Goal: Check status: Check status

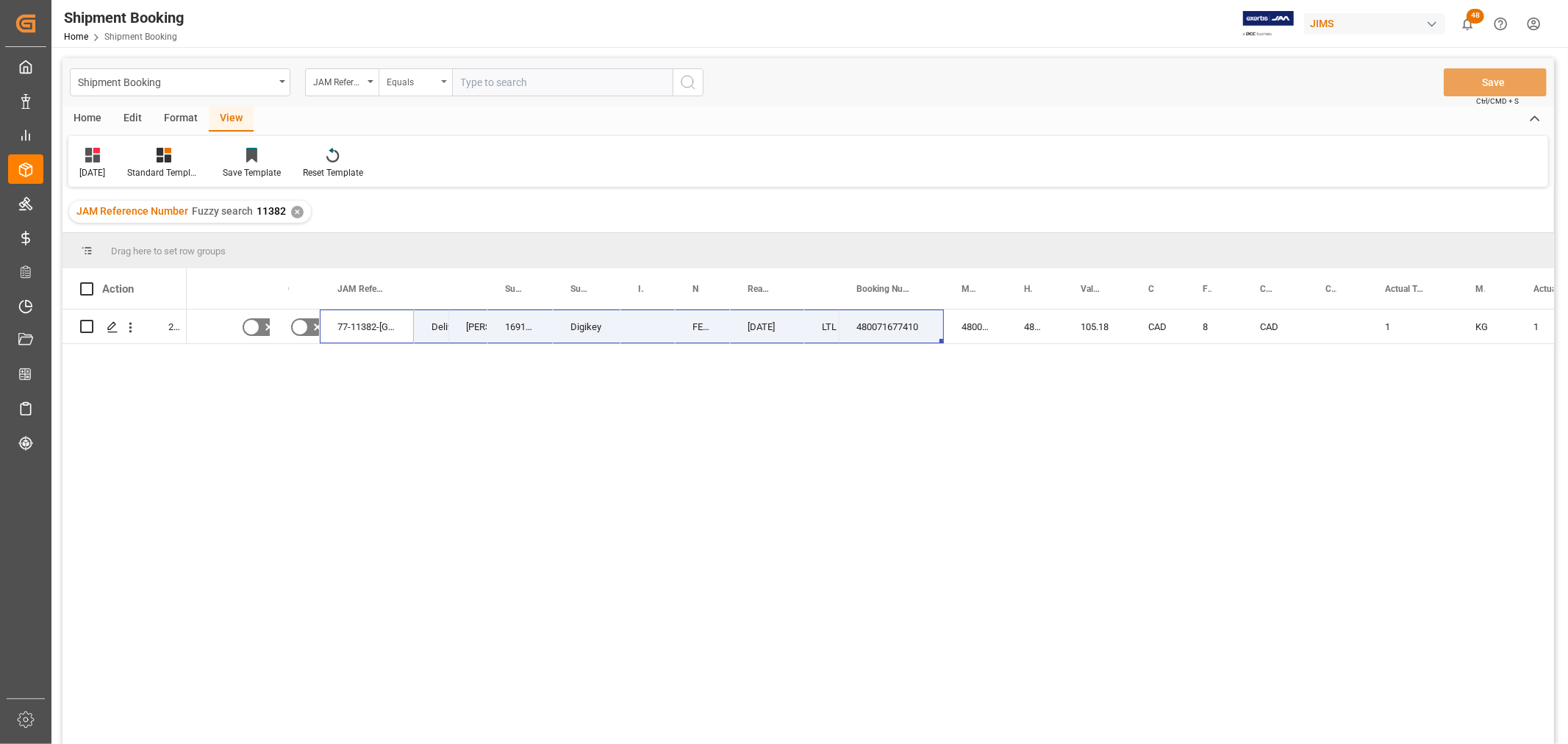
click at [443, 82] on icon "open menu" at bounding box center [444, 82] width 6 height 3
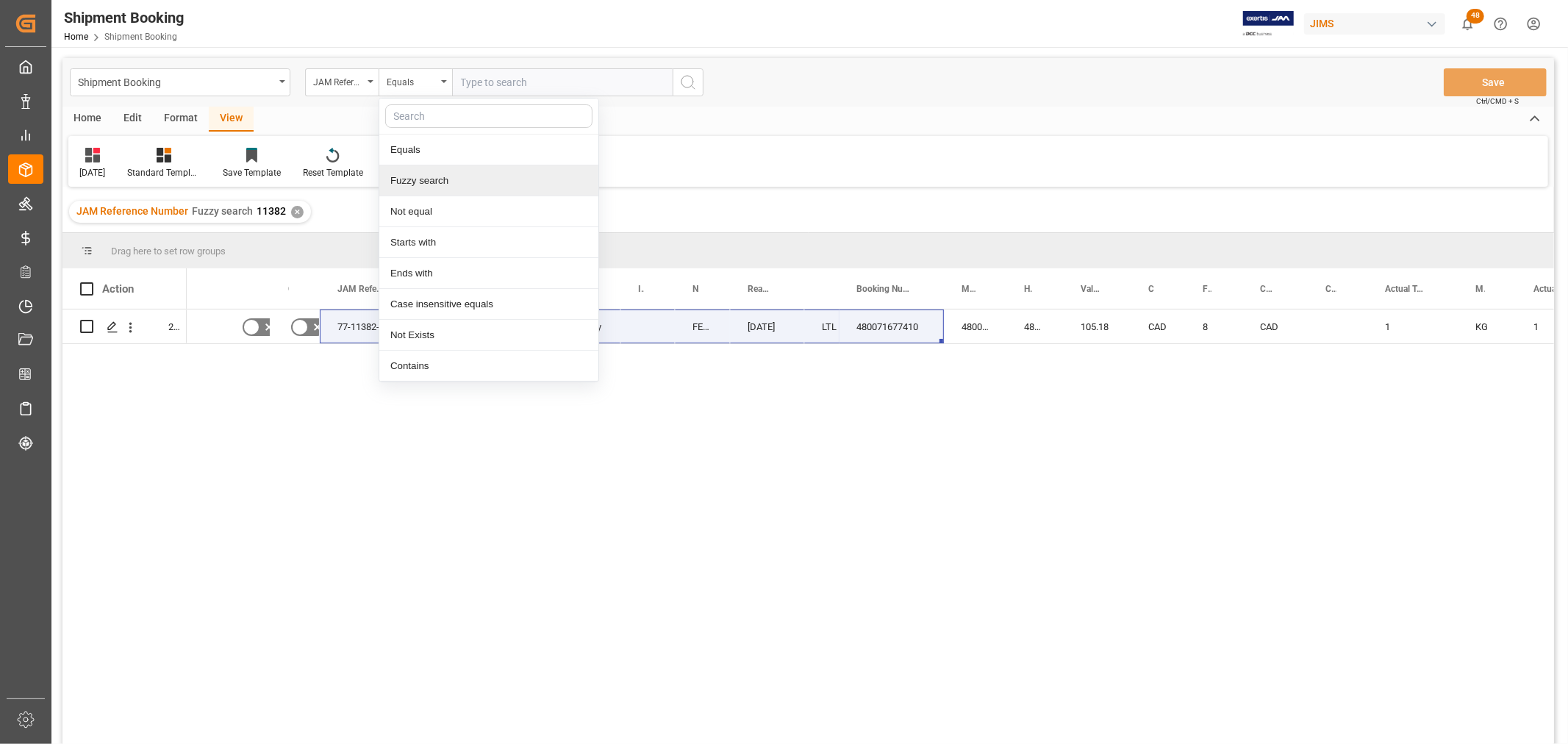
click at [413, 181] on div "Fuzzy search" at bounding box center [488, 181] width 219 height 31
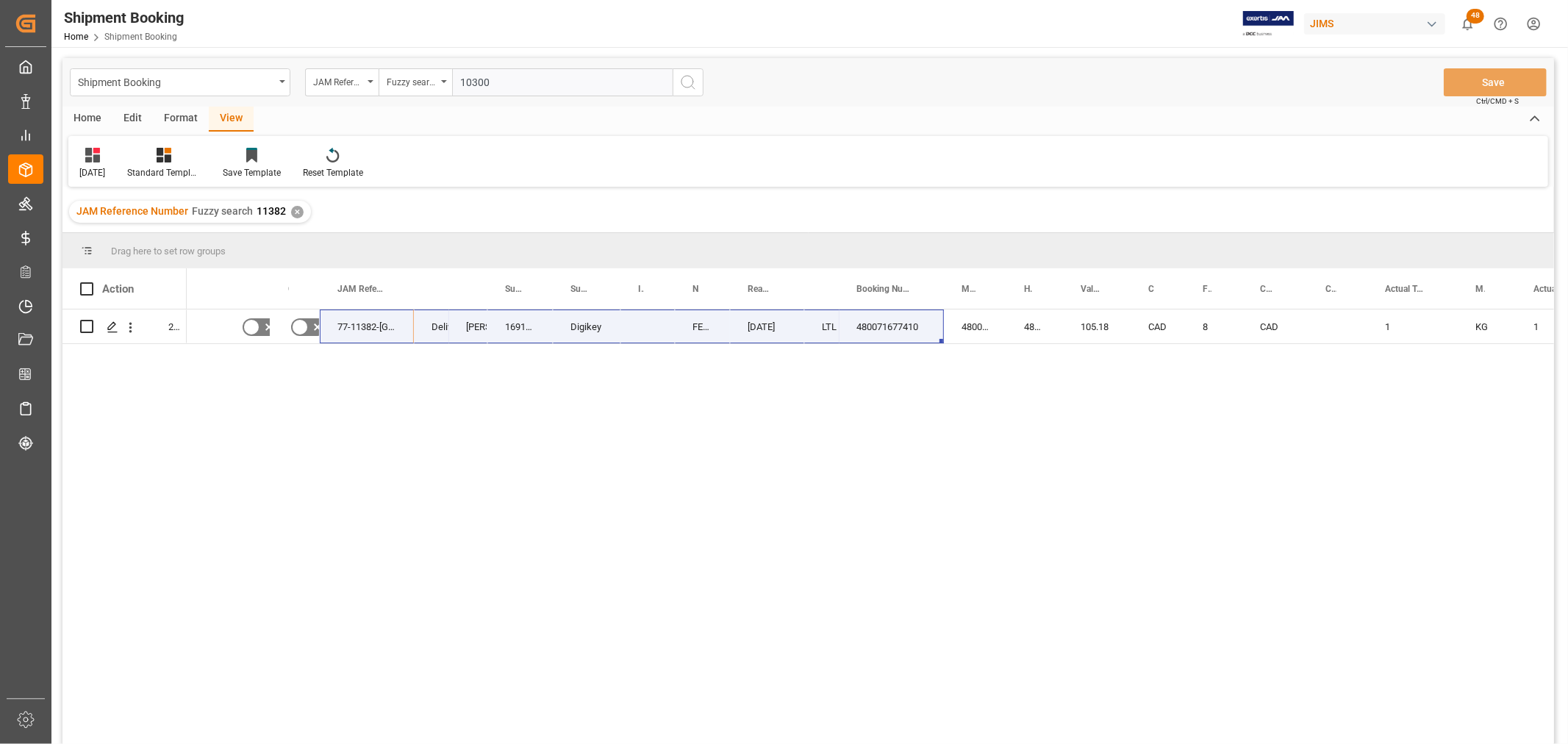
type input "10300"
click at [681, 82] on icon "search button" at bounding box center [687, 82] width 17 height 17
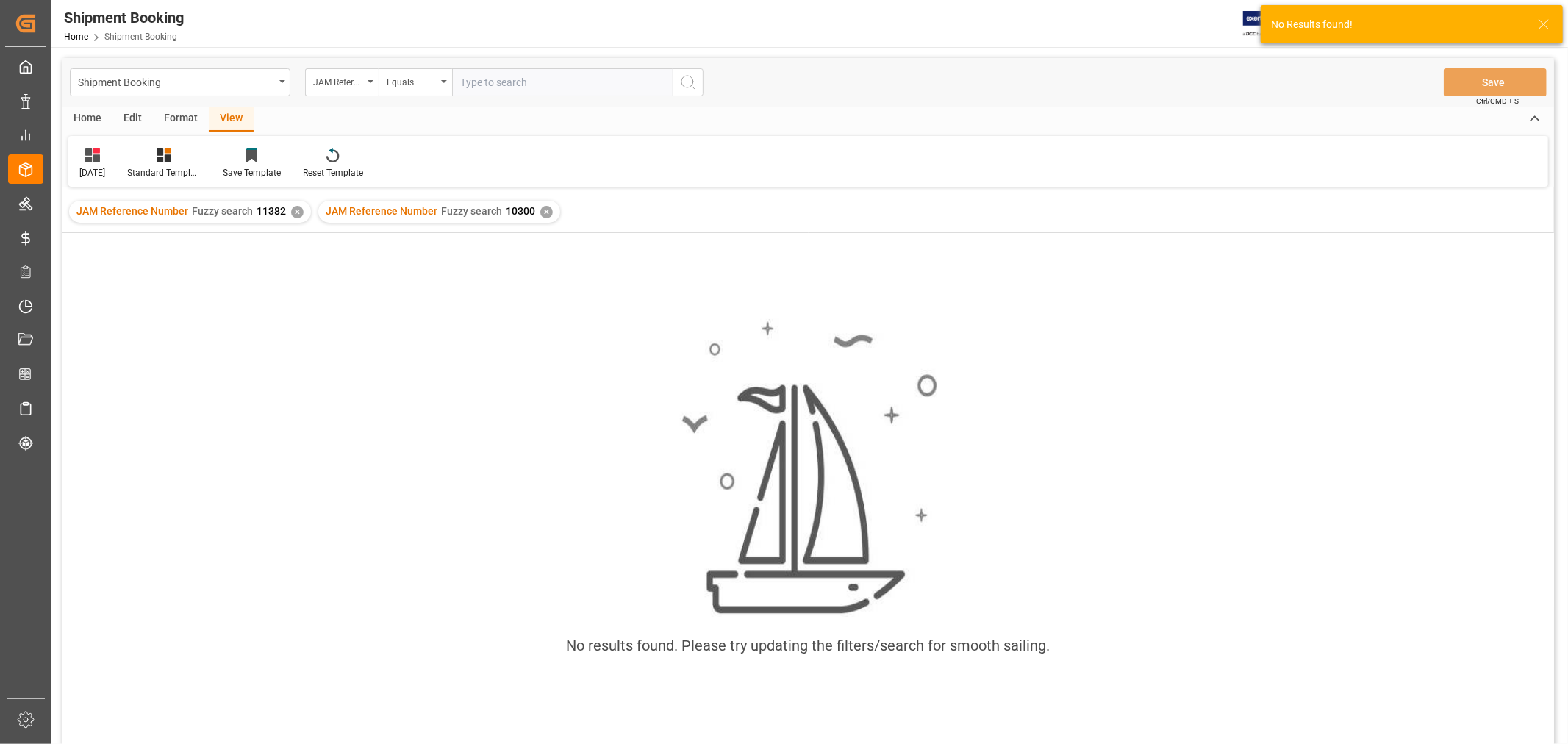
click at [291, 207] on div "✕" at bounding box center [297, 212] width 12 height 12
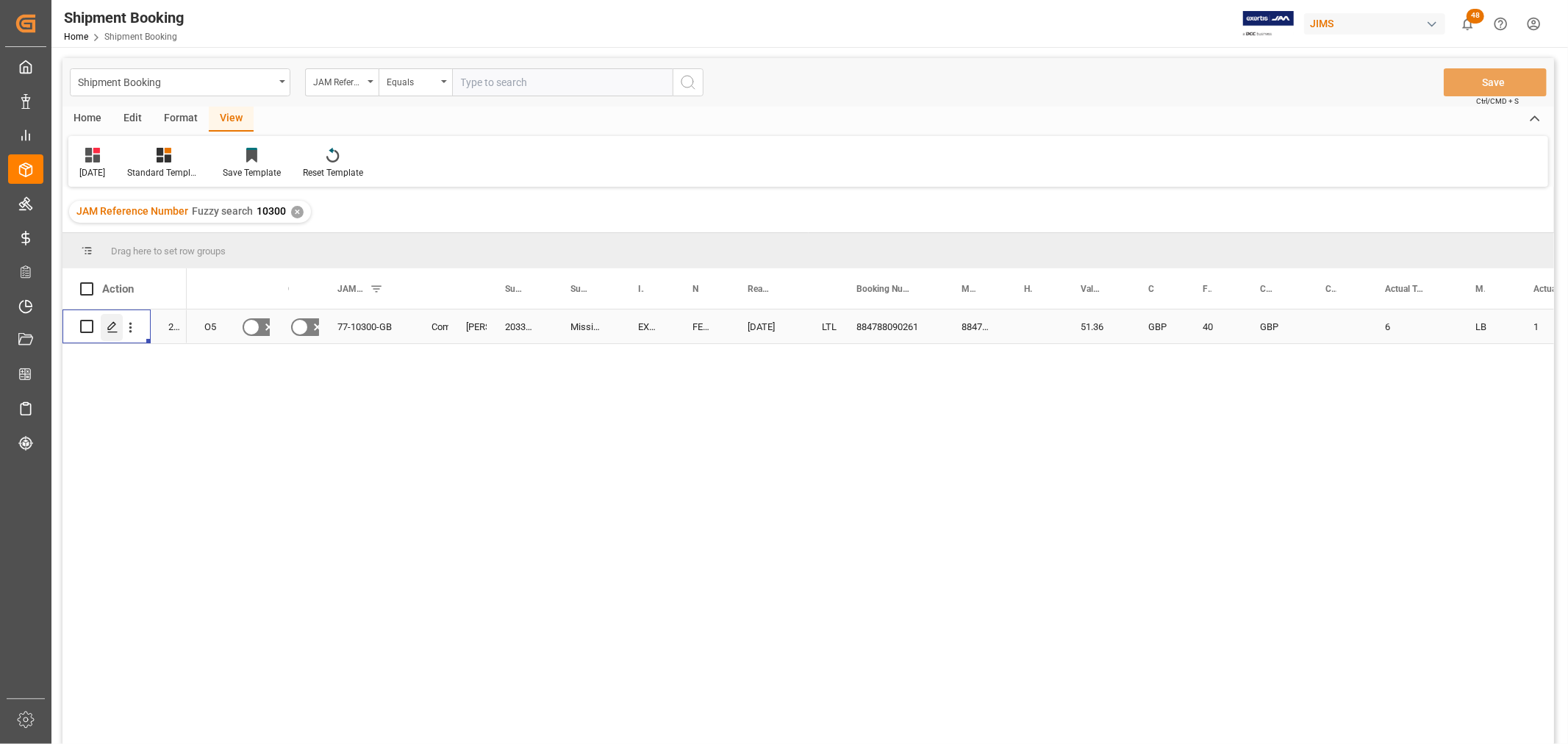
click at [112, 327] on icon "Press SPACE to select this row." at bounding box center [112, 326] width 11 height 11
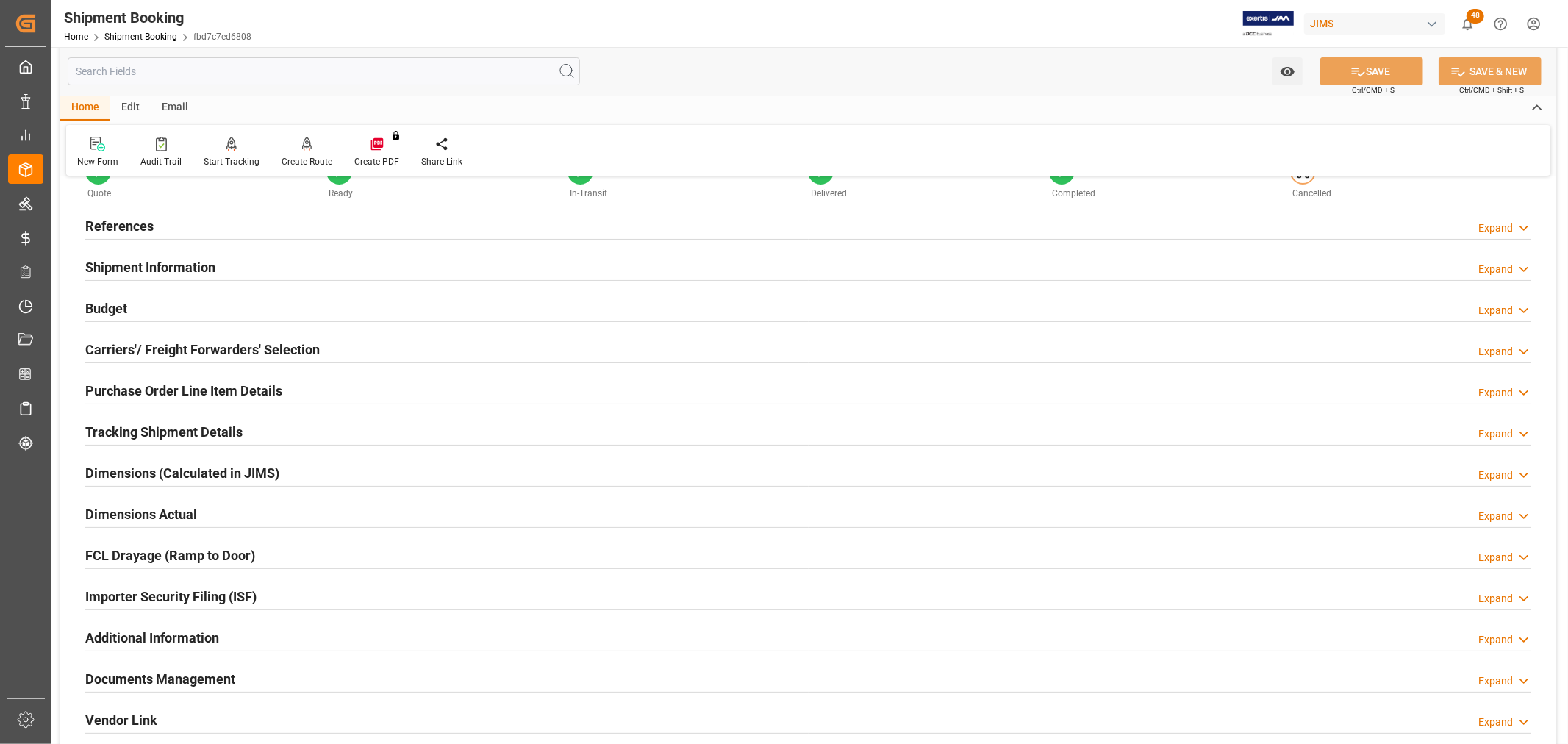
scroll to position [81, 0]
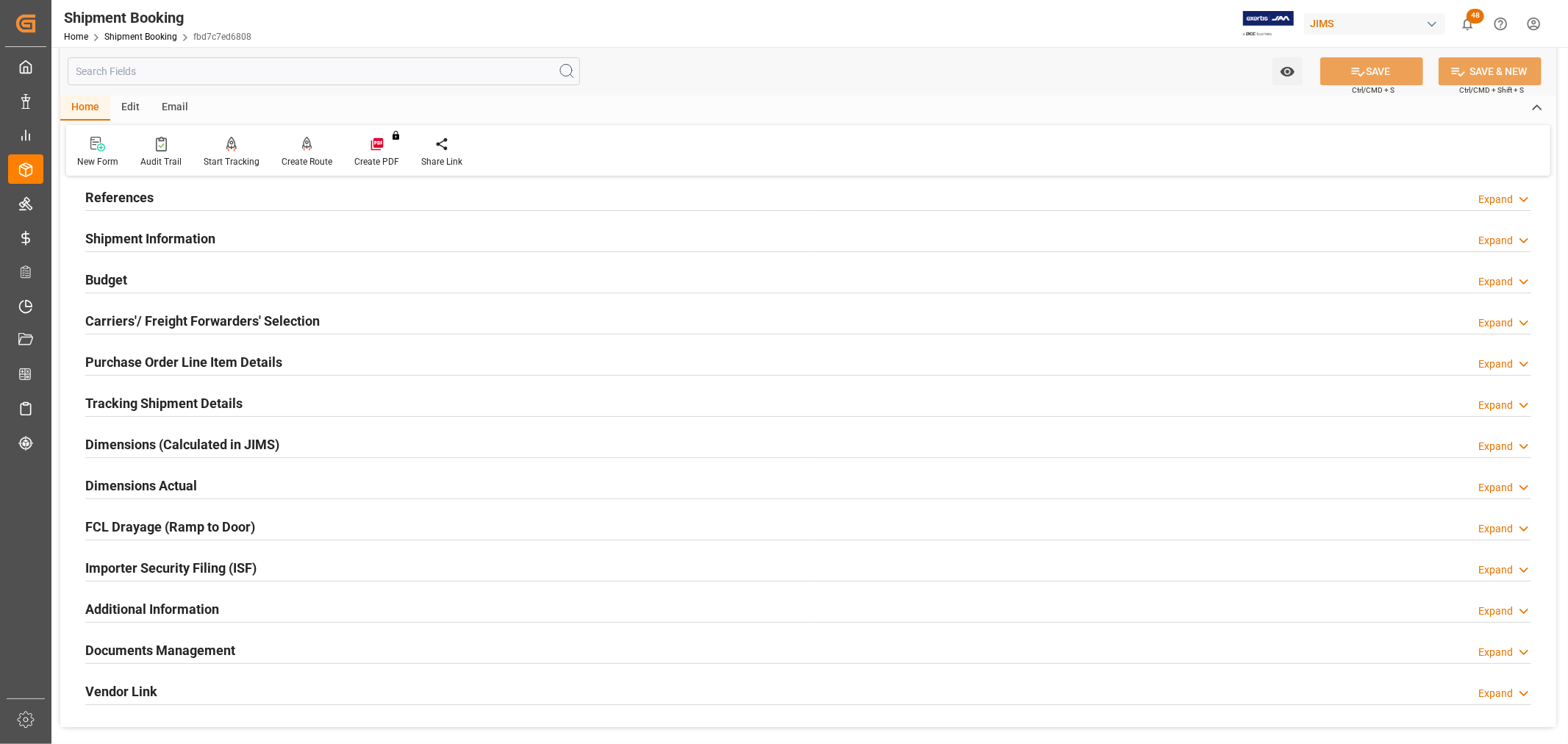
click at [187, 645] on h2 "Documents Management" at bounding box center [159, 650] width 150 height 20
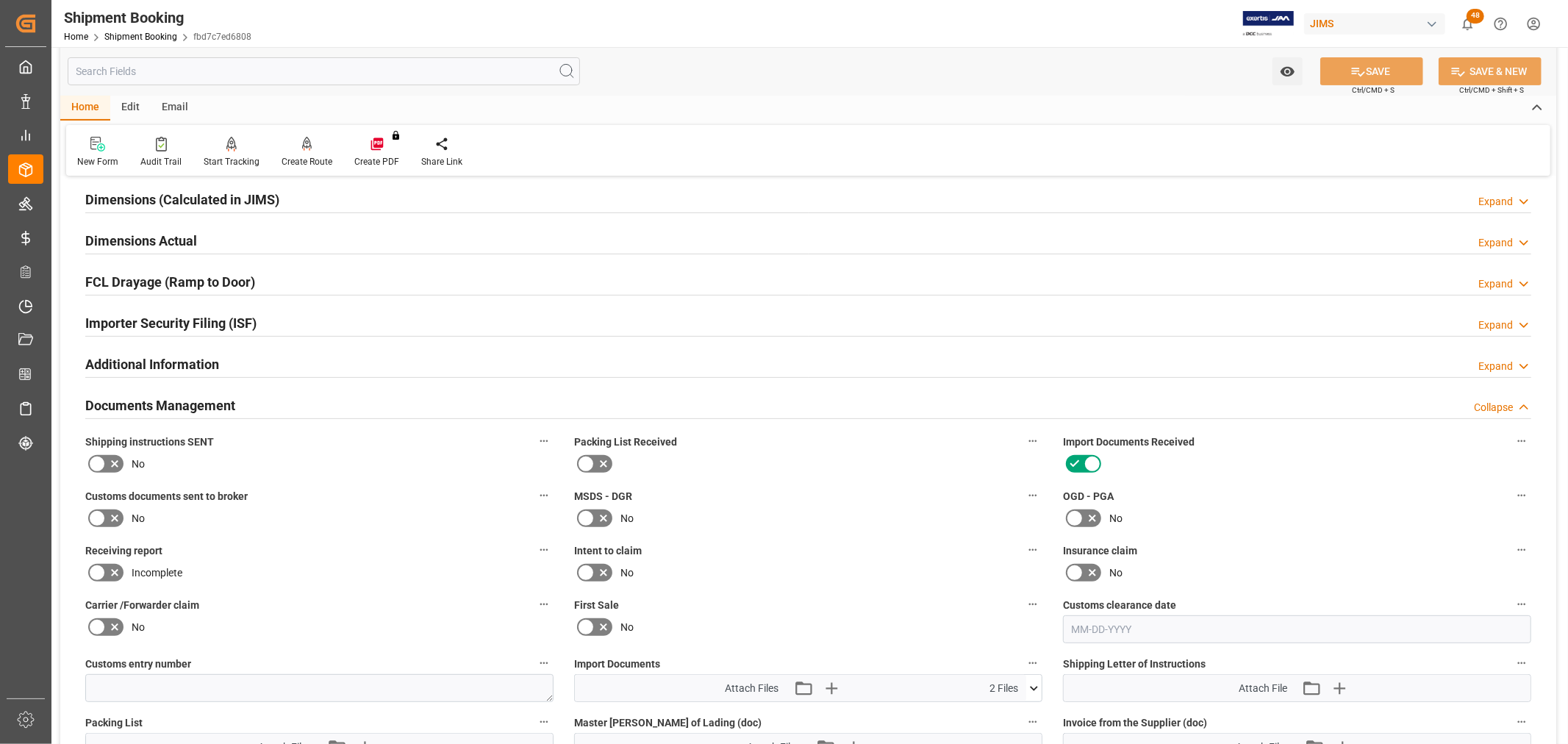
scroll to position [408, 0]
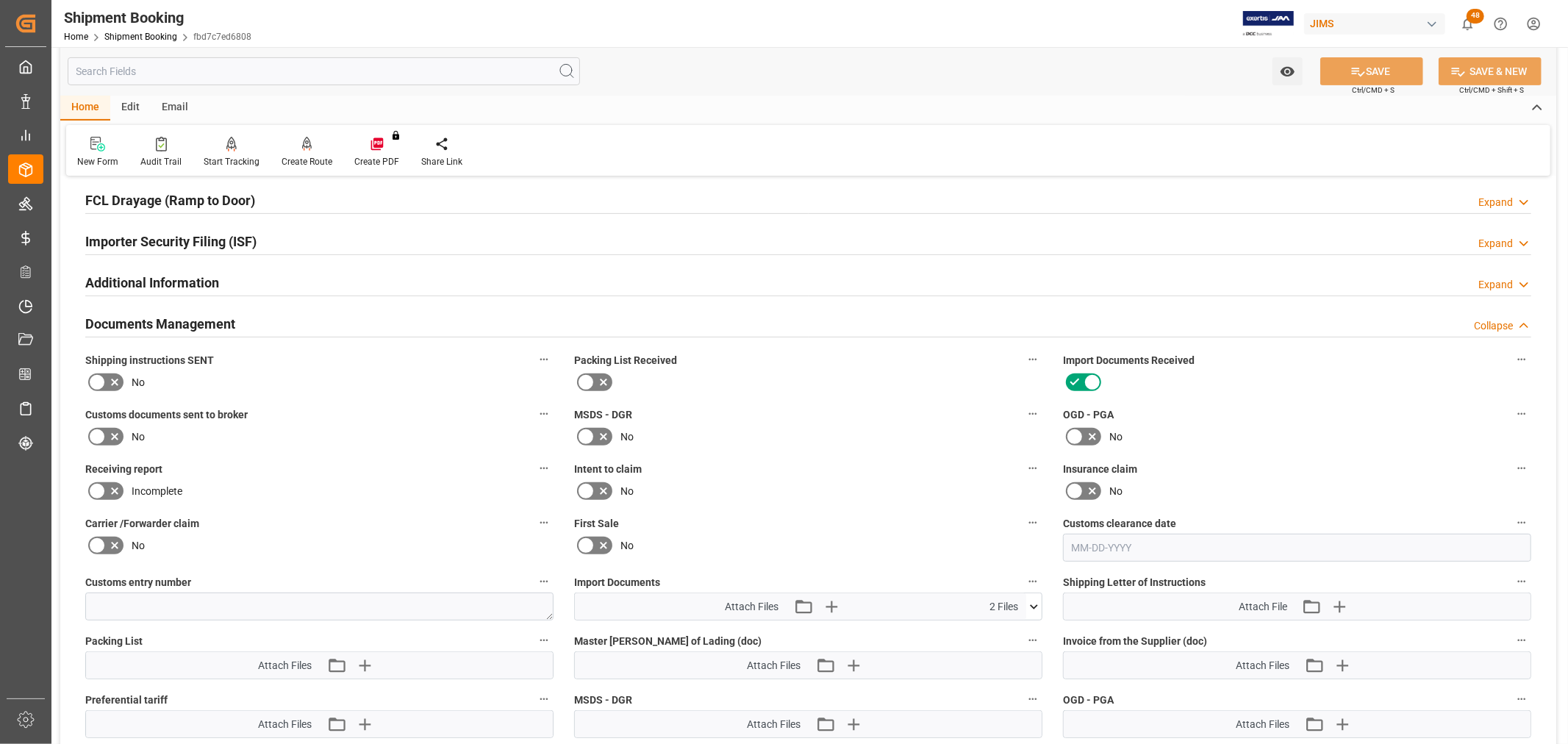
click at [1029, 601] on icon at bounding box center [1033, 607] width 15 height 15
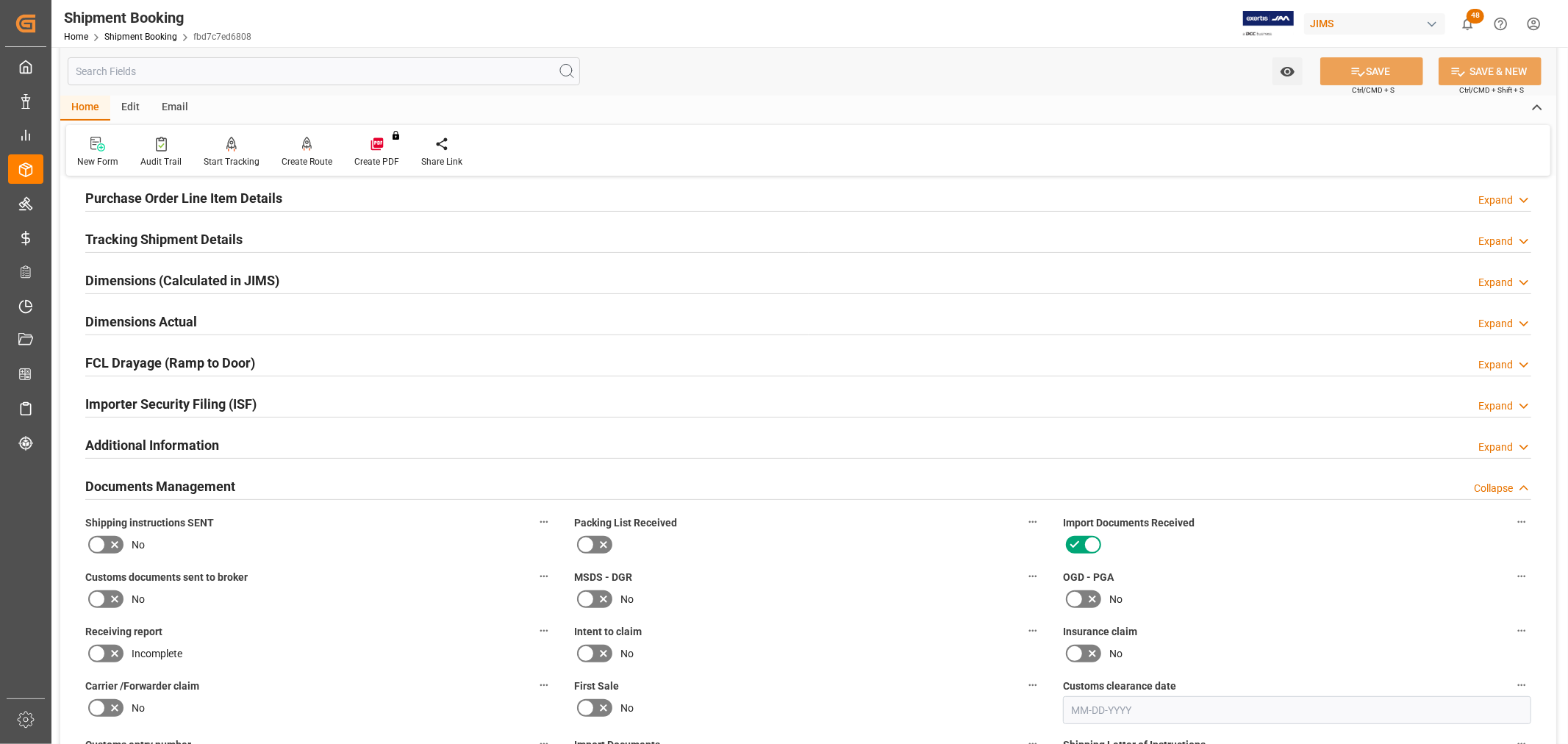
scroll to position [244, 0]
click at [149, 40] on link "Shipment Booking" at bounding box center [140, 37] width 73 height 11
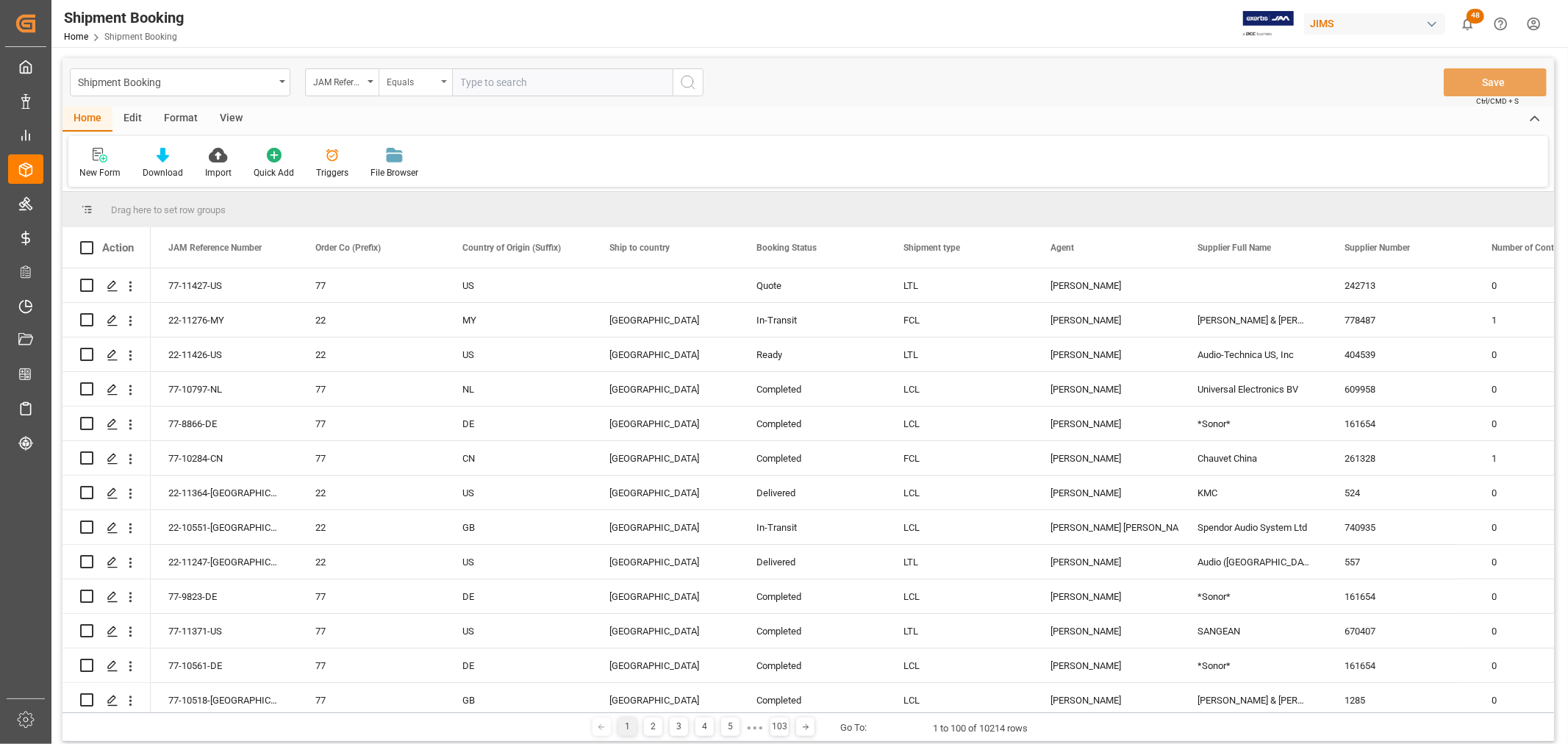
click at [449, 83] on div "Equals" at bounding box center [415, 82] width 74 height 28
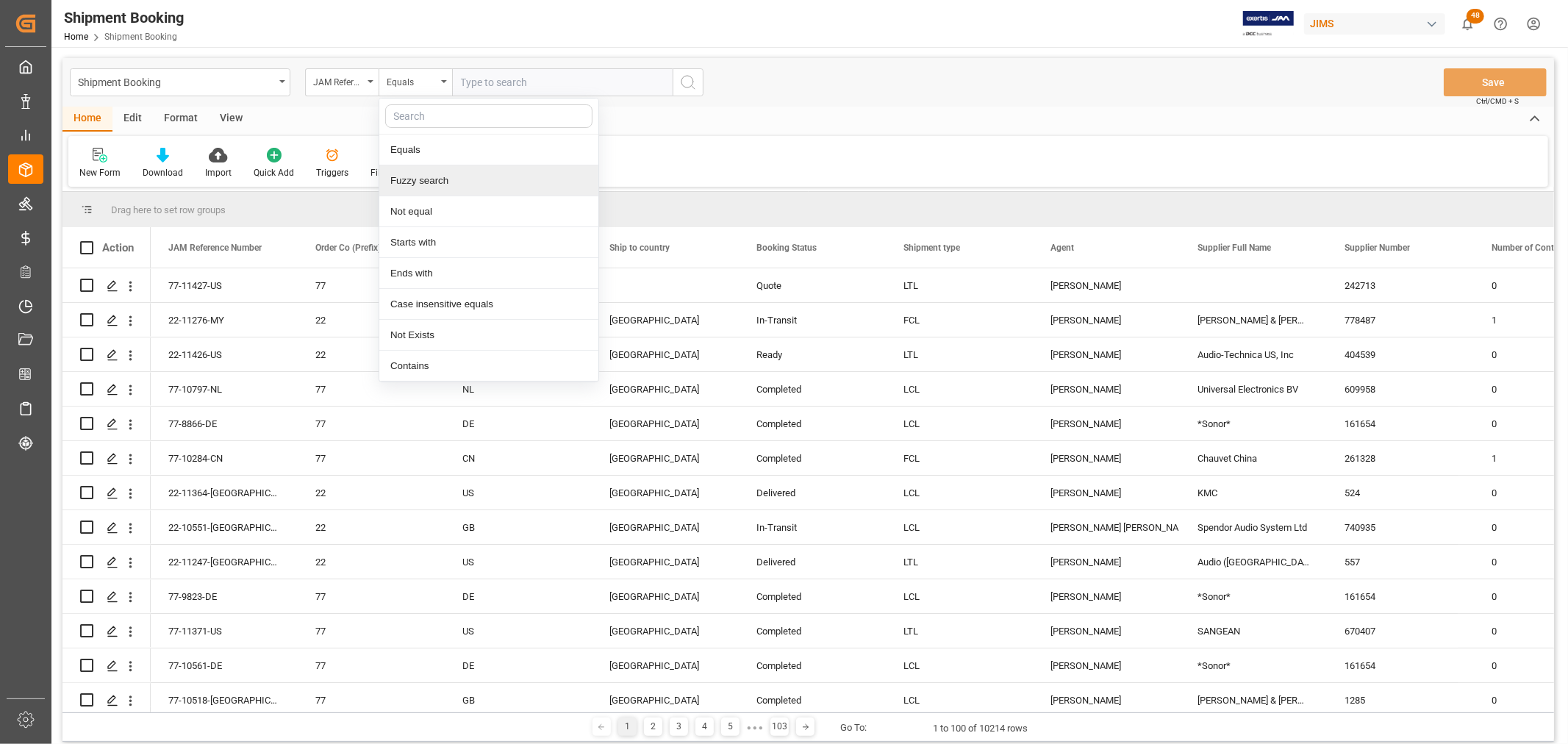
click at [415, 185] on div "Fuzzy search" at bounding box center [488, 181] width 219 height 31
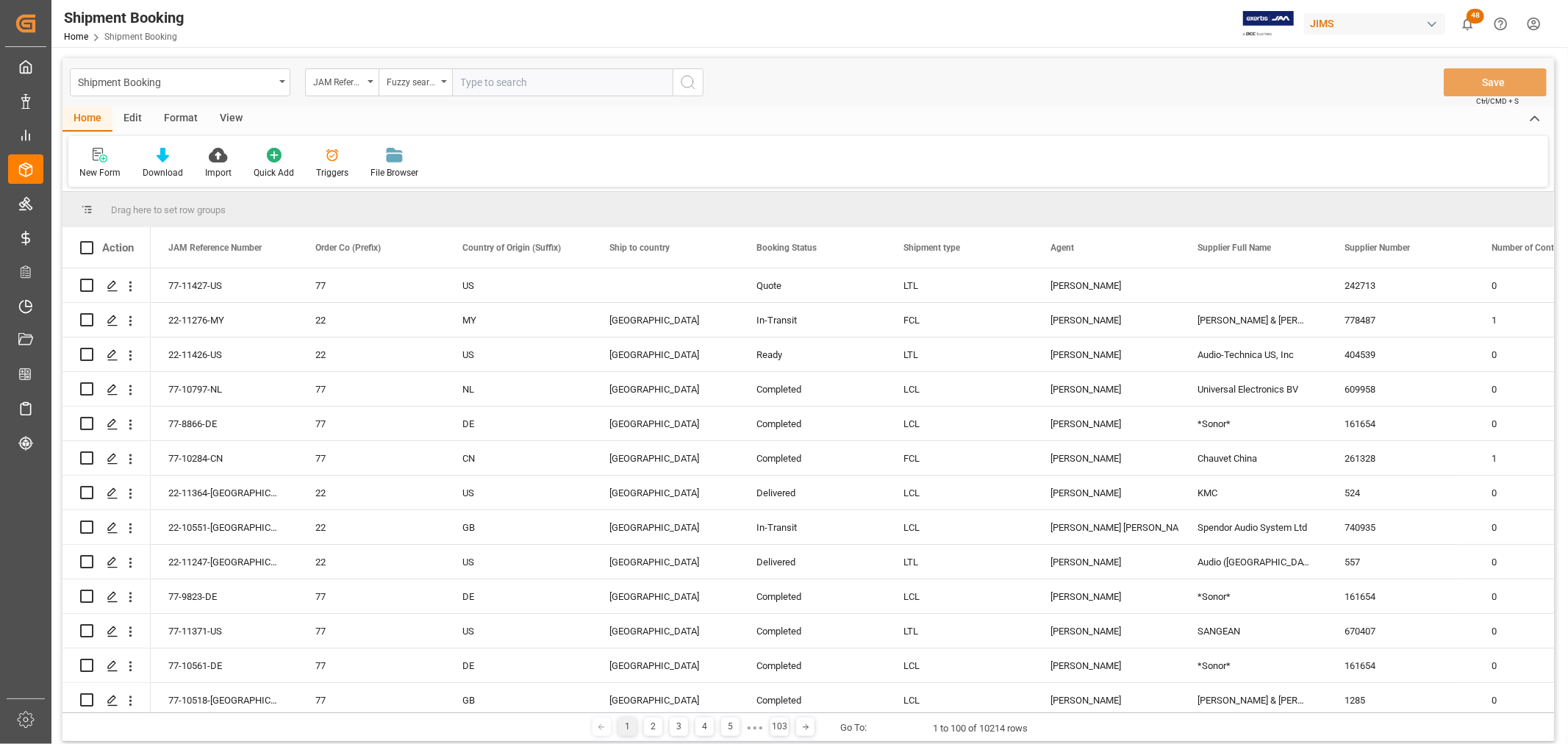
paste input "77-11305-[GEOGRAPHIC_DATA]"
type input "77-11305-[GEOGRAPHIC_DATA]"
click at [691, 81] on icon "search button" at bounding box center [687, 82] width 17 height 17
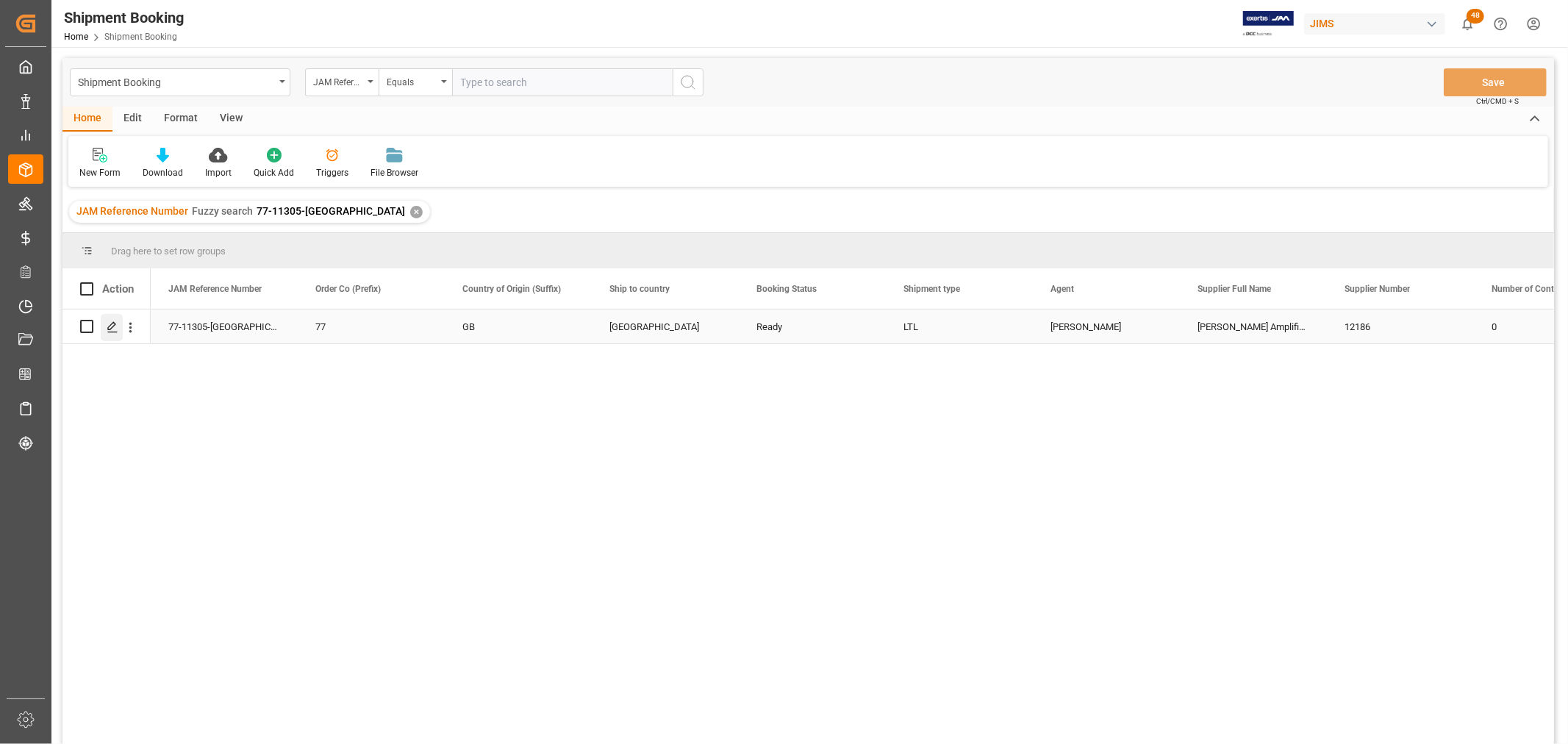
click at [105, 327] on div "Press SPACE to select this row." at bounding box center [112, 327] width 22 height 27
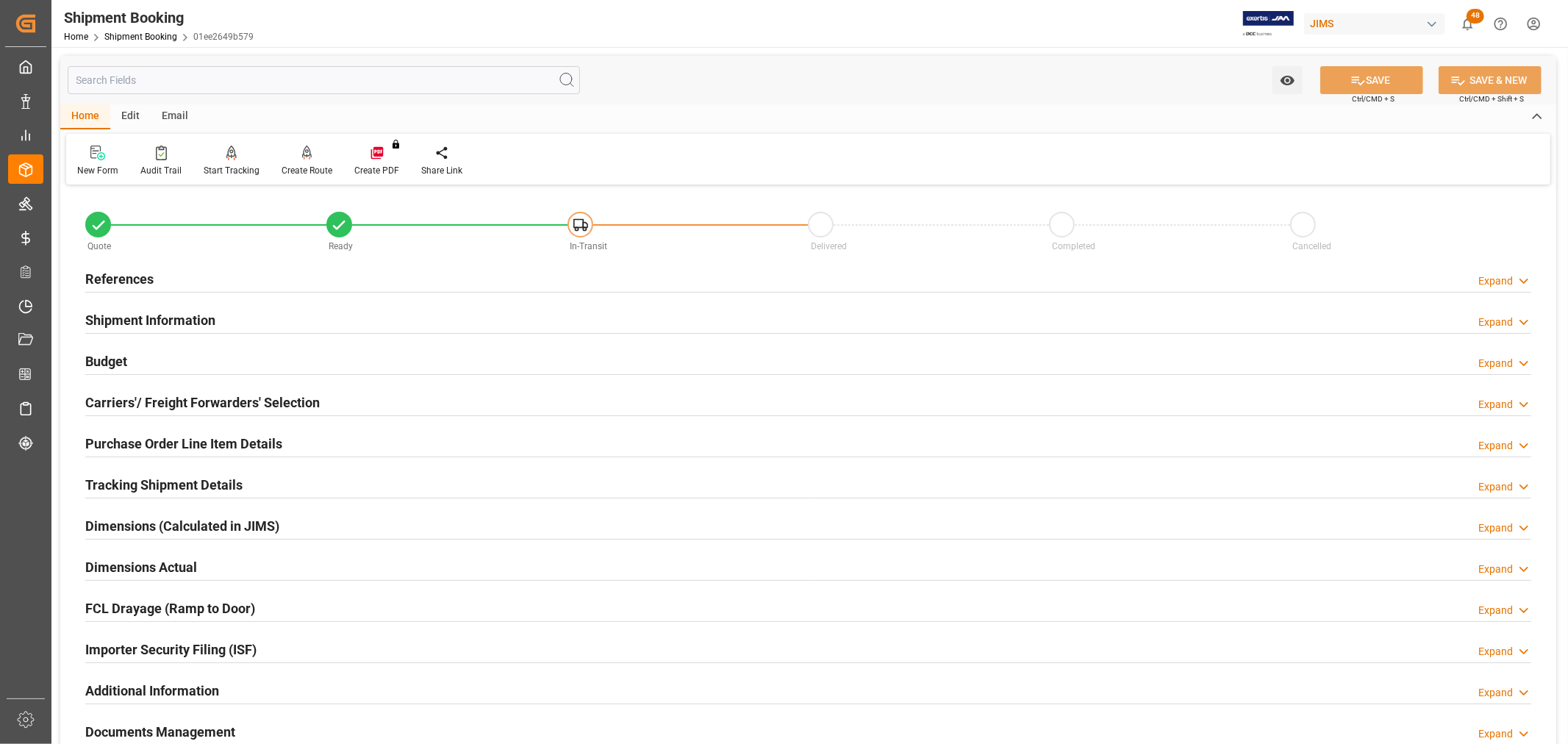
scroll to position [81, 0]
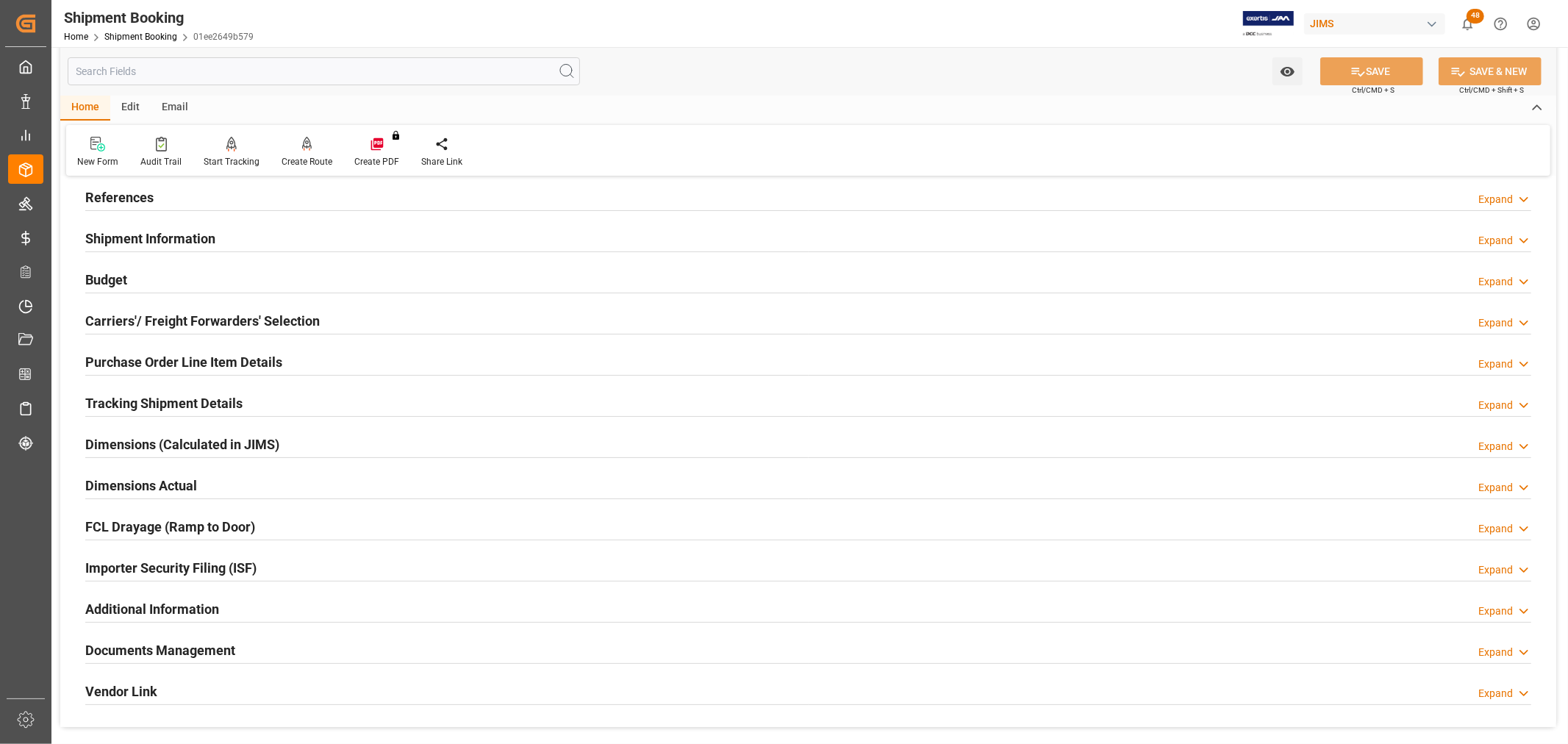
click at [124, 273] on h2 "Budget" at bounding box center [106, 279] width 42 height 20
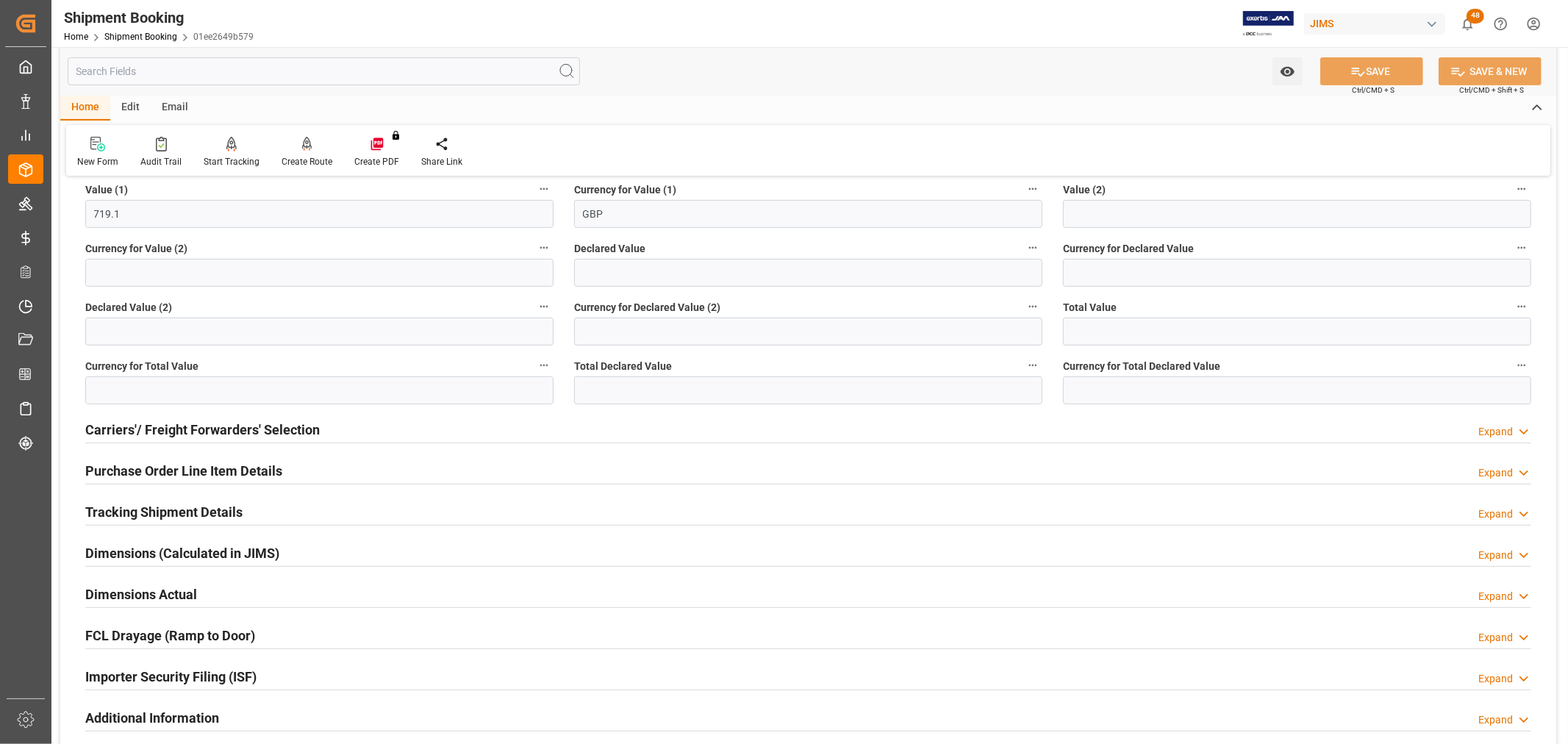
scroll to position [326, 0]
click at [149, 415] on div "Carriers'/ Freight Forwarders' Selection" at bounding box center [202, 427] width 235 height 28
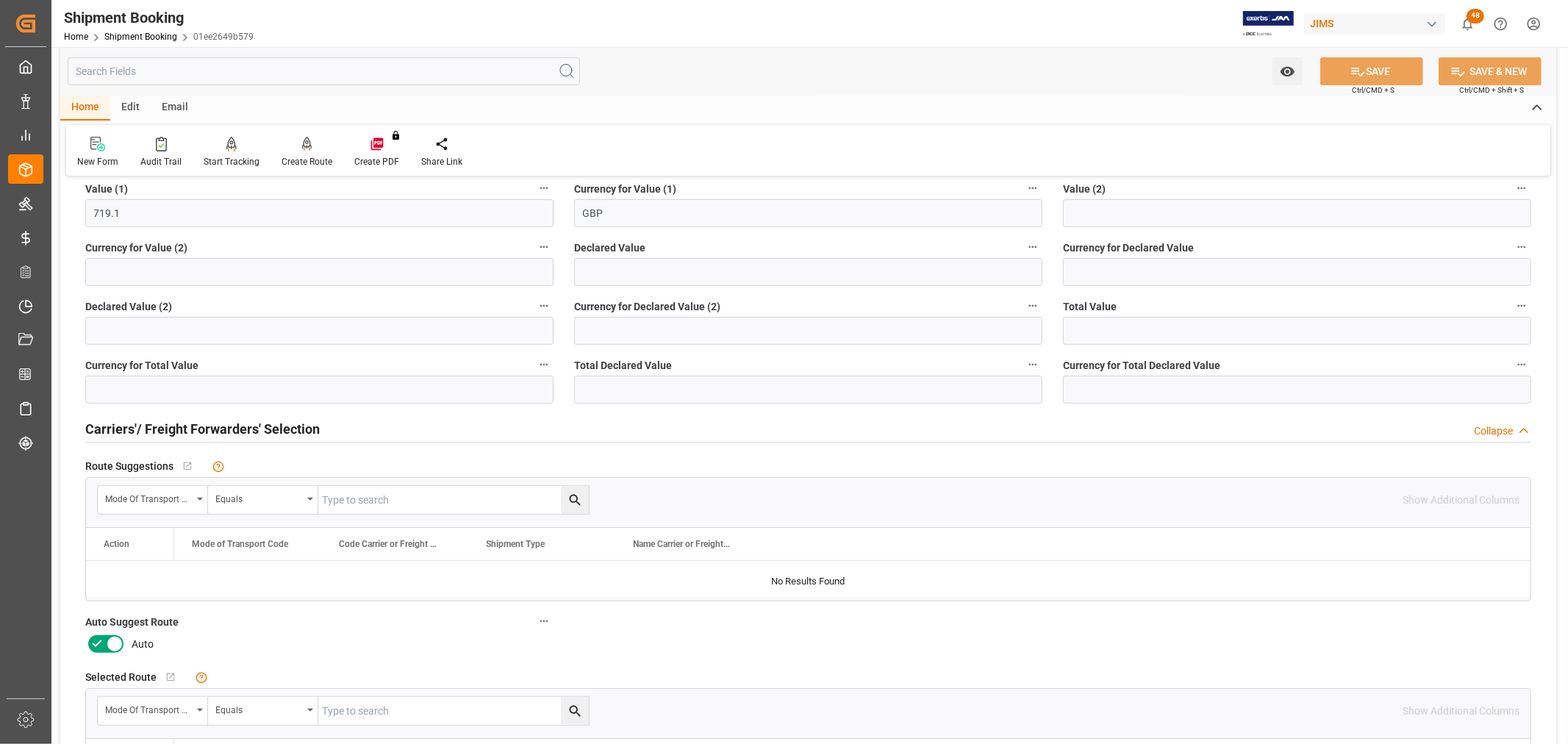
click at [99, 640] on icon at bounding box center [96, 643] width 17 height 17
click at [0, 0] on input "checkbox" at bounding box center [0, 0] width 0 height 0
click at [1360, 68] on icon at bounding box center [1358, 71] width 15 height 15
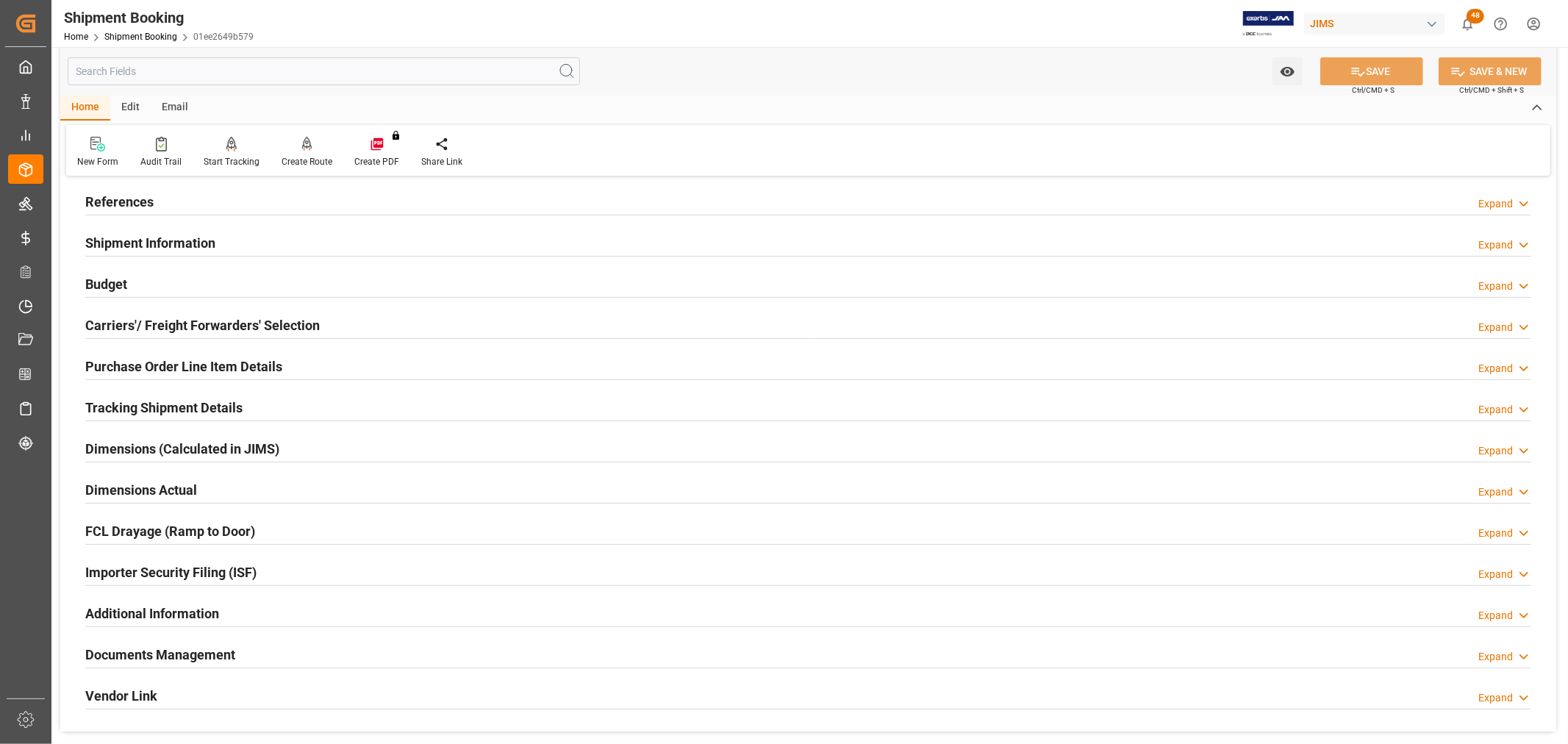
scroll to position [0, 0]
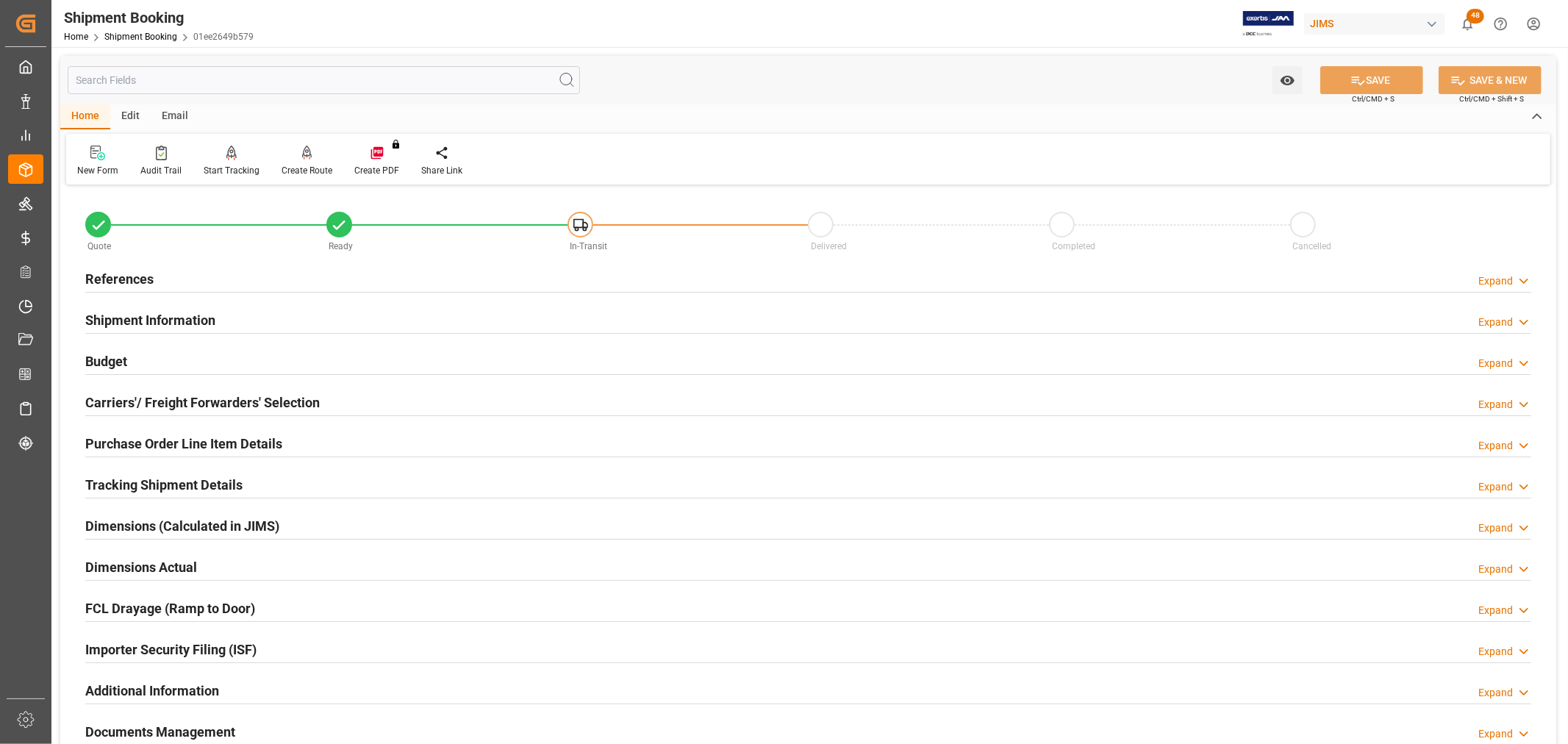
click at [212, 401] on h2 "Carriers'/ Freight Forwarders' Selection" at bounding box center [202, 402] width 235 height 20
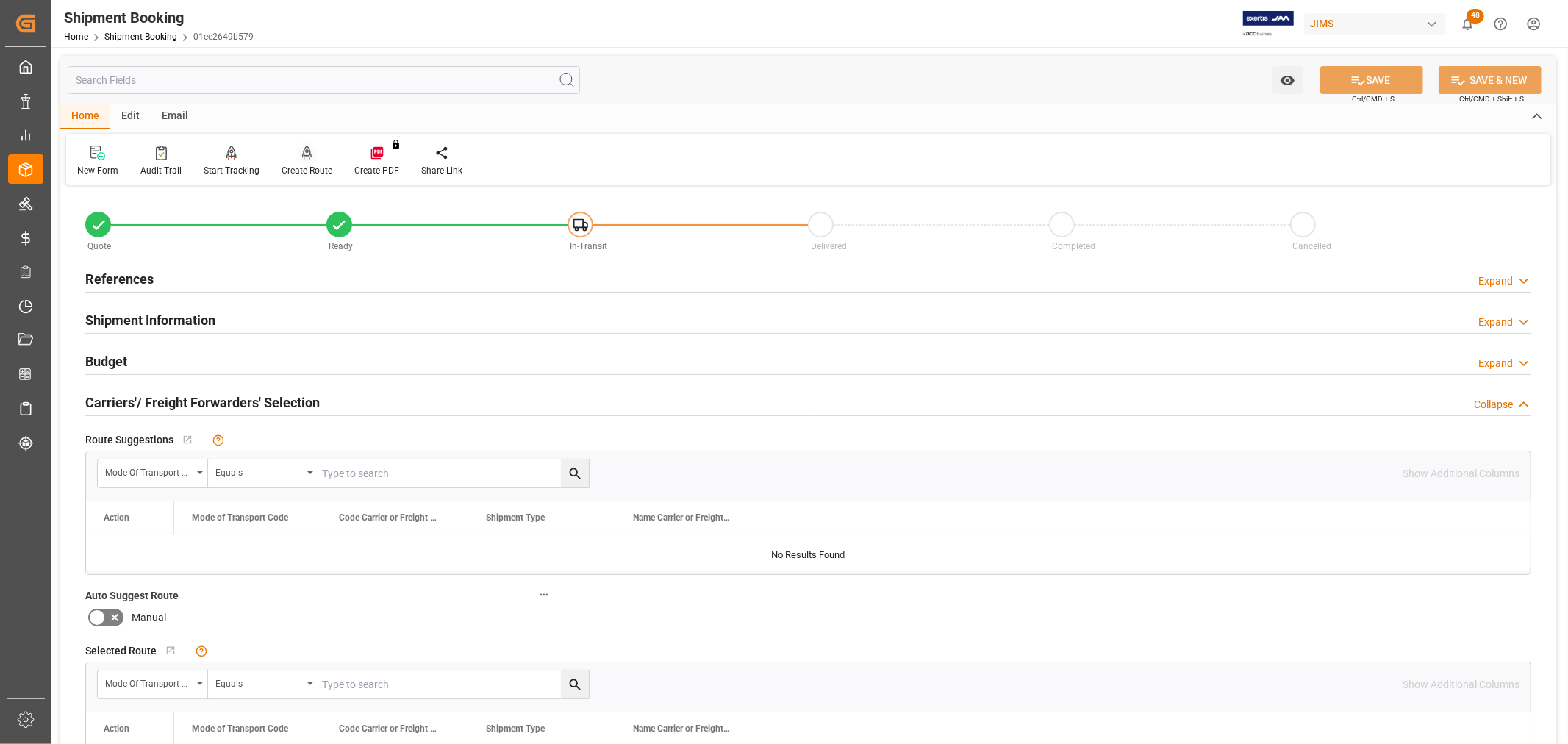
click at [286, 162] on div "Create Route" at bounding box center [307, 161] width 73 height 33
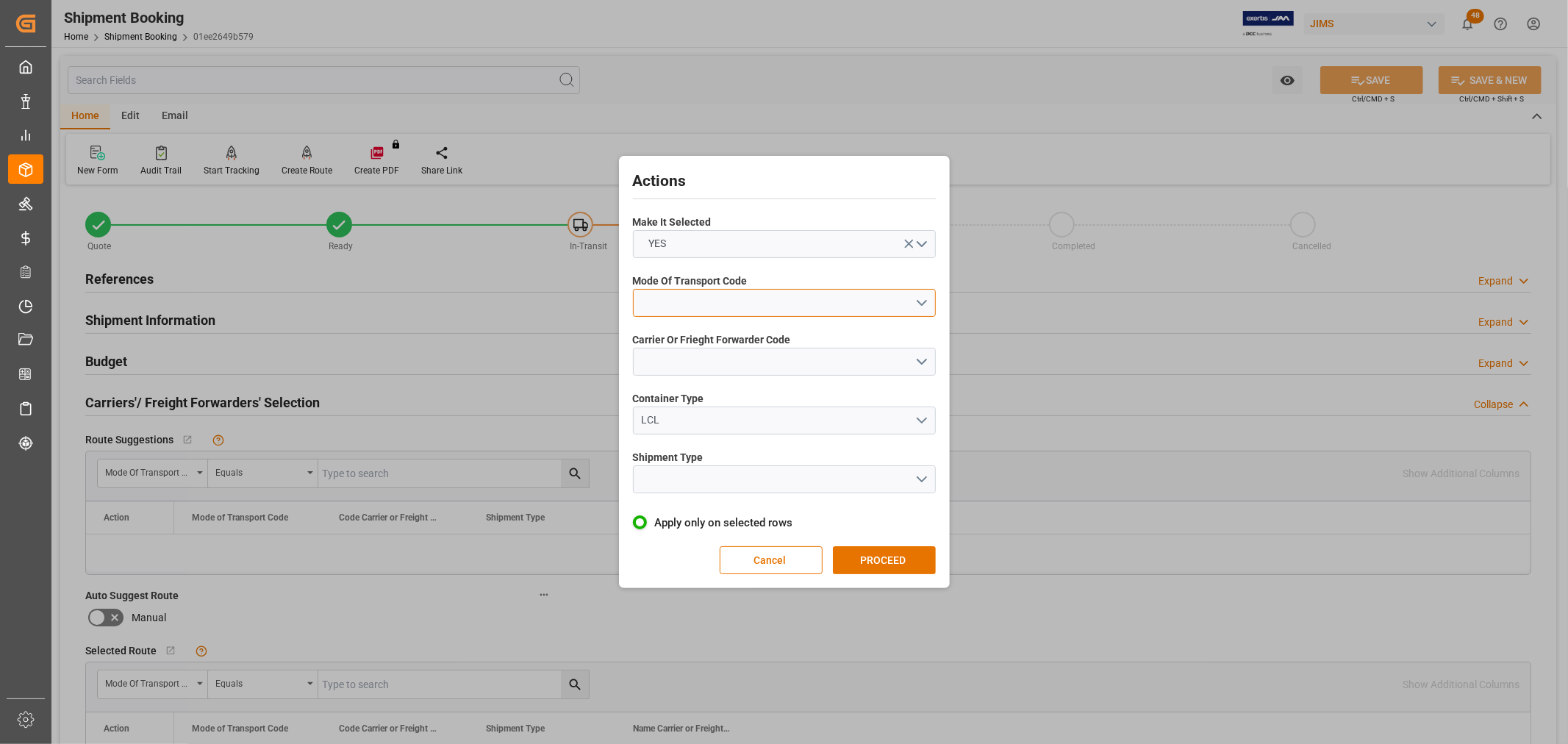
click at [695, 298] on button "open menu" at bounding box center [784, 302] width 303 height 28
click at [680, 333] on div "2- COURIER AIR" at bounding box center [784, 337] width 301 height 31
click at [681, 356] on button "open menu" at bounding box center [784, 361] width 303 height 28
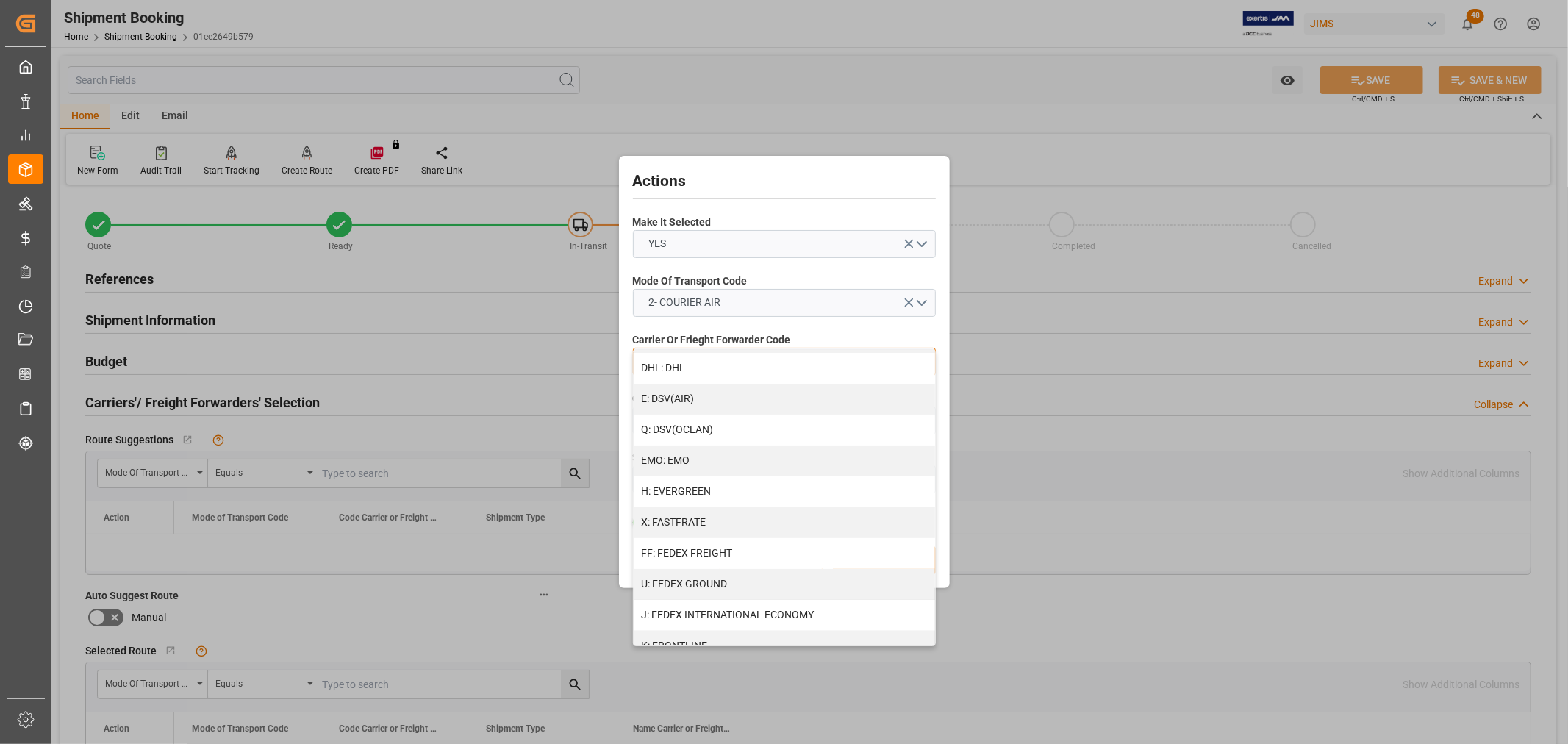
scroll to position [244, 0]
click at [780, 611] on div "J: FEDEX INTERNATIONAL ECONOMY" at bounding box center [784, 614] width 301 height 31
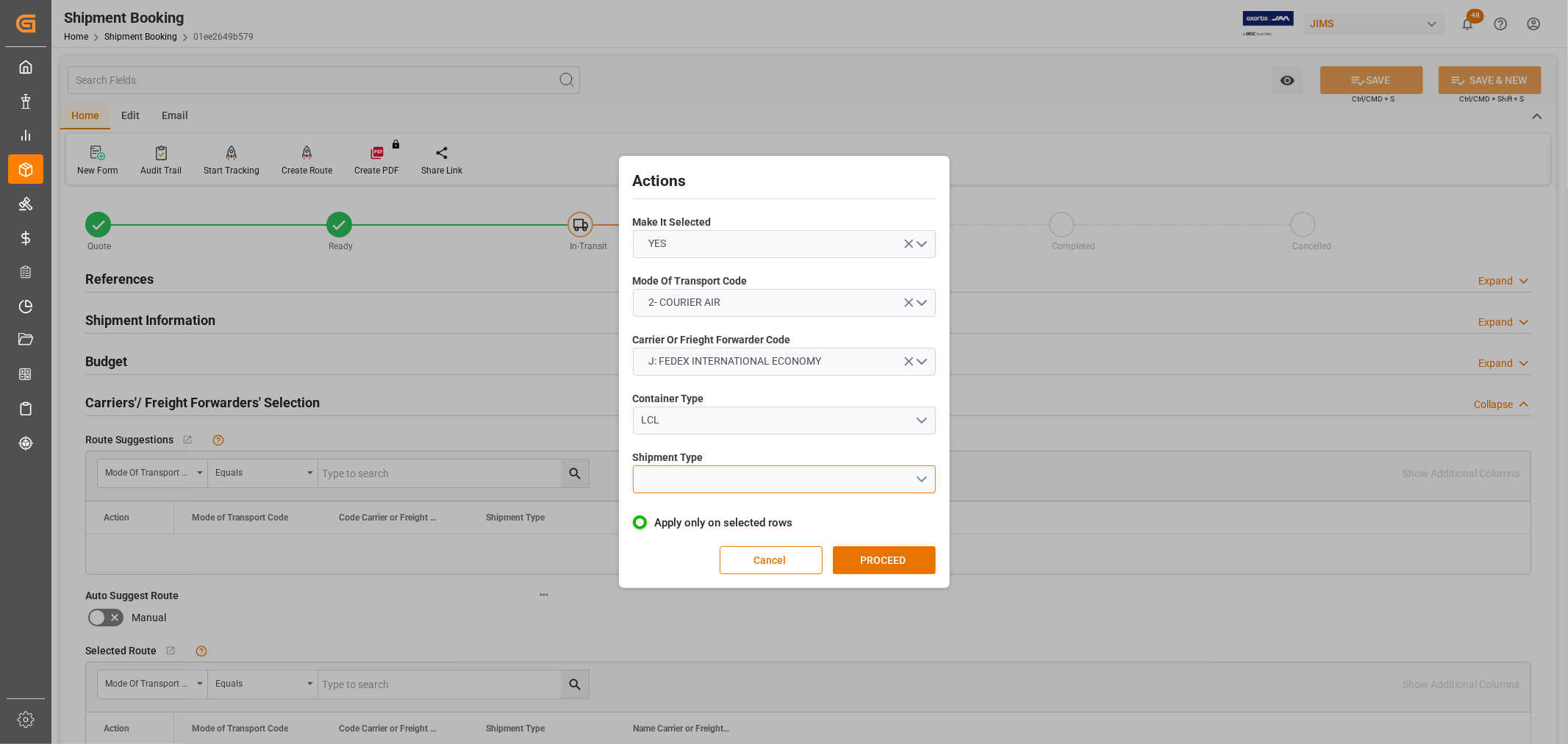
click at [687, 481] on button "open menu" at bounding box center [784, 479] width 303 height 28
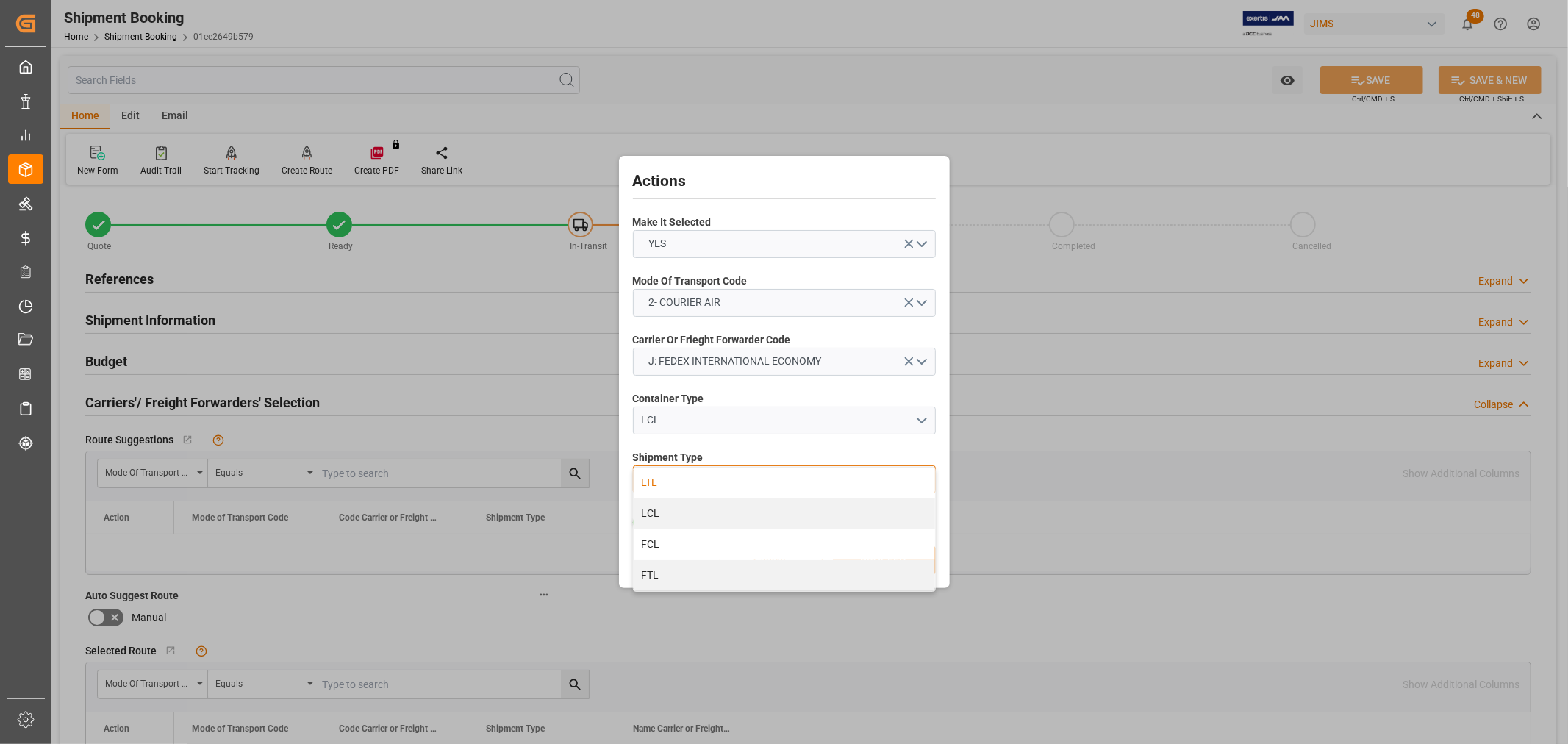
click at [663, 481] on div "LTL" at bounding box center [784, 483] width 301 height 31
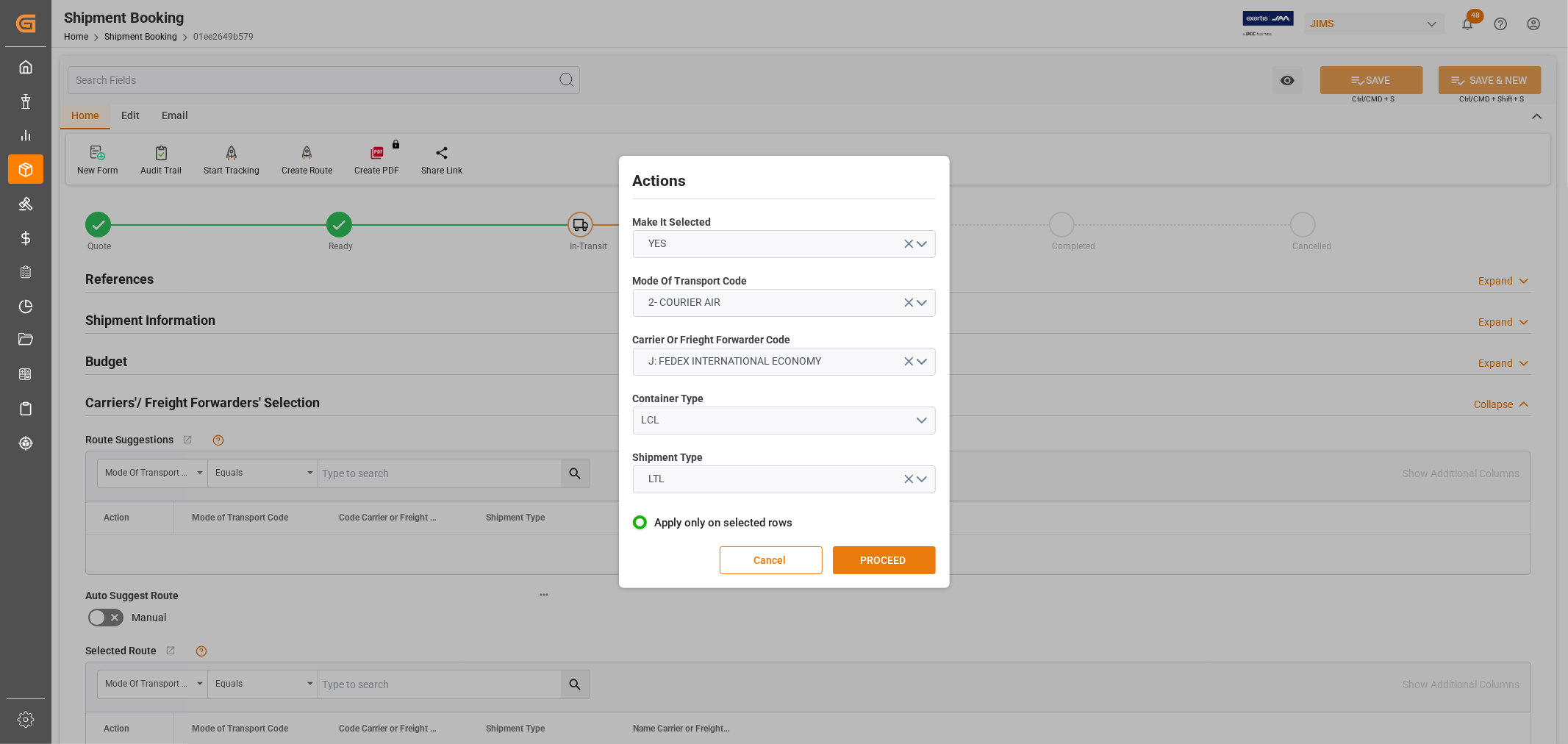
click at [863, 561] on button "PROCEED" at bounding box center [885, 560] width 103 height 28
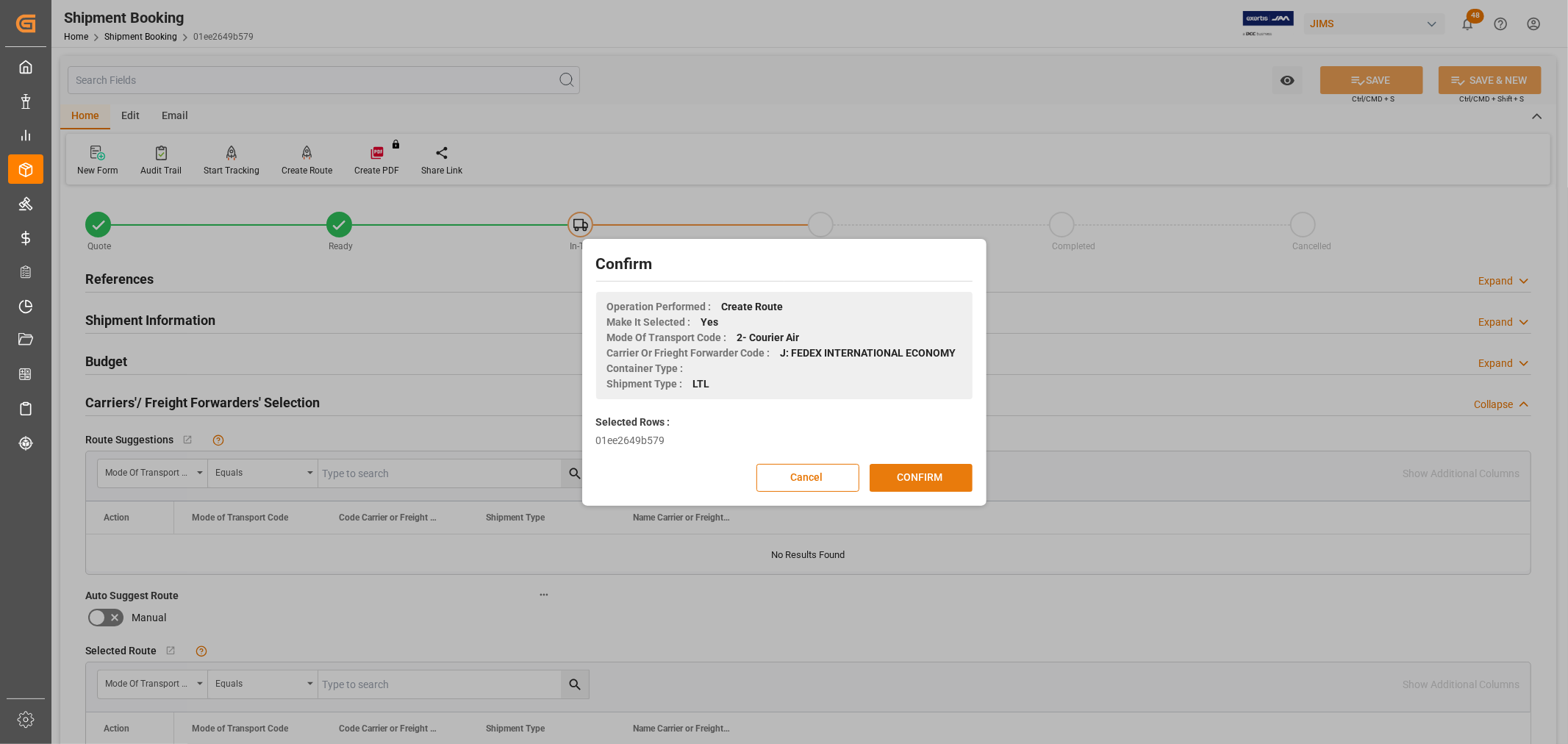
click at [898, 483] on button "CONFIRM" at bounding box center [921, 478] width 103 height 28
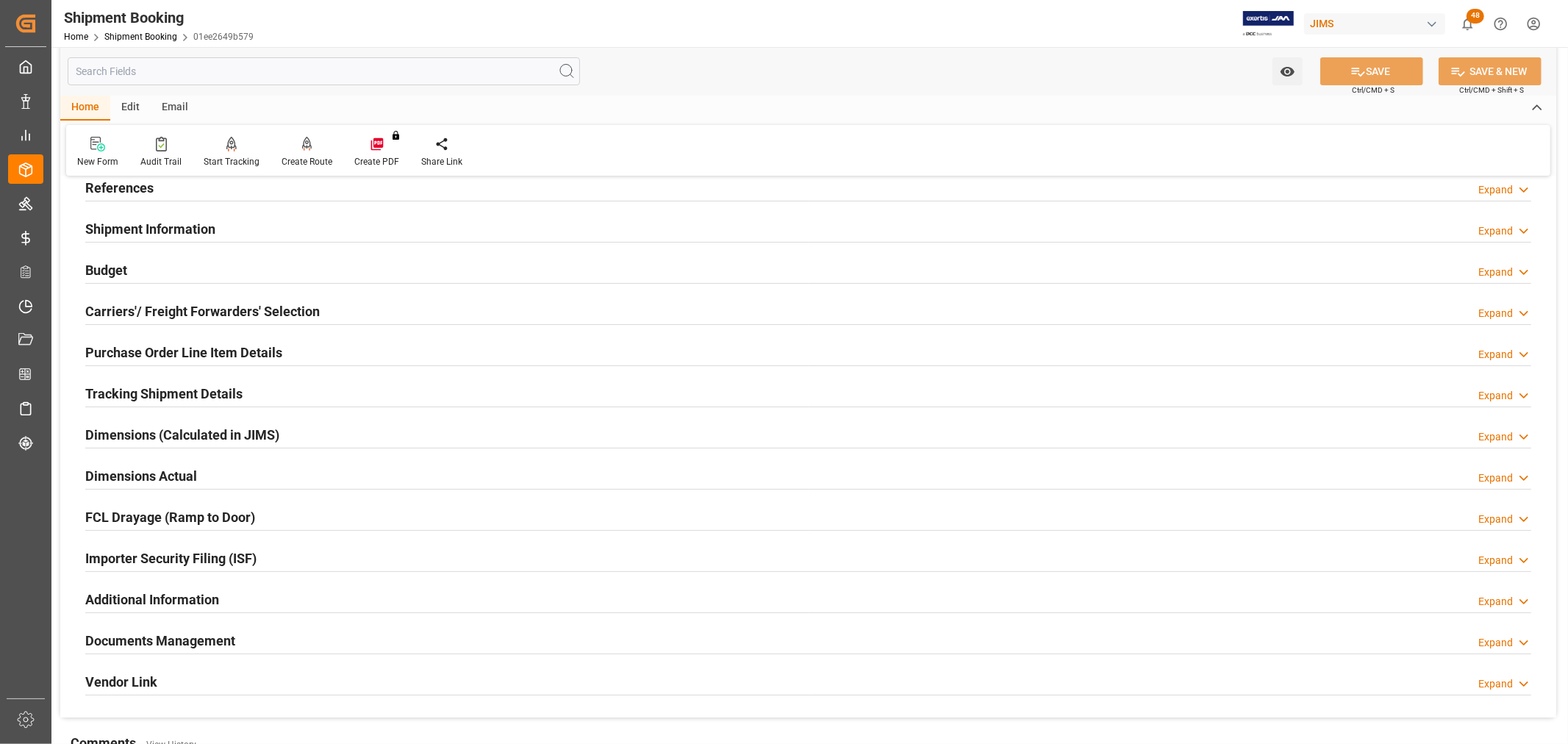
scroll to position [244, 0]
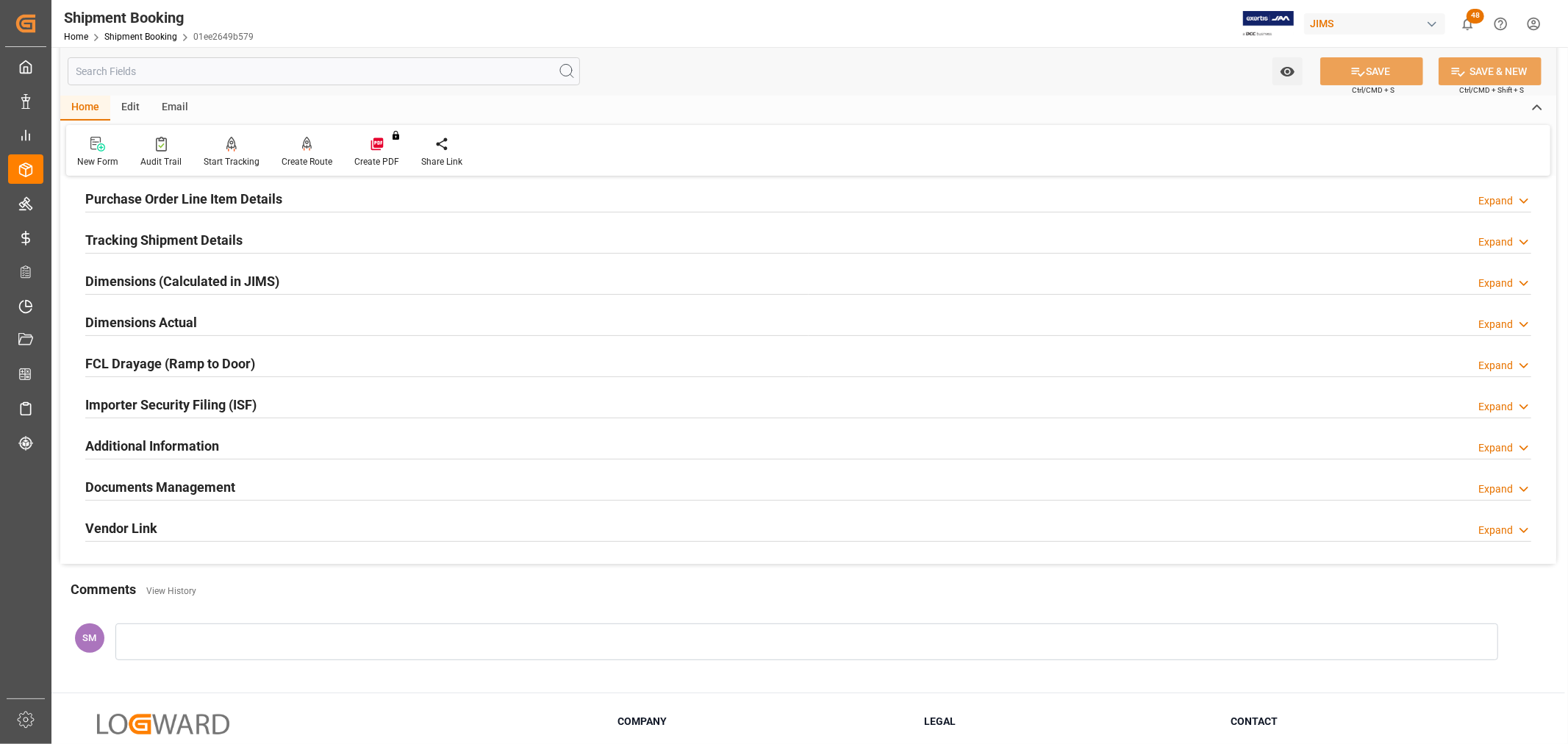
click at [159, 486] on h2 "Documents Management" at bounding box center [159, 487] width 150 height 20
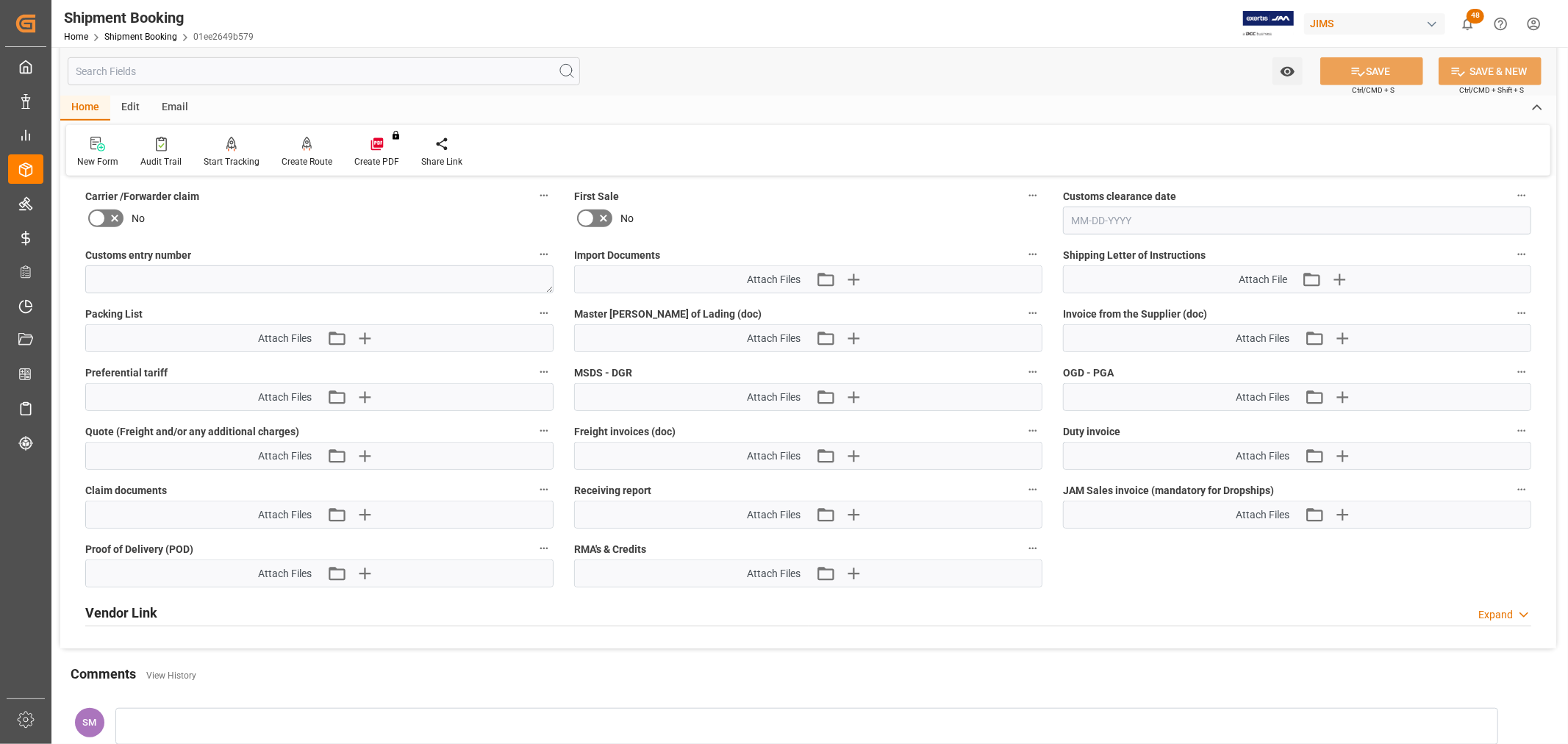
scroll to position [653, 0]
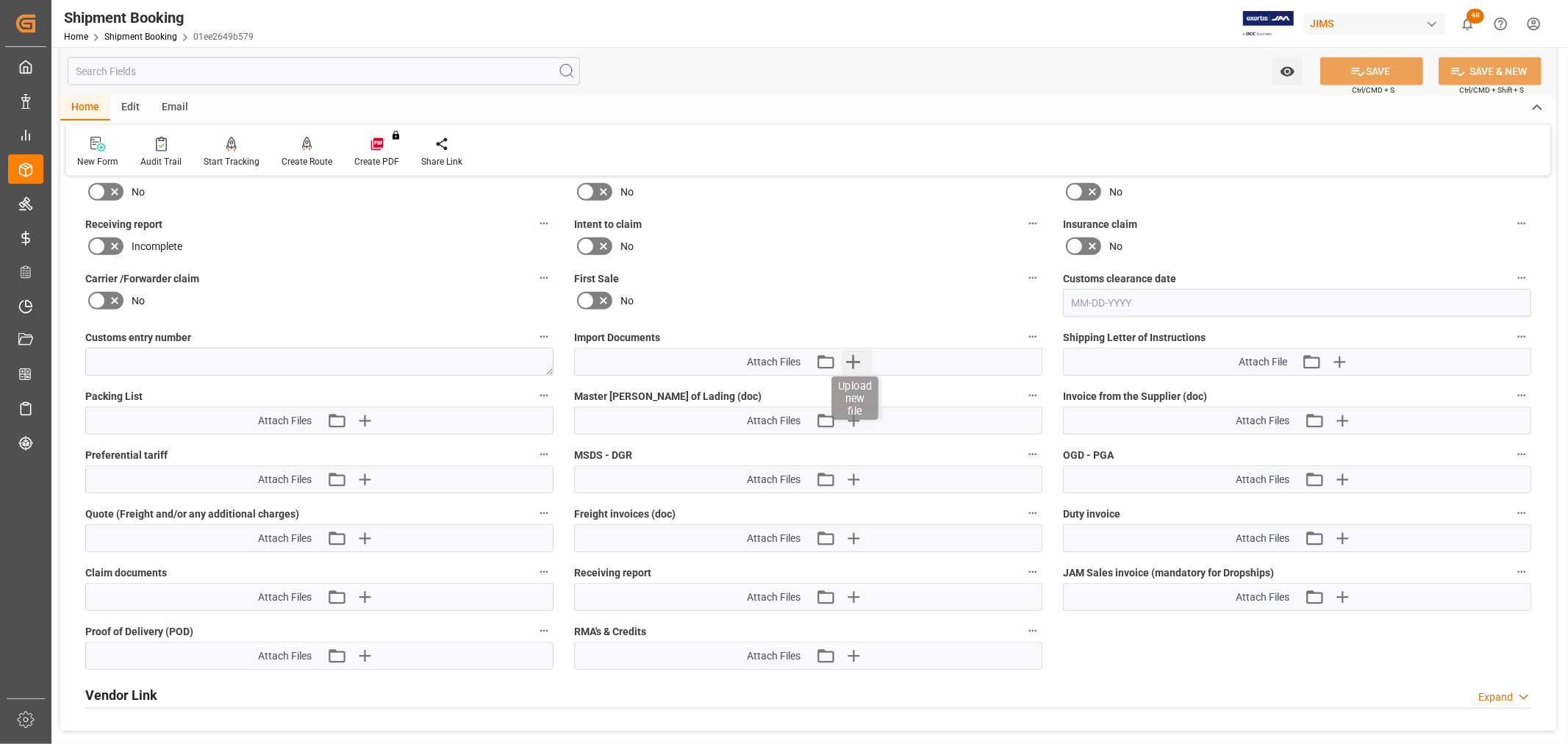
click at [846, 357] on icon "button" at bounding box center [853, 362] width 14 height 14
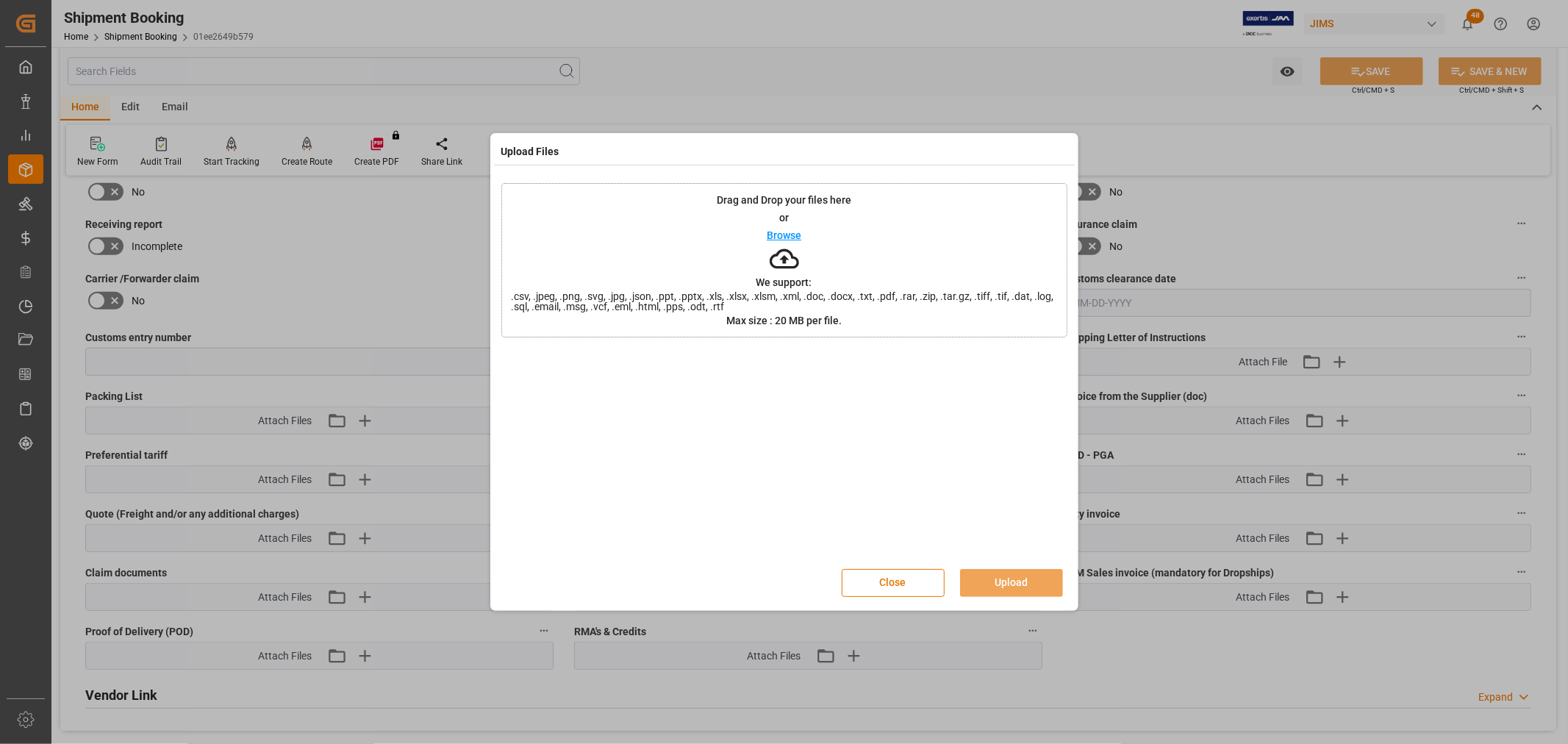
click at [776, 236] on p "Browse" at bounding box center [784, 235] width 34 height 11
click at [1014, 571] on button "Upload" at bounding box center [1011, 582] width 103 height 28
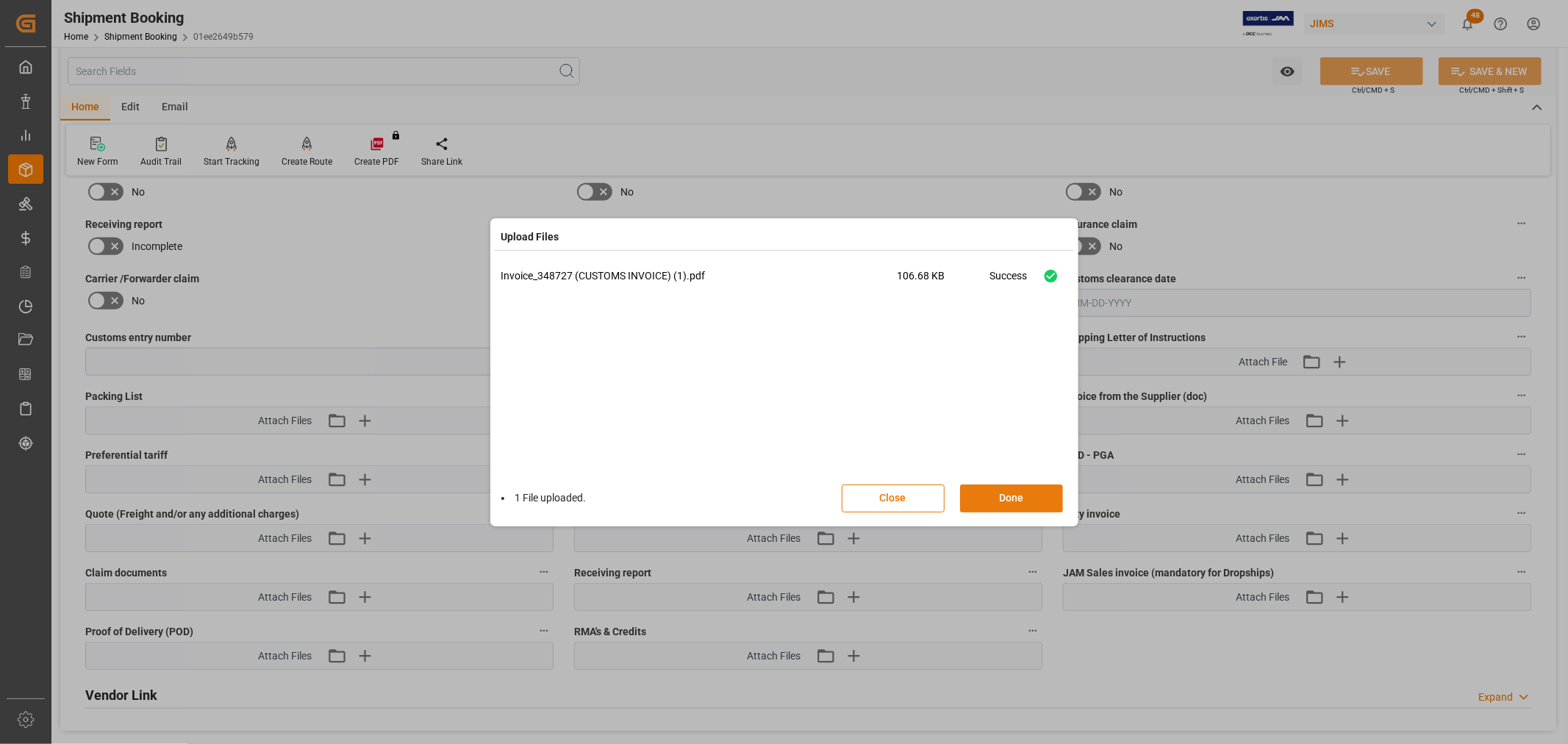
click at [1011, 497] on button "Done" at bounding box center [1011, 498] width 103 height 28
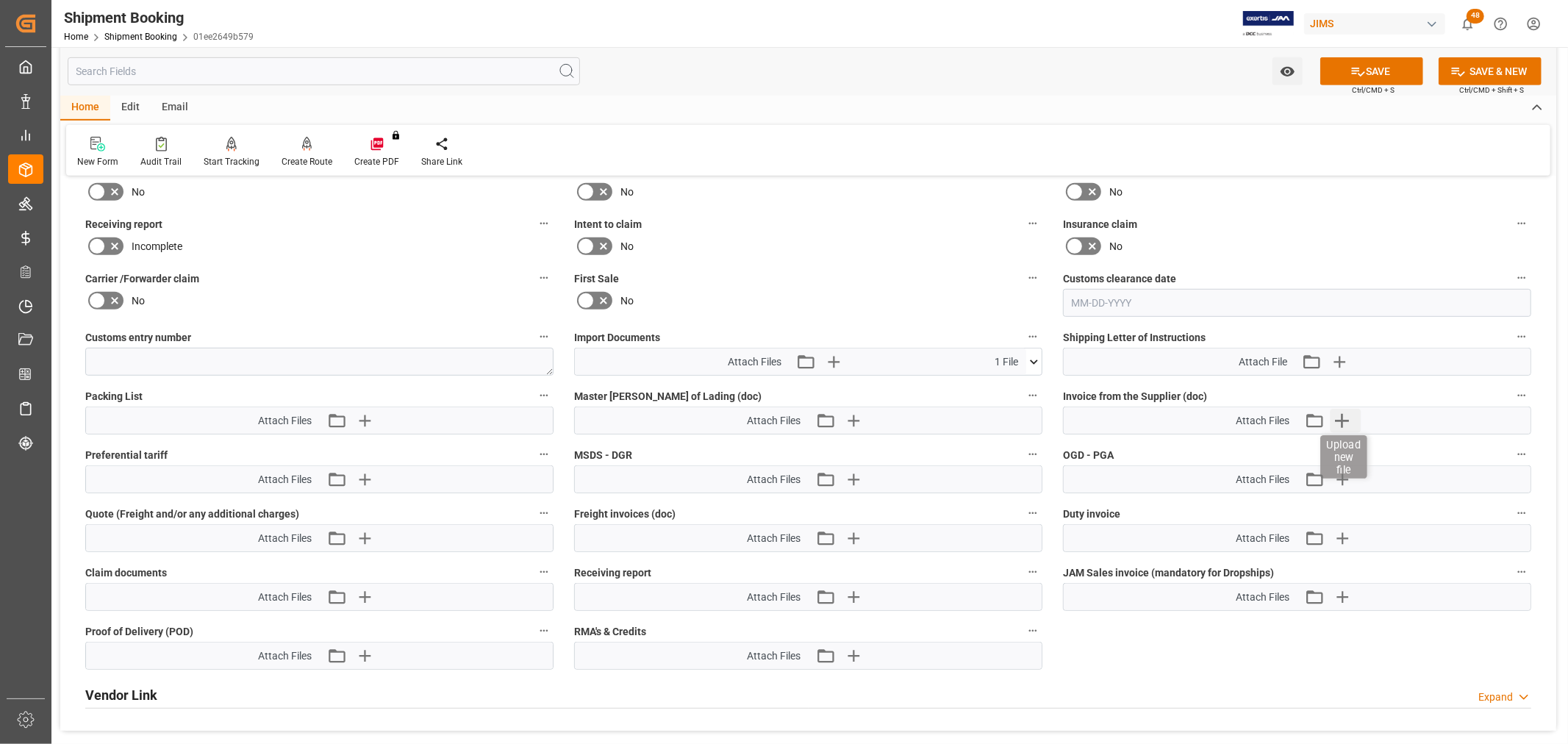
click at [1339, 419] on icon "button" at bounding box center [1341, 420] width 24 height 24
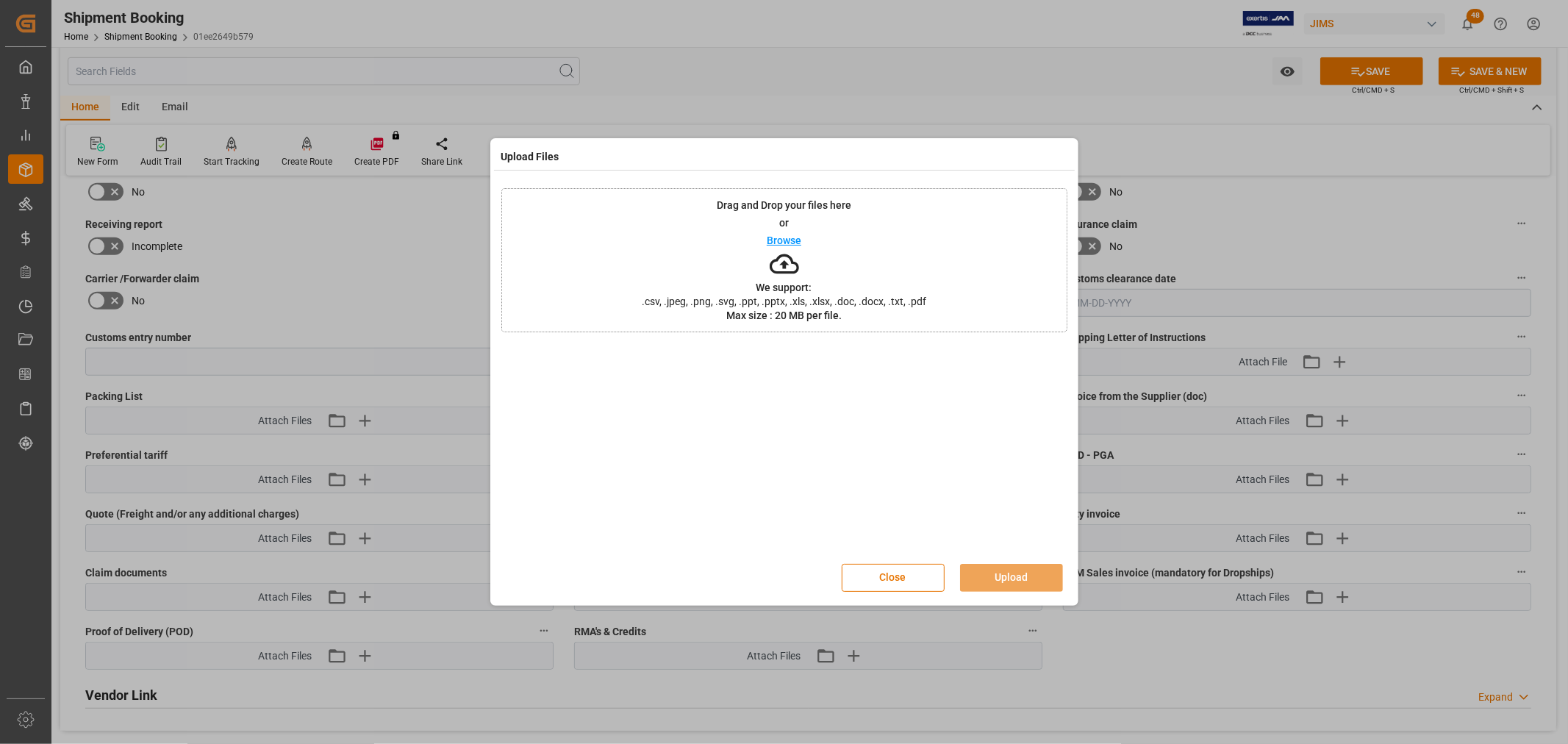
click at [781, 240] on p "Browse" at bounding box center [784, 241] width 34 height 11
drag, startPoint x: 989, startPoint y: 567, endPoint x: 955, endPoint y: 571, distance: 34.2
click at [989, 568] on button "Upload" at bounding box center [1011, 577] width 103 height 28
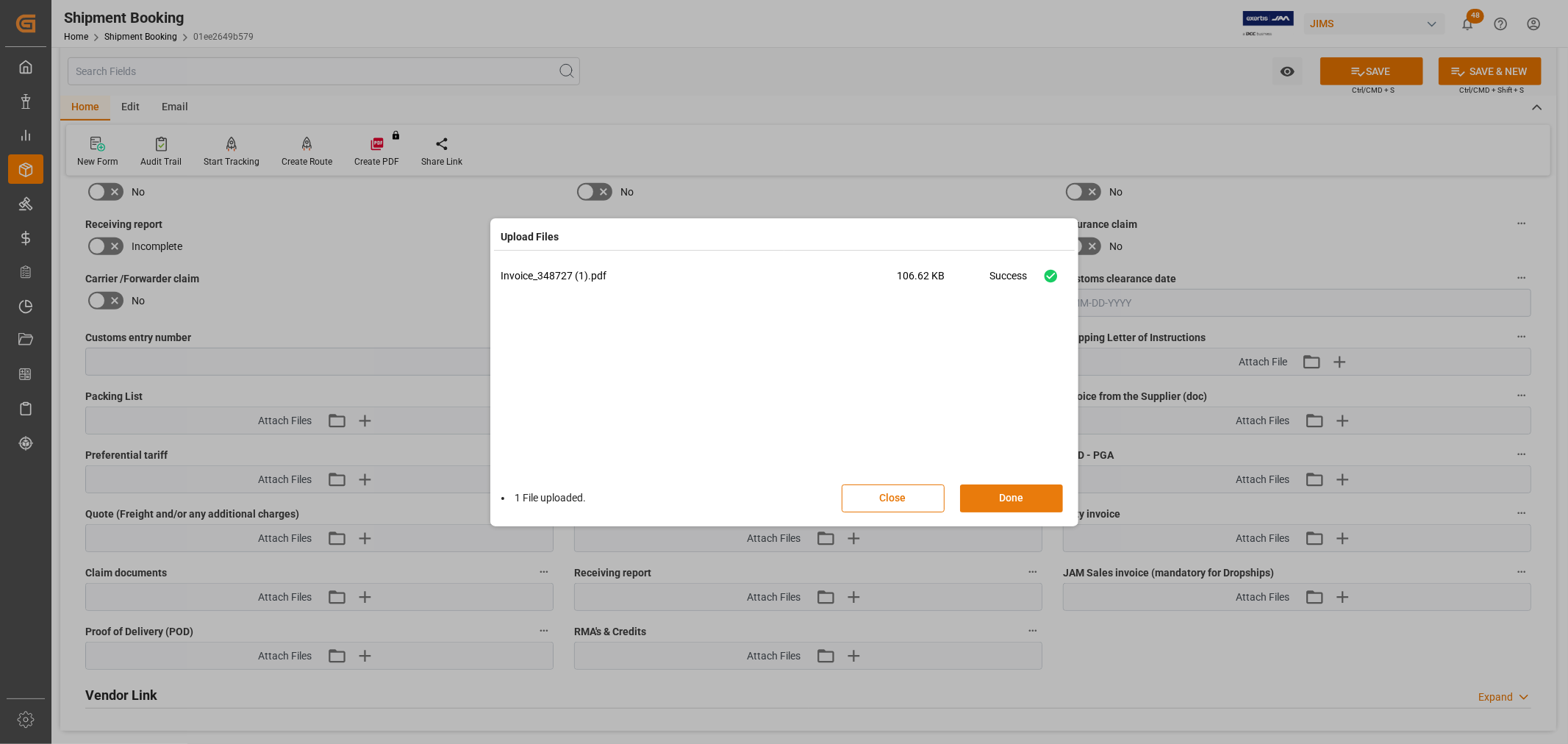
click at [1026, 506] on button "Done" at bounding box center [1011, 498] width 103 height 28
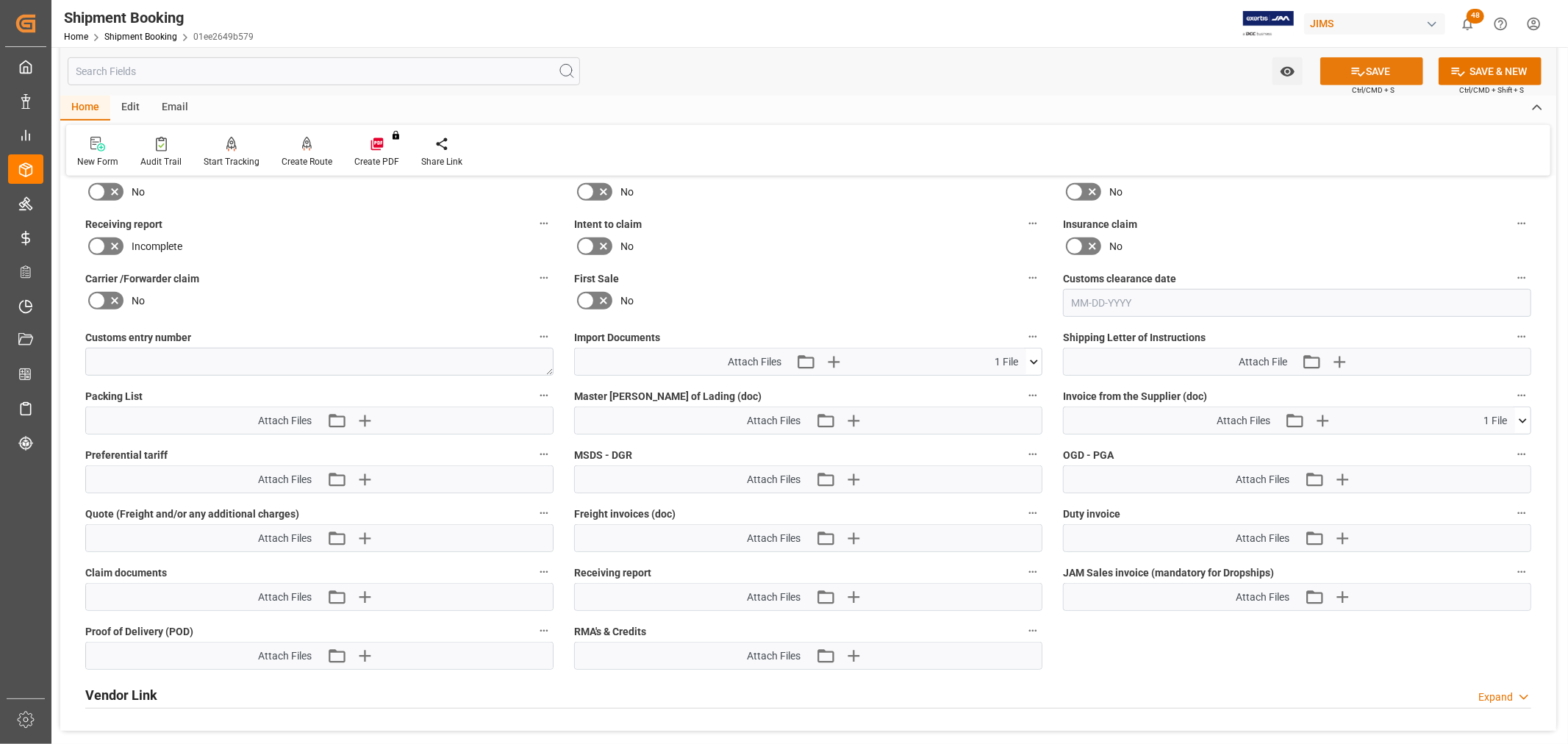
click at [1385, 64] on button "SAVE" at bounding box center [1371, 71] width 103 height 28
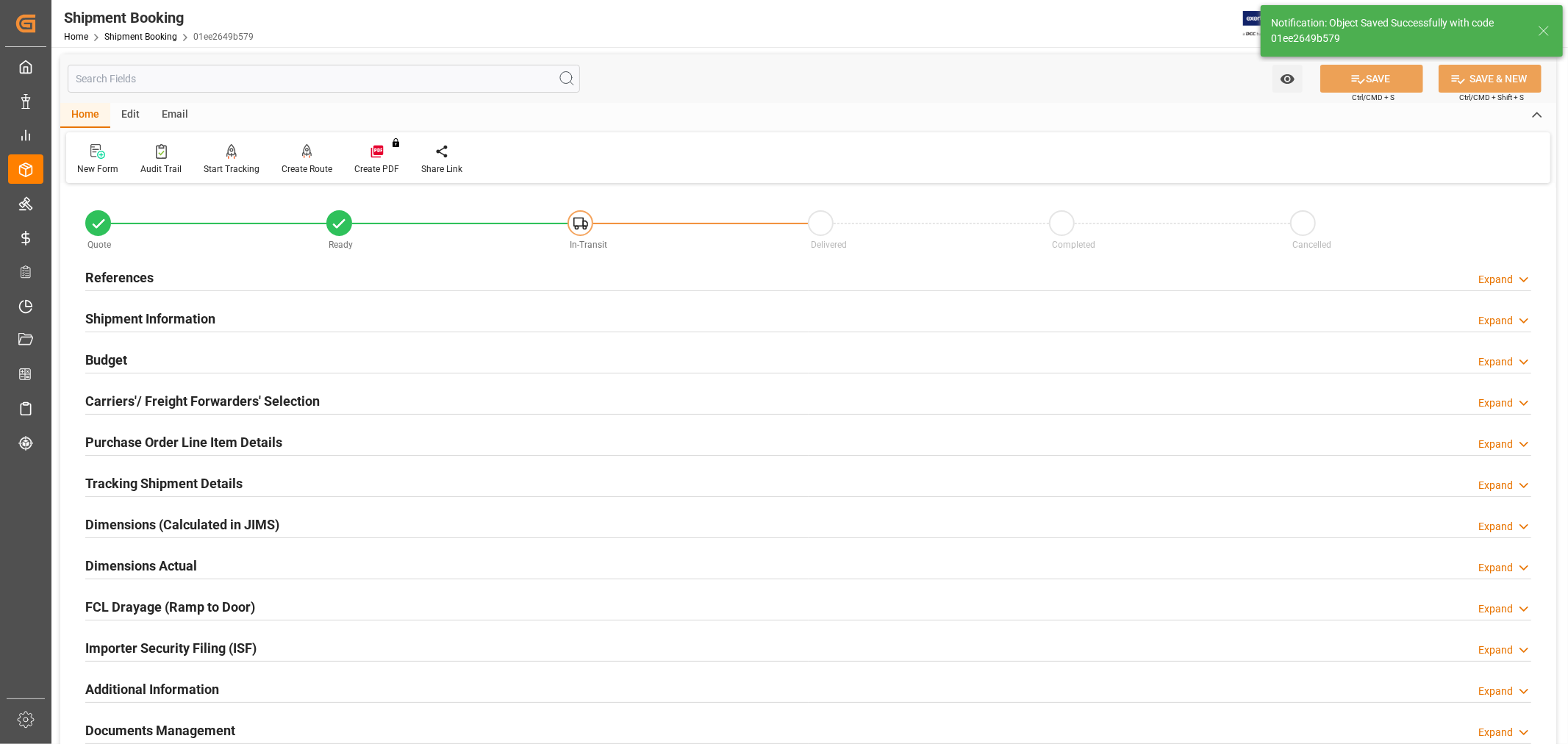
scroll to position [0, 0]
click at [104, 278] on h2 "References" at bounding box center [119, 279] width 68 height 20
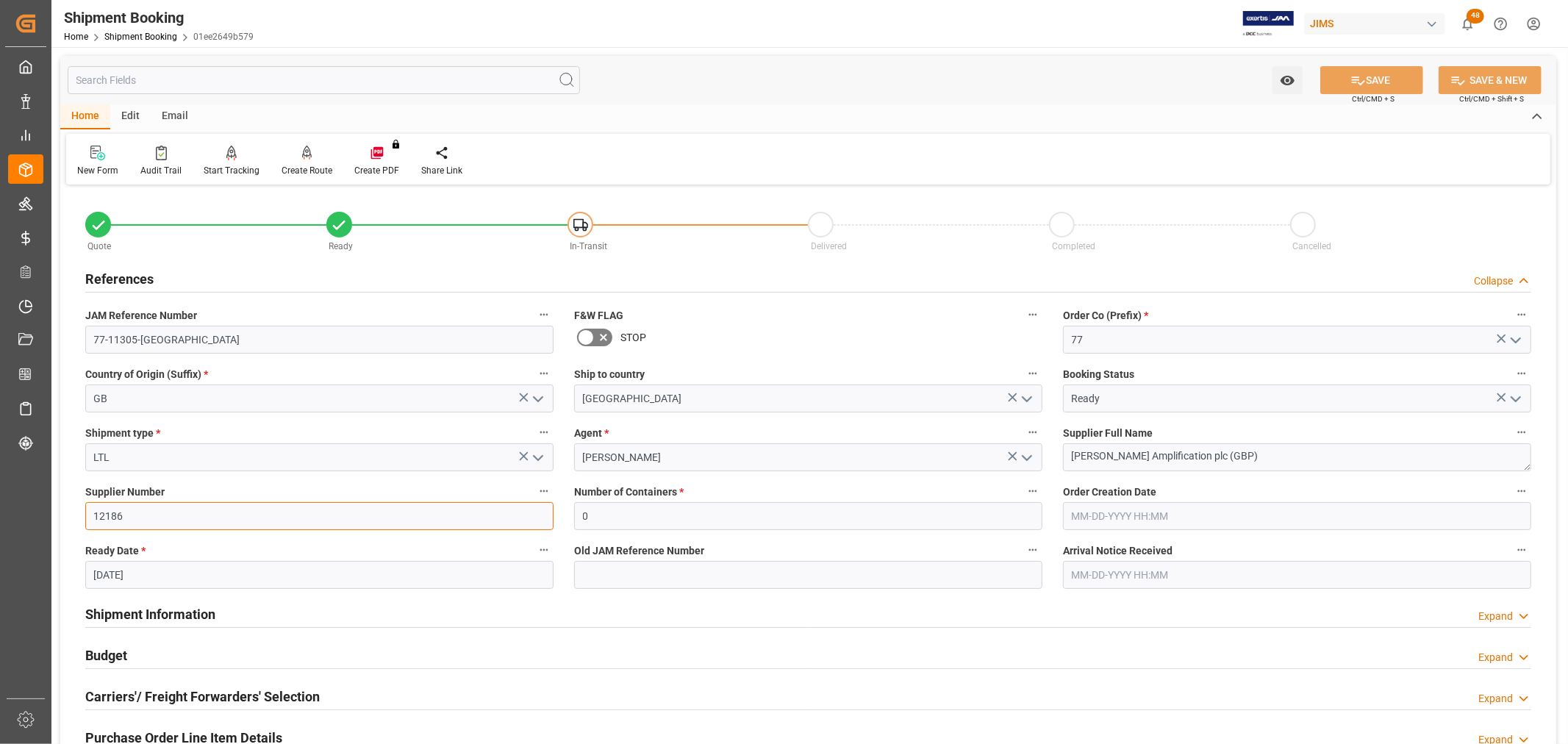
drag, startPoint x: 138, startPoint y: 522, endPoint x: 63, endPoint y: 523, distance: 75.0
click at [63, 523] on div "Quote Ready In-Transit Delivered Completed Cancelled References Collapse JAM Re…" at bounding box center [808, 645] width 1496 height 913
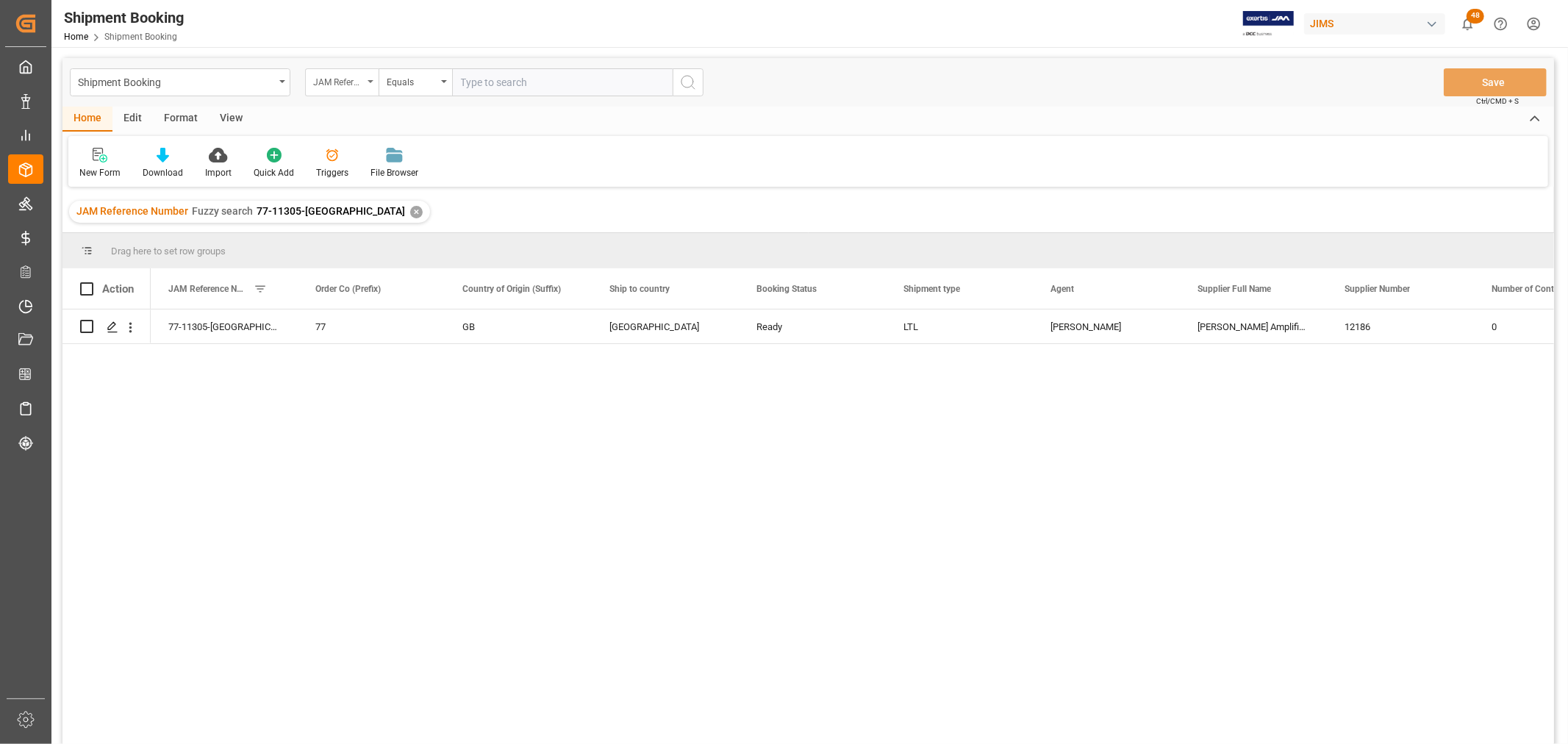
click at [369, 75] on div "JAM Reference Number" at bounding box center [342, 82] width 74 height 28
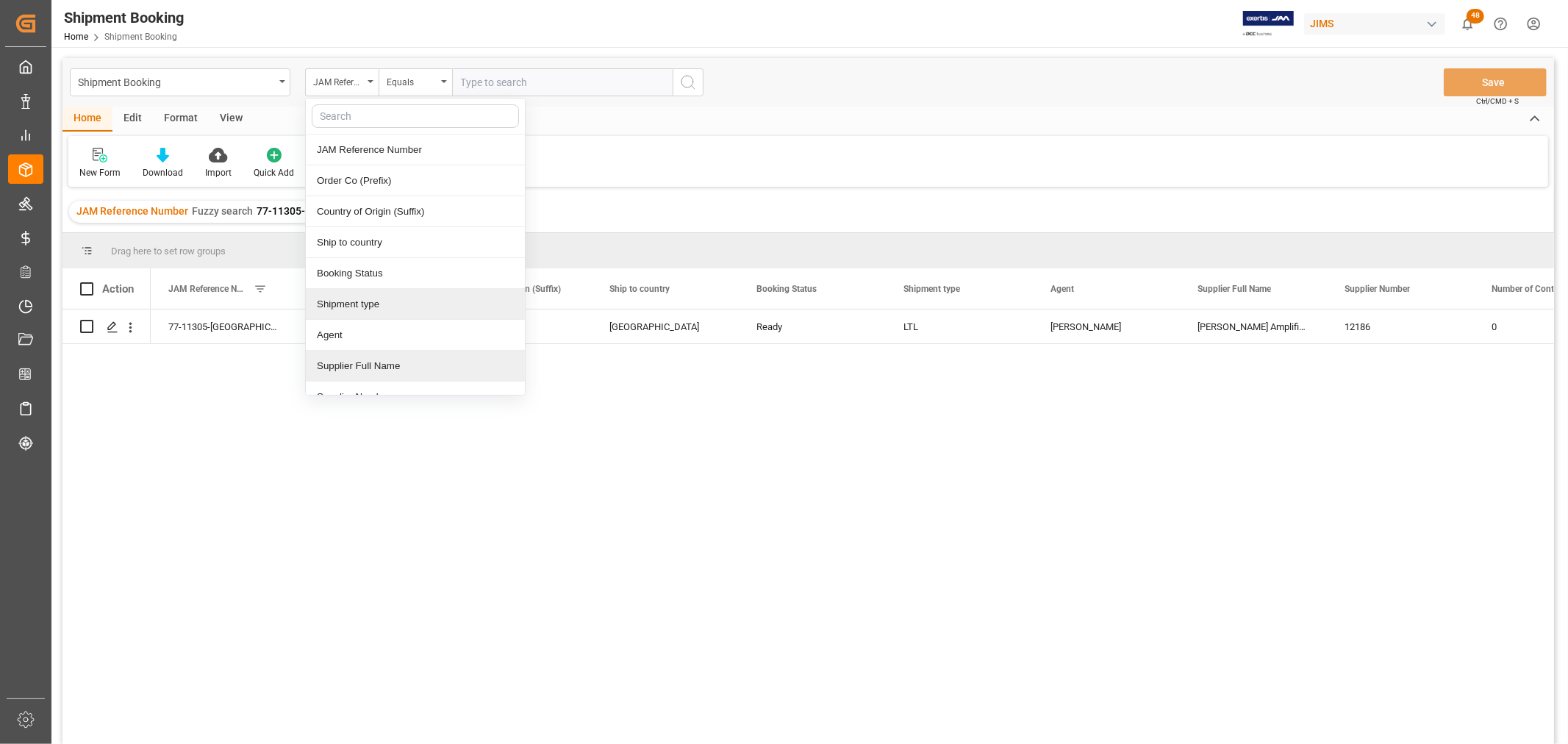
scroll to position [81, 0]
click at [396, 322] on div "Supplier Number" at bounding box center [415, 315] width 219 height 31
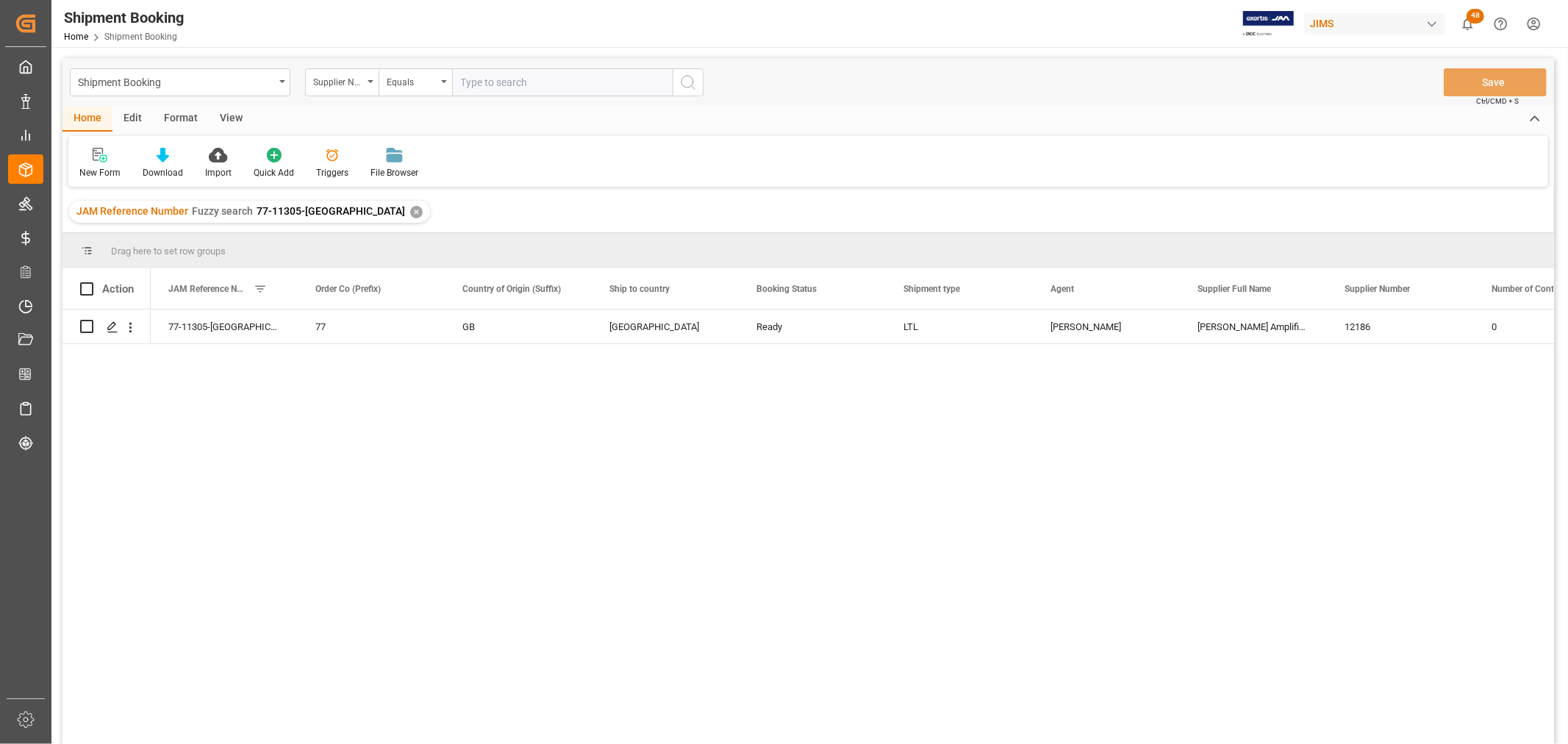
click at [486, 88] on input "text" at bounding box center [562, 82] width 220 height 28
paste input "12186"
type input "12186"
click at [679, 79] on icon "search button" at bounding box center [687, 82] width 17 height 17
click at [410, 210] on div "✕" at bounding box center [416, 212] width 12 height 12
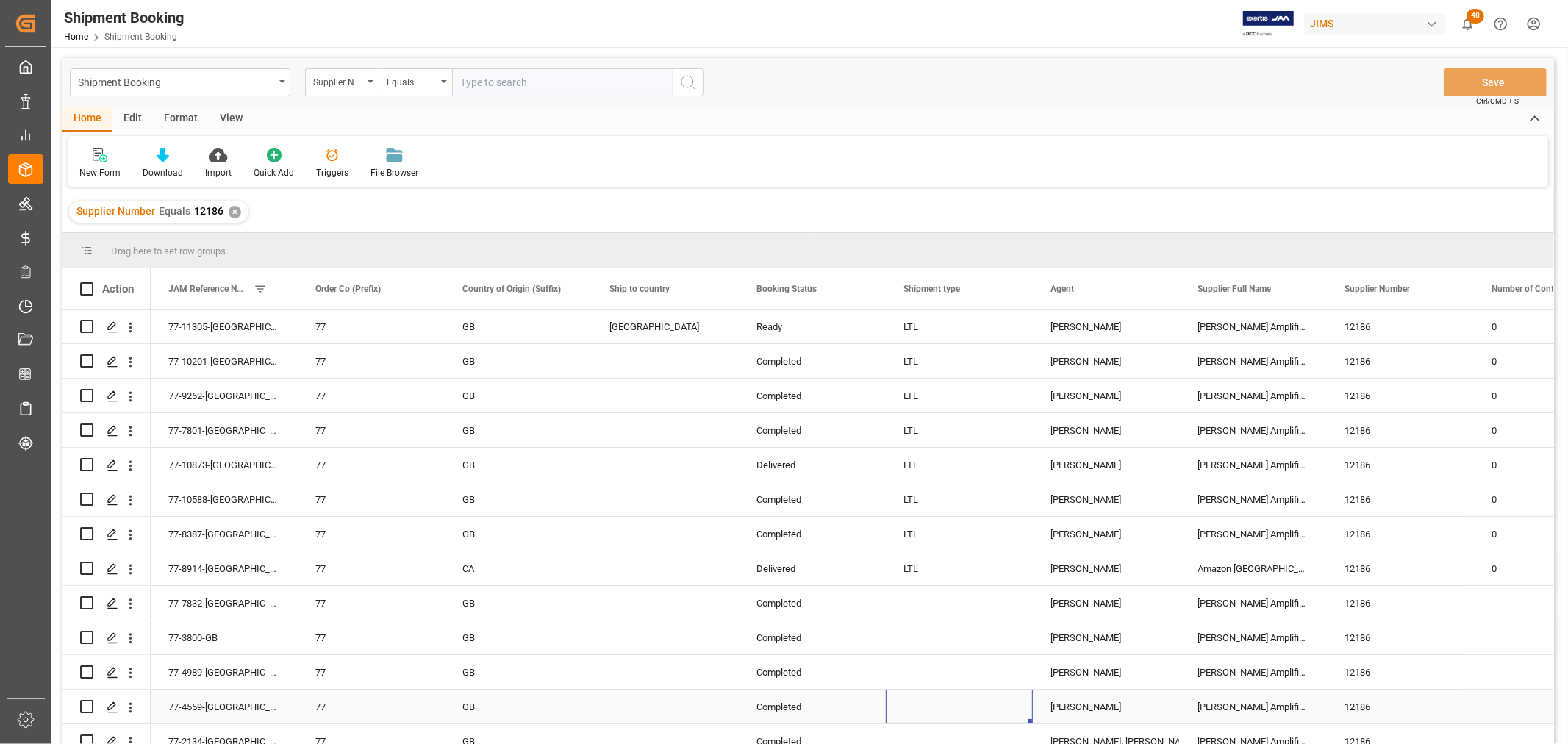
click at [914, 704] on div "Press SPACE to select this row." at bounding box center [959, 706] width 147 height 34
click at [235, 115] on div "View" at bounding box center [231, 118] width 45 height 25
click at [96, 164] on div "Default" at bounding box center [93, 163] width 51 height 33
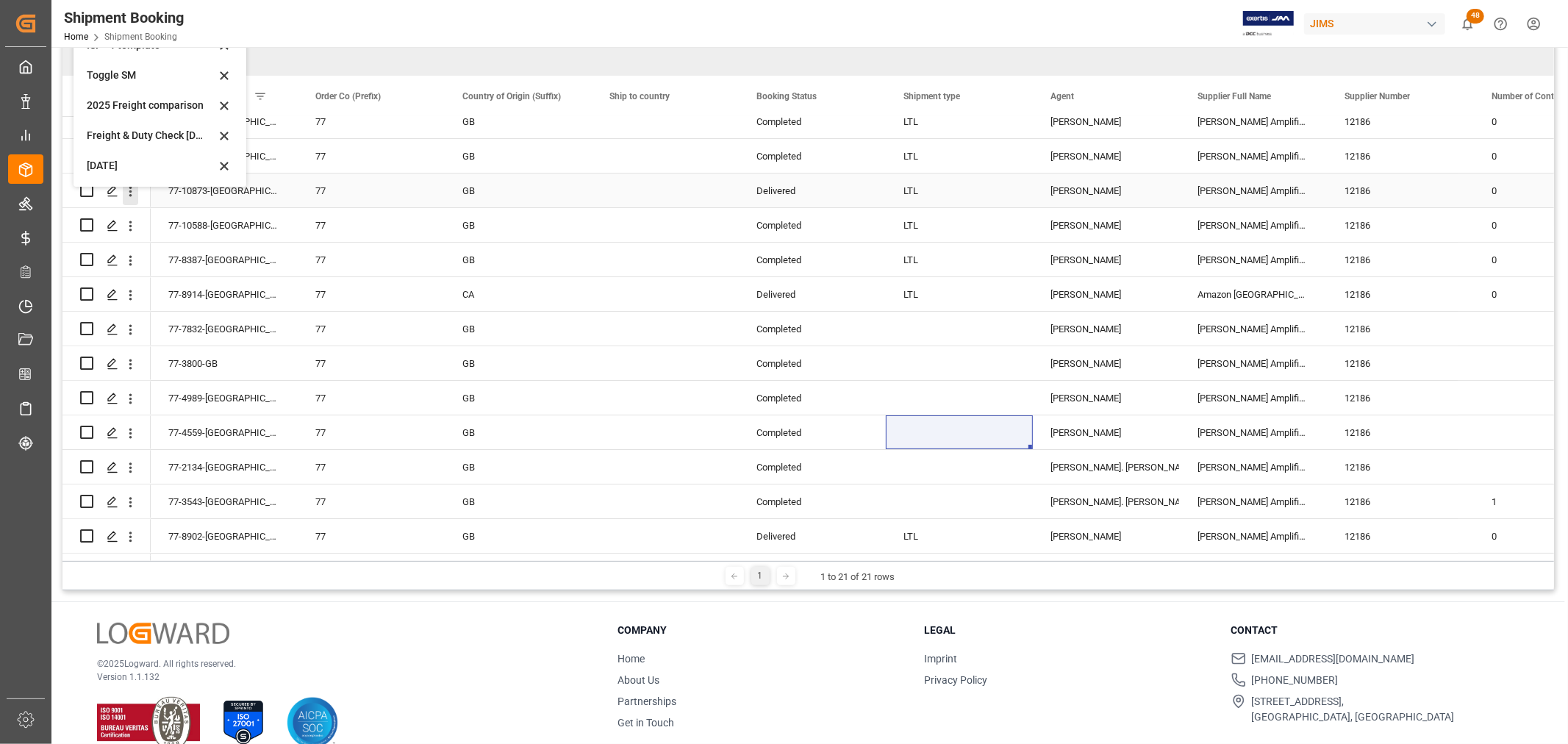
scroll to position [217, 0]
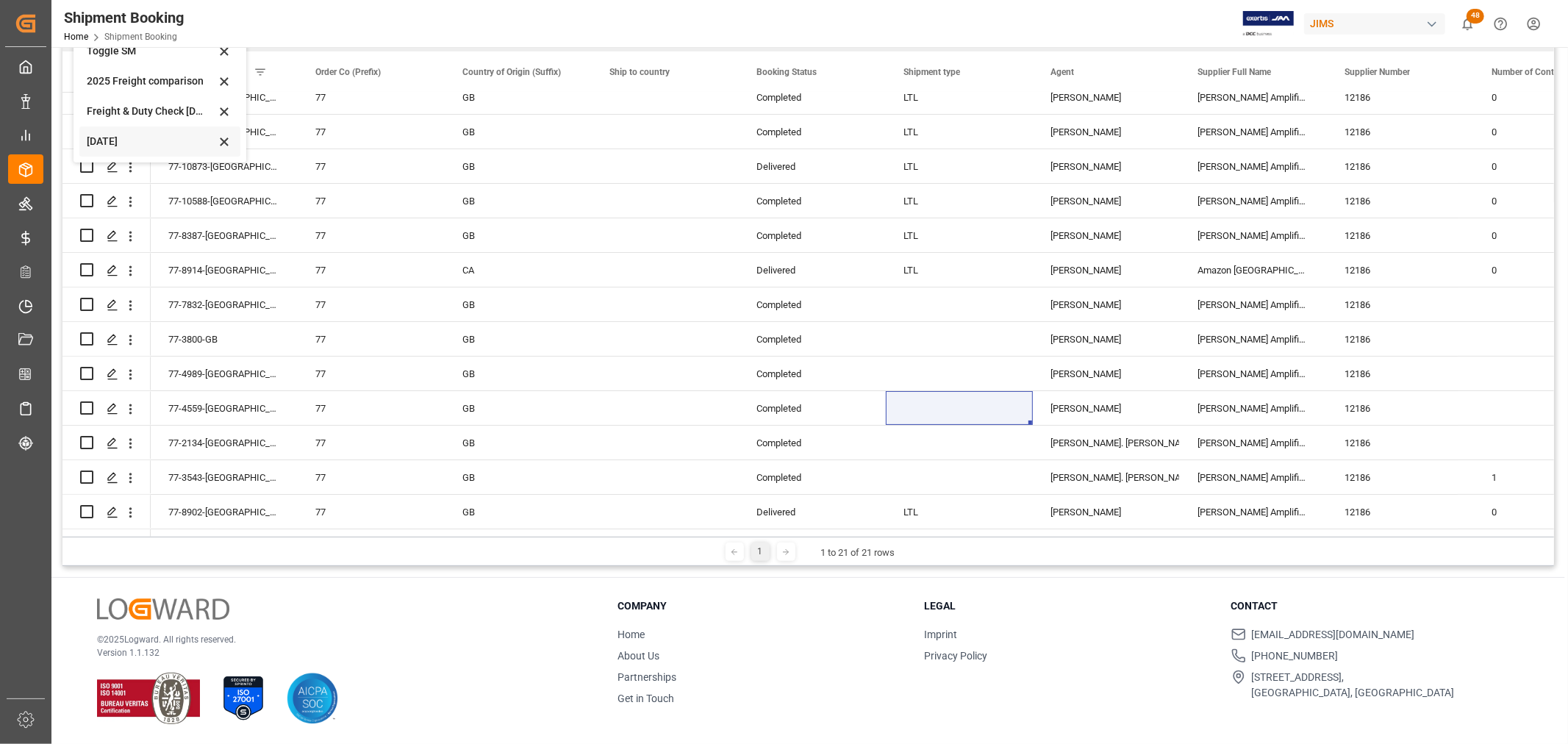
click at [126, 140] on div "Oct 2025" at bounding box center [150, 141] width 128 height 15
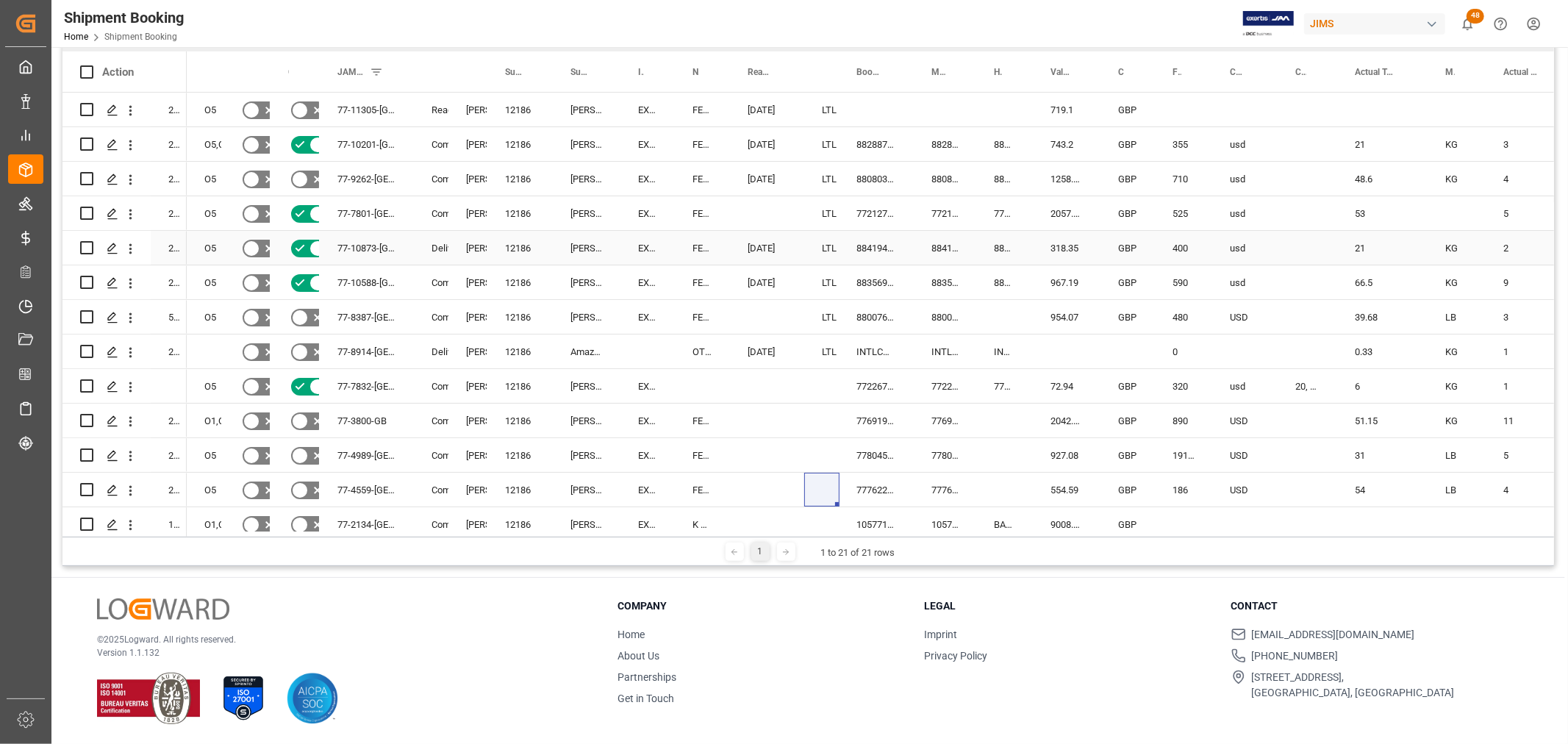
scroll to position [0, 0]
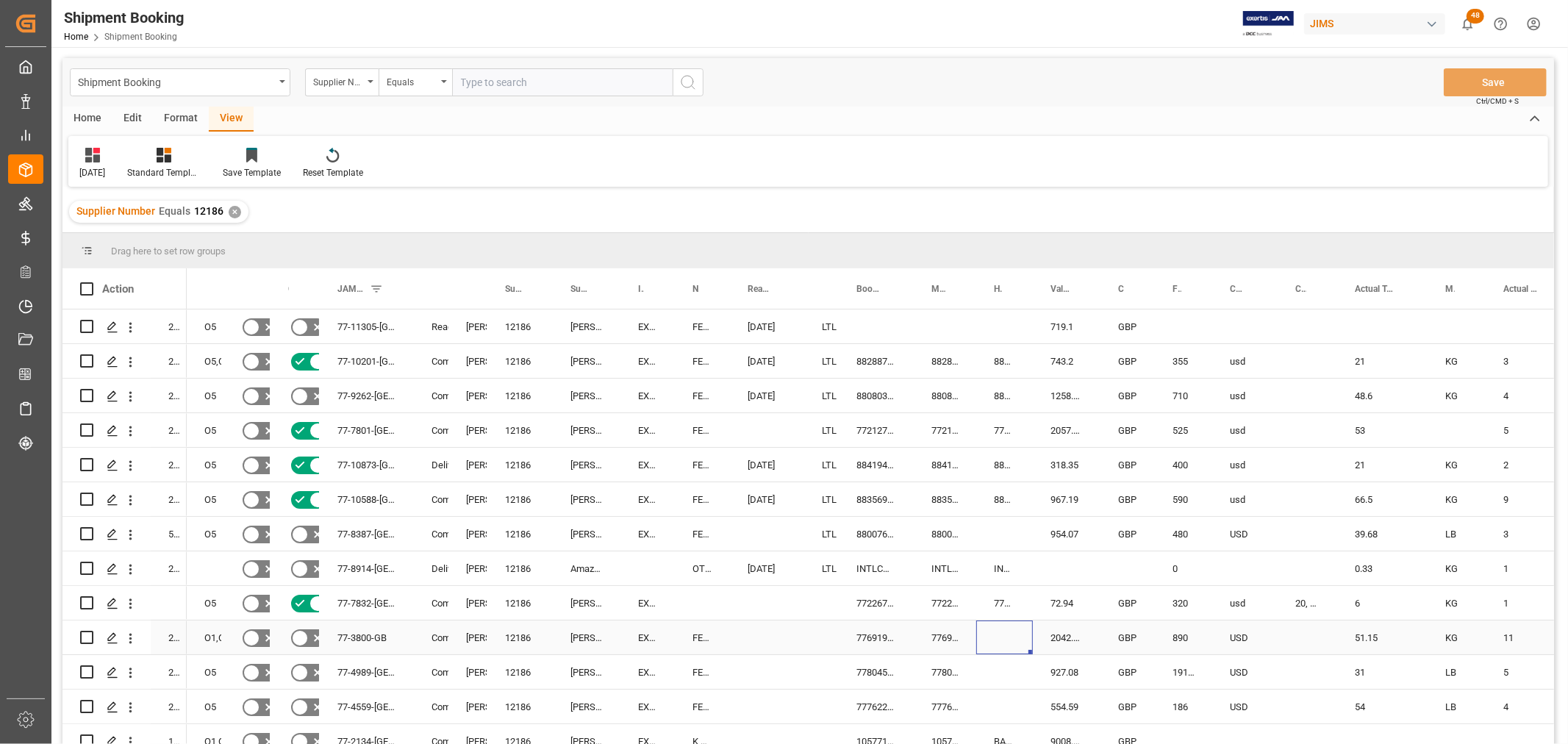
click at [990, 640] on div "Press SPACE to select this row." at bounding box center [1004, 637] width 57 height 34
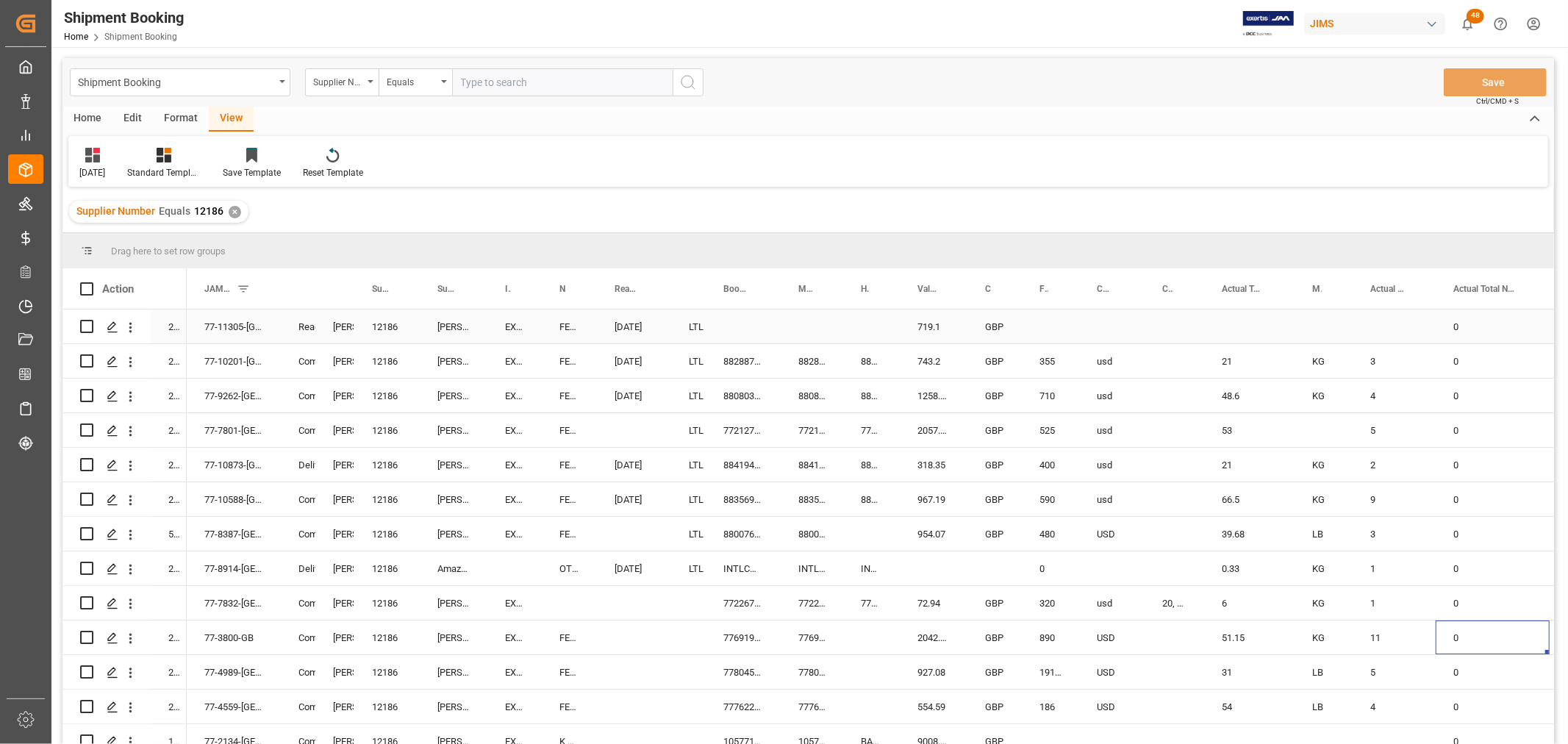
click at [1044, 316] on div "Press SPACE to select this row." at bounding box center [1049, 326] width 57 height 34
click at [1042, 323] on input "Press SPACE to select this row." at bounding box center [1050, 335] width 34 height 28
type input "460"
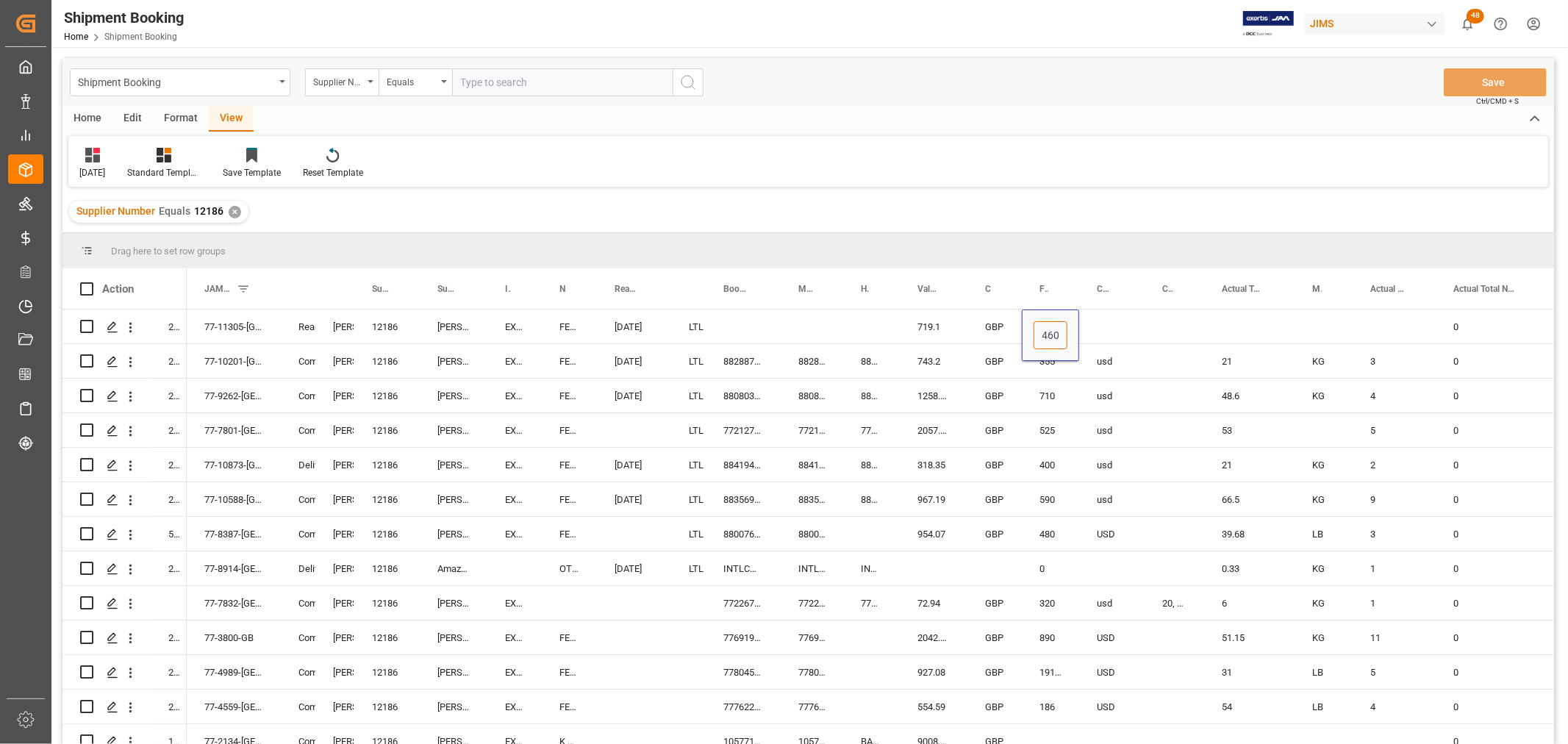
scroll to position [0, 1]
click at [1089, 327] on div "Press SPACE to select this row." at bounding box center [1112, 326] width 65 height 34
click at [1093, 326] on div "Press SPACE to select this row." at bounding box center [1112, 326] width 65 height 34
click at [1098, 326] on input "Press SPACE to select this row." at bounding box center [1111, 335] width 42 height 28
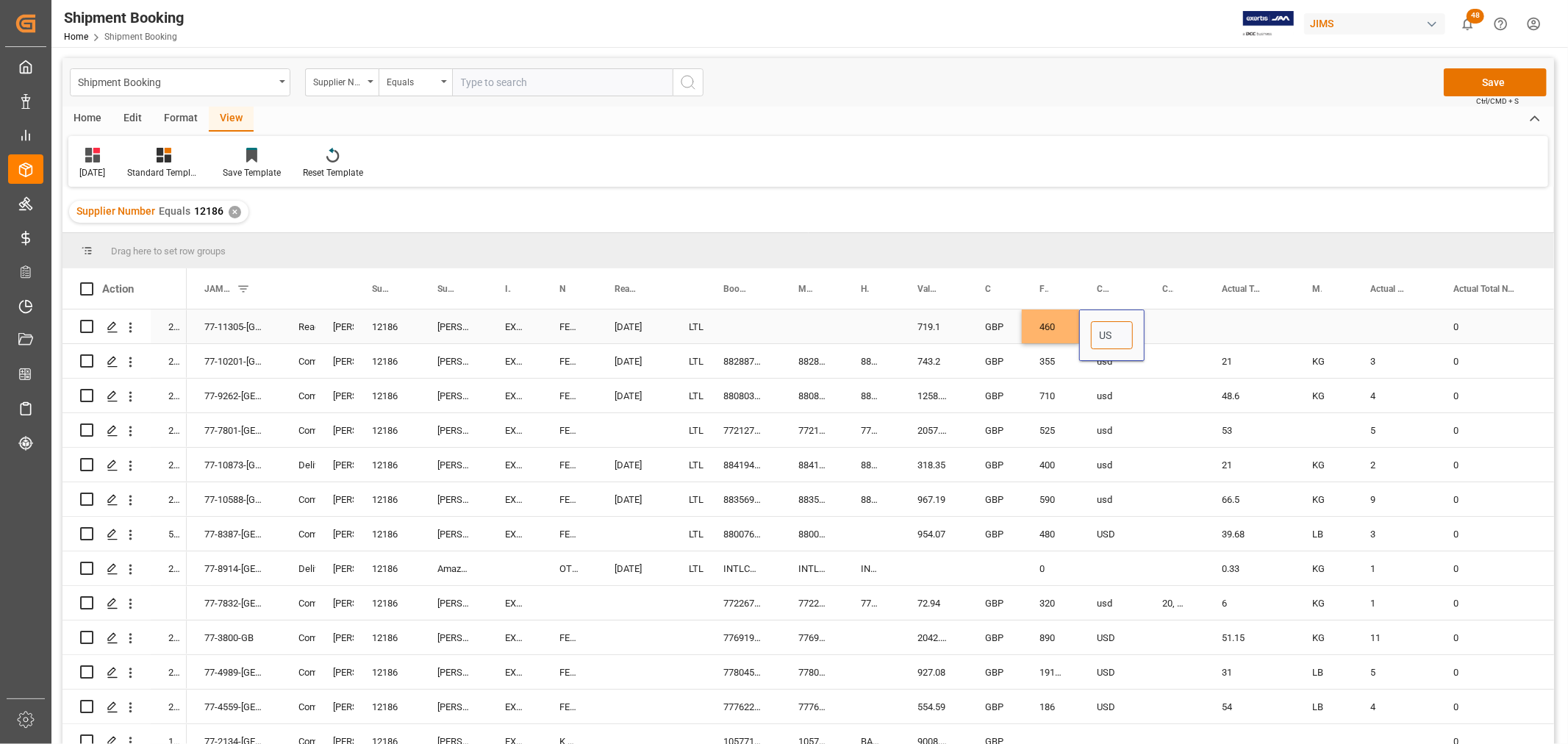
type input "USD"
click at [1169, 313] on div "Press SPACE to select this row." at bounding box center [1174, 326] width 59 height 34
click at [1169, 313] on div "Press SPACE to select this row." at bounding box center [1174, 336] width 59 height 52
click at [1226, 301] on div "Actual Total Gross Weight" at bounding box center [1242, 288] width 42 height 40
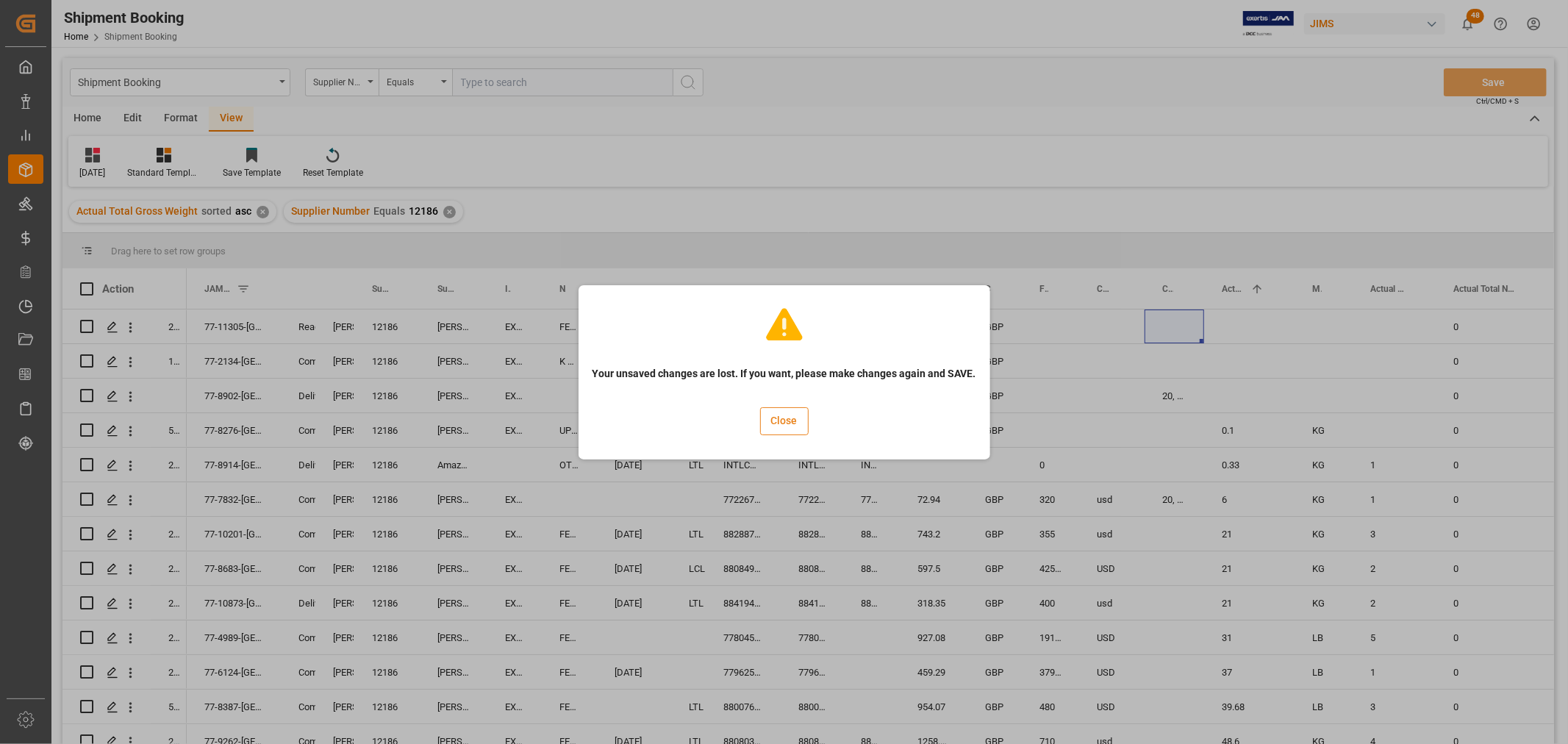
click at [773, 423] on button "Close" at bounding box center [784, 421] width 49 height 28
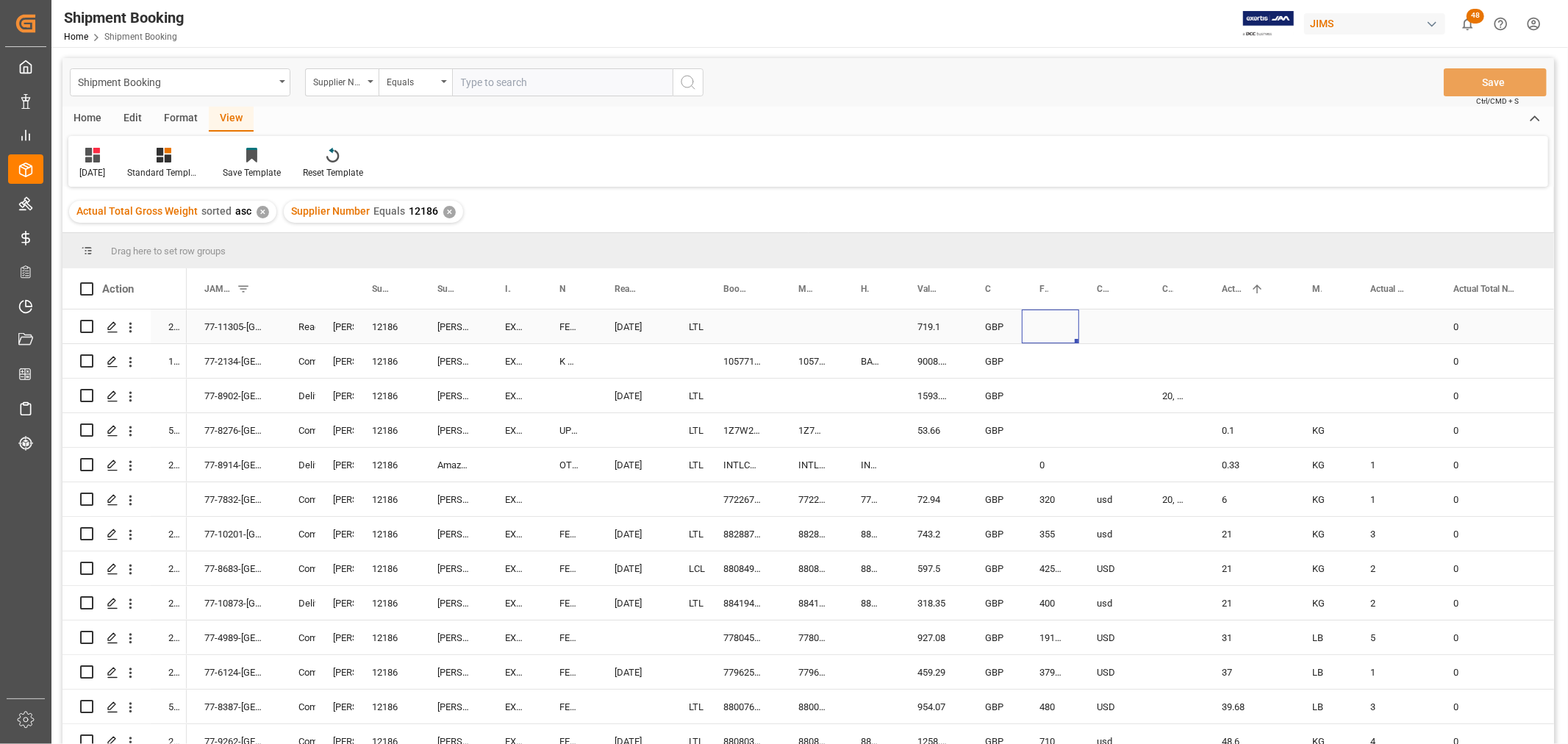
click at [1047, 326] on div "Press SPACE to select this row." at bounding box center [1049, 326] width 57 height 34
click at [1046, 328] on input "Press SPACE to select this row." at bounding box center [1050, 335] width 34 height 28
type input "460"
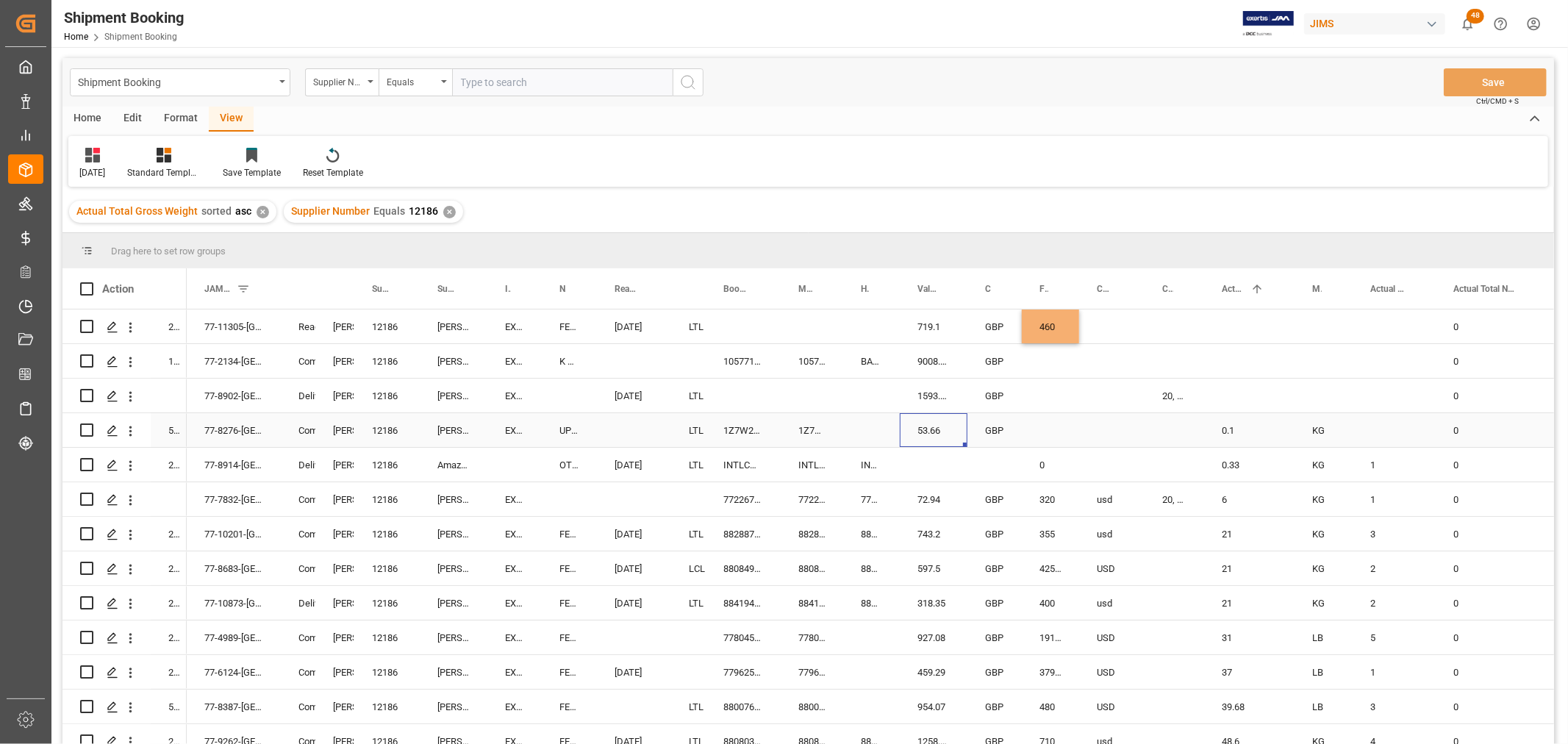
click at [950, 413] on div "53.66" at bounding box center [933, 430] width 68 height 34
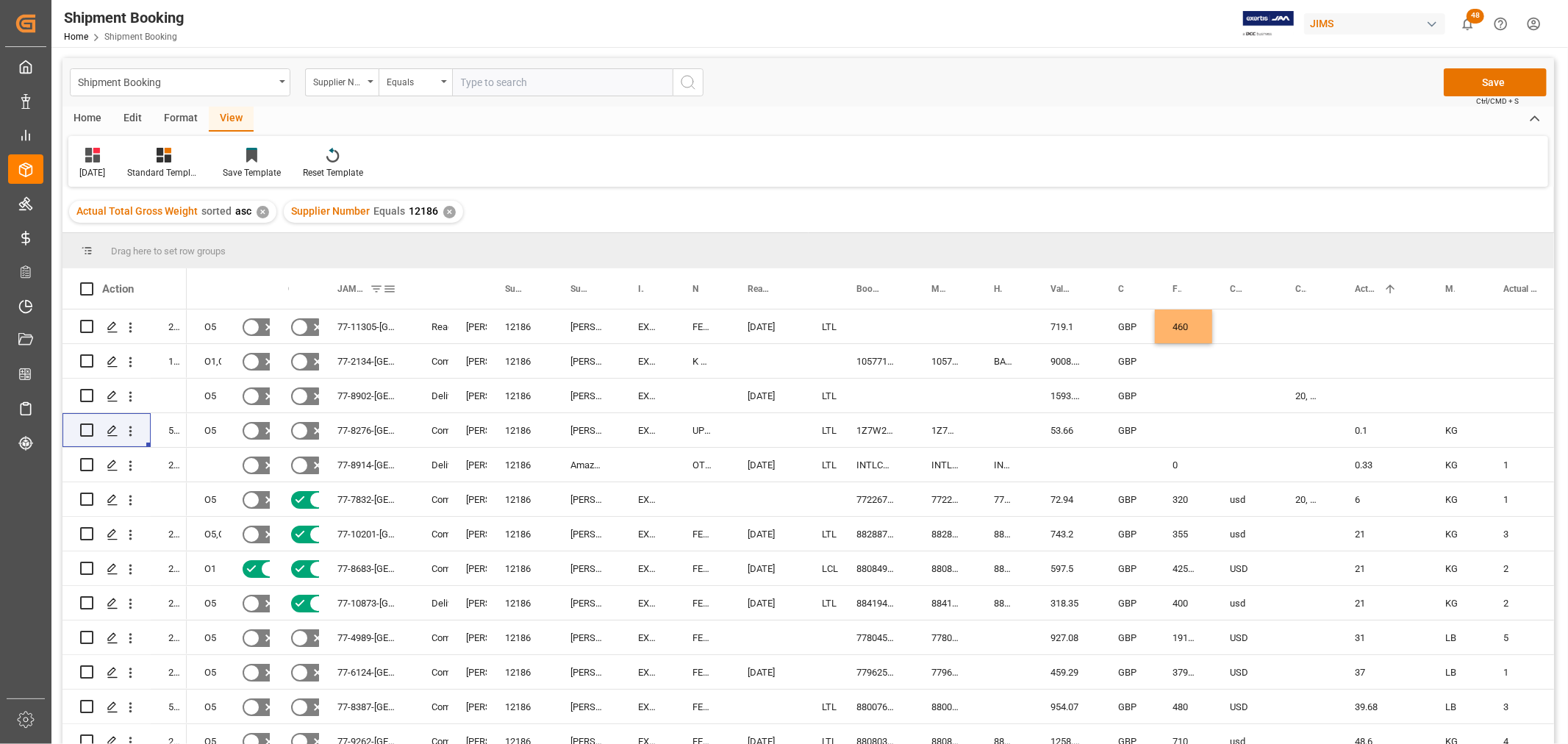
click at [374, 288] on span at bounding box center [376, 288] width 13 height 13
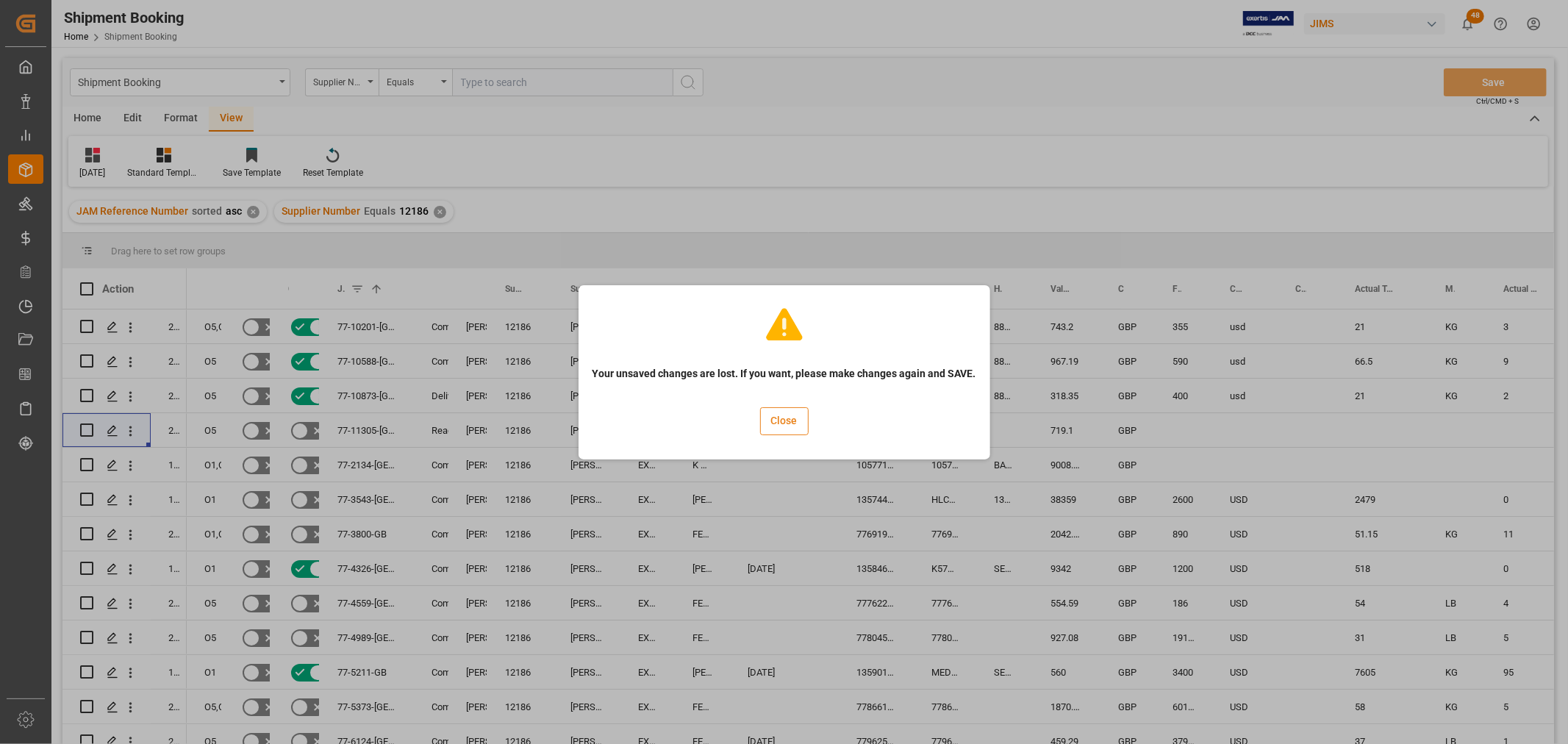
click at [775, 420] on button "Close" at bounding box center [784, 421] width 49 height 28
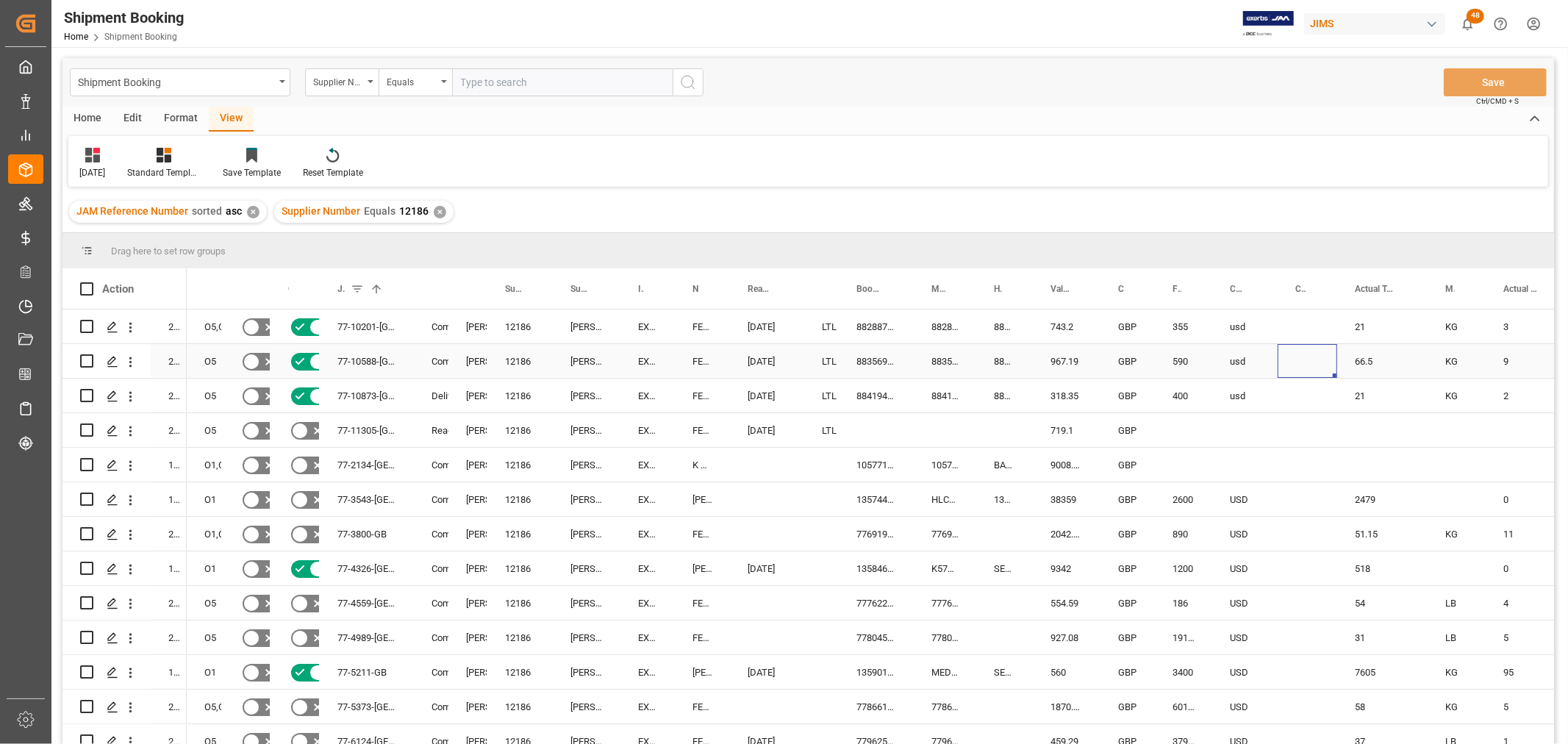
click at [1294, 361] on div "Press SPACE to select this row." at bounding box center [1307, 361] width 59 height 34
click at [1181, 430] on input "Press SPACE to select this row." at bounding box center [1183, 438] width 34 height 28
type input "475"
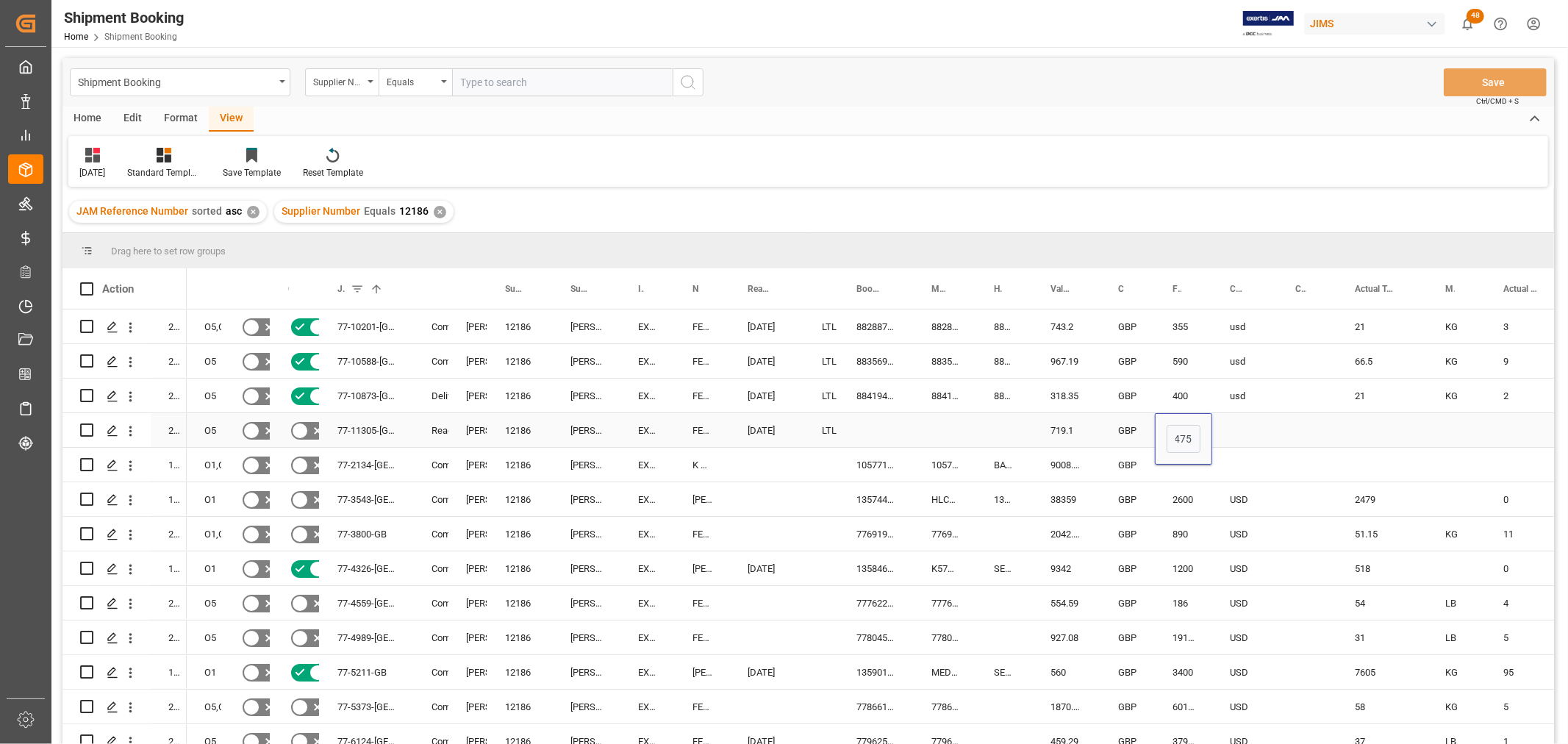
click at [1227, 430] on div "Press SPACE to select this row." at bounding box center [1245, 430] width 65 height 34
click at [1229, 432] on div "Press SPACE to select this row." at bounding box center [1245, 430] width 65 height 34
click at [1232, 434] on div "Press SPACE to select this row." at bounding box center [1245, 430] width 65 height 34
click at [1238, 430] on div "Press SPACE to select this row." at bounding box center [1245, 430] width 65 height 34
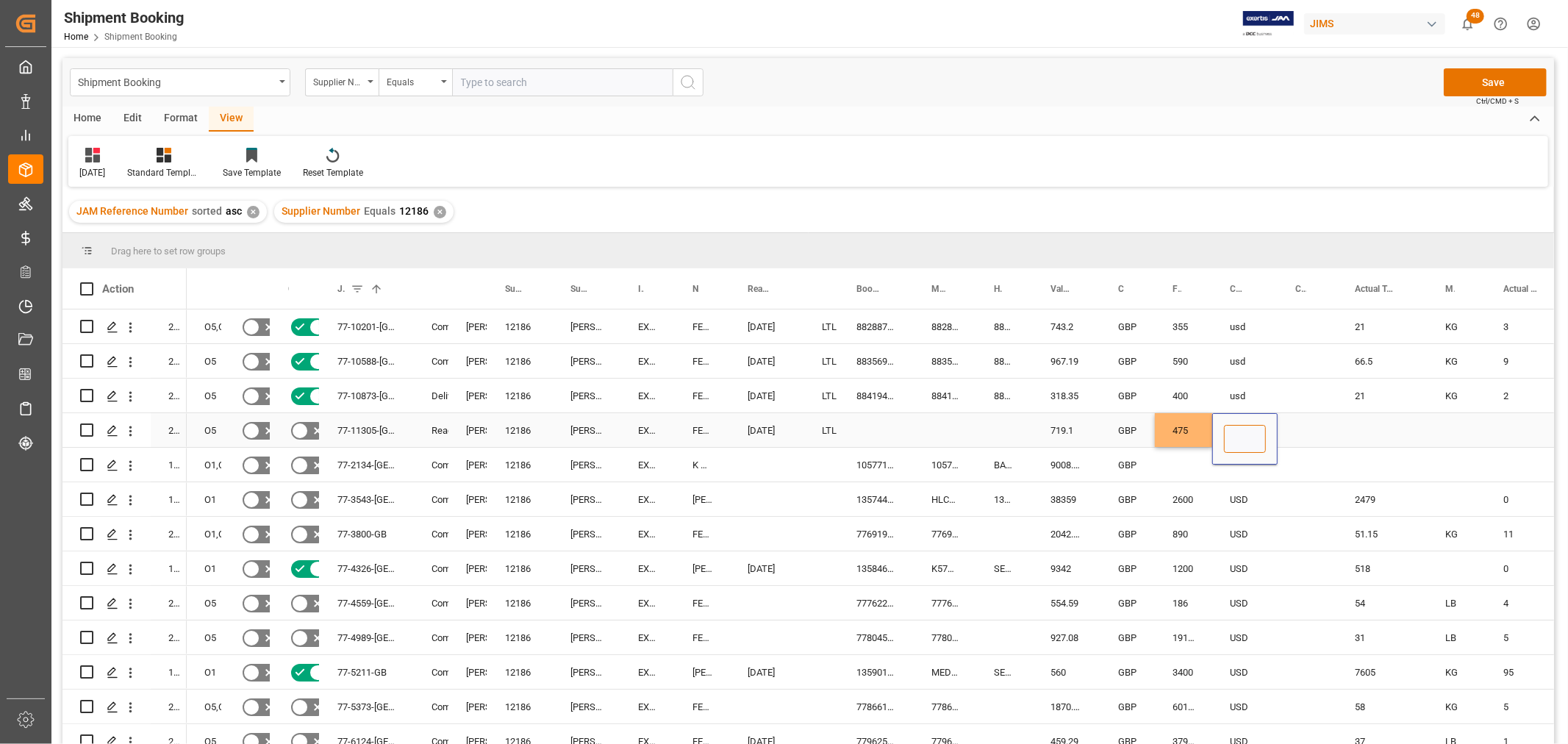
click at [1240, 437] on input "Press SPACE to select this row." at bounding box center [1245, 438] width 42 height 28
type input "USD"
click at [1363, 423] on div "Press SPACE to select this row." at bounding box center [1382, 430] width 90 height 34
click at [1361, 424] on div "Press SPACE to select this row." at bounding box center [1382, 430] width 90 height 34
click at [1361, 426] on input "Press SPACE to select this row." at bounding box center [1382, 438] width 67 height 28
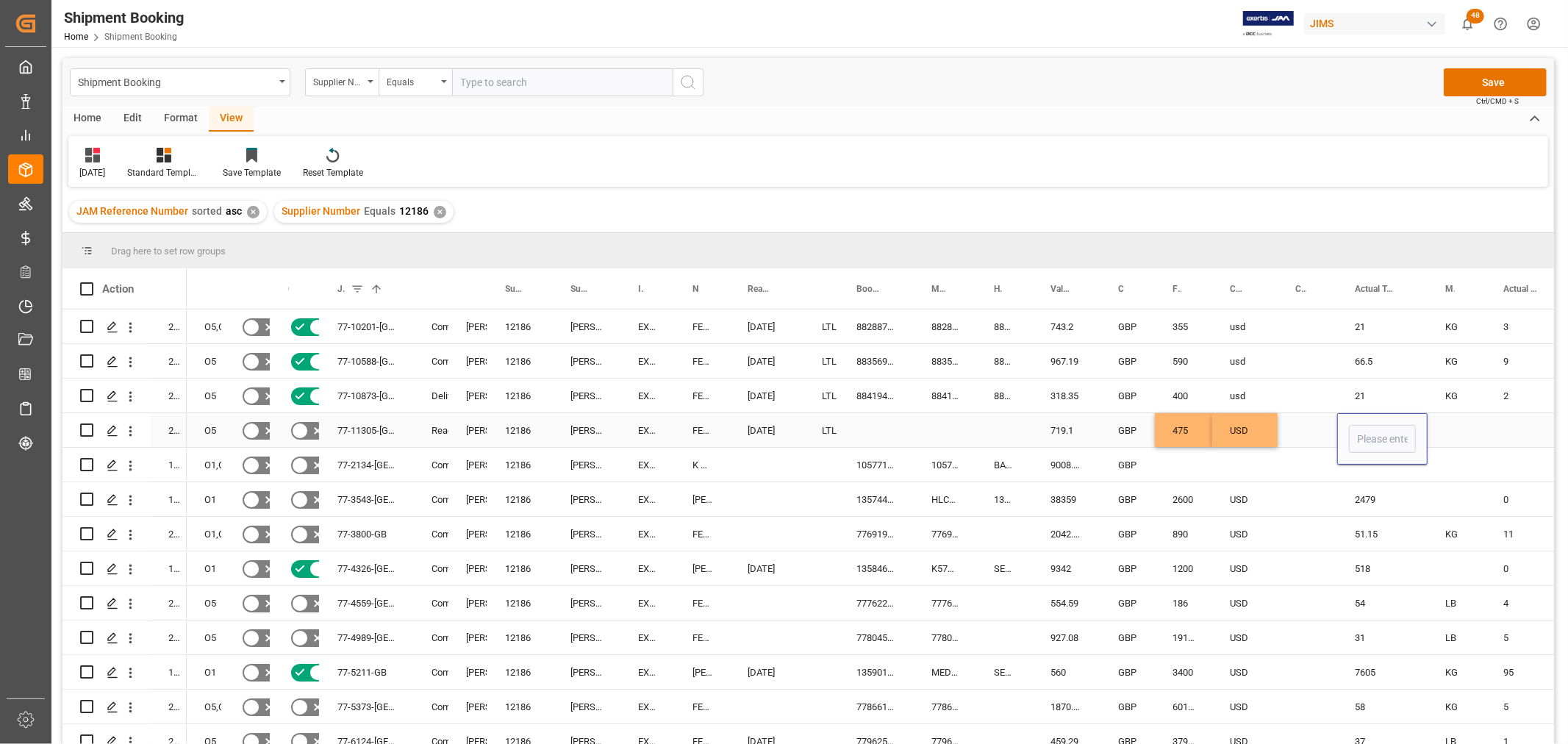
click at [1368, 442] on input "Press SPACE to select this row." at bounding box center [1382, 438] width 67 height 28
type input "30"
click at [1451, 424] on div "Press SPACE to select this row." at bounding box center [1456, 430] width 58 height 34
drag, startPoint x: 1456, startPoint y: 439, endPoint x: 1456, endPoint y: 449, distance: 10.0
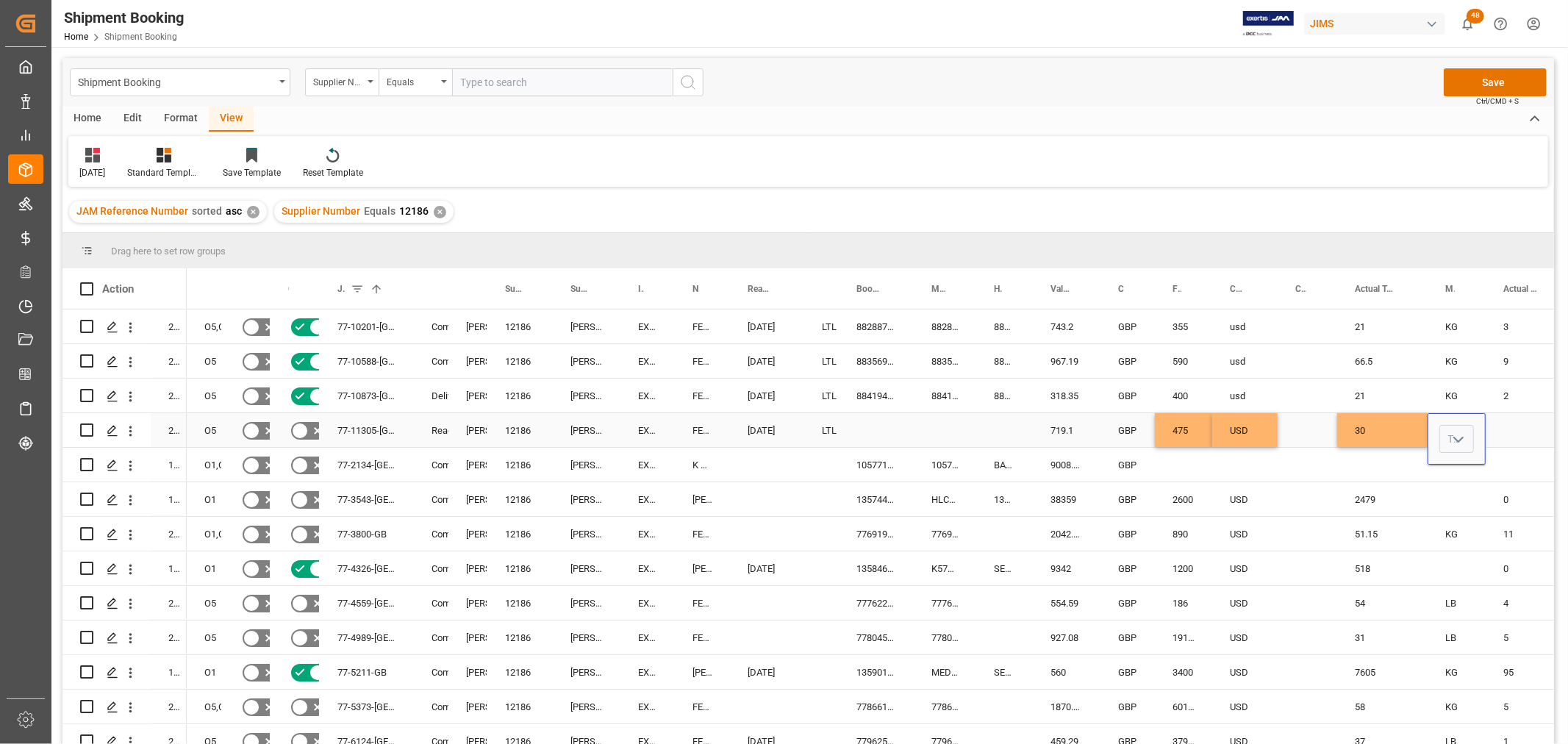
click at [1456, 439] on polyline "open menu" at bounding box center [1459, 440] width 9 height 5
click at [1465, 478] on div "KG" at bounding box center [1456, 481] width 33 height 52
type input "KG"
click at [1513, 422] on div "Press SPACE to select this row." at bounding box center [1526, 430] width 83 height 34
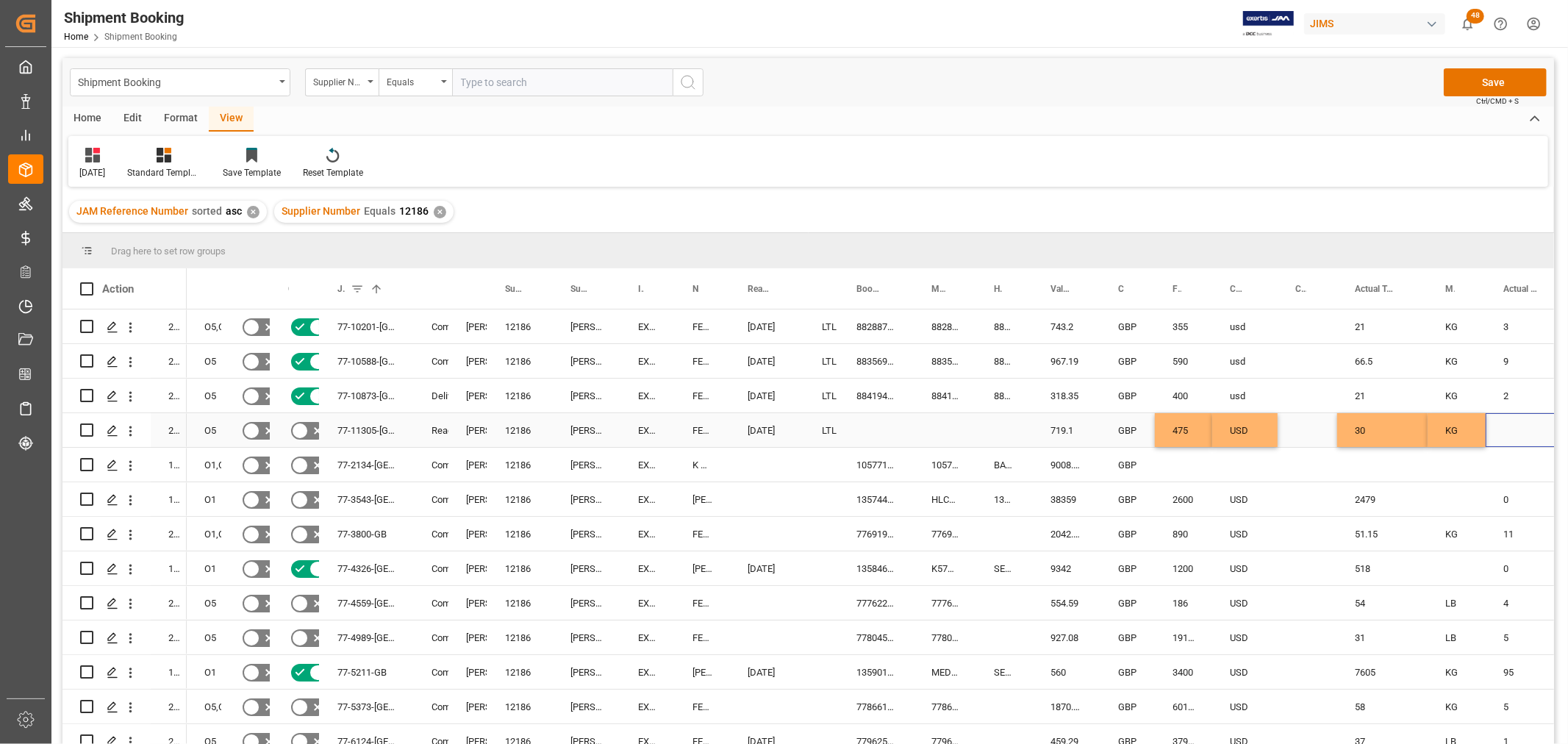
click at [1514, 423] on div "Press SPACE to select this row." at bounding box center [1526, 430] width 83 height 34
click at [1518, 431] on input "Press SPACE to select this row." at bounding box center [1527, 438] width 59 height 28
type input "2"
click at [1280, 365] on div "Press SPACE to select this row." at bounding box center [1307, 361] width 59 height 34
click at [1468, 75] on button "Save" at bounding box center [1495, 82] width 103 height 28
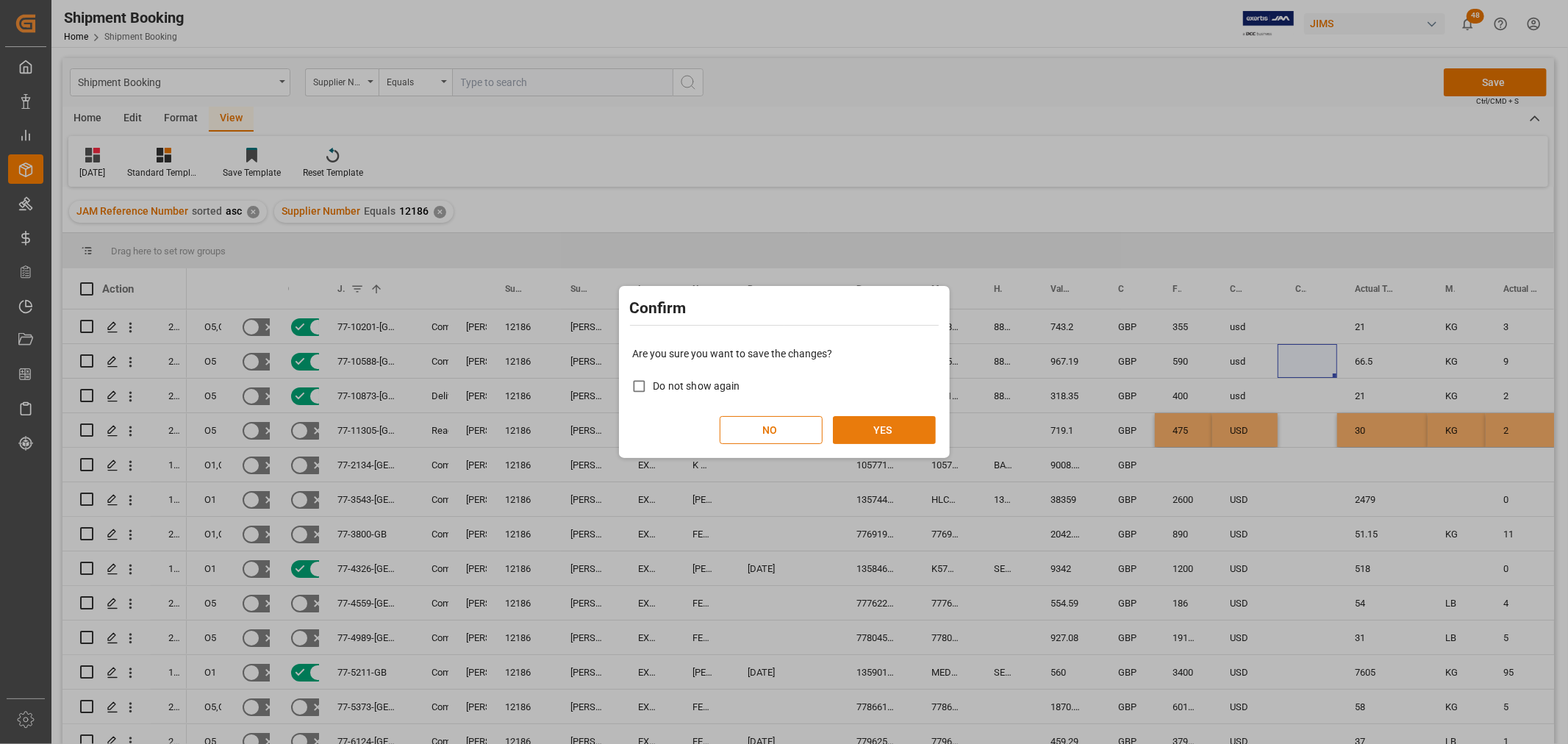
click at [876, 424] on button "YES" at bounding box center [885, 430] width 103 height 28
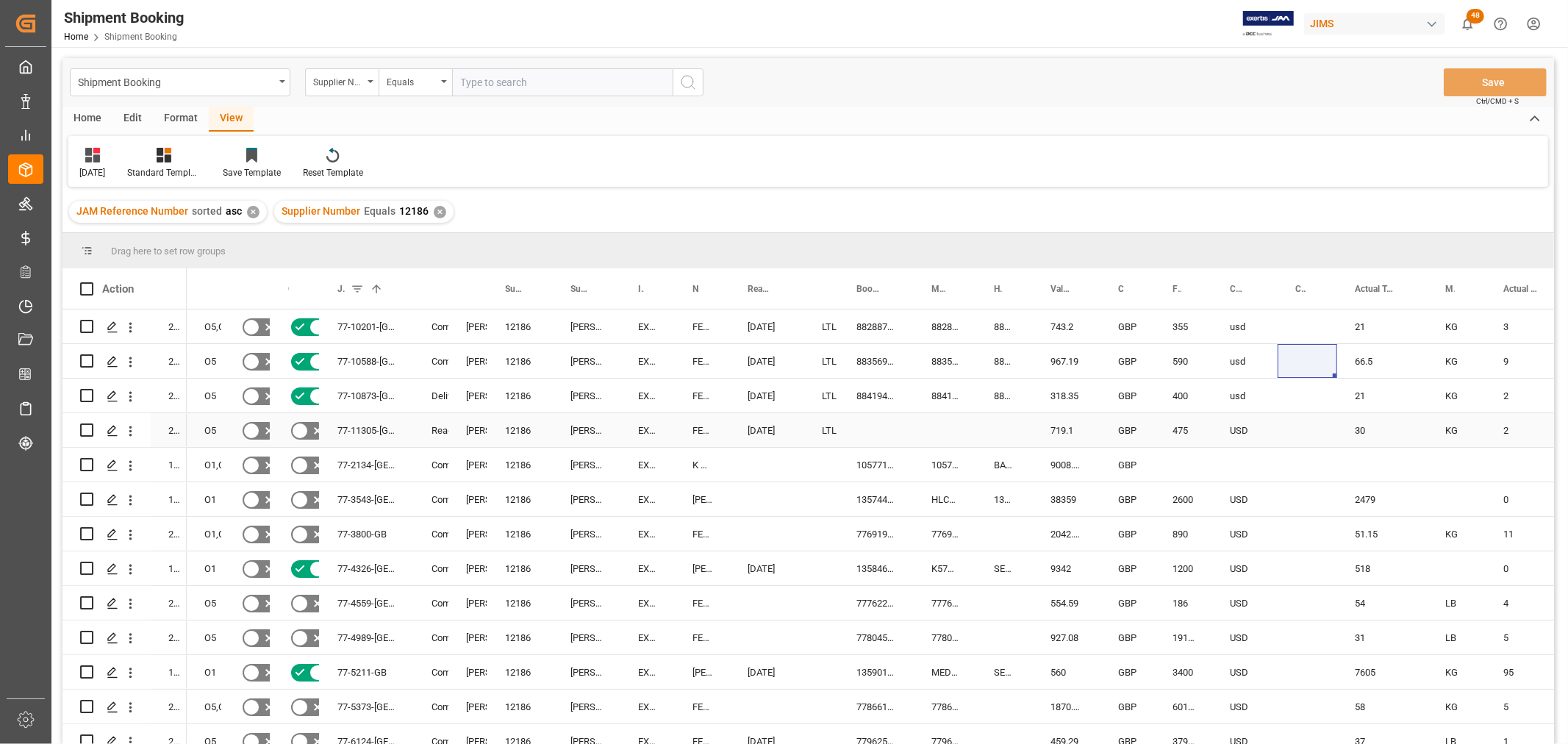
click at [861, 427] on div "Press SPACE to select this row." at bounding box center [875, 430] width 75 height 34
click at [870, 426] on div "884994790607" at bounding box center [875, 430] width 75 height 34
drag, startPoint x: 913, startPoint y: 445, endPoint x: 1021, endPoint y: 445, distance: 108.0
click at [878, 427] on div "884994790607" at bounding box center [875, 430] width 75 height 34
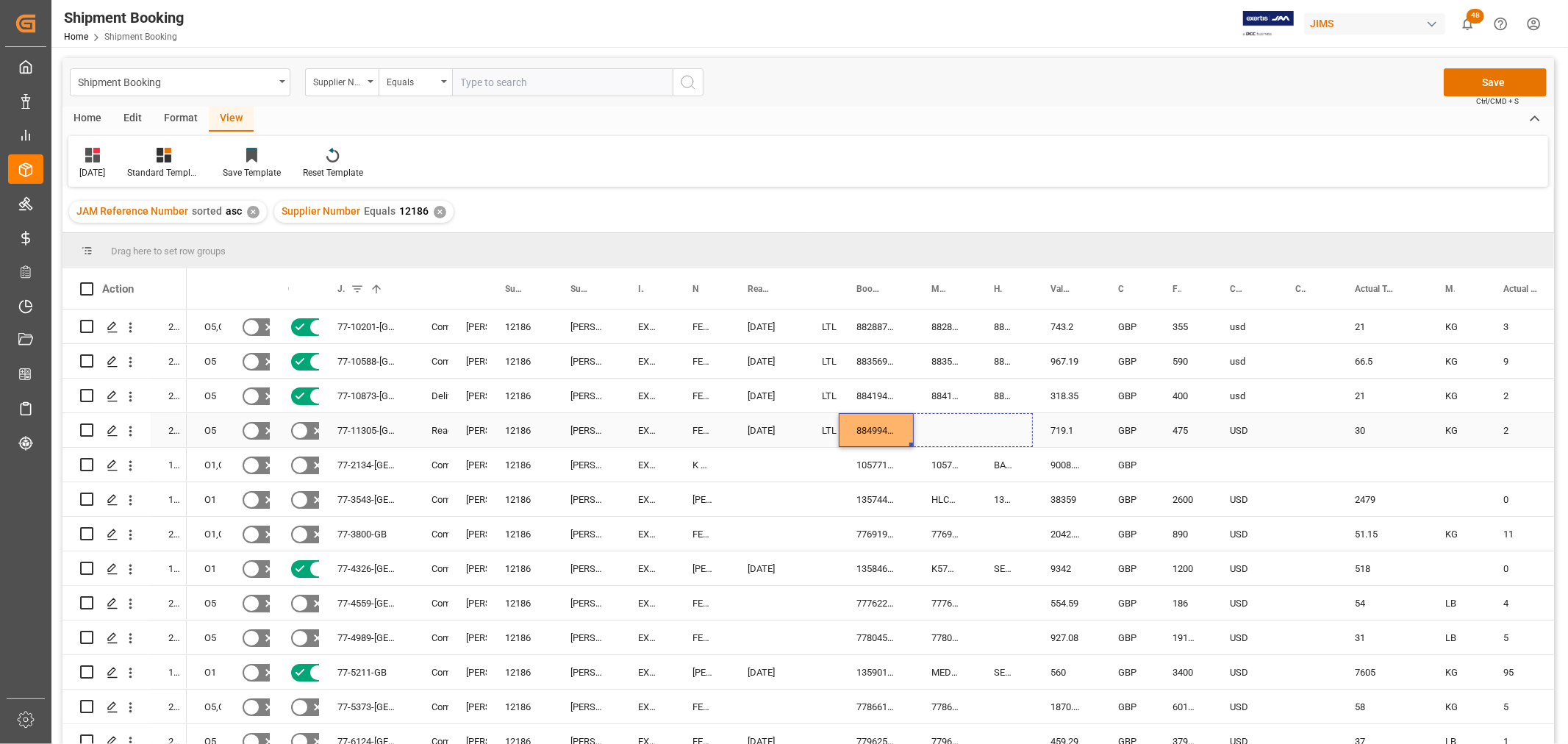
drag, startPoint x: 909, startPoint y: 442, endPoint x: 986, endPoint y: 430, distance: 77.9
click at [1489, 68] on button "Save" at bounding box center [1495, 82] width 103 height 28
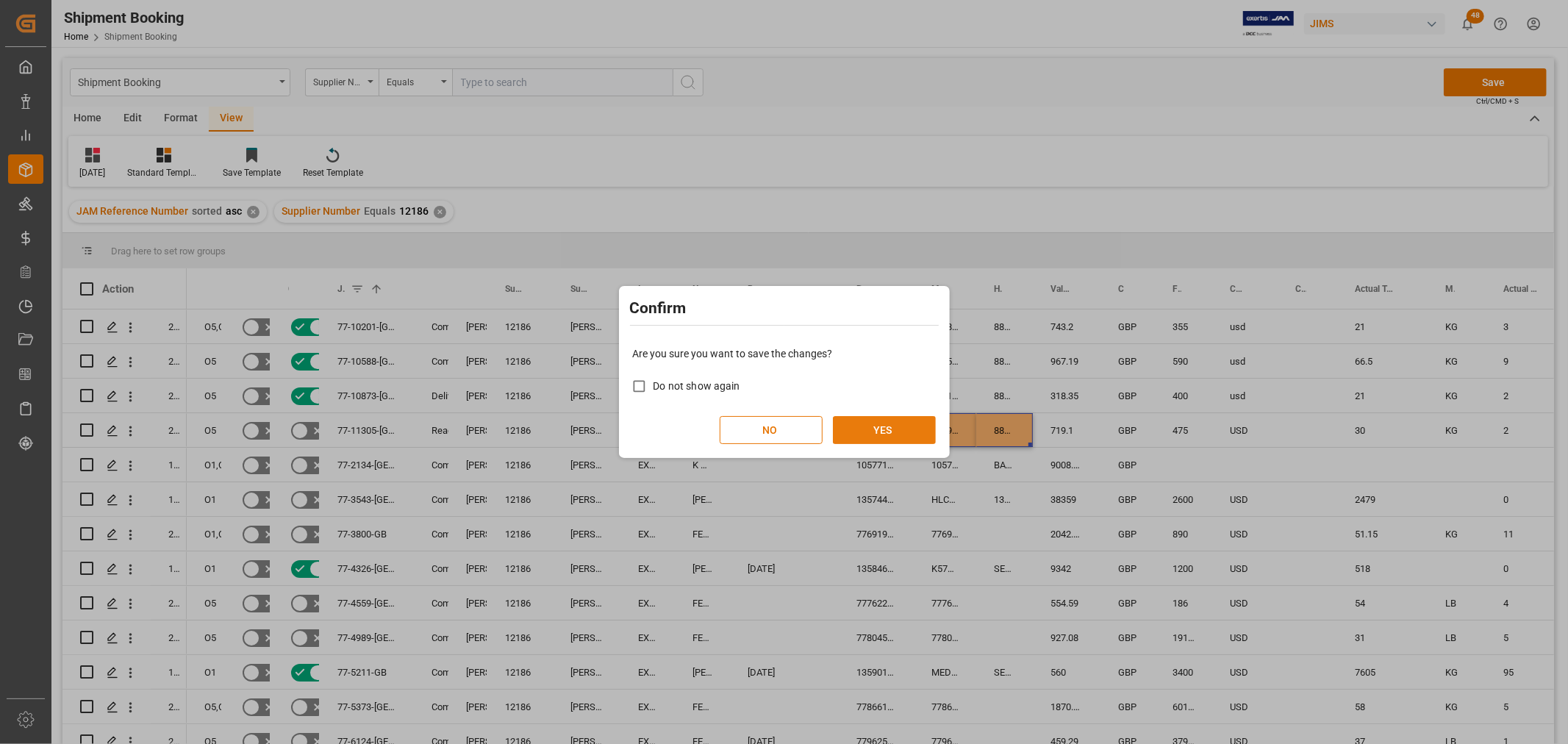
click at [866, 433] on button "YES" at bounding box center [885, 430] width 103 height 28
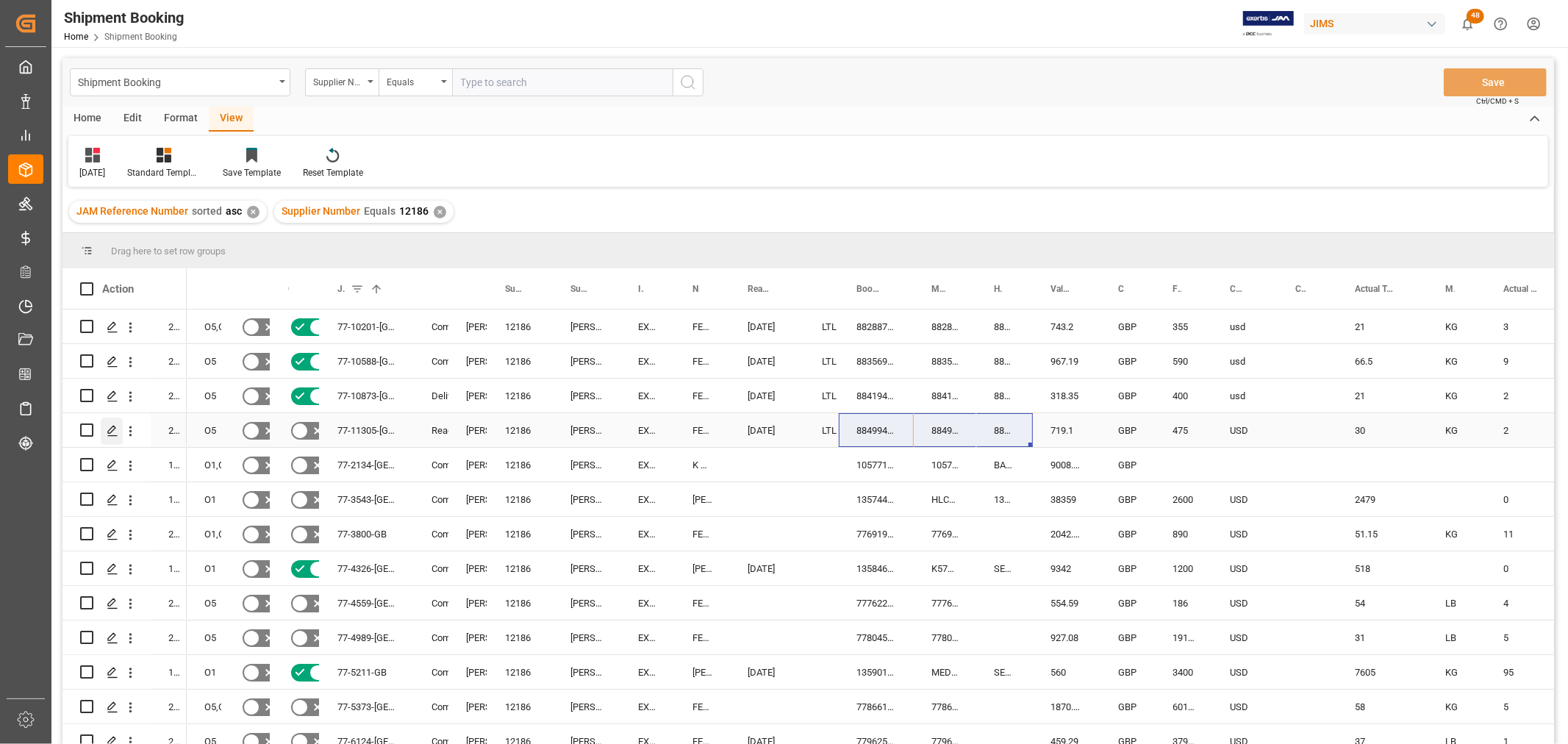
click at [110, 429] on icon "Press SPACE to select this row." at bounding box center [112, 430] width 11 height 11
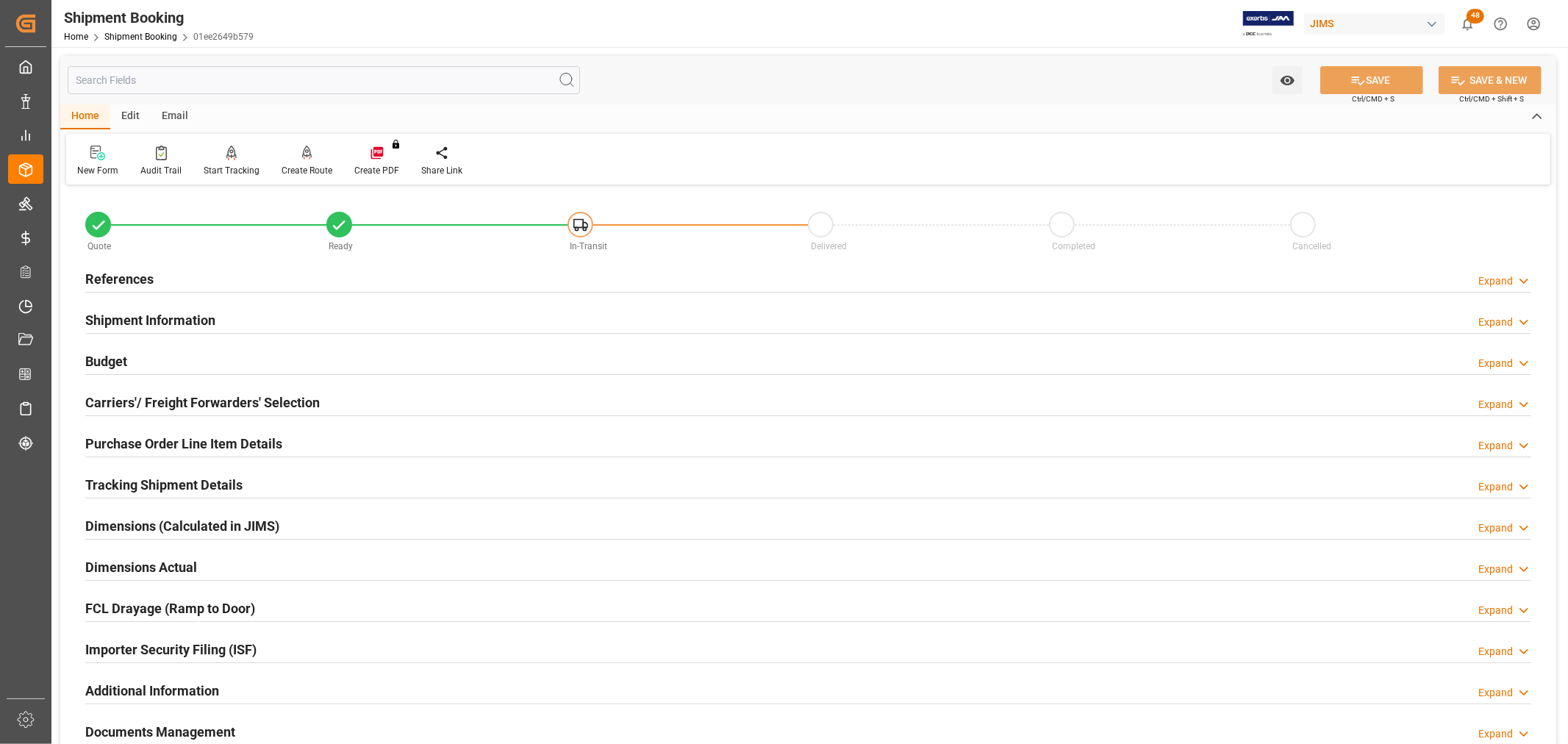
click at [172, 442] on h2 "Purchase Order Line Item Details" at bounding box center [183, 443] width 197 height 20
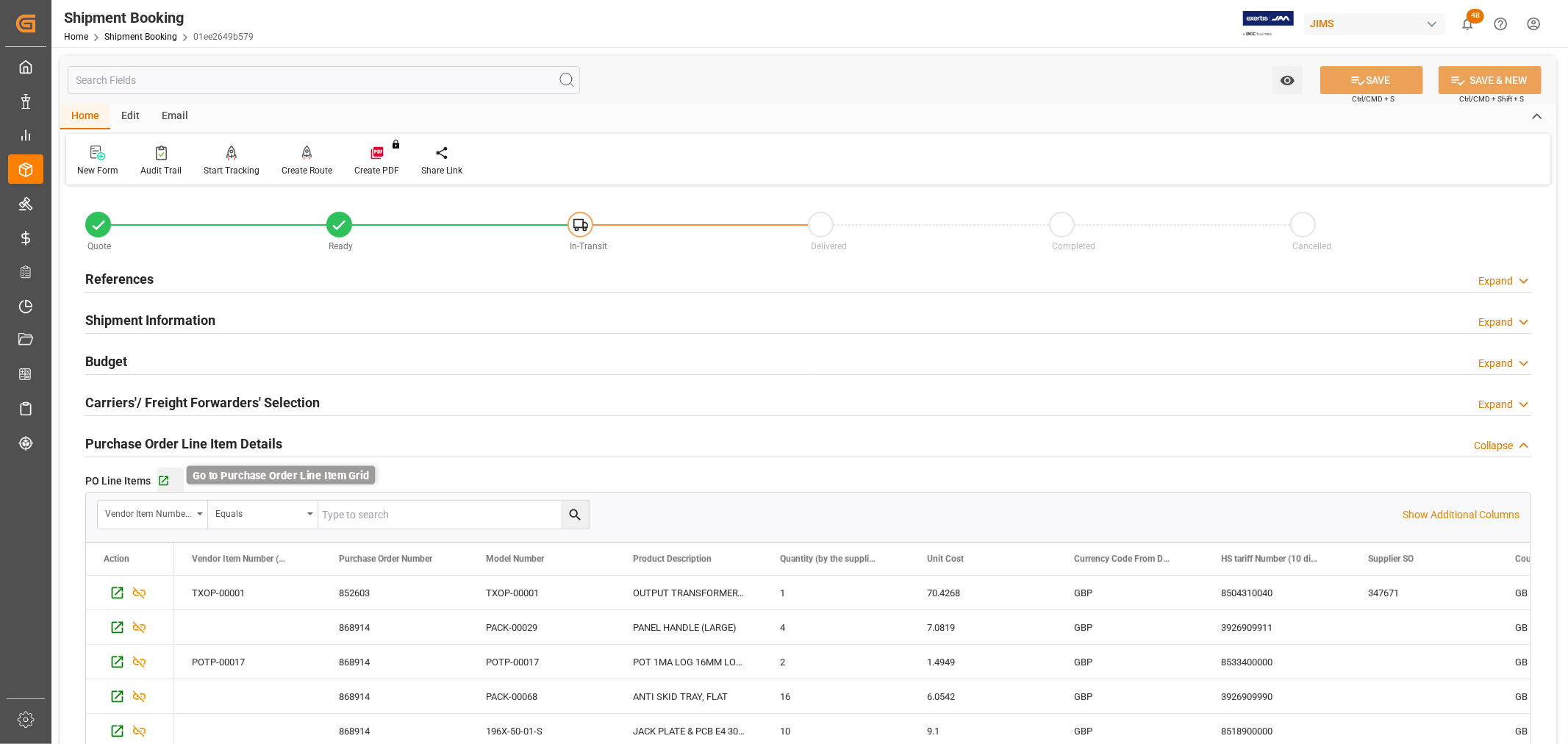
click at [166, 481] on icon "button" at bounding box center [163, 481] width 10 height 10
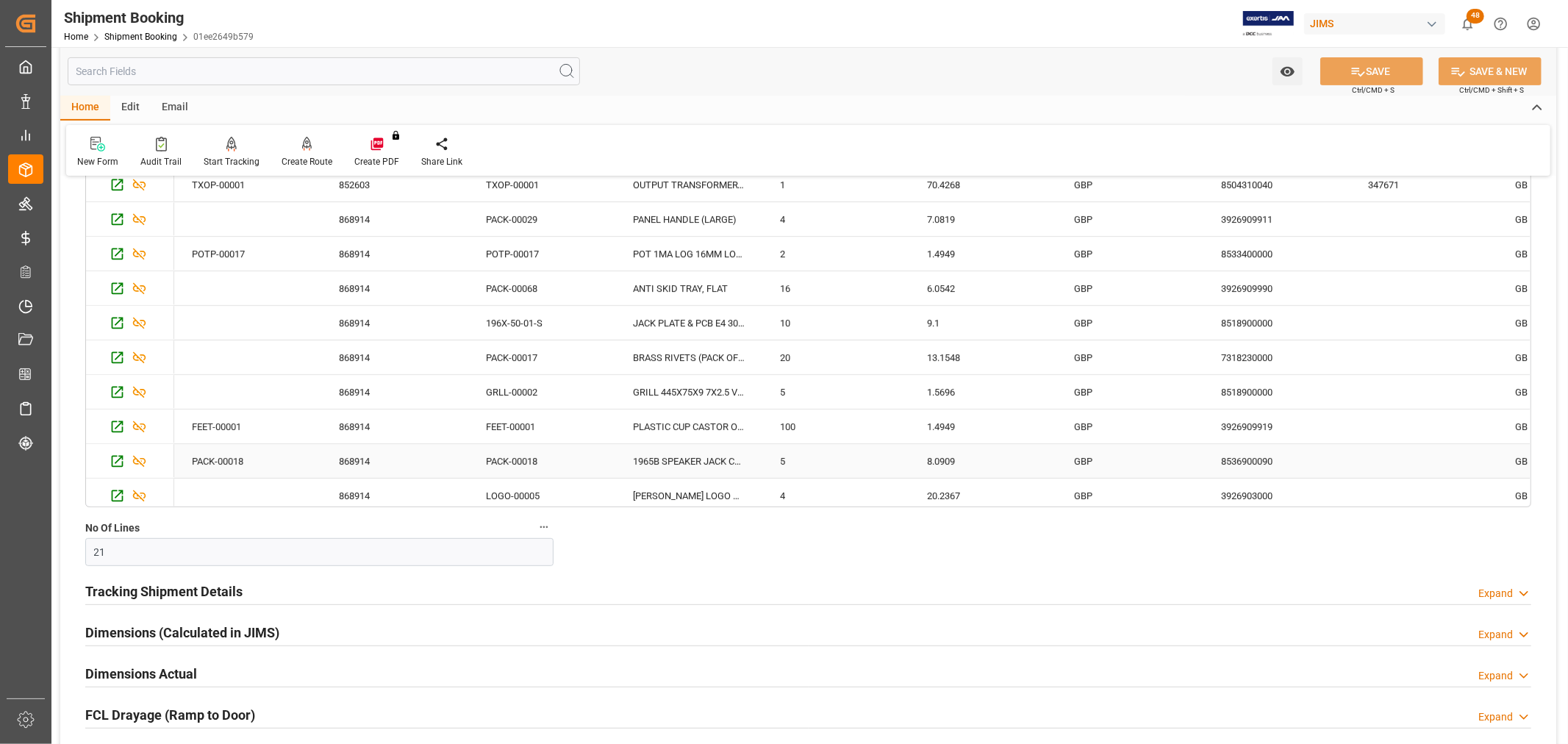
scroll to position [163, 0]
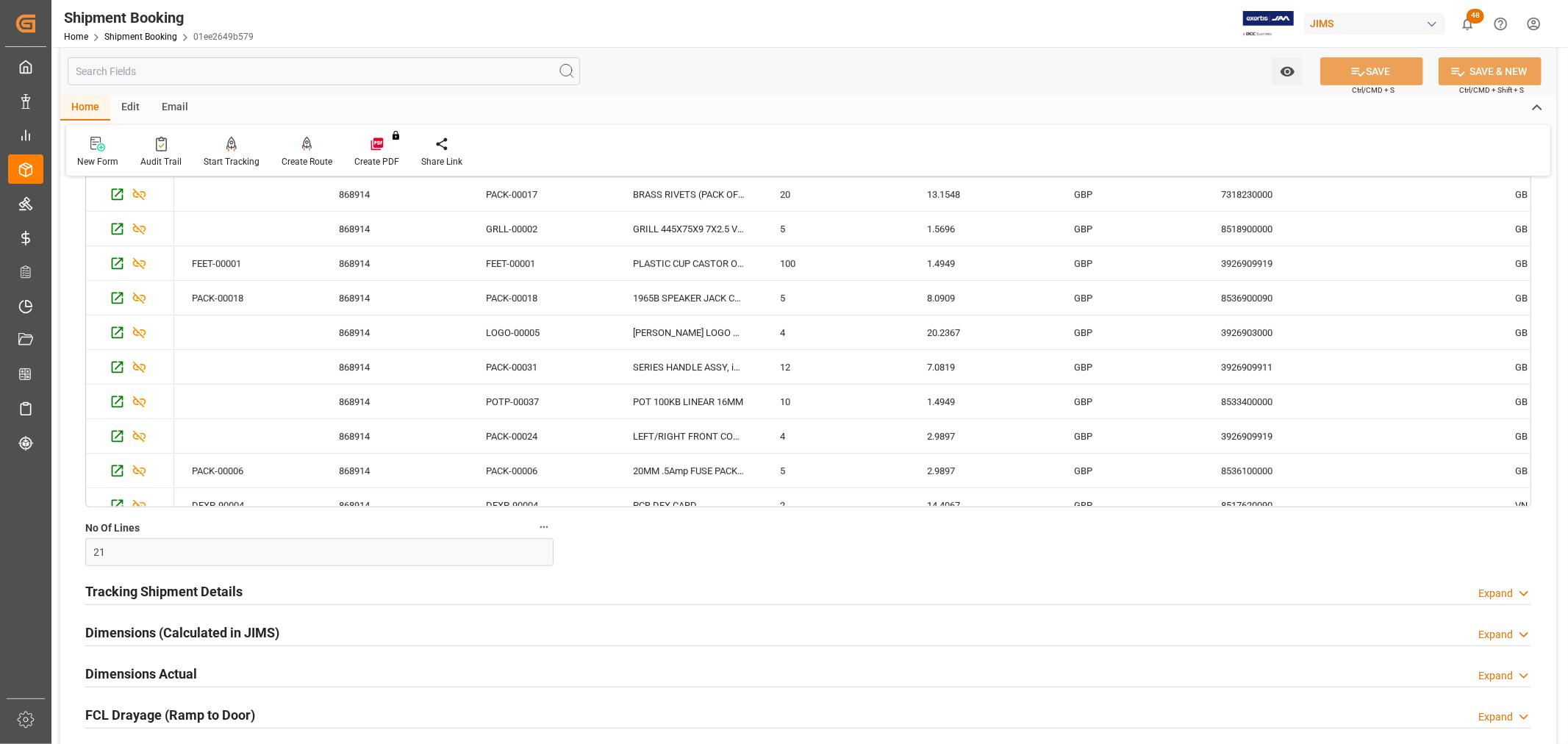
click at [169, 588] on h2 "Tracking Shipment Details" at bounding box center [163, 591] width 157 height 20
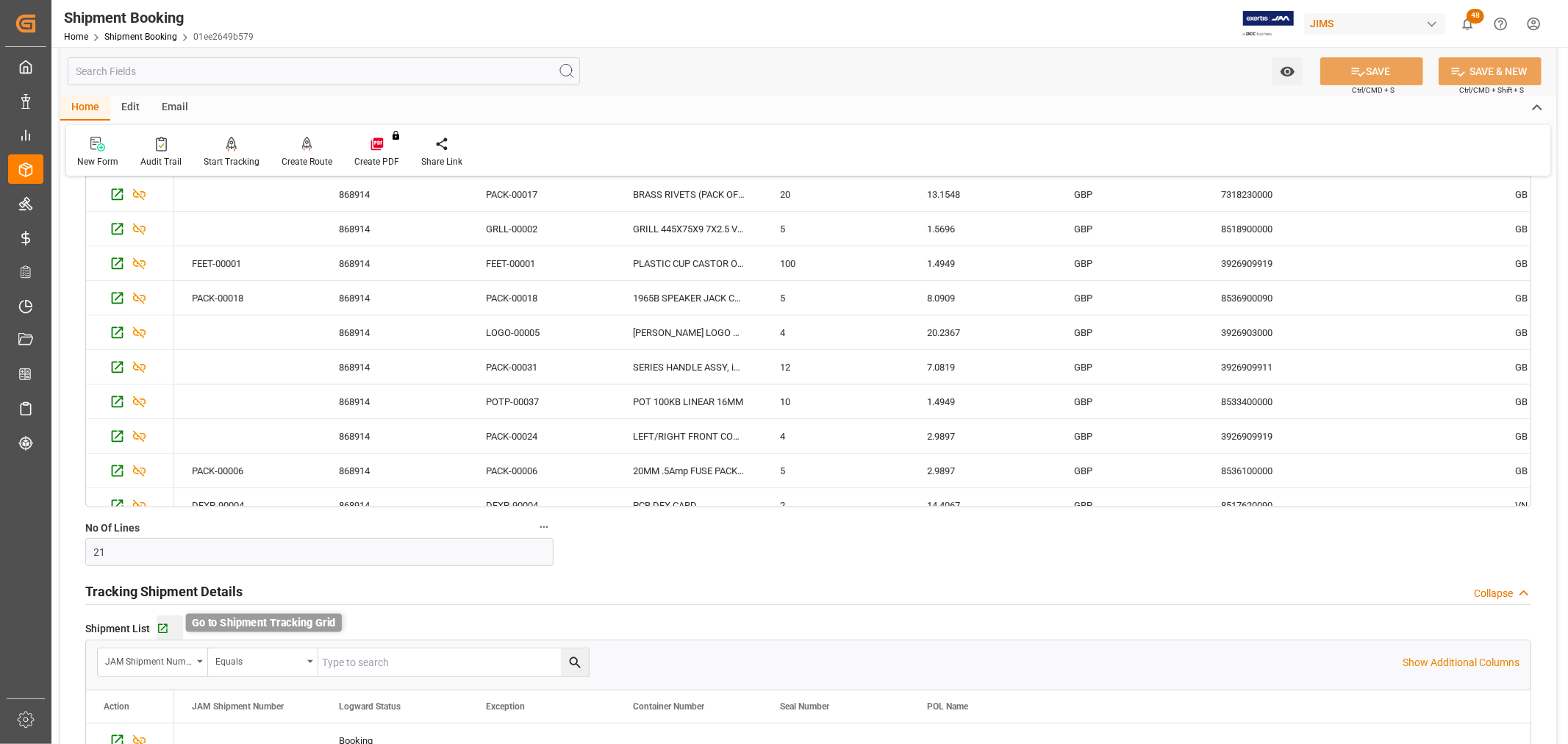
click at [159, 629] on icon "button" at bounding box center [162, 629] width 12 height 12
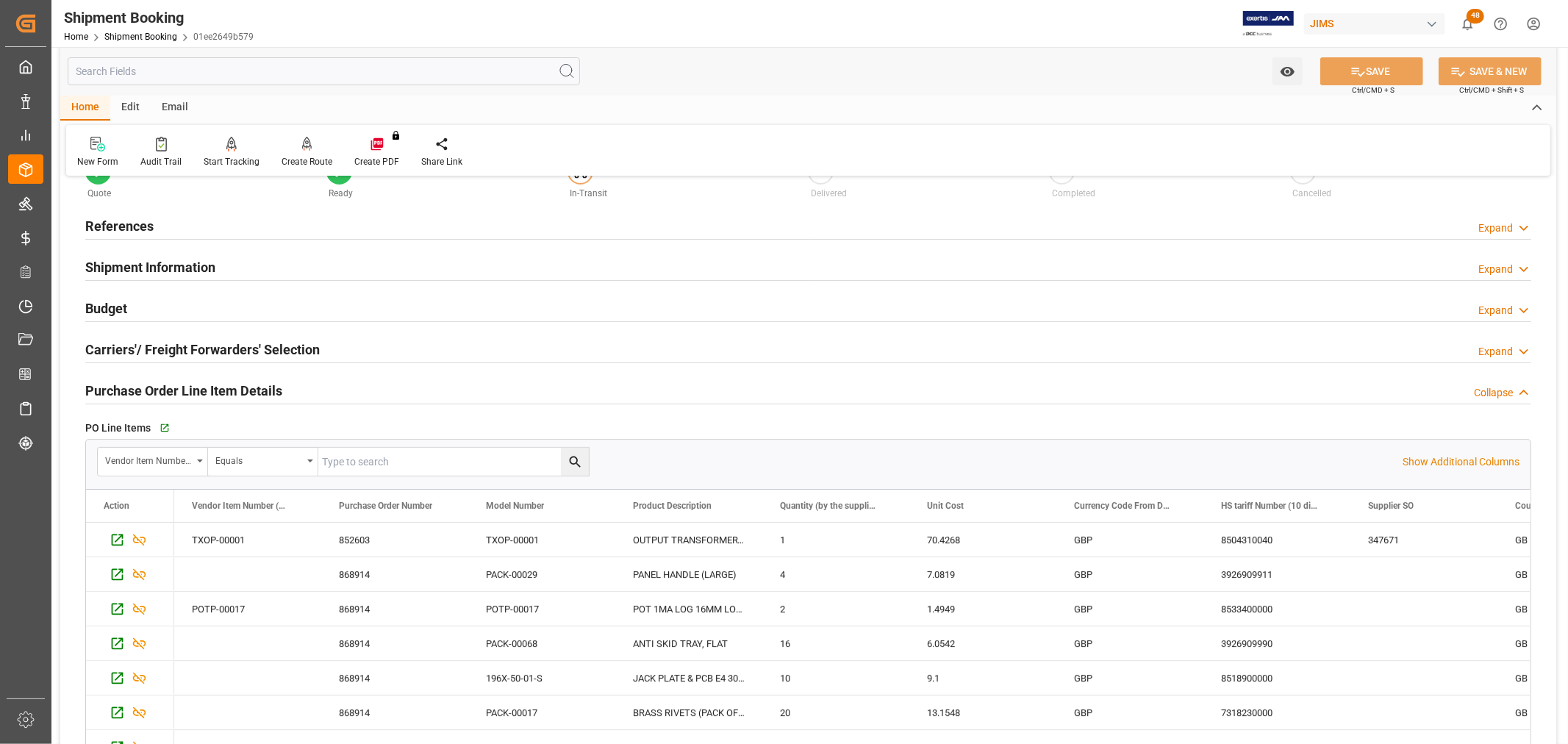
scroll to position [81, 0]
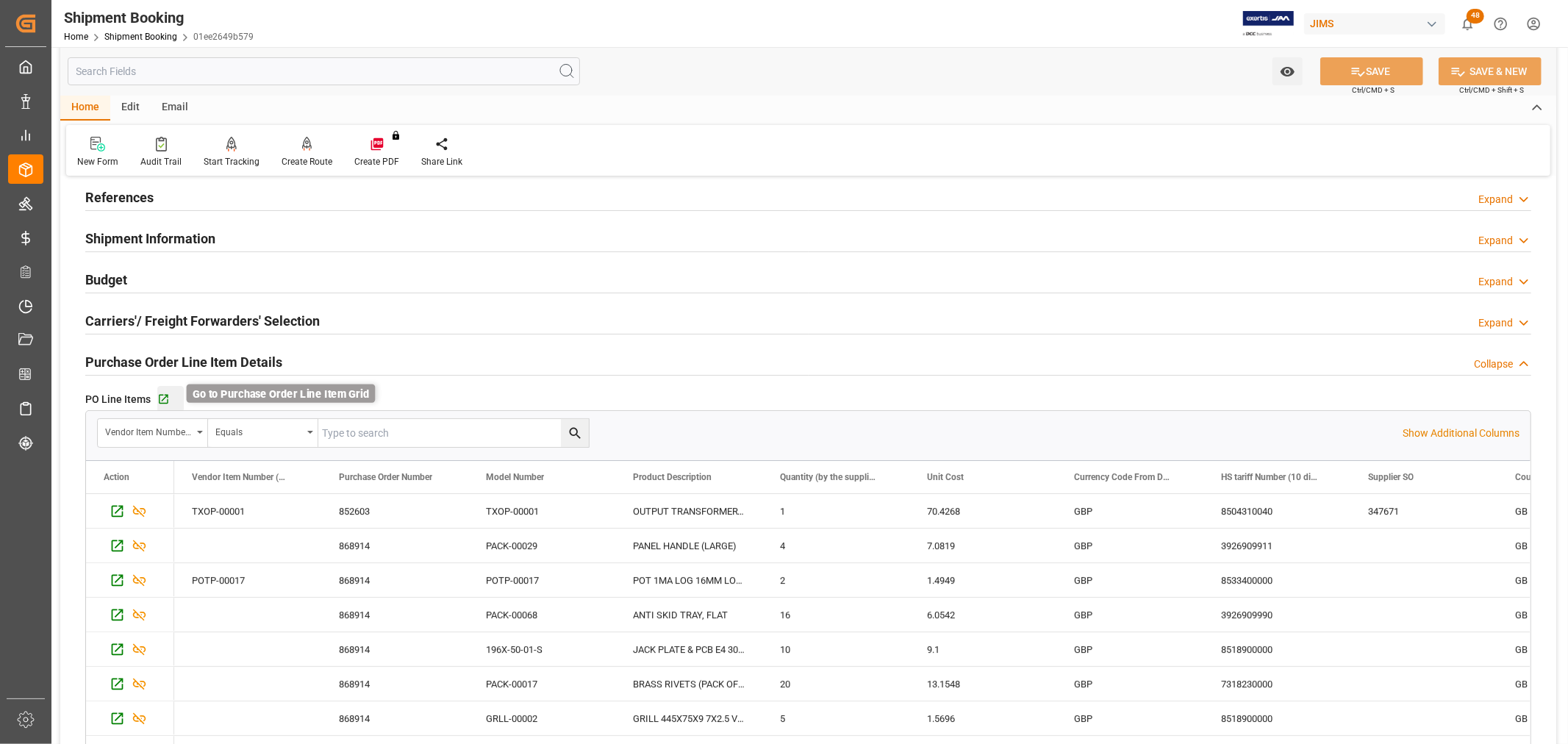
click at [162, 396] on icon "button" at bounding box center [163, 399] width 12 height 12
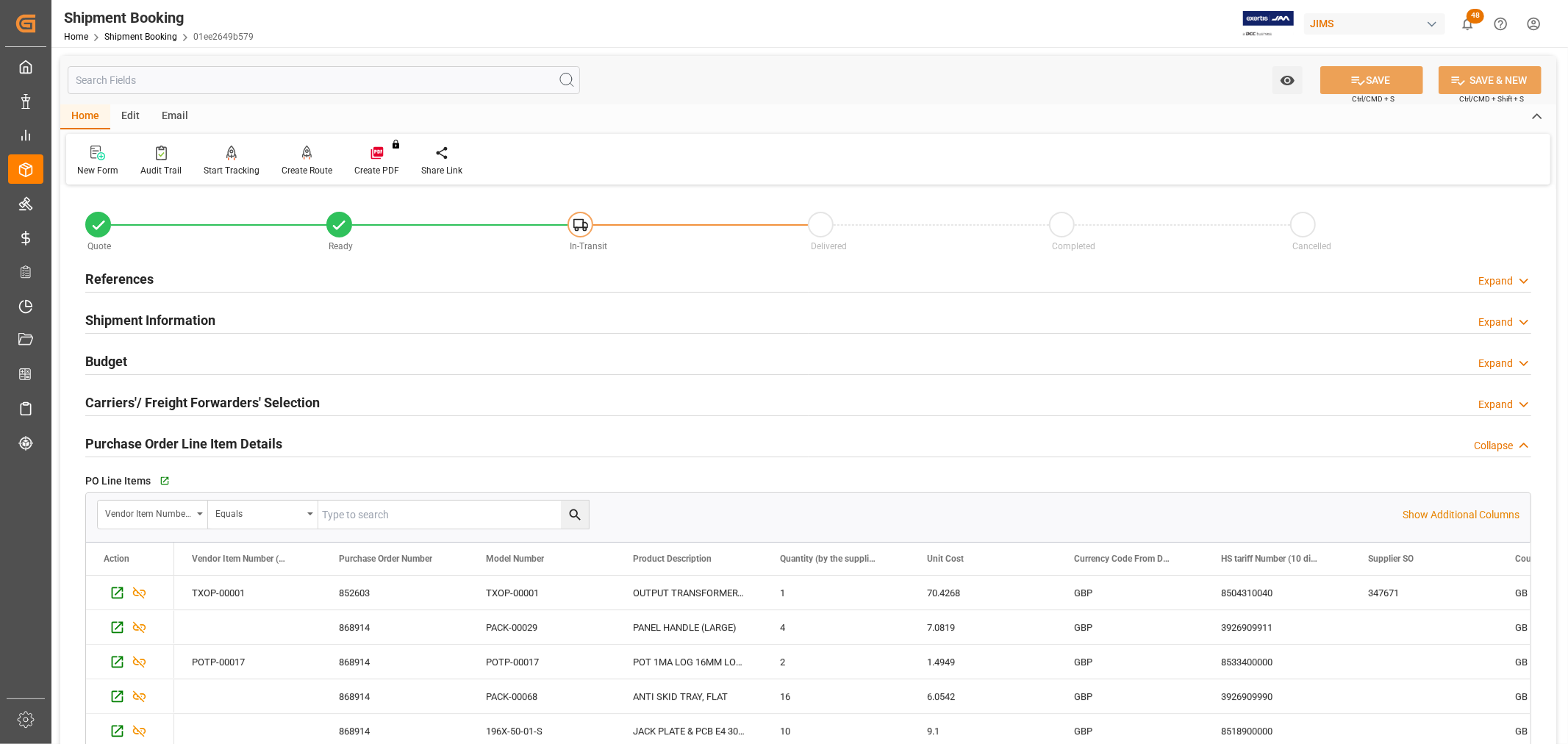
click at [126, 270] on h2 "References" at bounding box center [119, 279] width 68 height 20
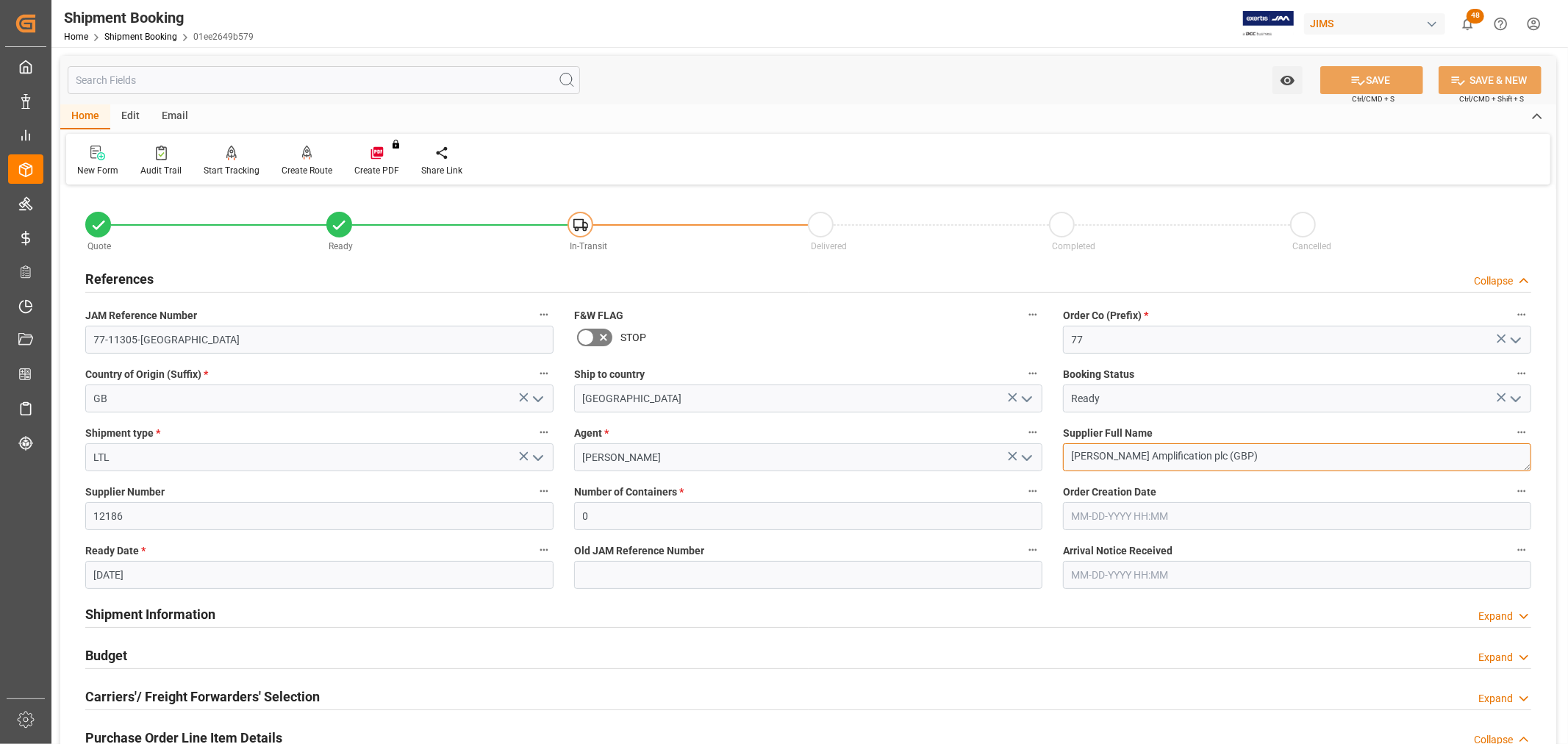
drag, startPoint x: 1227, startPoint y: 450, endPoint x: 1052, endPoint y: 451, distance: 175.0
click at [1052, 451] on div "Supplier Full Name Marshall Amplification plc (GBP)" at bounding box center [1297, 446] width 489 height 58
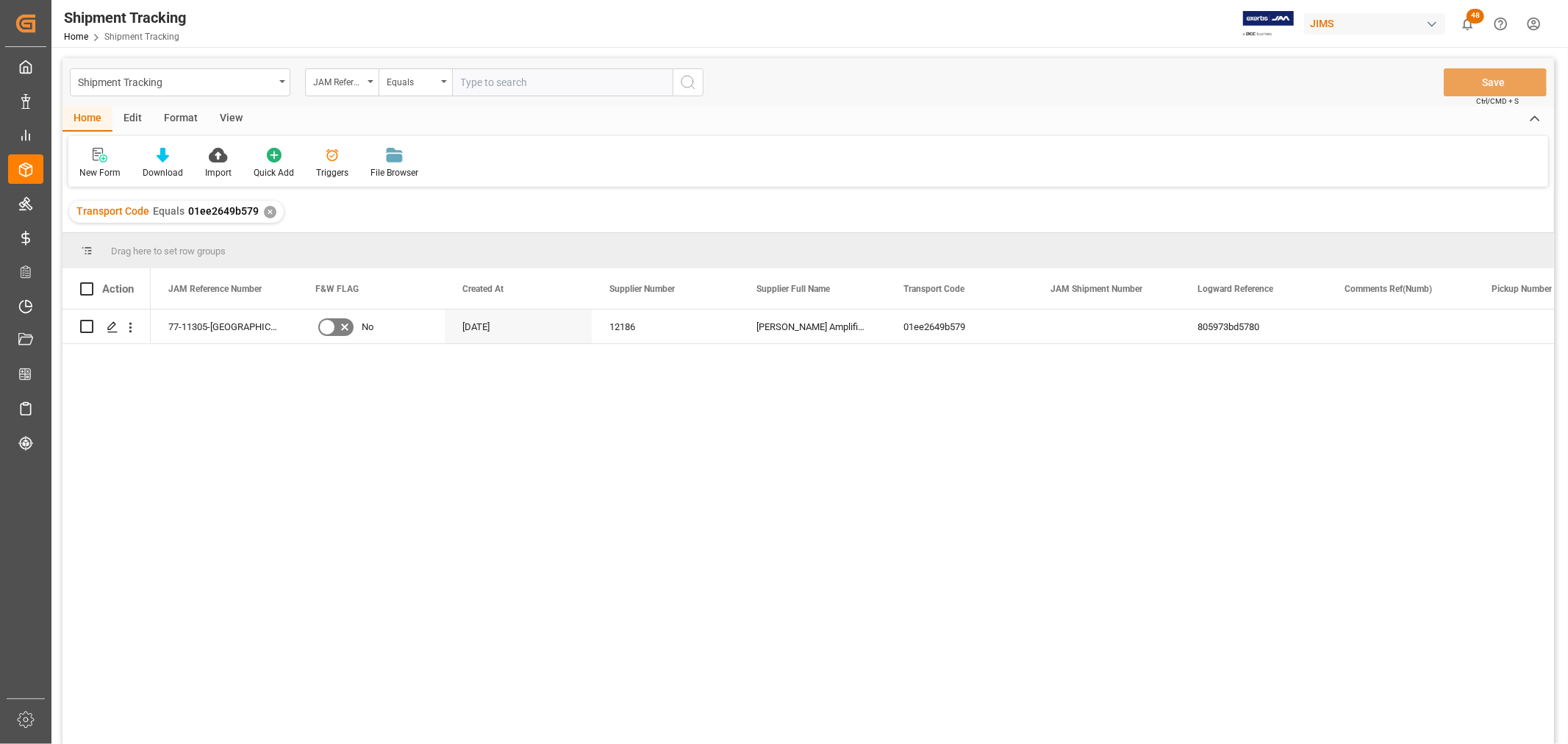
click at [231, 113] on div "View" at bounding box center [231, 118] width 45 height 25
click at [90, 166] on div "Default" at bounding box center [94, 172] width 29 height 13
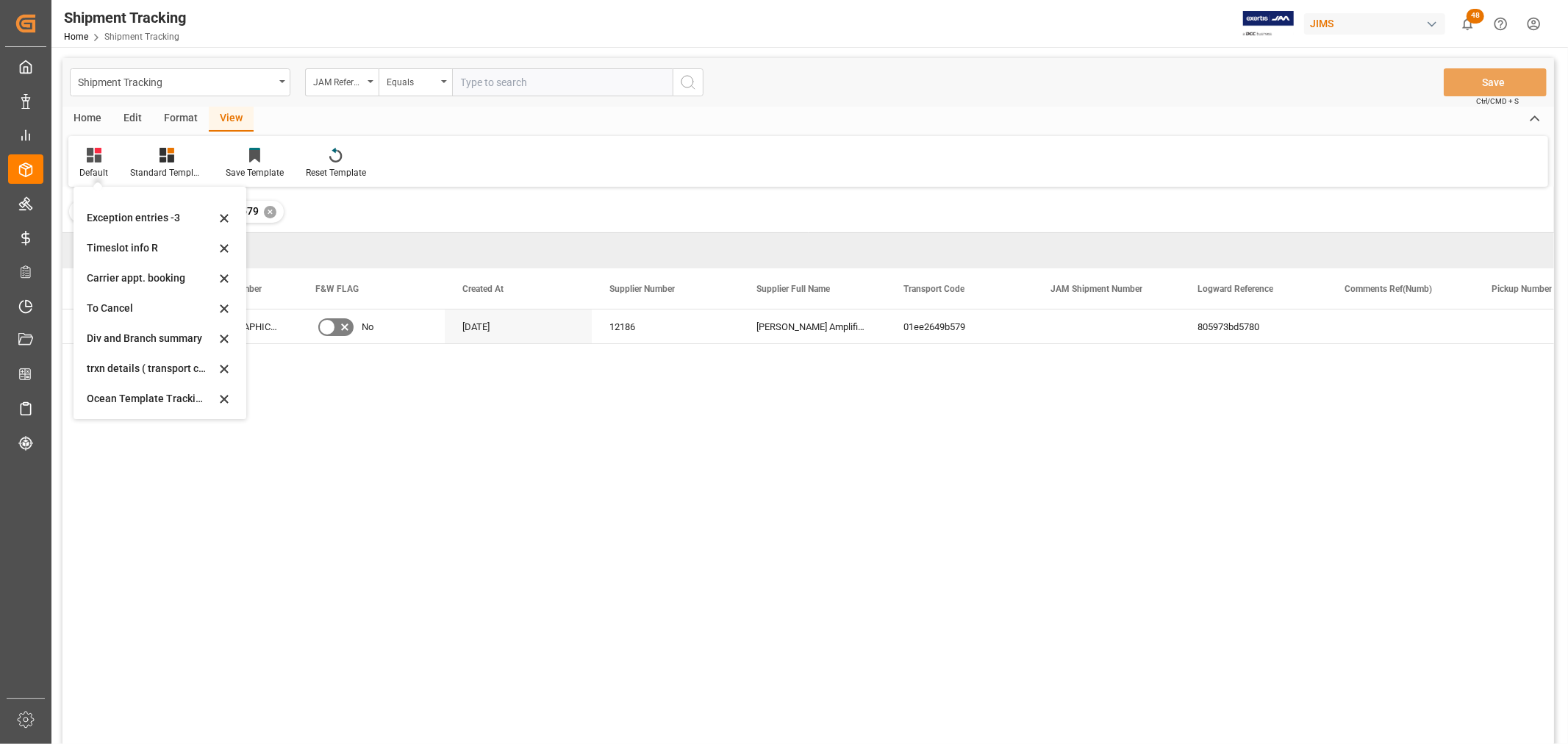
scroll to position [80, 0]
click at [132, 395] on div "Oct-07- 2025" at bounding box center [150, 398] width 128 height 15
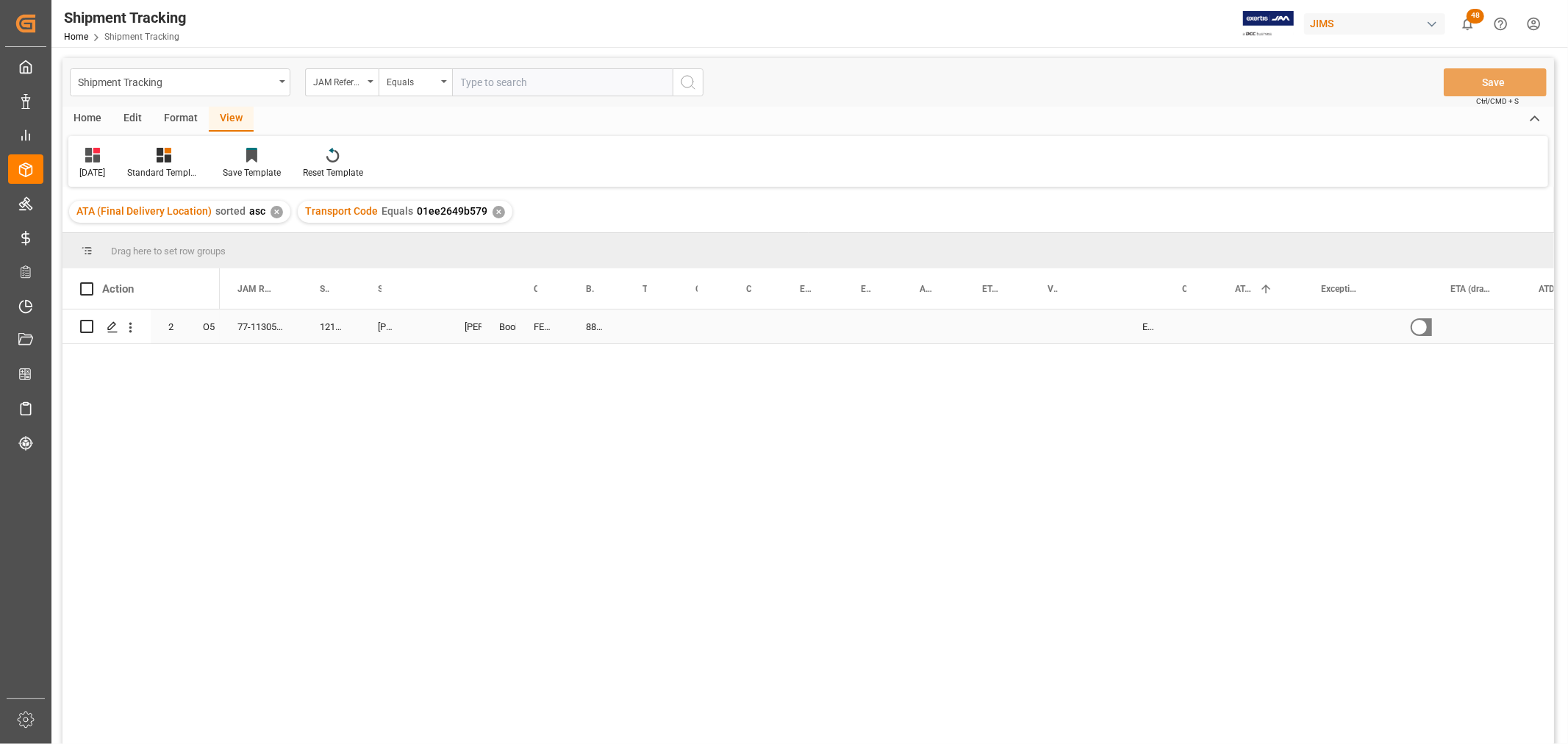
click at [583, 324] on div "884994790607" at bounding box center [596, 326] width 57 height 34
drag, startPoint x: 621, startPoint y: 338, endPoint x: 637, endPoint y: 334, distance: 16.5
click at [711, 323] on div "Press SPACE to select this row." at bounding box center [702, 326] width 51 height 34
drag, startPoint x: 727, startPoint y: 285, endPoint x: 743, endPoint y: 295, distance: 18.9
click at [743, 295] on div at bounding box center [744, 288] width 6 height 40
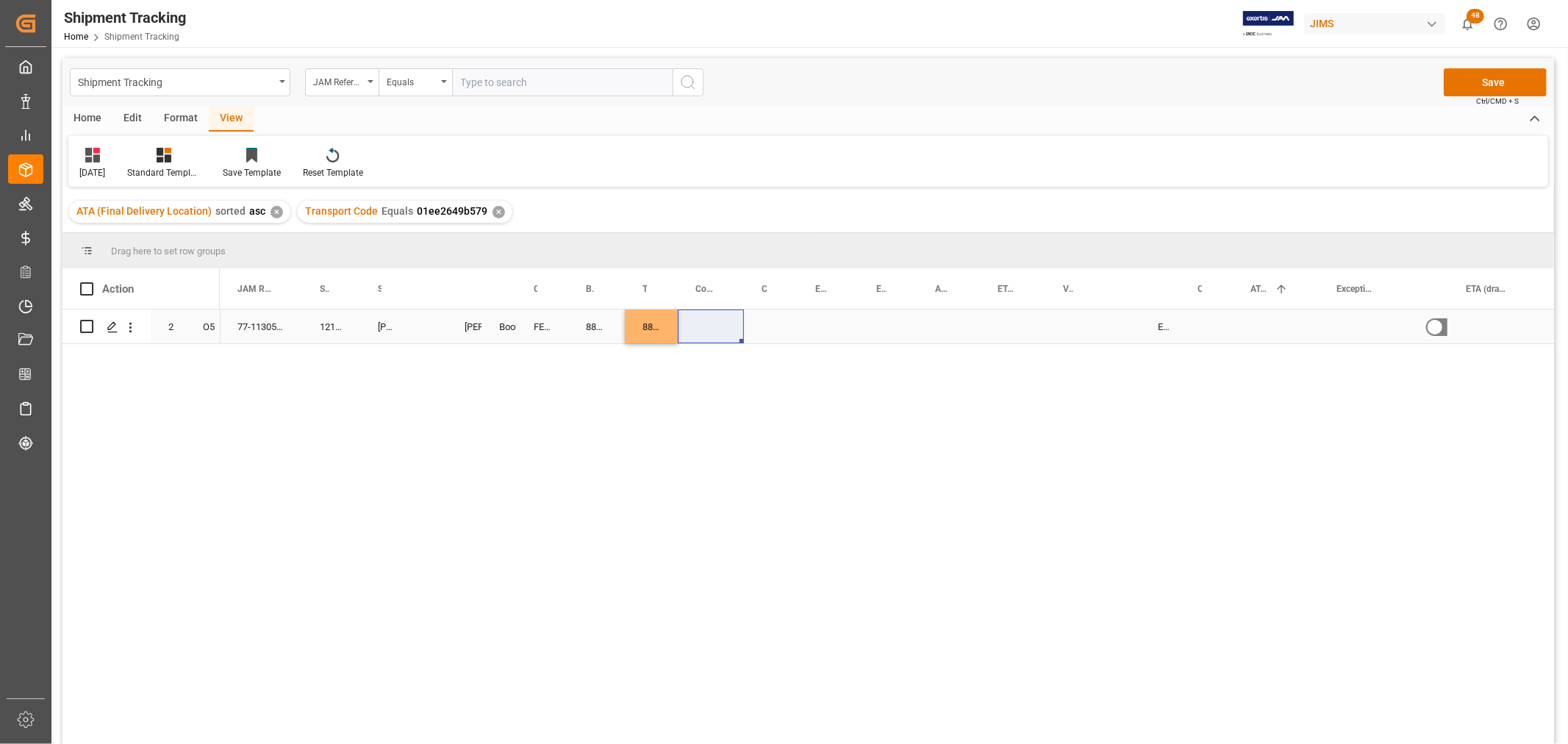
click at [689, 326] on div "Press SPACE to select this row." at bounding box center [710, 326] width 66 height 34
click at [713, 333] on button "Select" at bounding box center [711, 335] width 43 height 28
click at [708, 629] on div "LTL" at bounding box center [711, 635] width 26 height 14
click at [770, 323] on div "Press SPACE to select this row." at bounding box center [771, 326] width 54 height 34
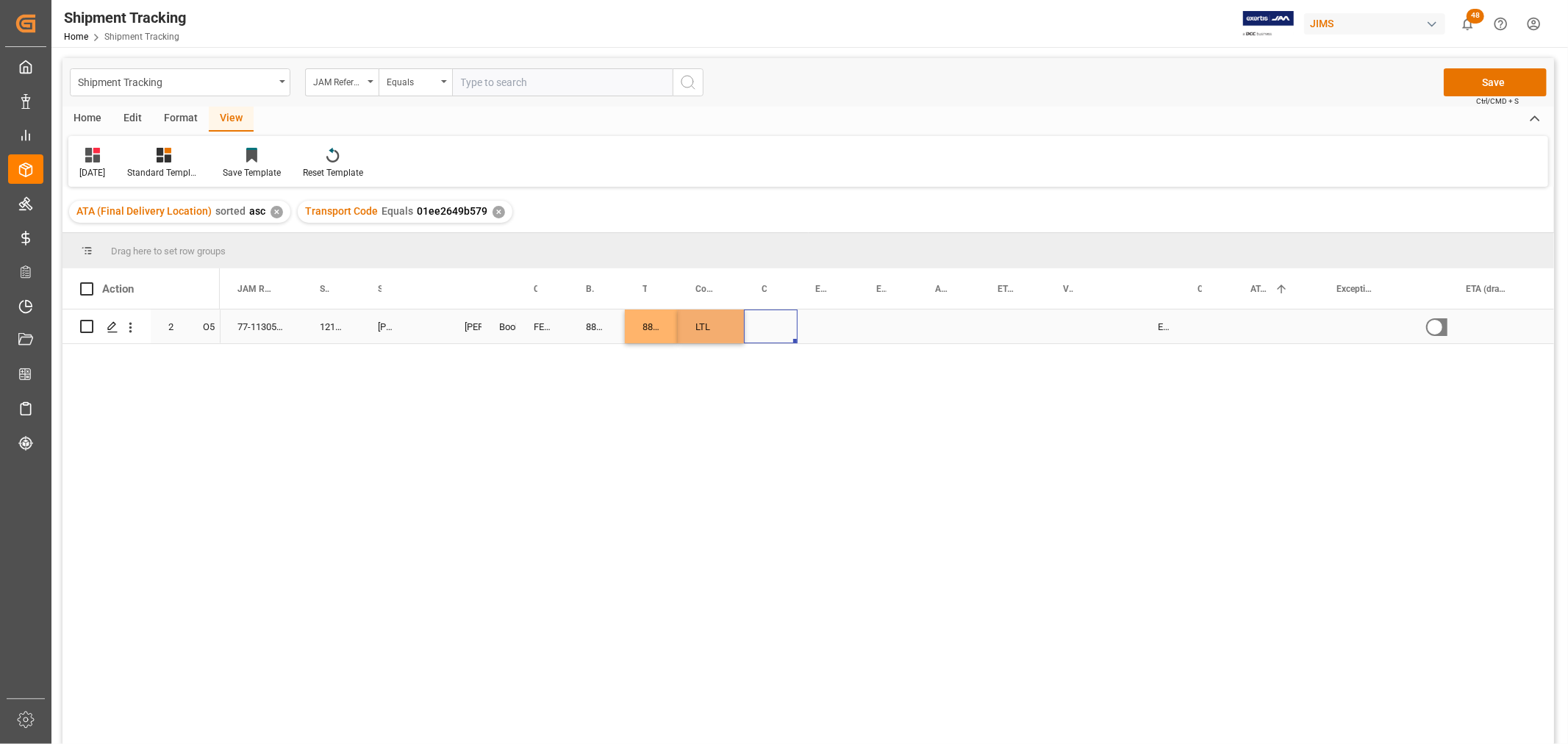
click at [770, 323] on div "Press SPACE to select this row." at bounding box center [771, 326] width 54 height 34
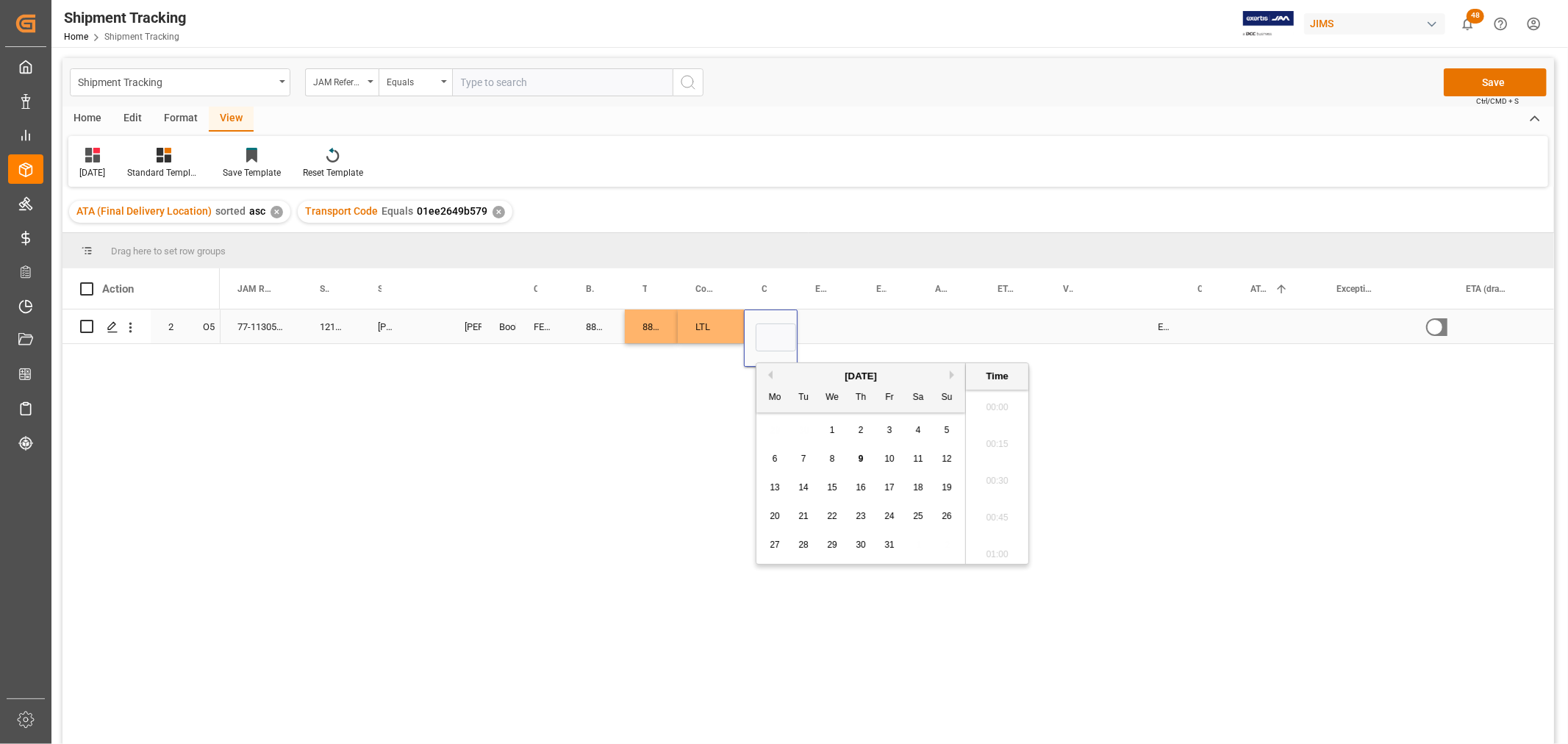
click at [770, 323] on input "Press SPACE to select this row." at bounding box center [775, 337] width 40 height 28
click at [803, 462] on span "7" at bounding box center [803, 459] width 5 height 11
type input "10-07-2025 00:00"
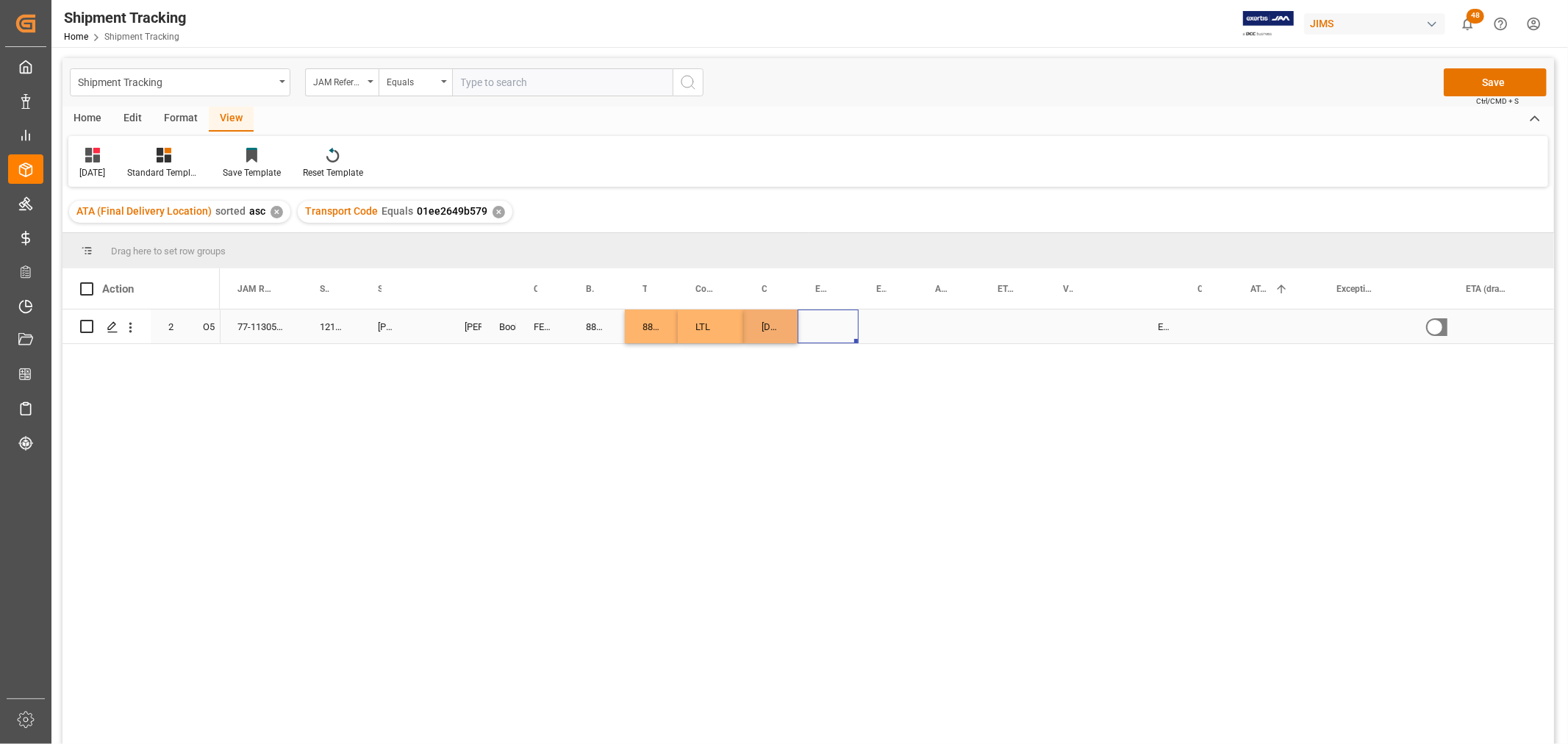
click at [853, 320] on div "Press SPACE to select this row." at bounding box center [828, 326] width 61 height 34
drag, startPoint x: 773, startPoint y: 329, endPoint x: 782, endPoint y: 333, distance: 9.8
click at [773, 328] on div "[DATE] 00:00:00" at bounding box center [771, 326] width 54 height 34
drag, startPoint x: 793, startPoint y: 333, endPoint x: 862, endPoint y: 333, distance: 69.0
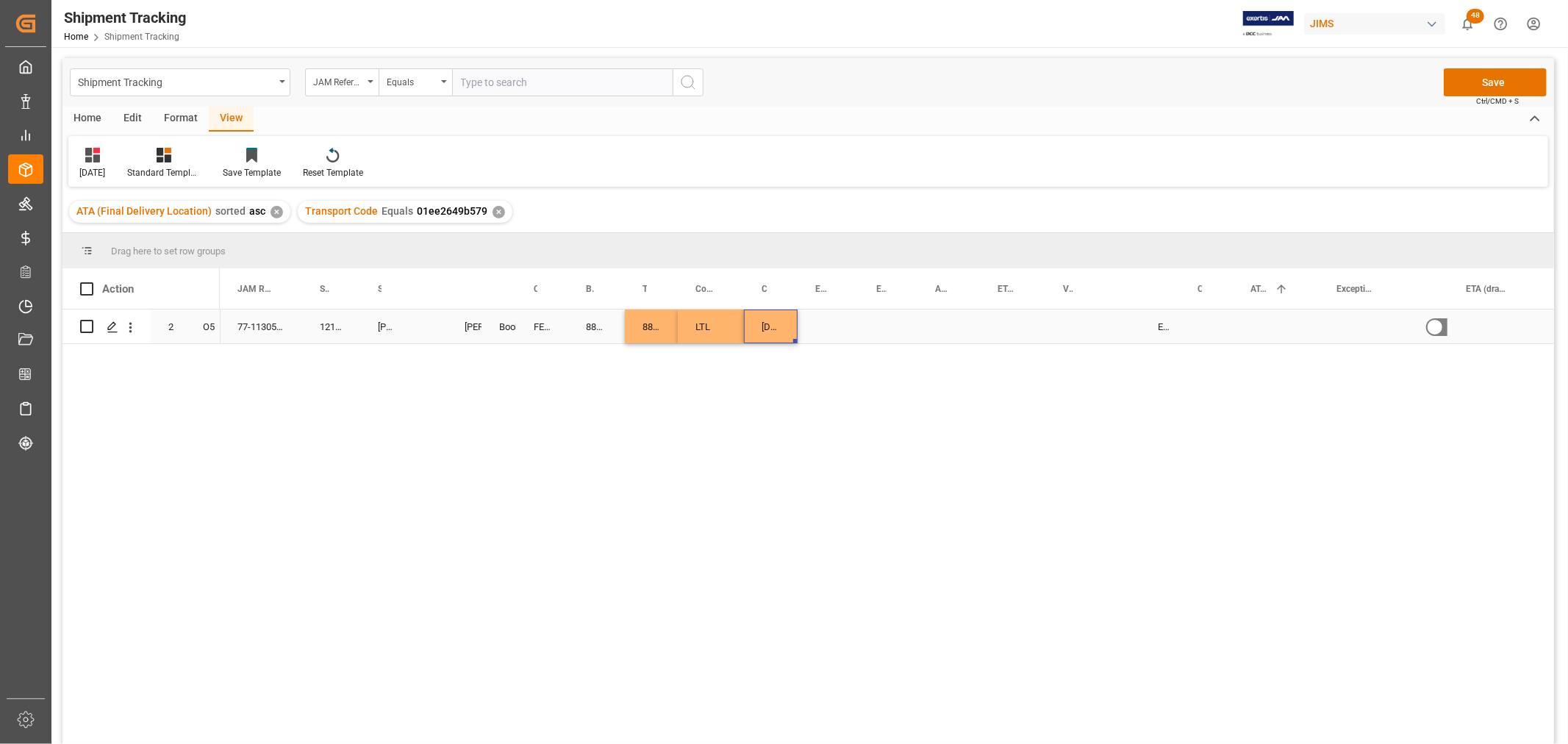
click at [745, 318] on div "10-07-2025 00:00:00" at bounding box center [771, 326] width 54 height 34
click at [777, 324] on div "10-07-2025 00:00:00" at bounding box center [771, 326] width 54 height 34
drag, startPoint x: 794, startPoint y: 341, endPoint x: 886, endPoint y: 338, distance: 92.0
click at [901, 328] on div "10-07-2025 00:00:00" at bounding box center [888, 326] width 58 height 34
click at [933, 331] on div "Press SPACE to select this row." at bounding box center [948, 326] width 62 height 34
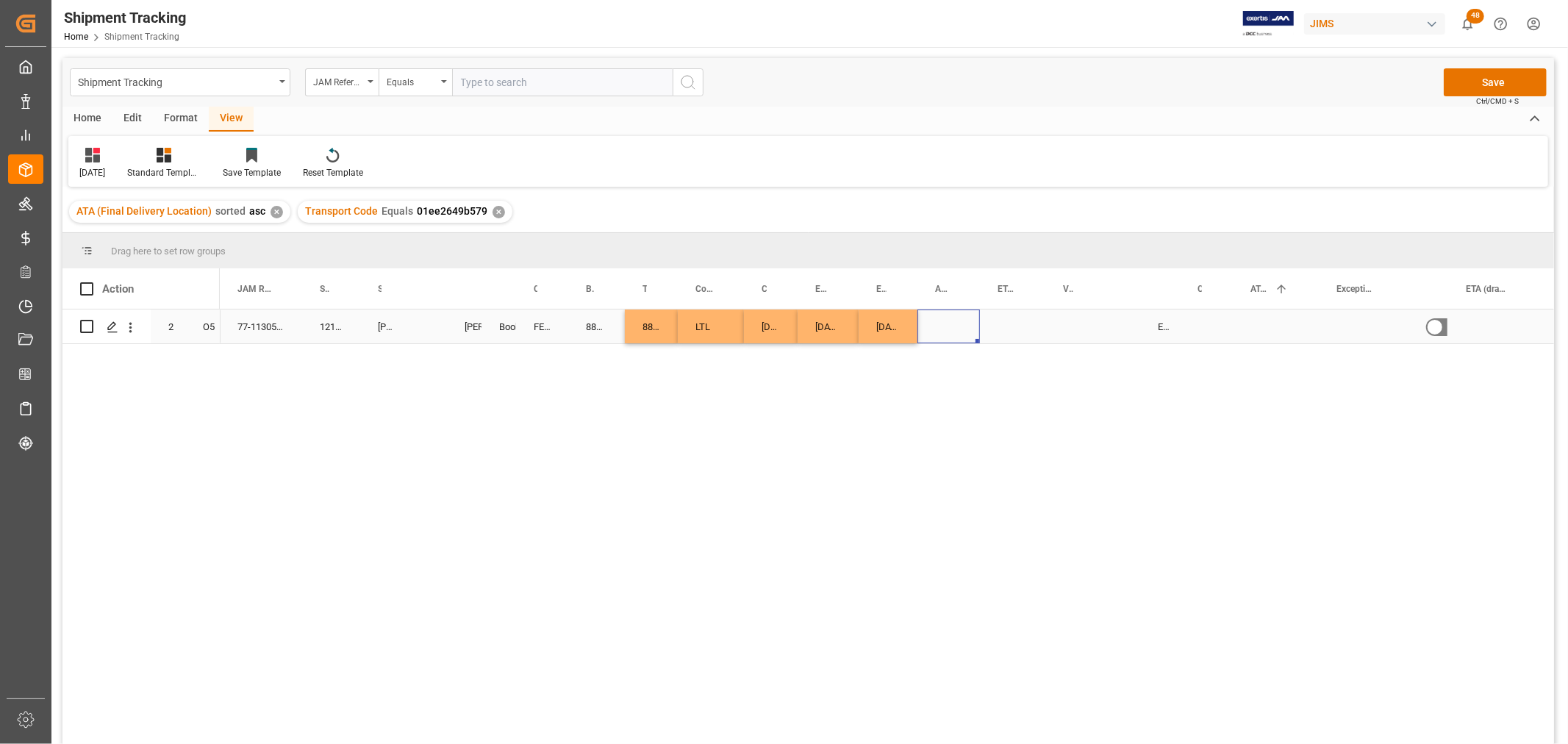
click at [933, 331] on div "Press SPACE to select this row." at bounding box center [948, 326] width 62 height 34
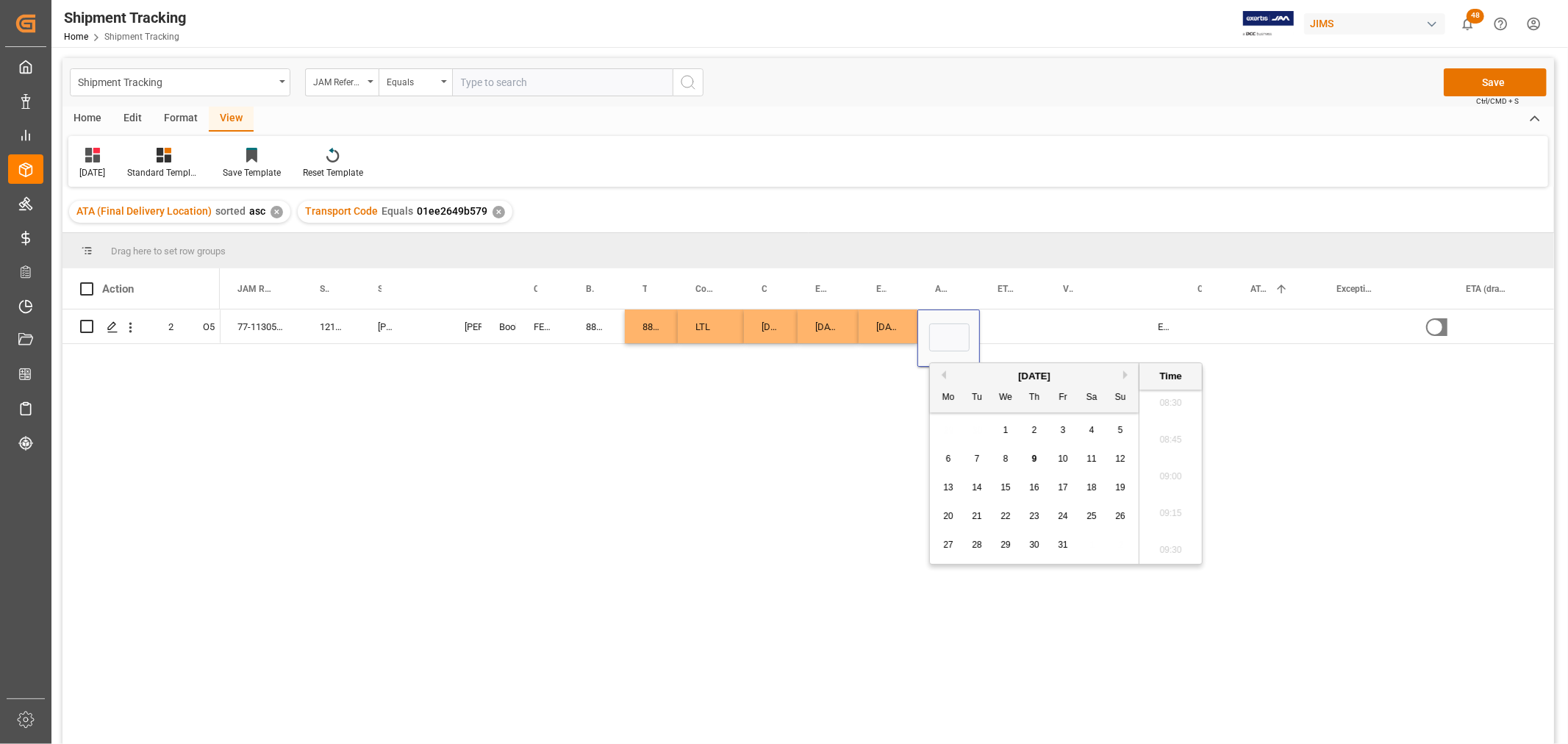
click at [1060, 463] on span "10" at bounding box center [1062, 459] width 10 height 11
type input "10-10-2025 00:00"
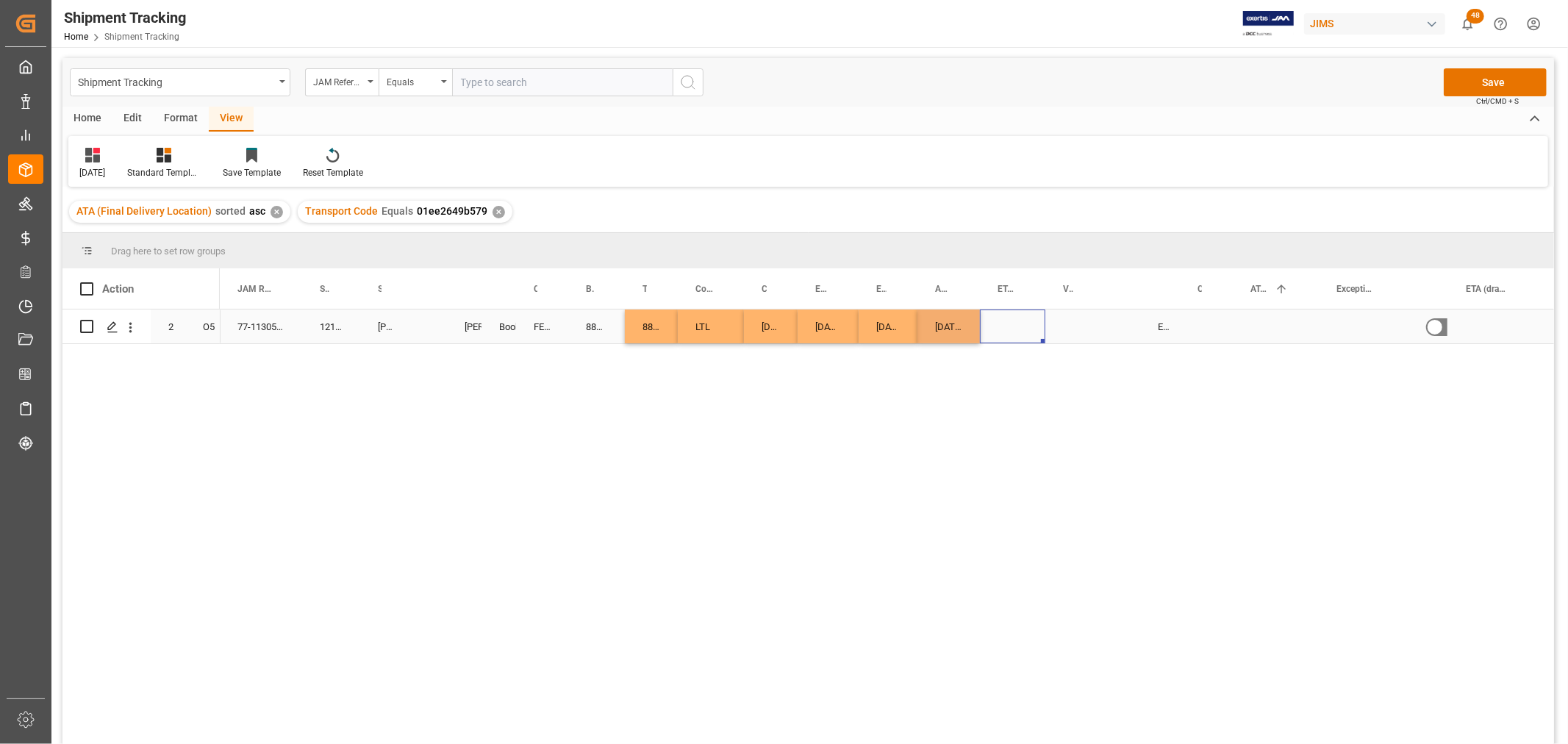
click at [1017, 311] on div "Press SPACE to select this row." at bounding box center [1012, 326] width 65 height 34
click at [1007, 321] on div "Press SPACE to select this row." at bounding box center [1012, 326] width 65 height 34
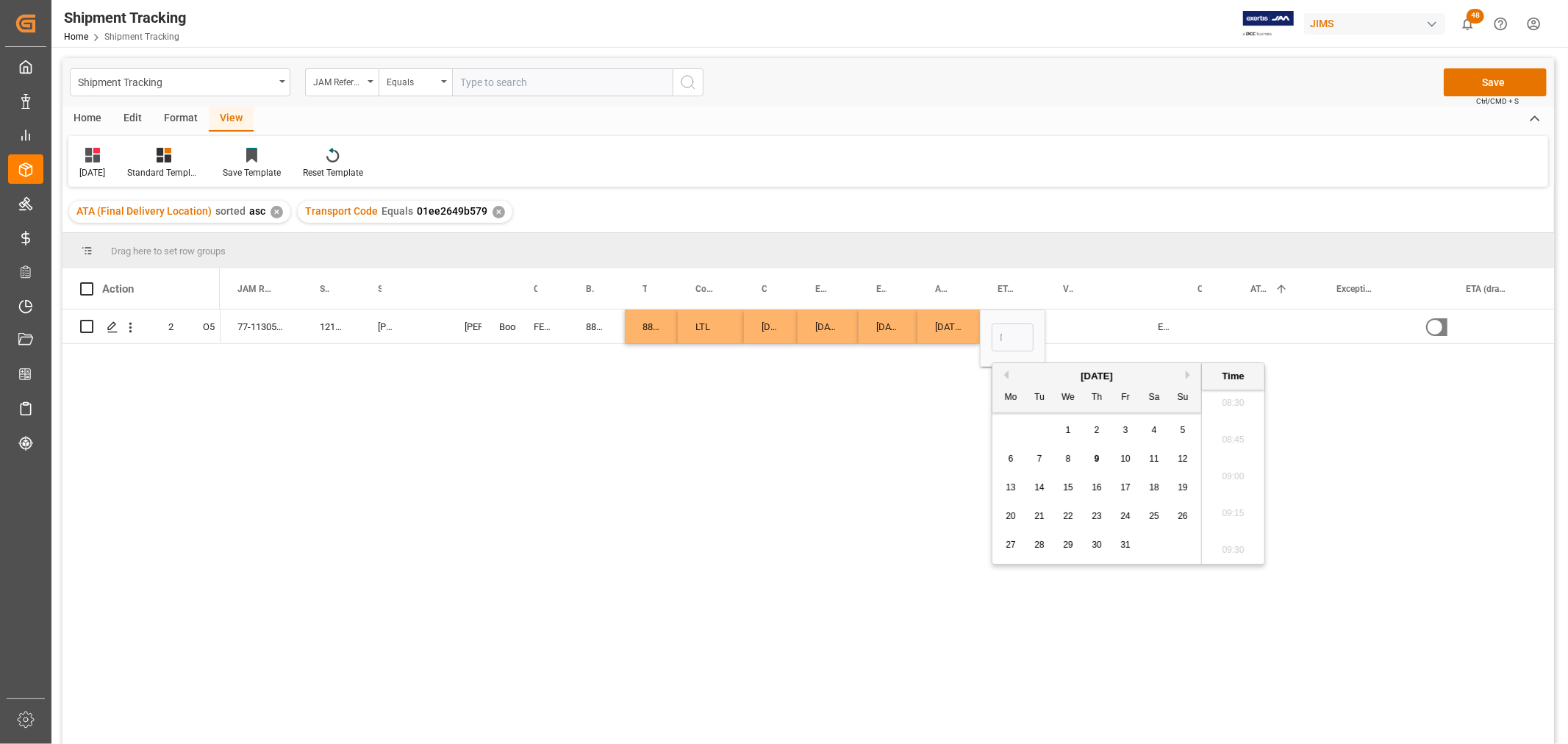
click at [1126, 489] on span "17" at bounding box center [1125, 487] width 10 height 11
type input "10-17-2025 00:00"
click at [1096, 326] on div "Press SPACE to select this row." at bounding box center [1074, 326] width 58 height 34
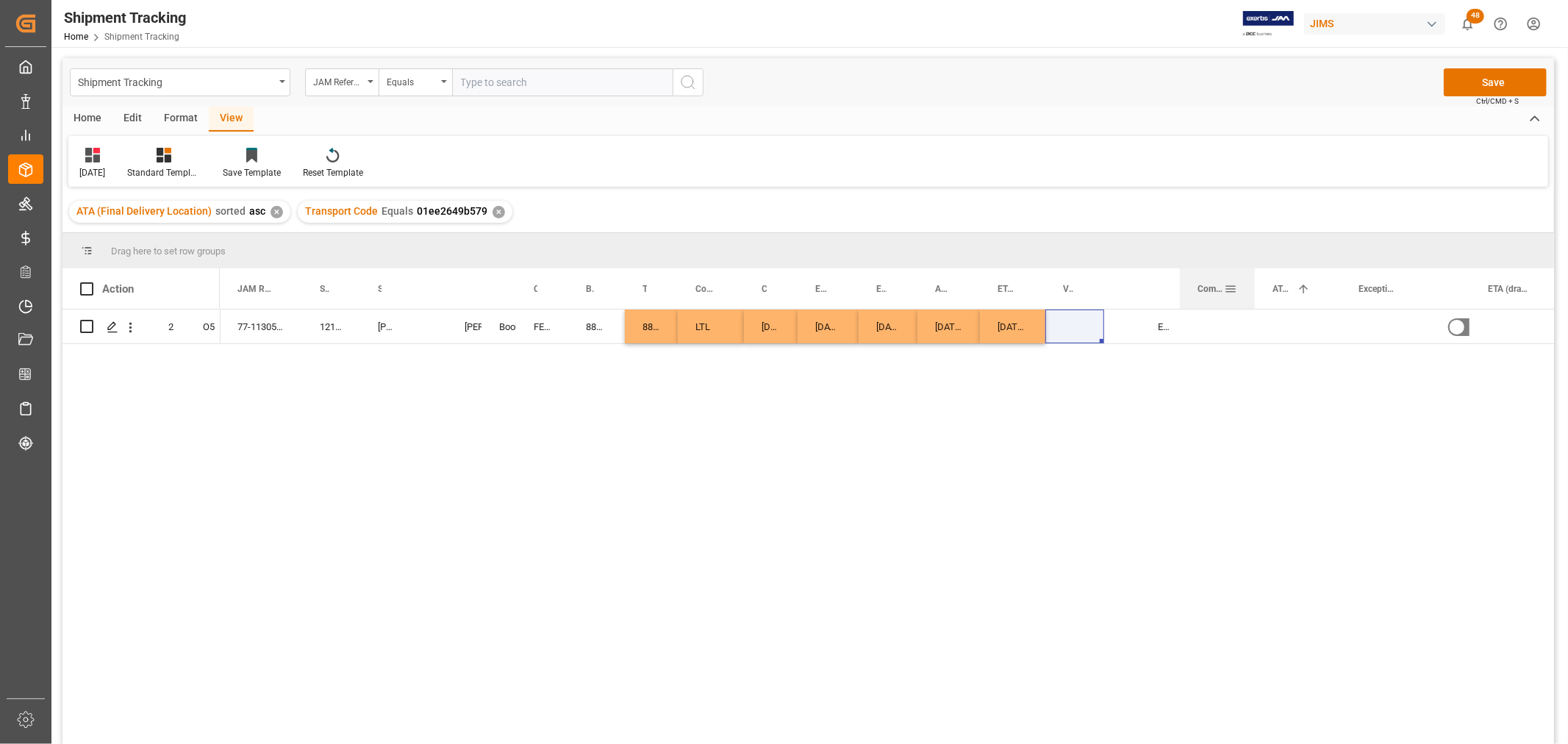
drag, startPoint x: 1232, startPoint y: 285, endPoint x: 1254, endPoint y: 307, distance: 31.1
click at [1254, 307] on div at bounding box center [1254, 288] width 6 height 40
click at [1518, 81] on button "Save" at bounding box center [1495, 82] width 103 height 28
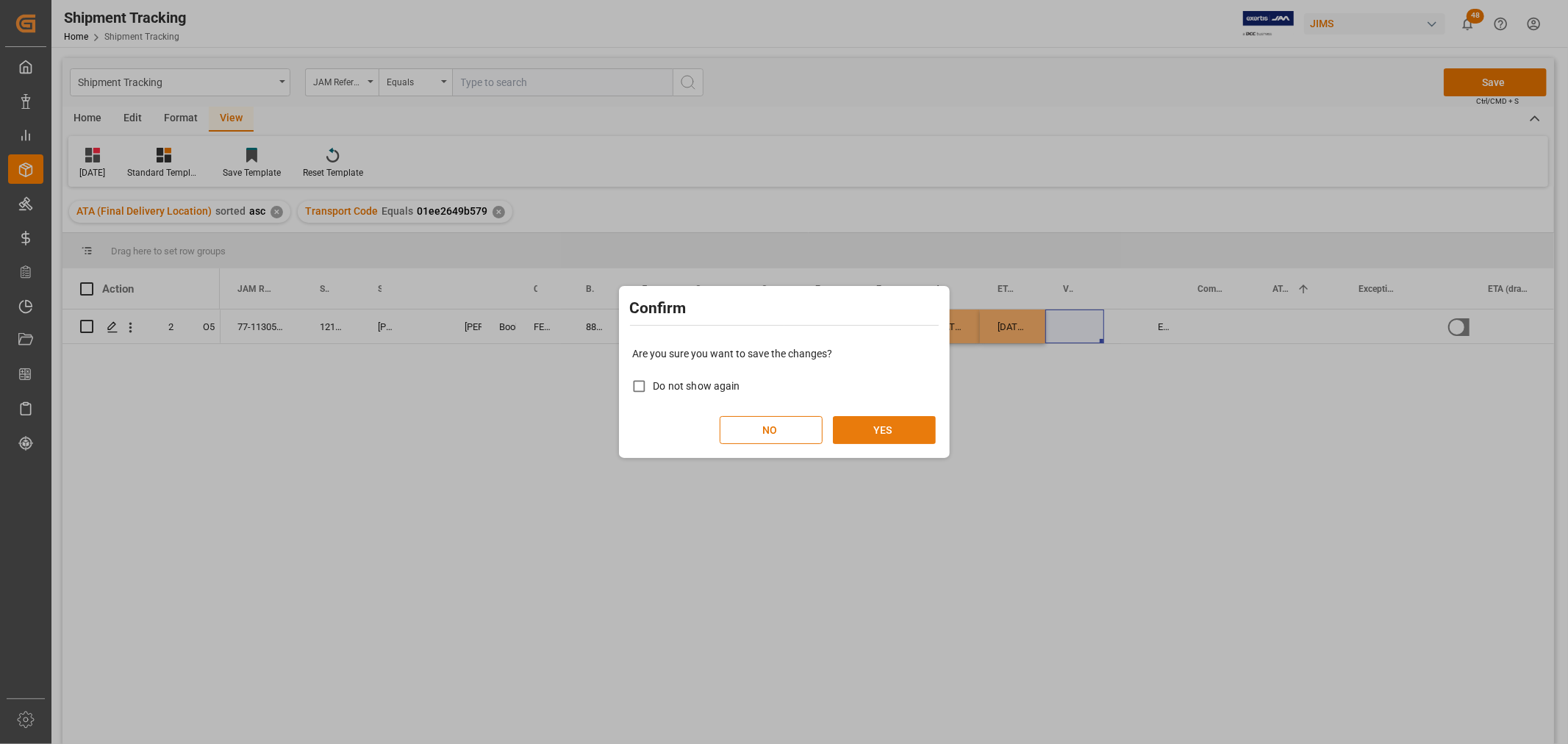
click at [900, 431] on button "YES" at bounding box center [885, 430] width 103 height 28
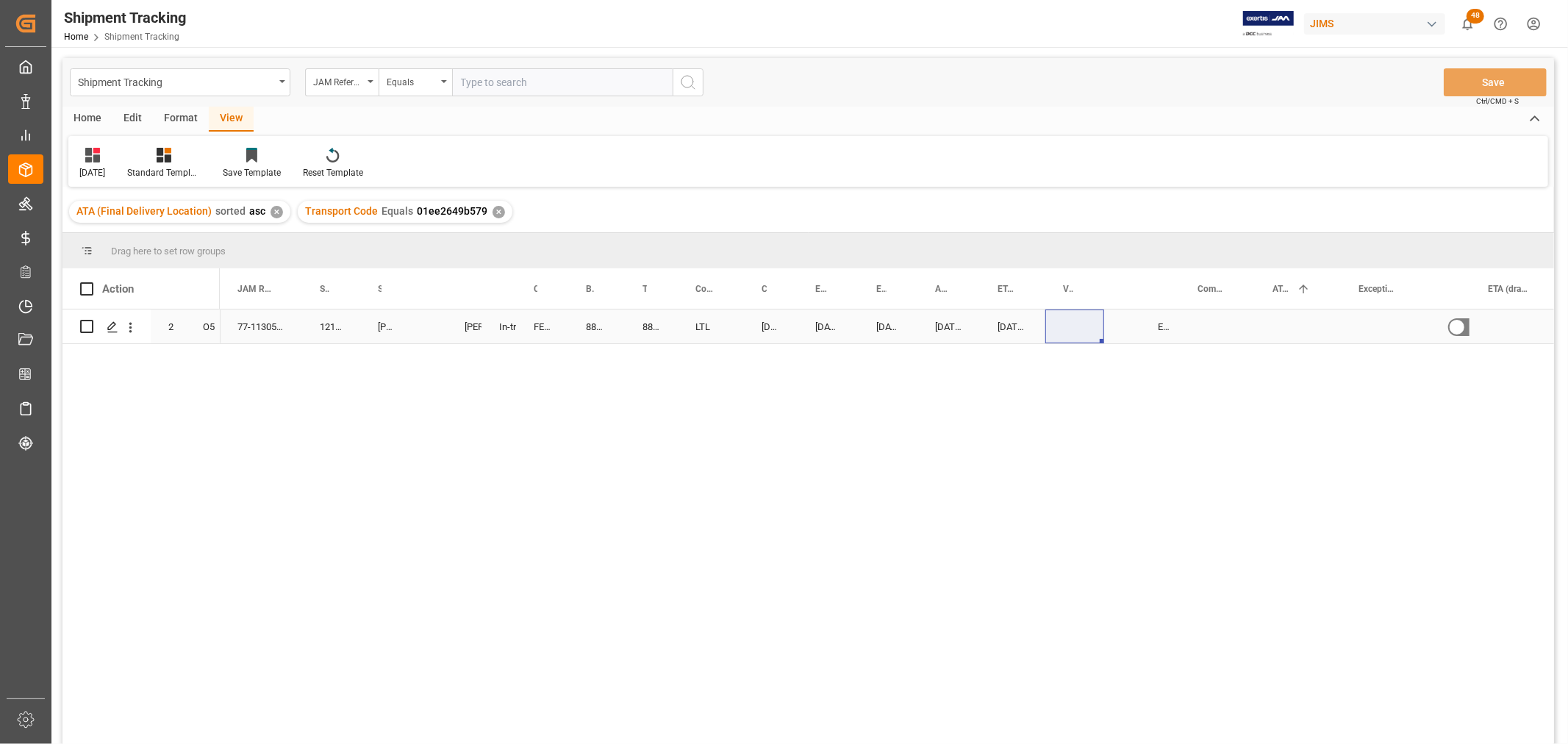
click at [588, 326] on div "884994790607" at bounding box center [596, 326] width 57 height 34
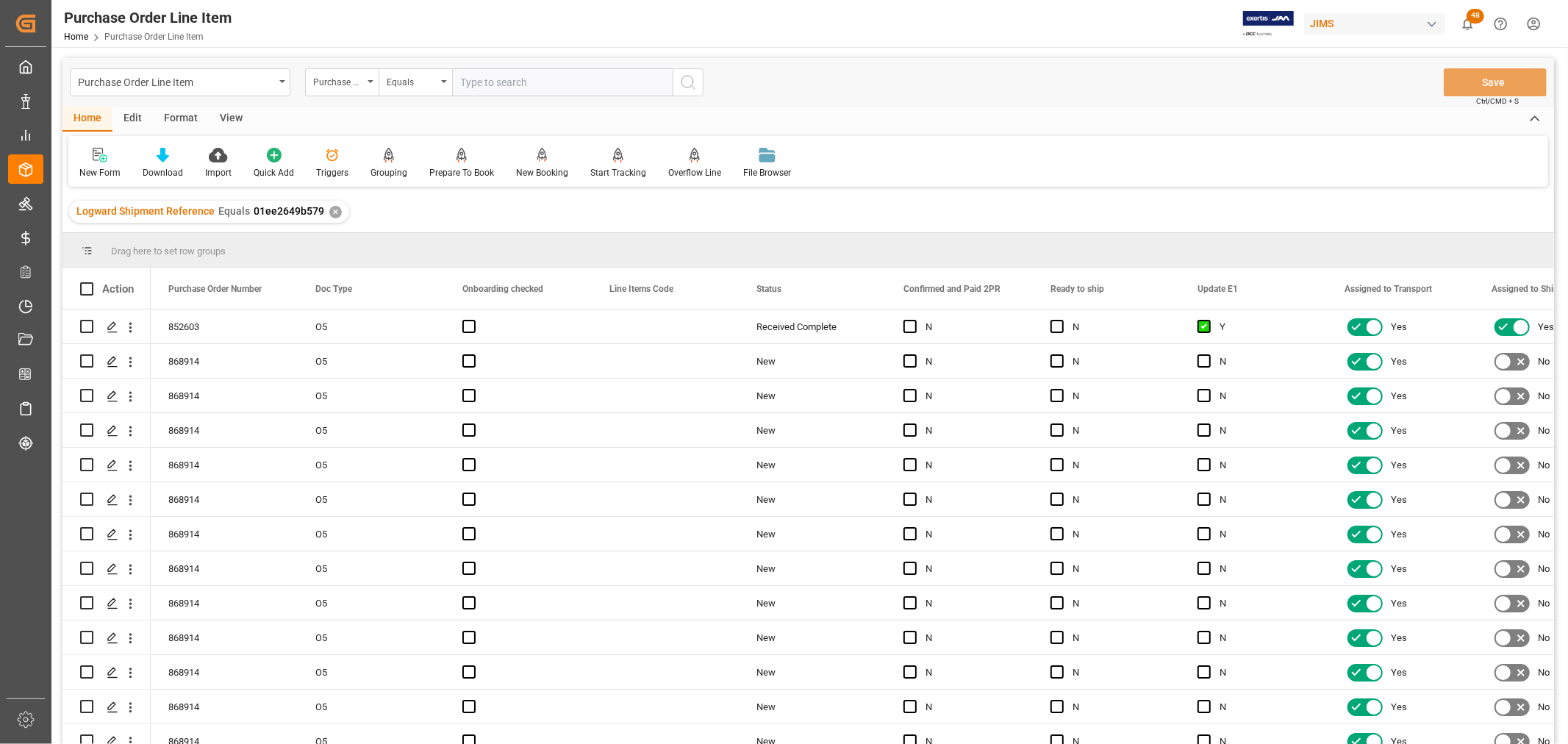
click at [223, 118] on div "View" at bounding box center [231, 118] width 45 height 25
click at [91, 162] on div "Default" at bounding box center [93, 163] width 51 height 33
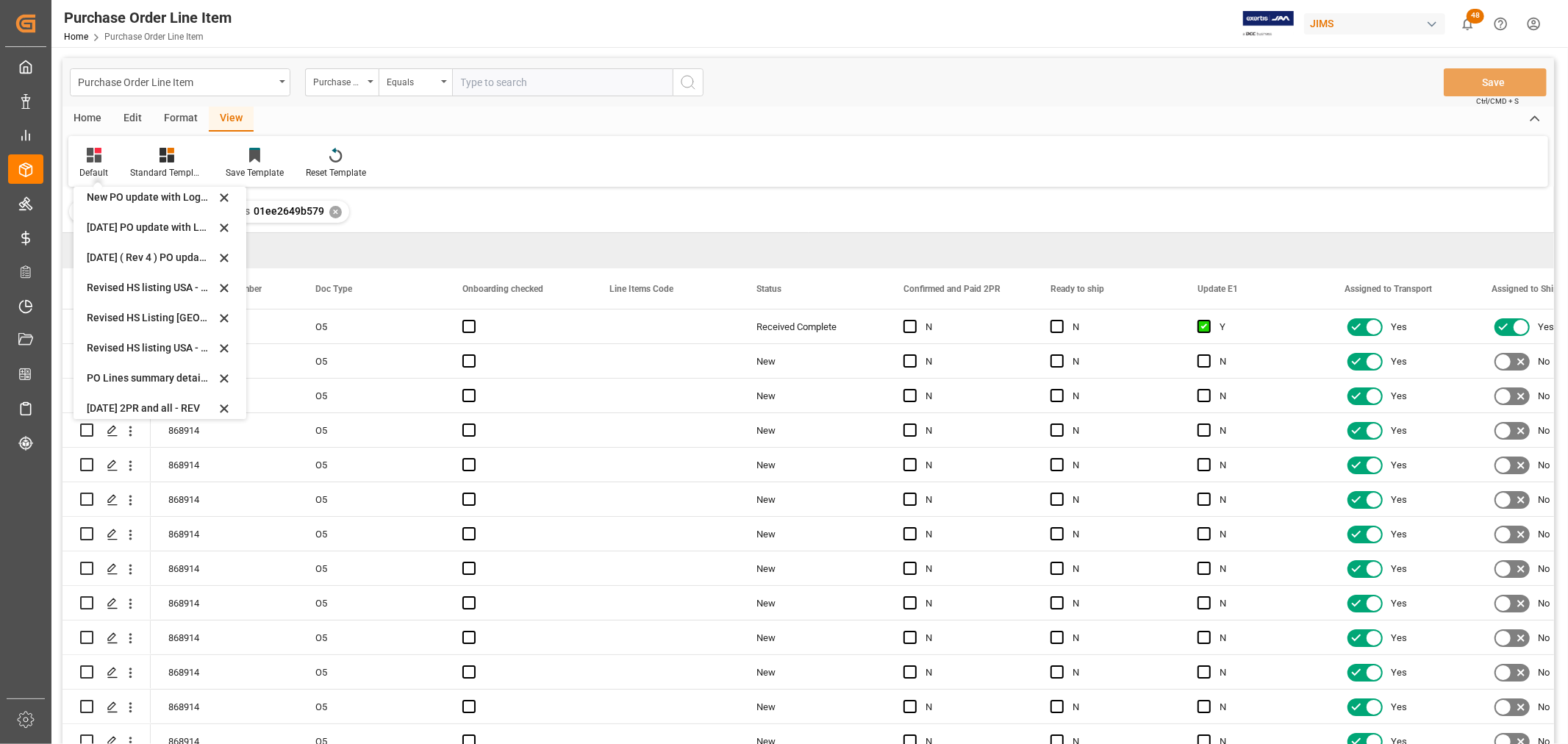
scroll to position [408, 0]
click at [197, 309] on div "Revised HS Listing [GEOGRAPHIC_DATA]" at bounding box center [150, 312] width 128 height 15
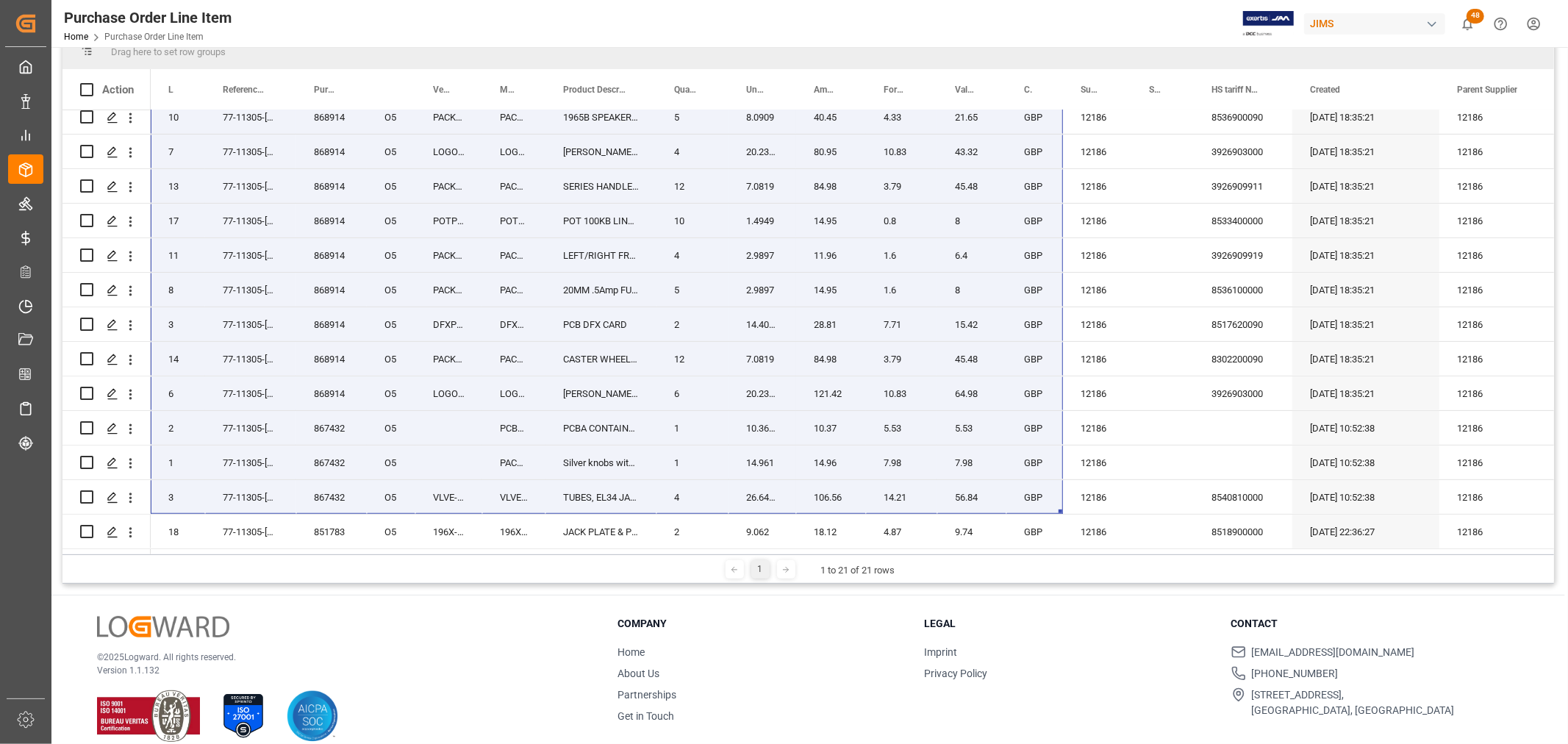
scroll to position [217, 0]
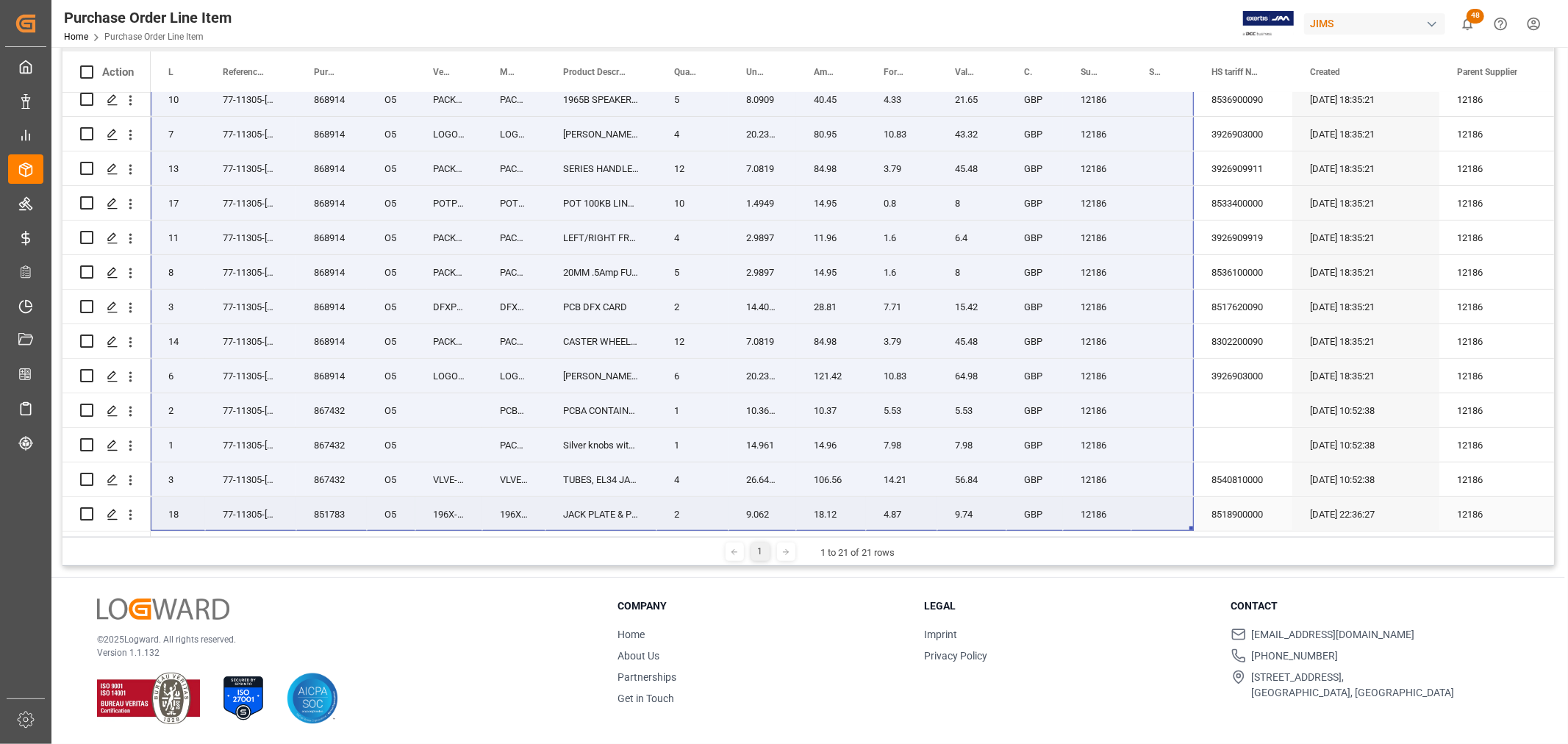
drag, startPoint x: 167, startPoint y: 313, endPoint x: 1166, endPoint y: 517, distance: 1019.6
click at [1166, 517] on div "852603 O5 19 77-11305-[GEOGRAPHIC_DATA] TXOP-00001 TXOP-00001 OUTPUT TRANSFORME…" at bounding box center [942, 168] width 1582 height 725
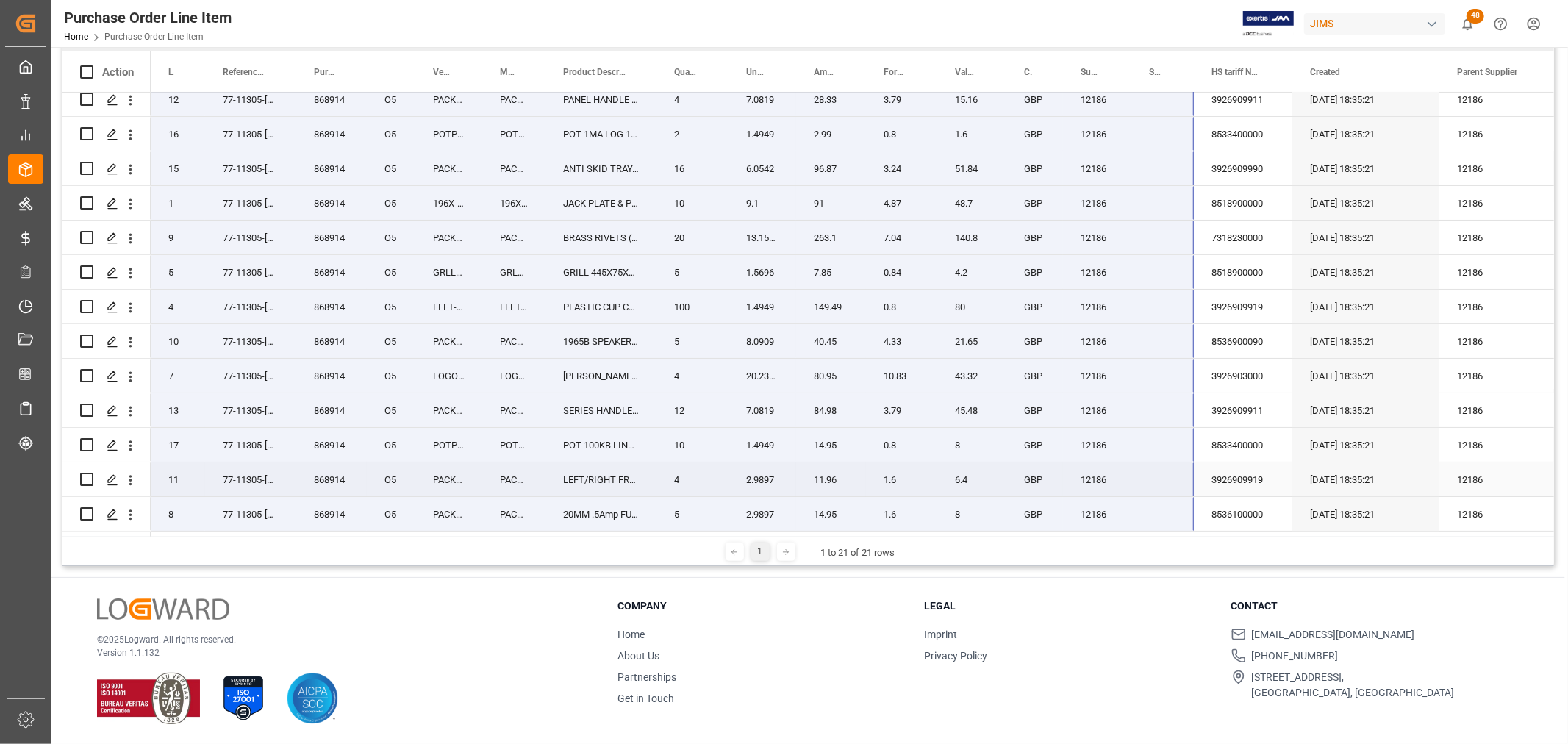
scroll to position [81, 0]
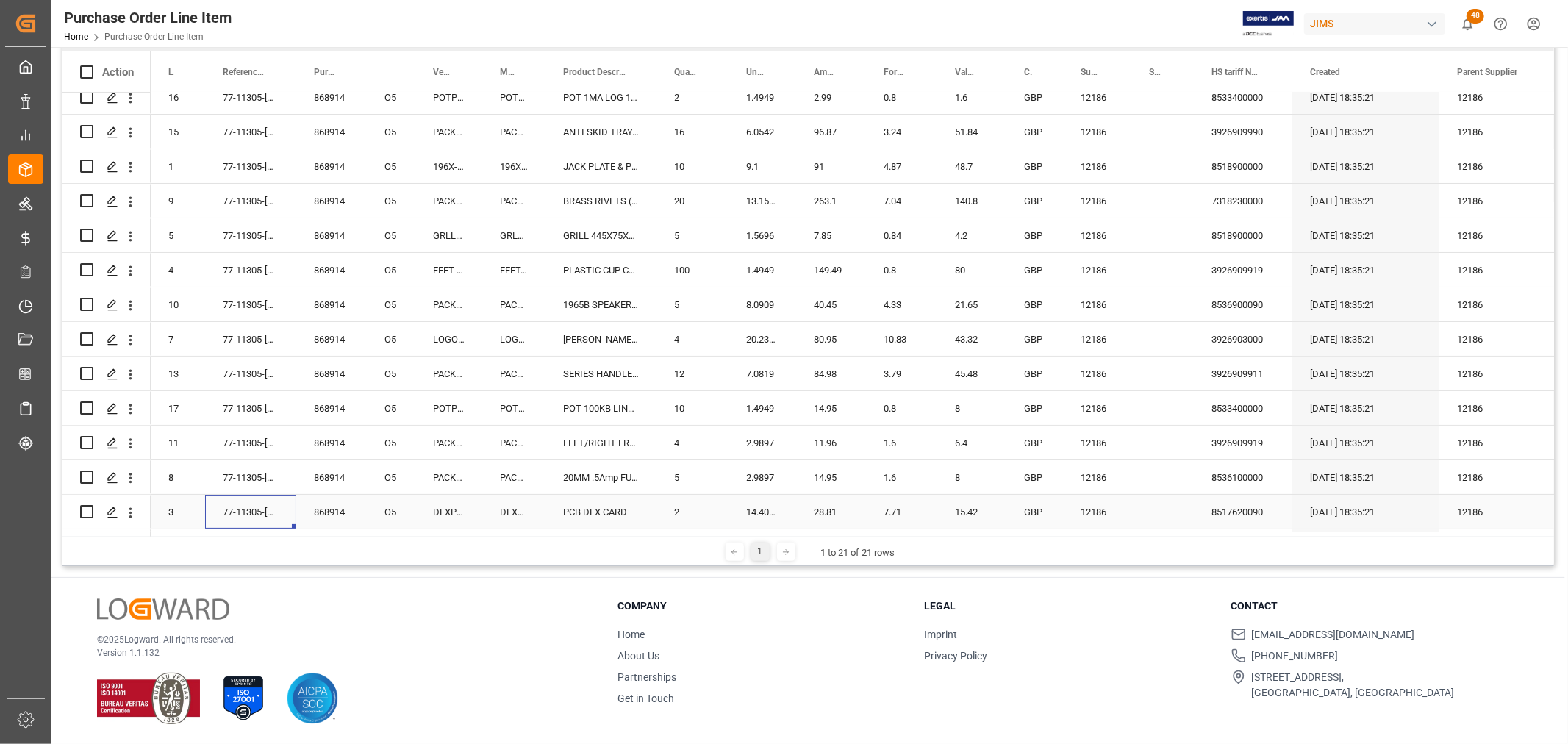
click at [245, 510] on div "77-11305-[GEOGRAPHIC_DATA]" at bounding box center [251, 511] width 91 height 34
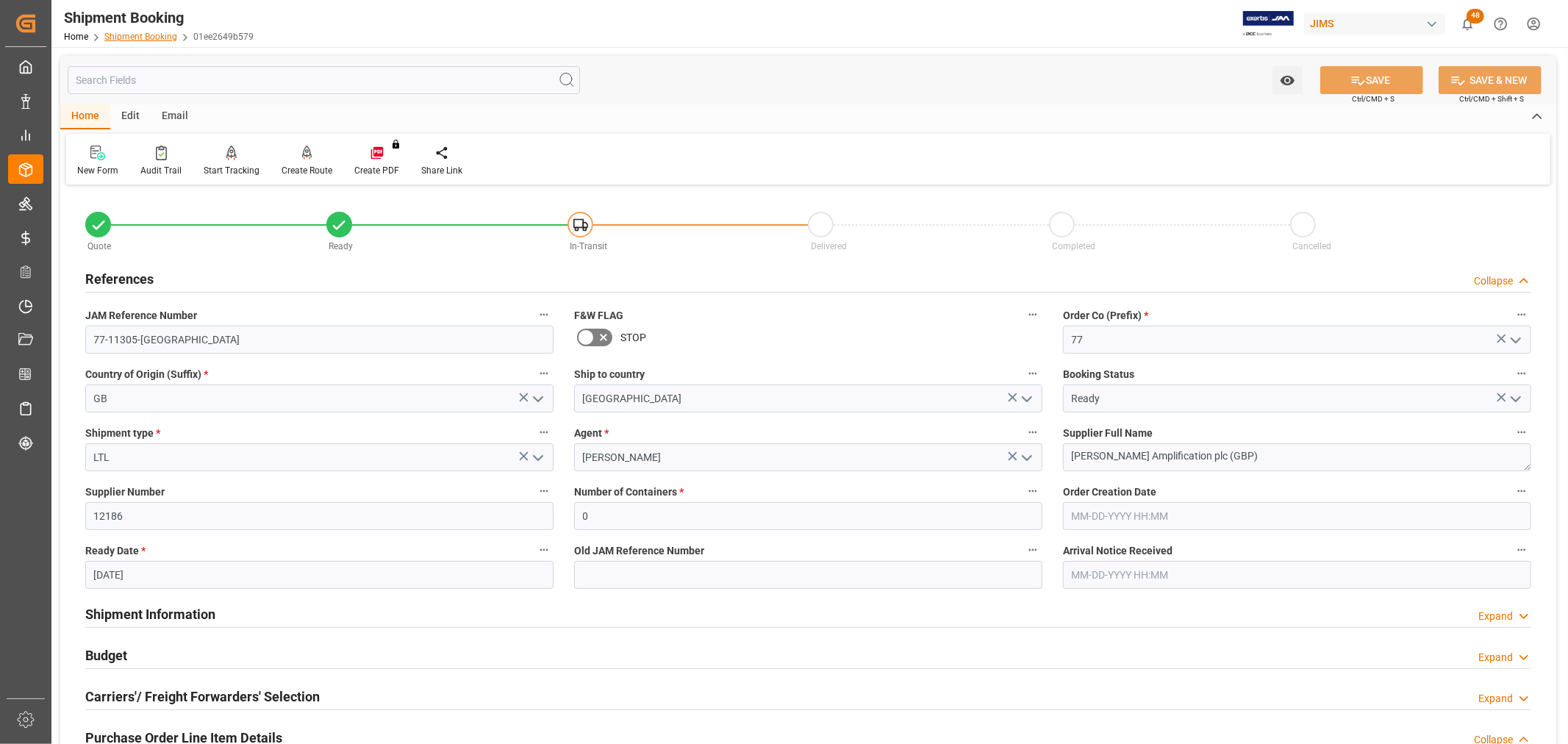
drag, startPoint x: 0, startPoint y: 0, endPoint x: 147, endPoint y: 33, distance: 150.7
click at [147, 33] on link "Shipment Booking" at bounding box center [140, 37] width 73 height 11
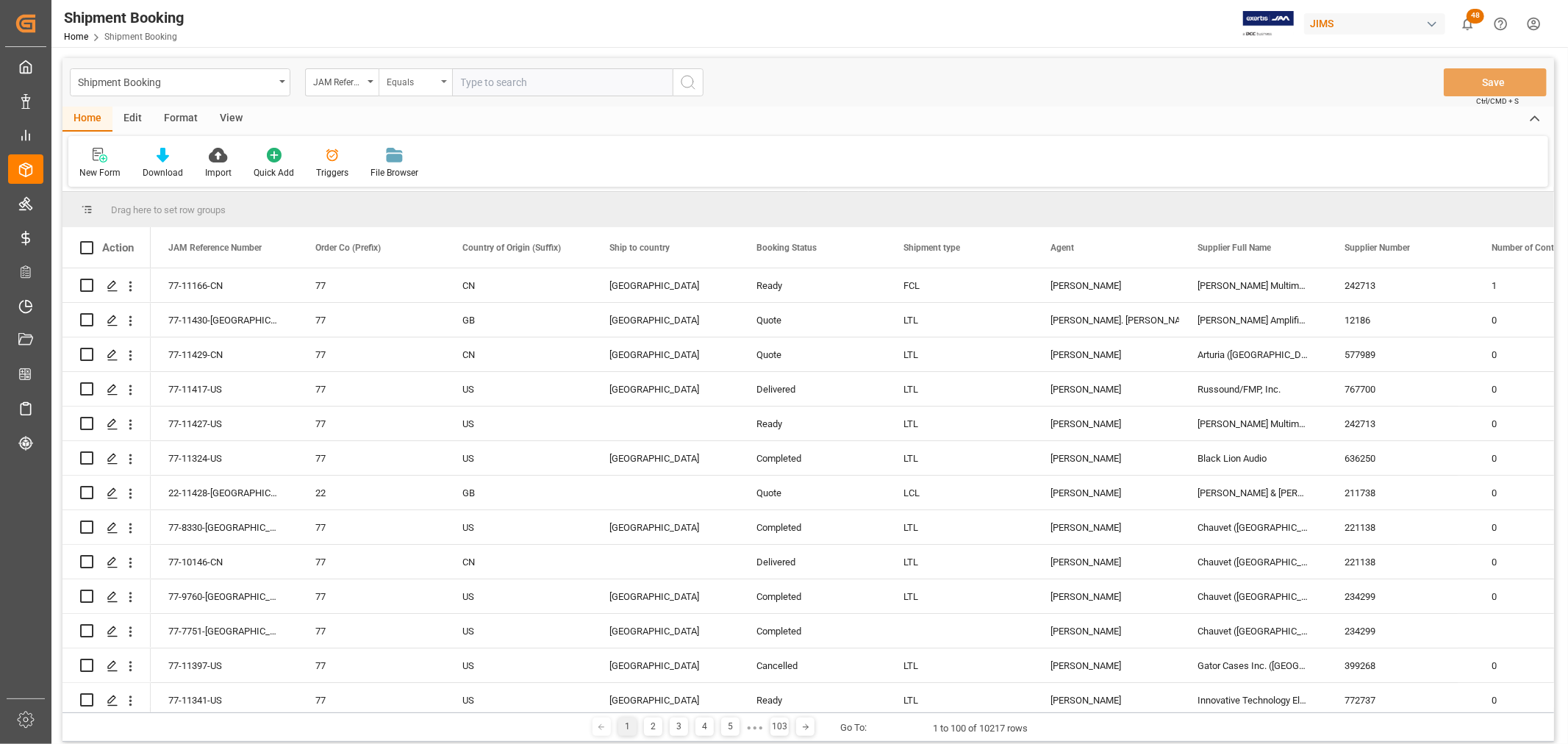
click at [443, 84] on div "Equals" at bounding box center [415, 82] width 74 height 28
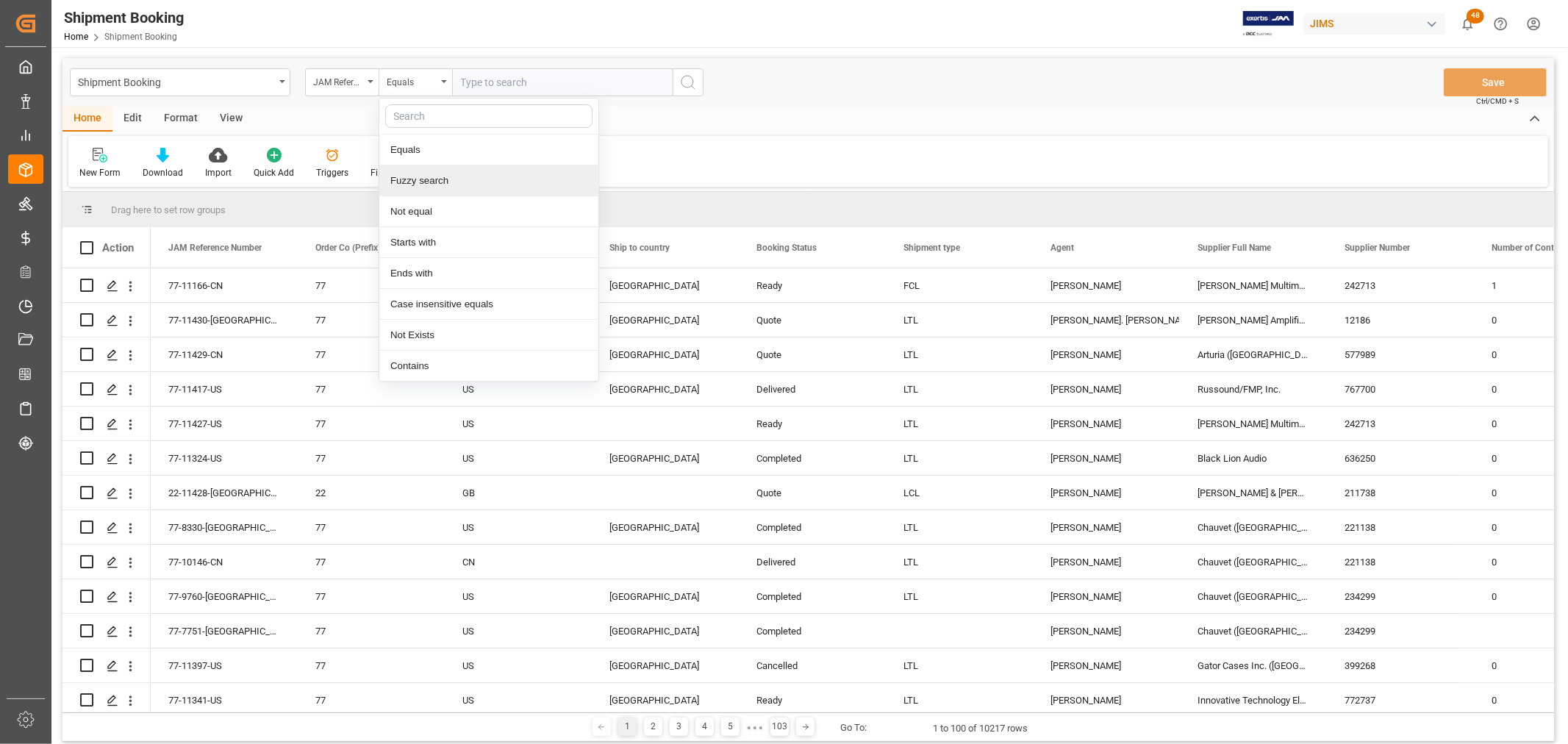
click at [437, 177] on div "Fuzzy search" at bounding box center [488, 181] width 219 height 31
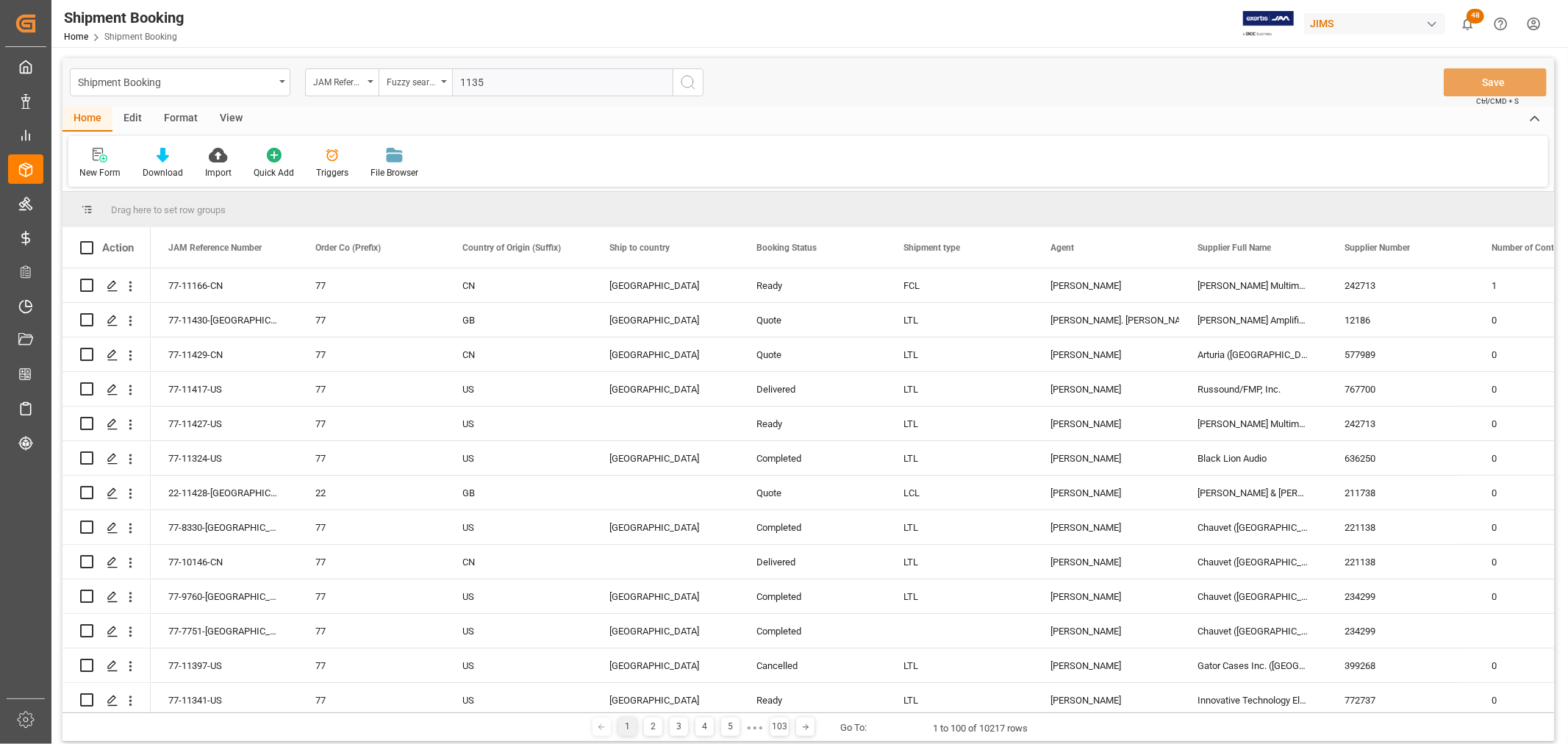
type input "11357"
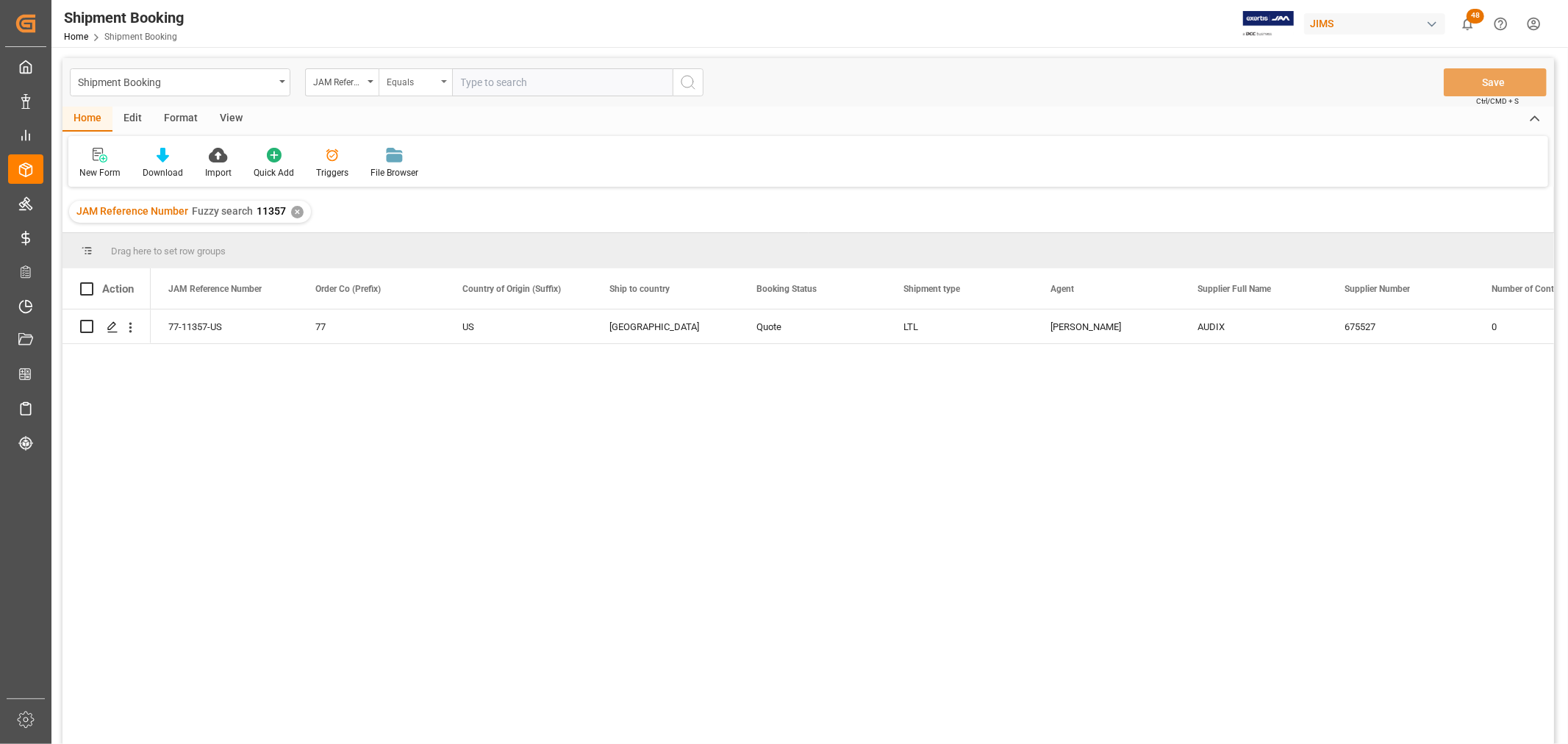
click at [438, 77] on div "Equals" at bounding box center [415, 82] width 74 height 28
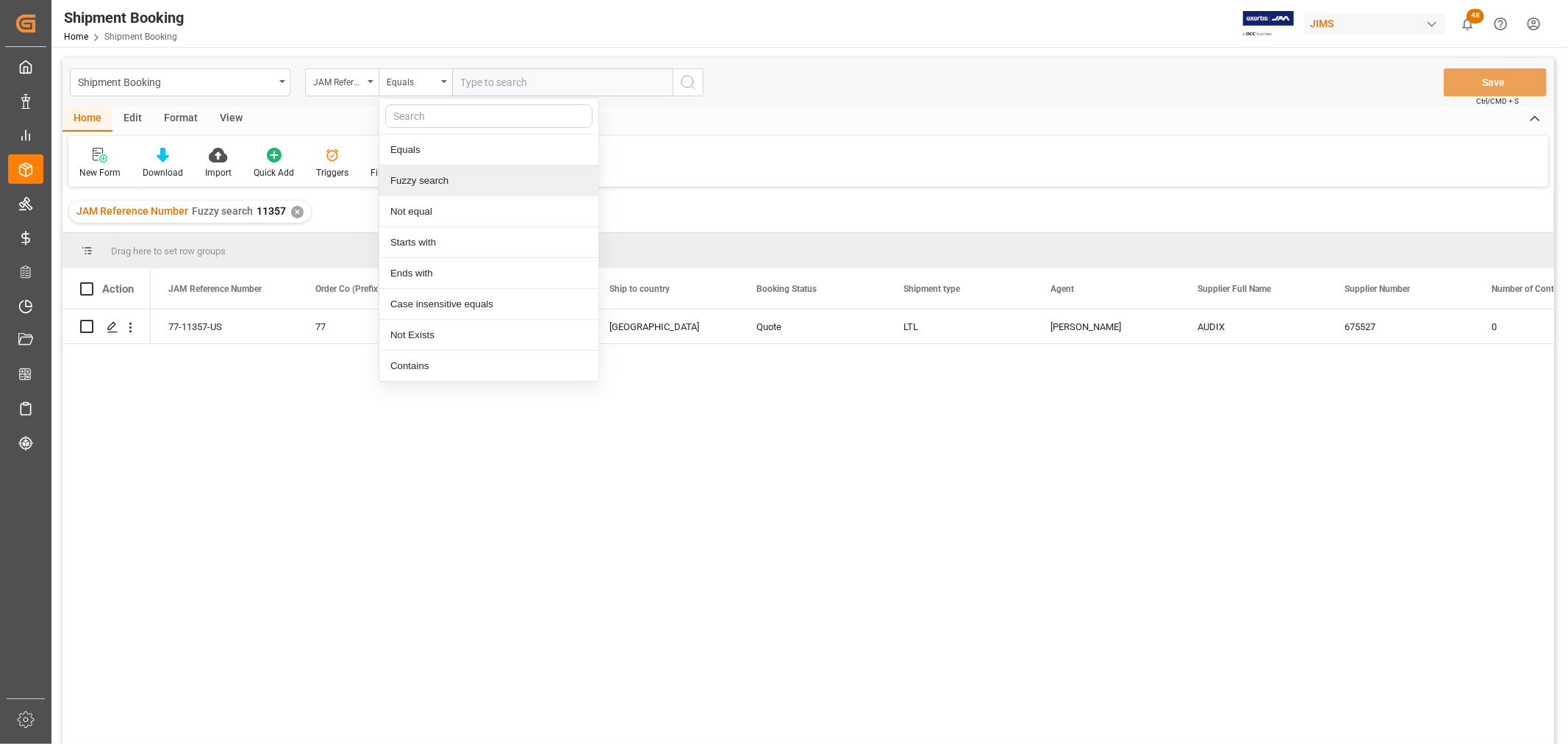
click at [415, 178] on div "Fuzzy search" at bounding box center [488, 181] width 219 height 31
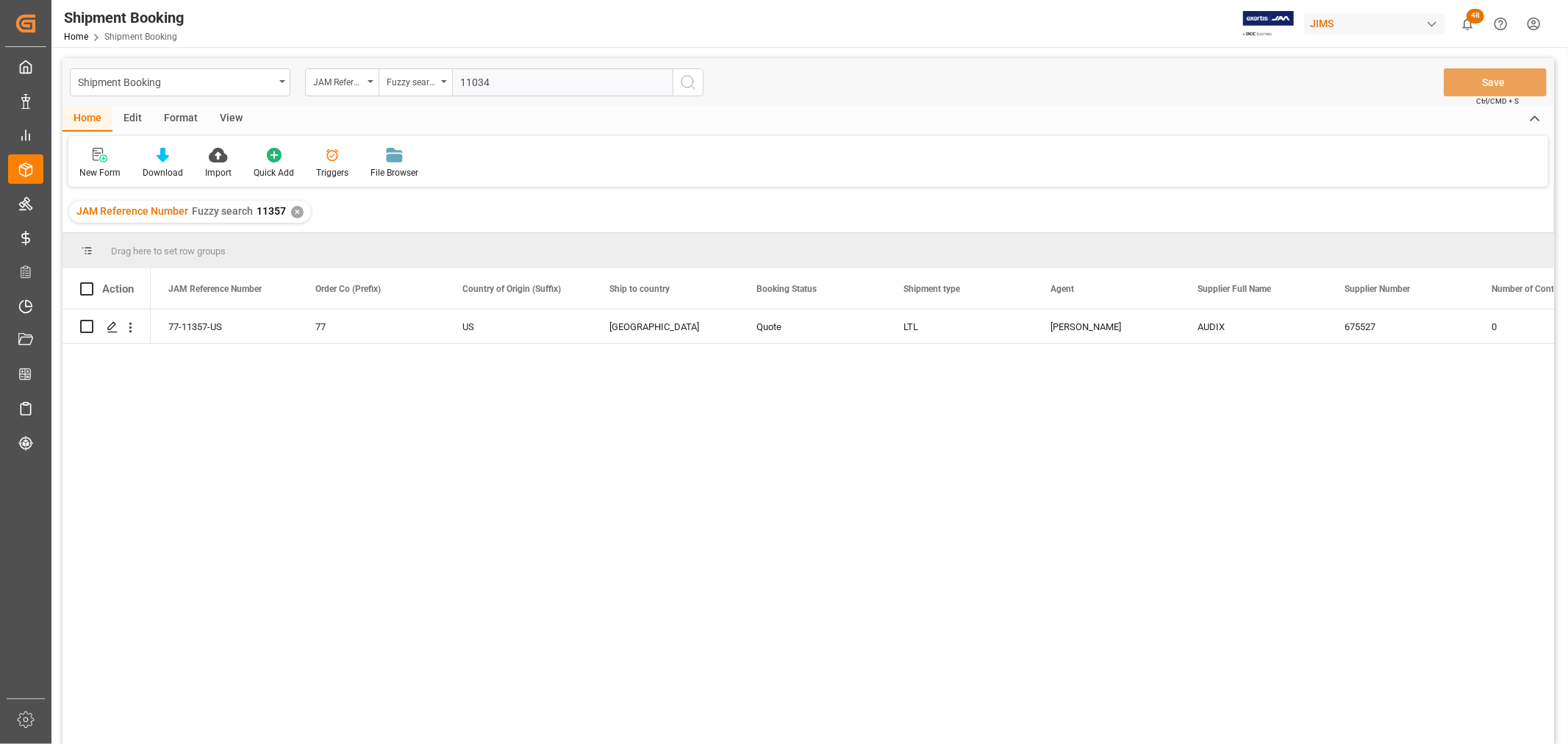
type input "11034"
click at [679, 81] on icon "search button" at bounding box center [687, 82] width 17 height 17
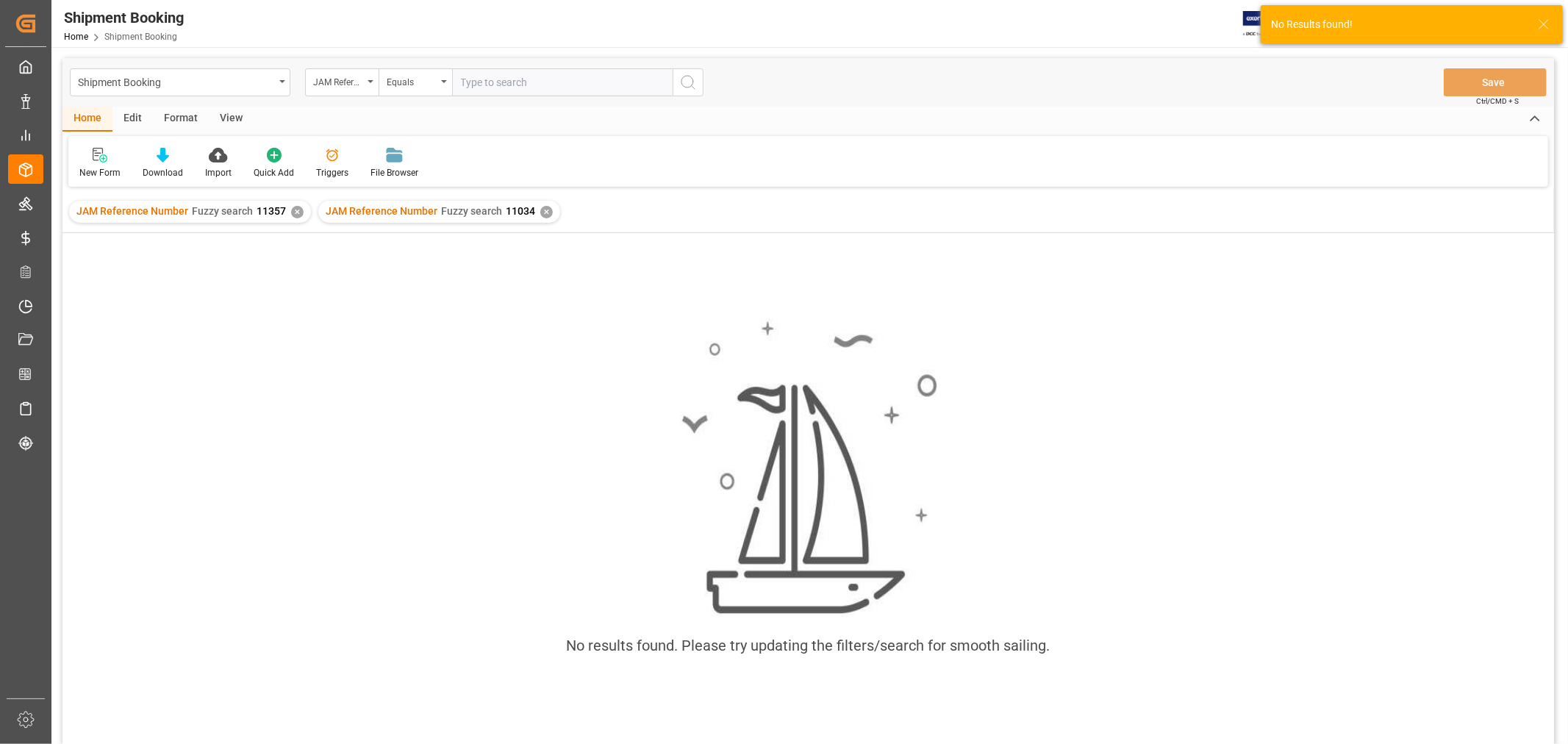
click at [291, 209] on div "✕" at bounding box center [297, 212] width 12 height 12
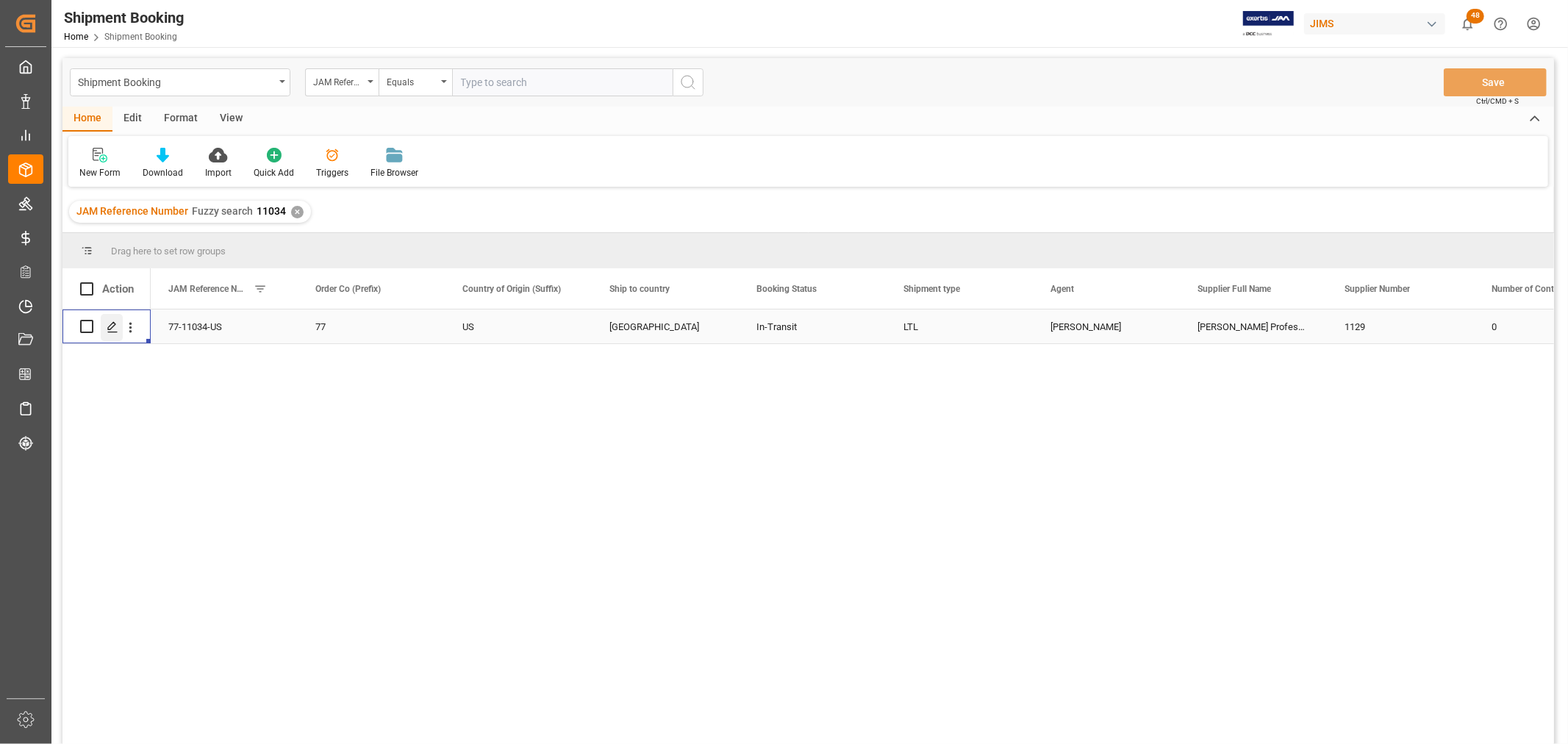
click at [108, 332] on line "Press SPACE to select this row." at bounding box center [112, 332] width 9 height 0
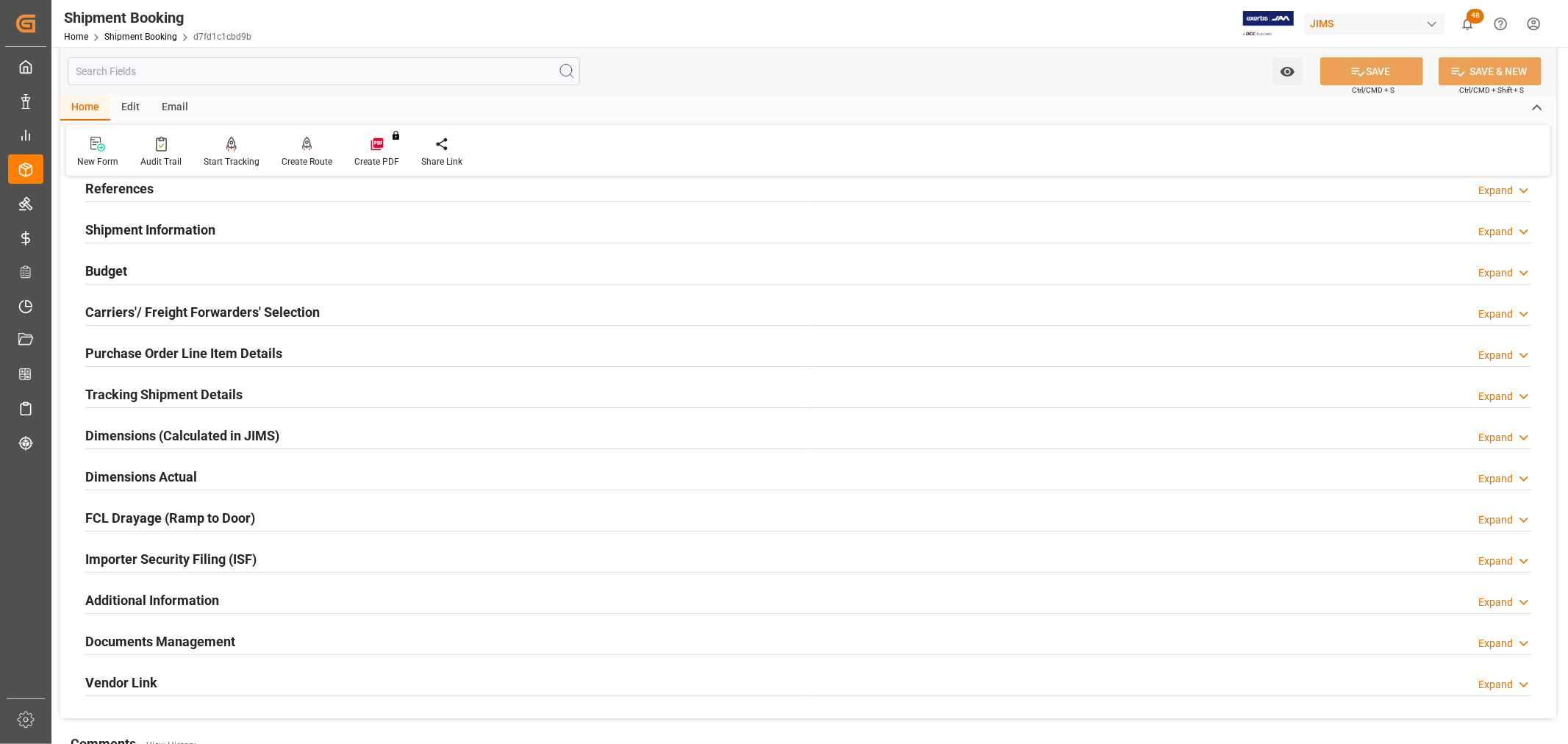
scroll to position [163, 0]
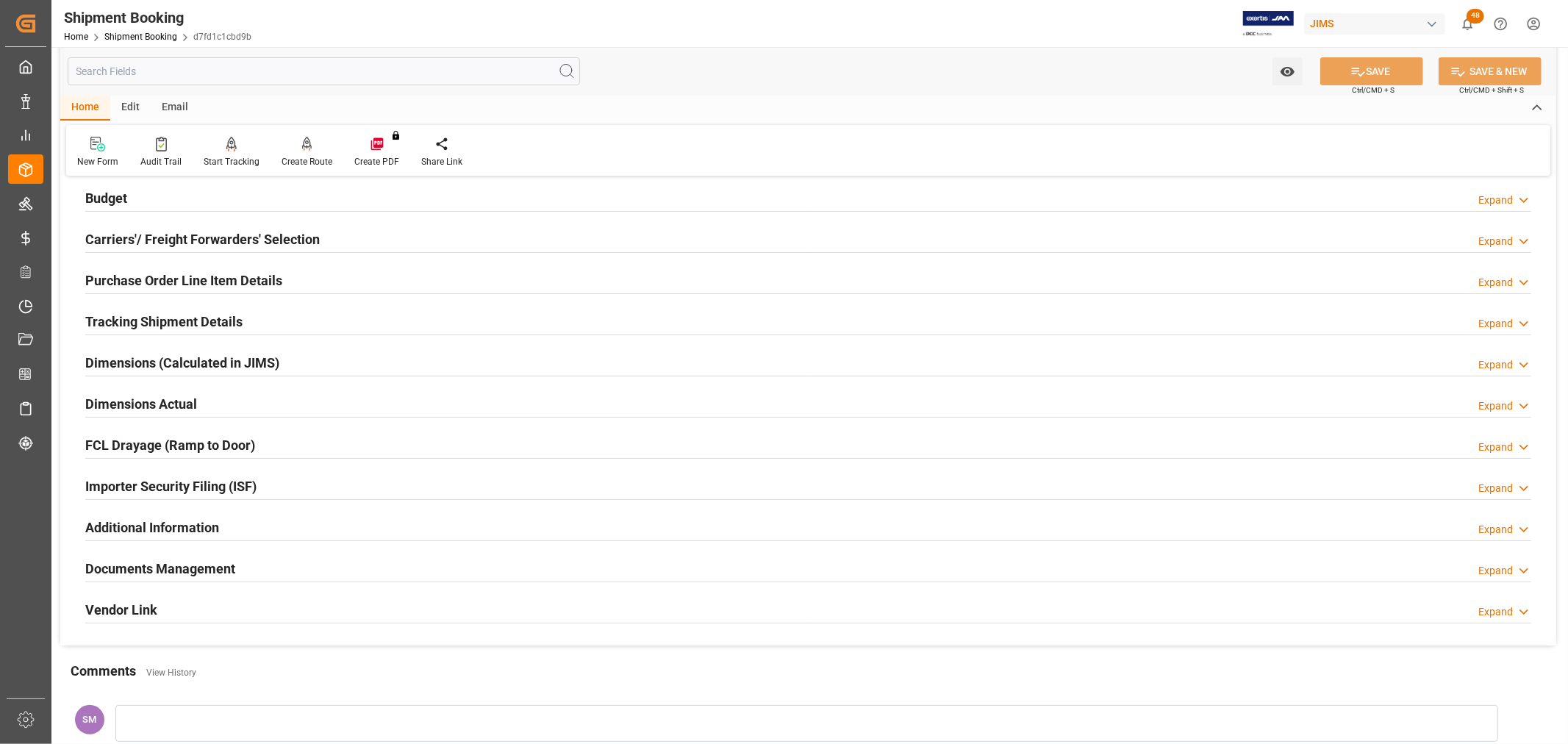
click at [216, 569] on h2 "Documents Management" at bounding box center [159, 569] width 150 height 20
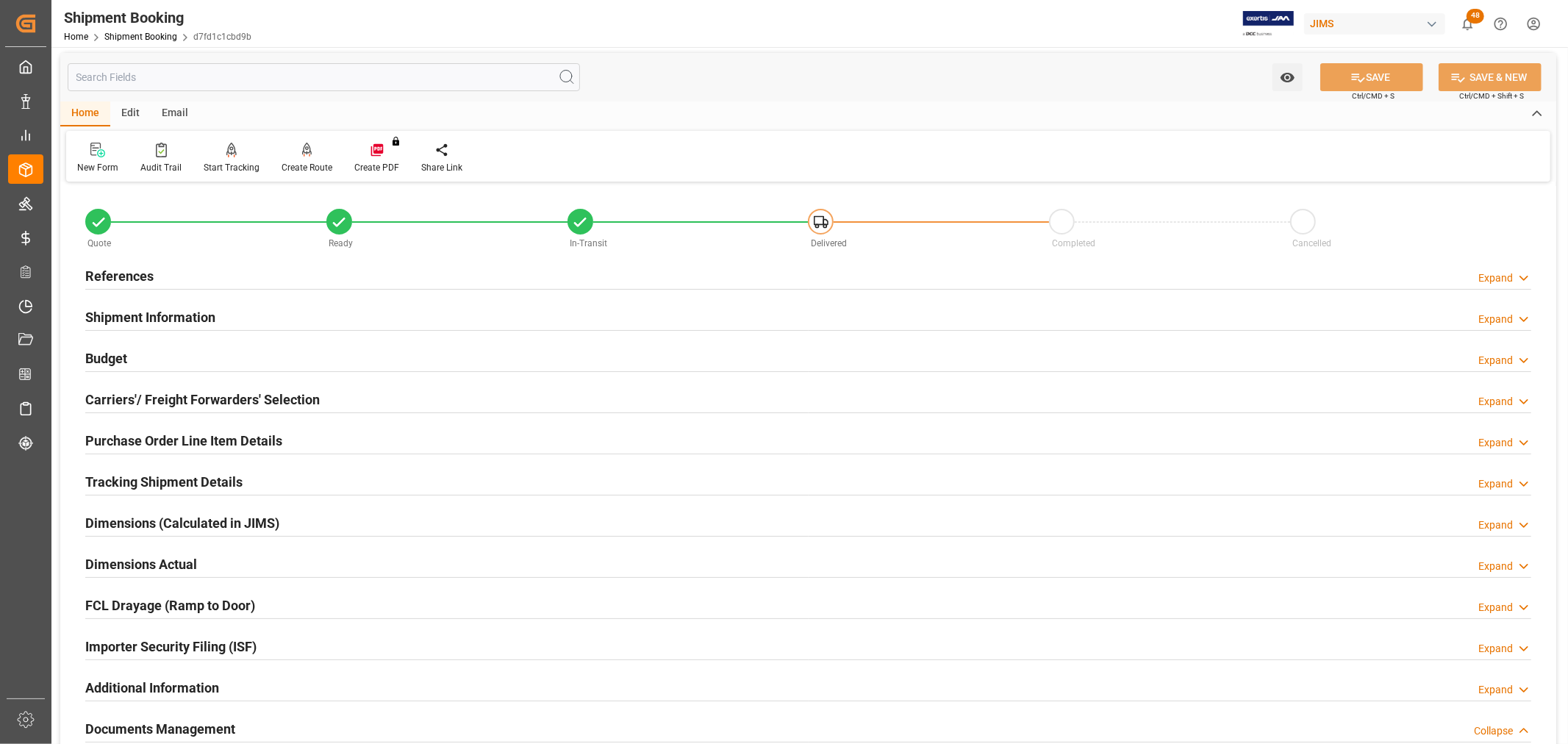
scroll to position [0, 0]
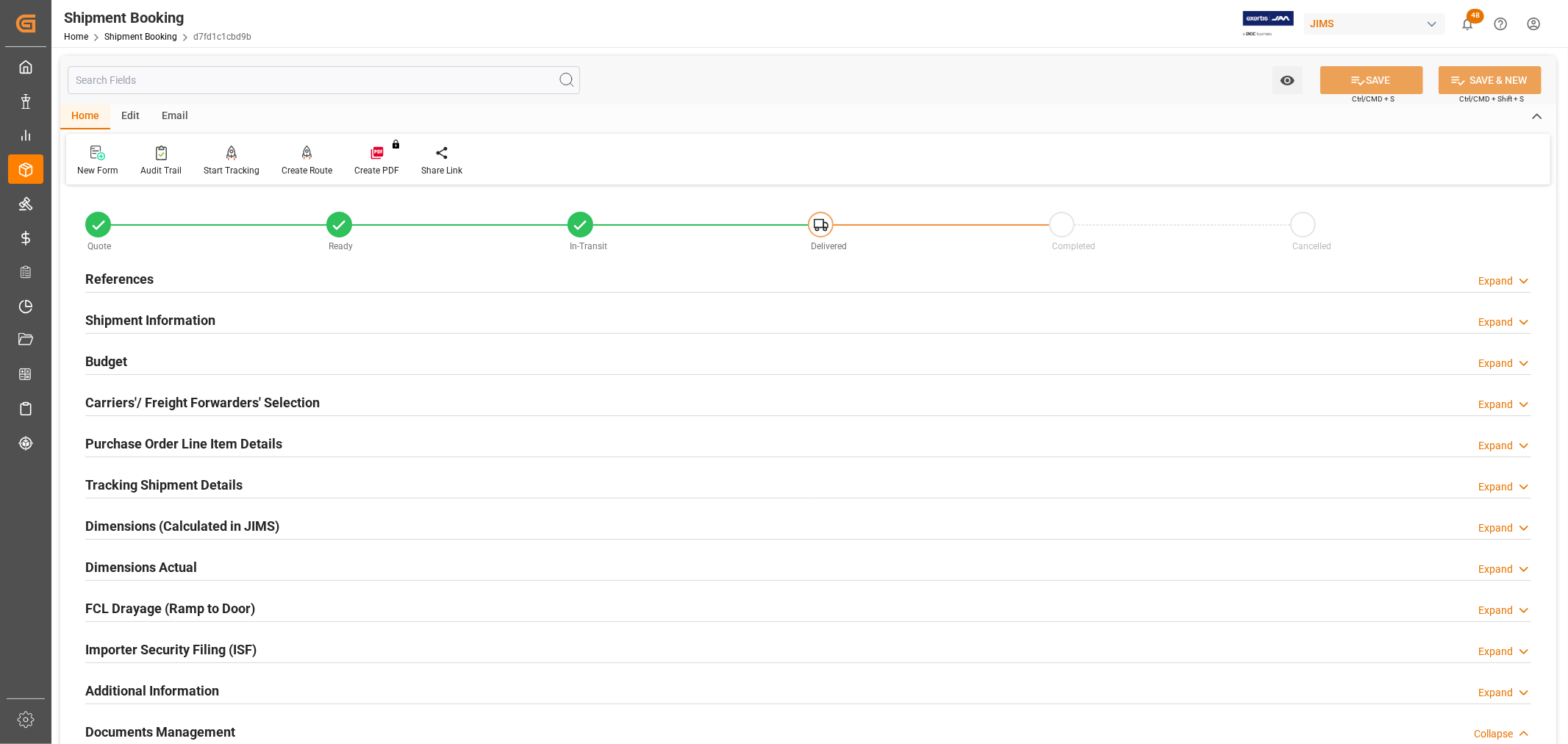
click at [103, 356] on h2 "Budget" at bounding box center [106, 361] width 42 height 20
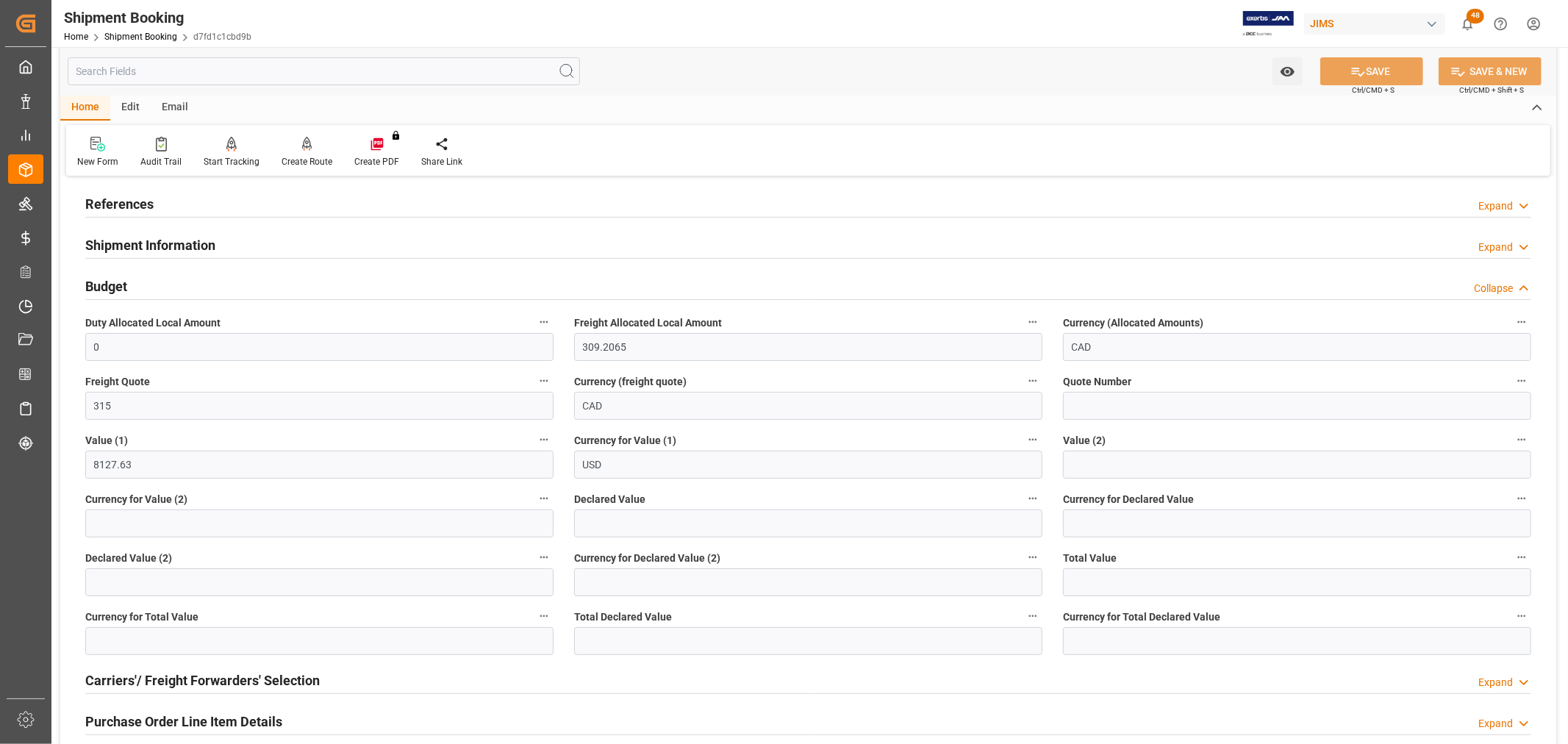
scroll to position [163, 0]
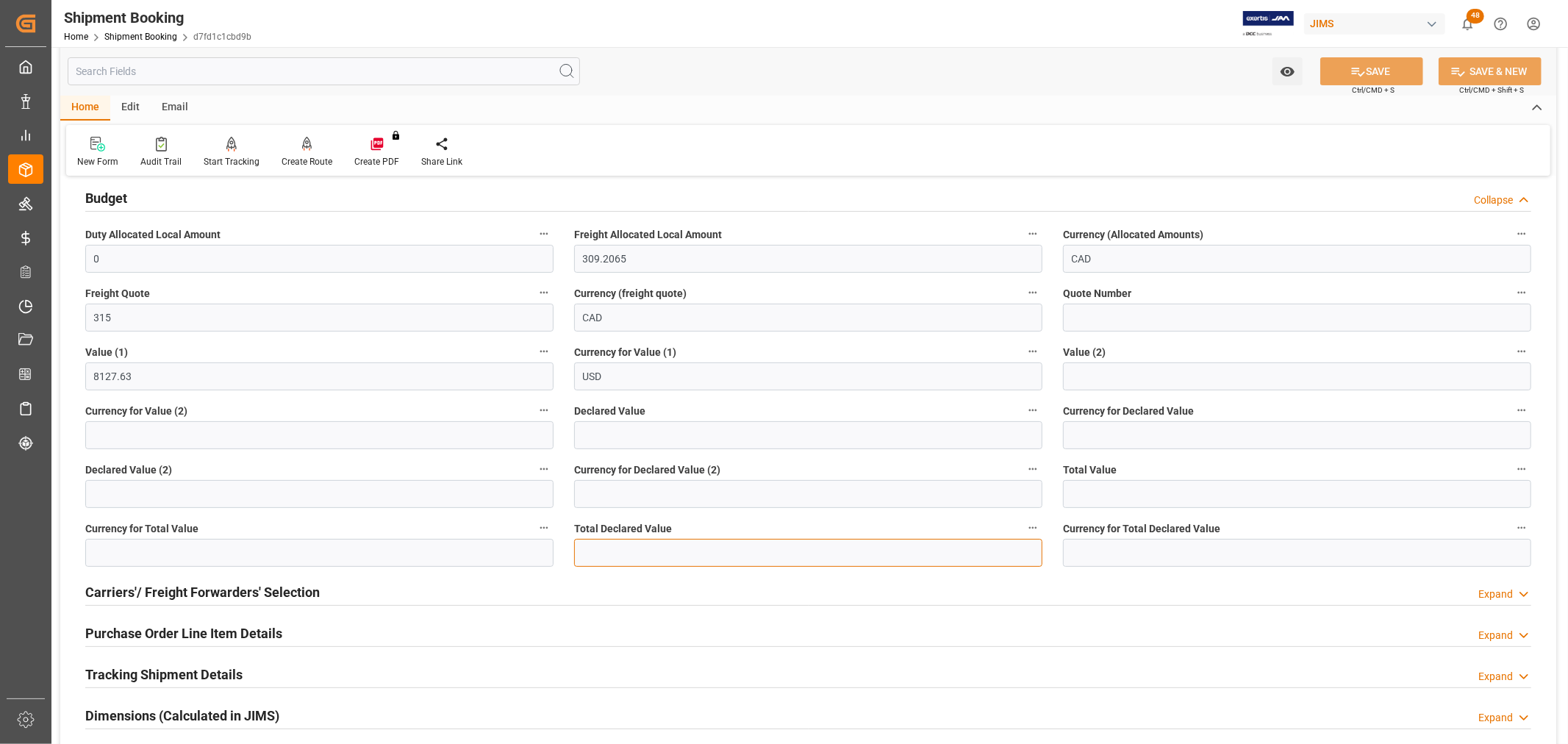
click at [620, 548] on input "text" at bounding box center [808, 553] width 469 height 28
type input "8277.28"
click at [1135, 553] on input at bounding box center [1297, 553] width 469 height 28
type input "USD"
click at [1178, 655] on div "Tracking Shipment Details Expand" at bounding box center [808, 674] width 1466 height 41
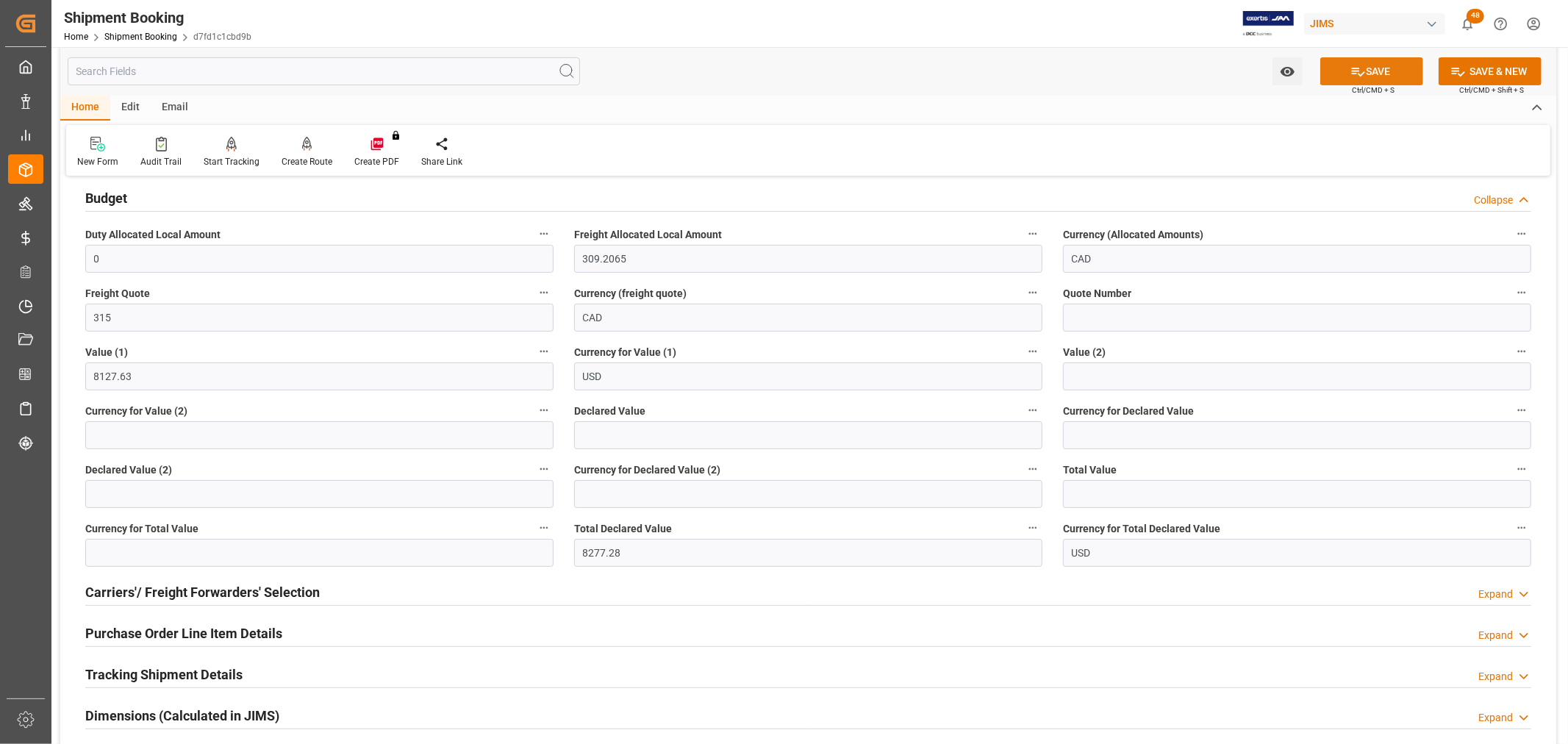
click at [1358, 64] on icon at bounding box center [1358, 71] width 15 height 15
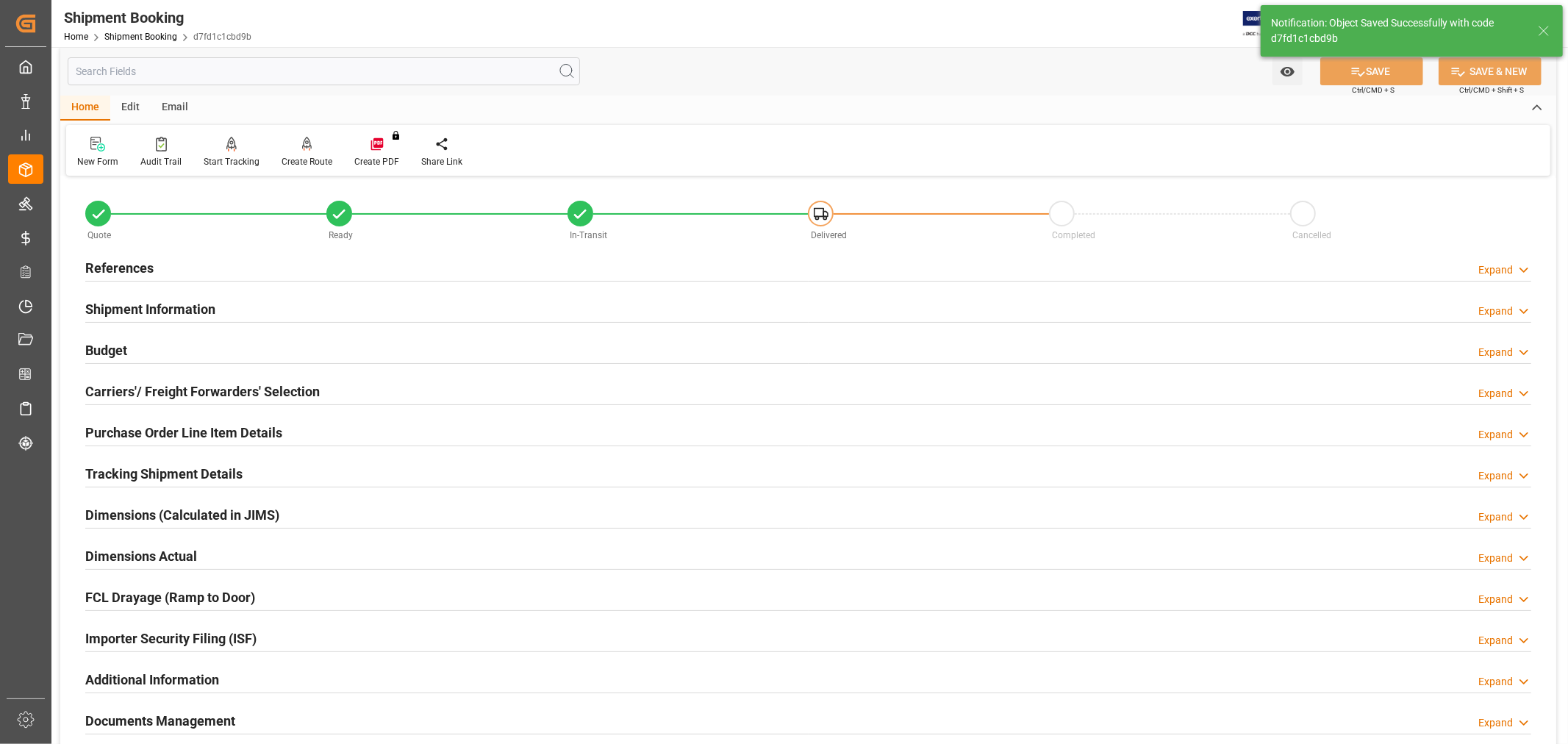
scroll to position [0, 0]
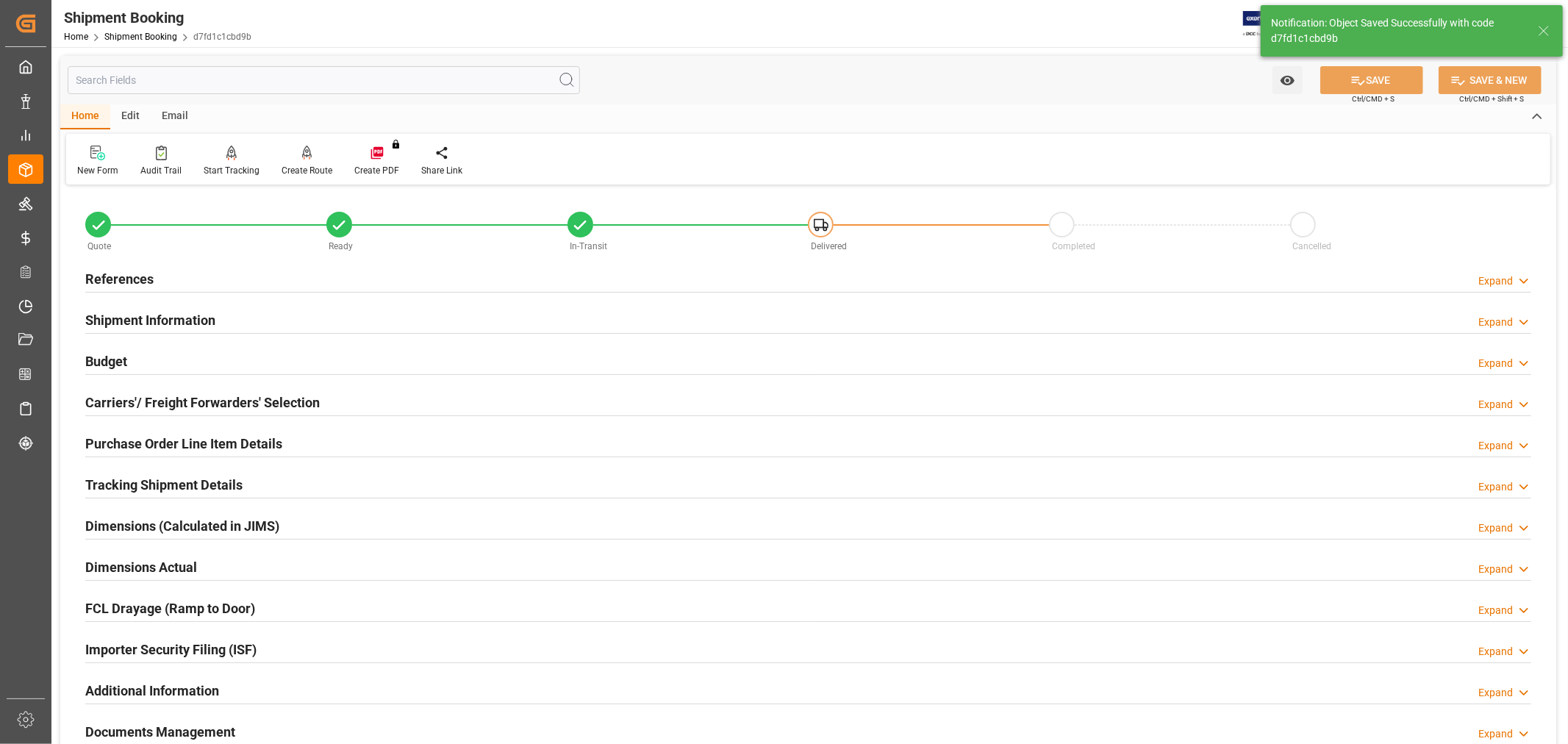
click at [172, 486] on h2 "Tracking Shipment Details" at bounding box center [163, 484] width 157 height 20
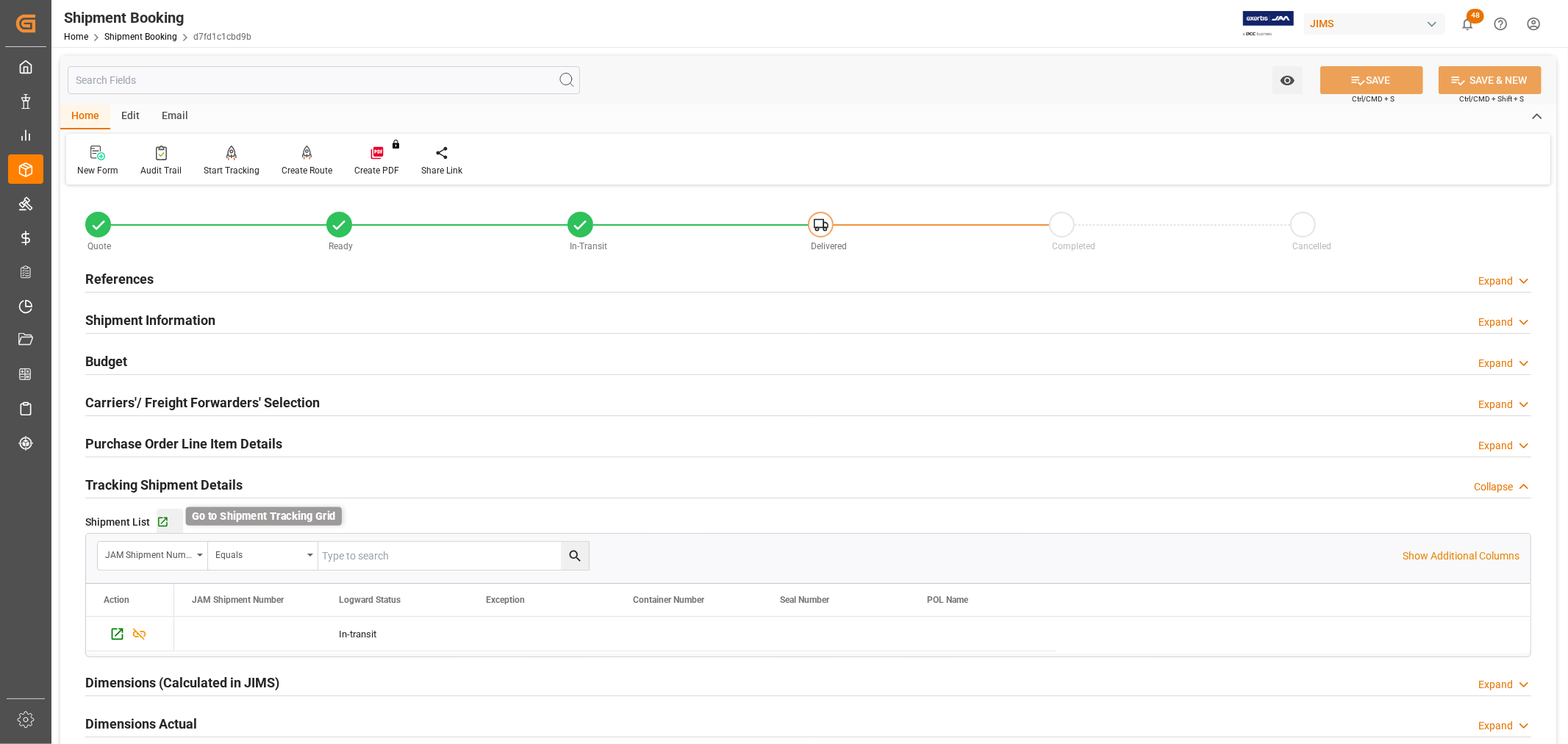
click at [165, 522] on icon "button" at bounding box center [162, 522] width 12 height 12
click at [137, 273] on h2 "References" at bounding box center [119, 279] width 68 height 20
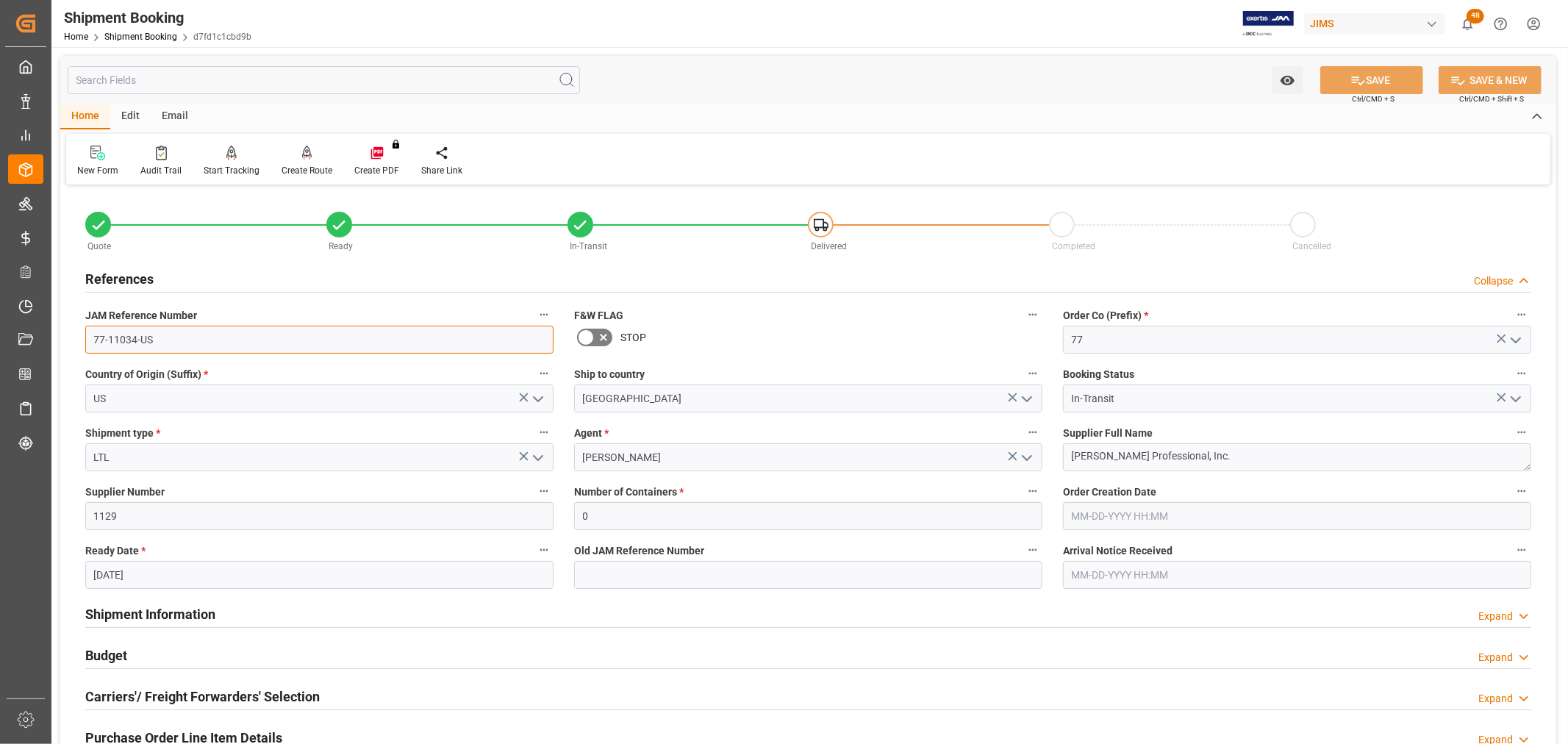
drag, startPoint x: 185, startPoint y: 346, endPoint x: 87, endPoint y: 342, distance: 98.1
click at [87, 342] on input "77-11034-US" at bounding box center [319, 339] width 469 height 28
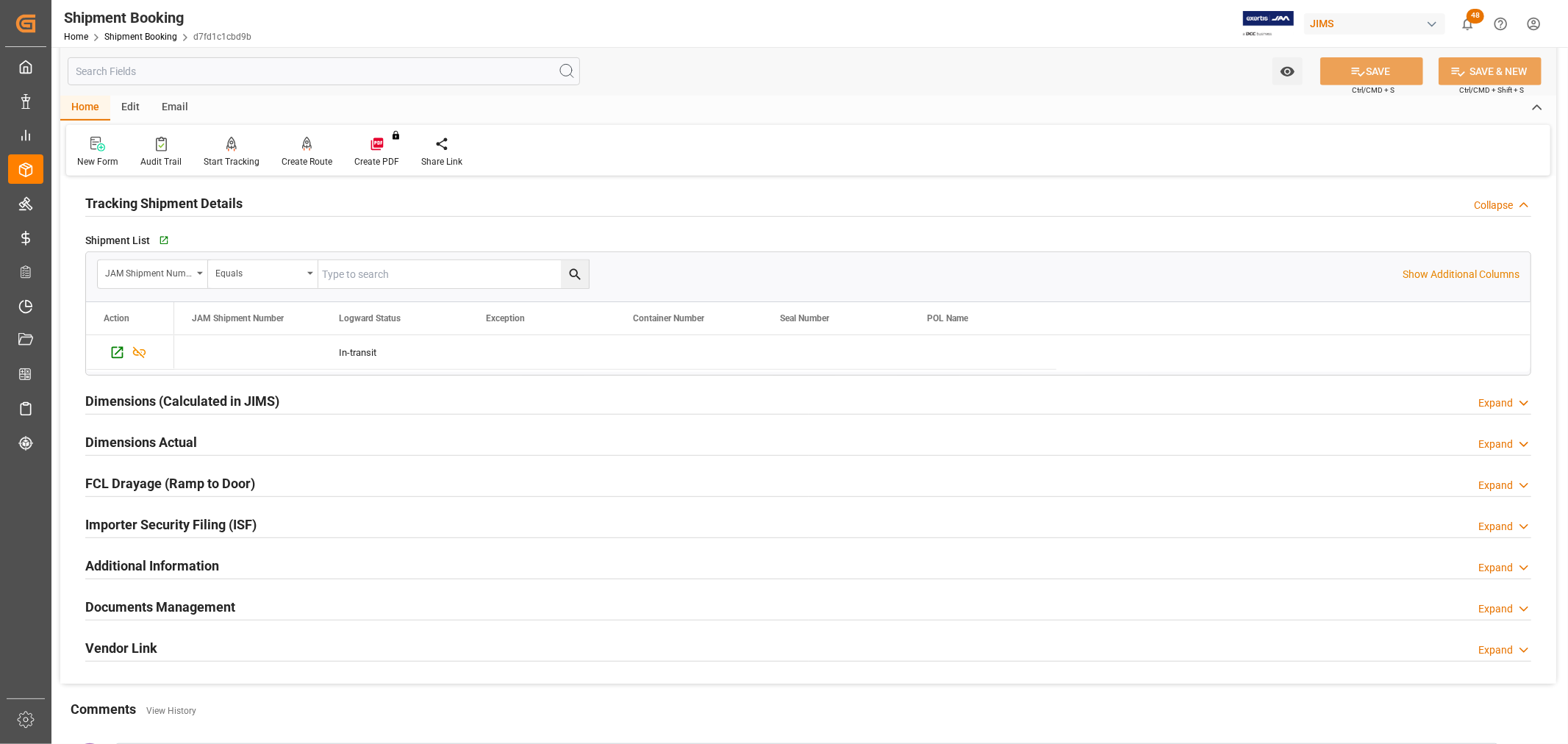
scroll to position [485, 0]
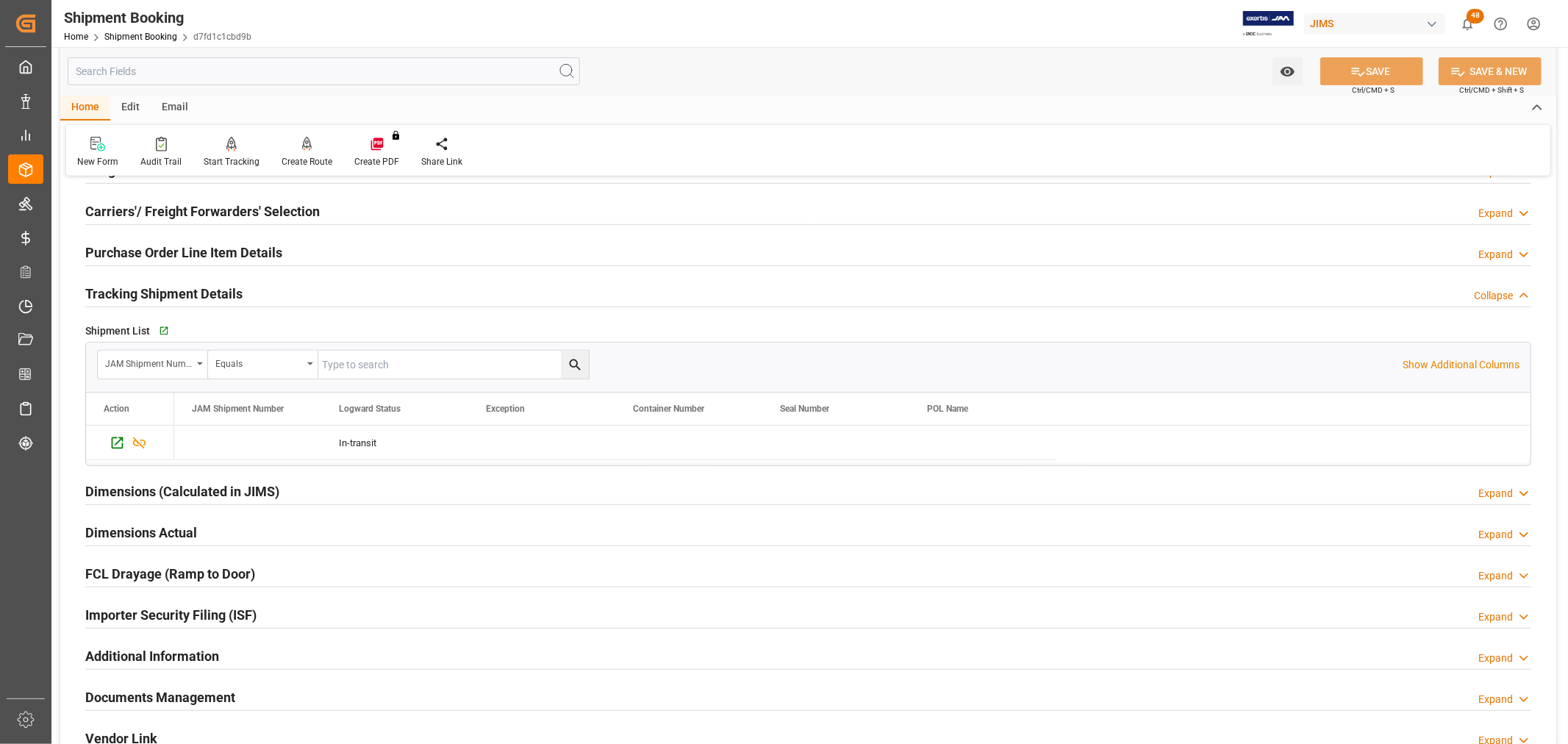
click at [131, 245] on h2 "Purchase Order Line Item Details" at bounding box center [183, 252] width 197 height 20
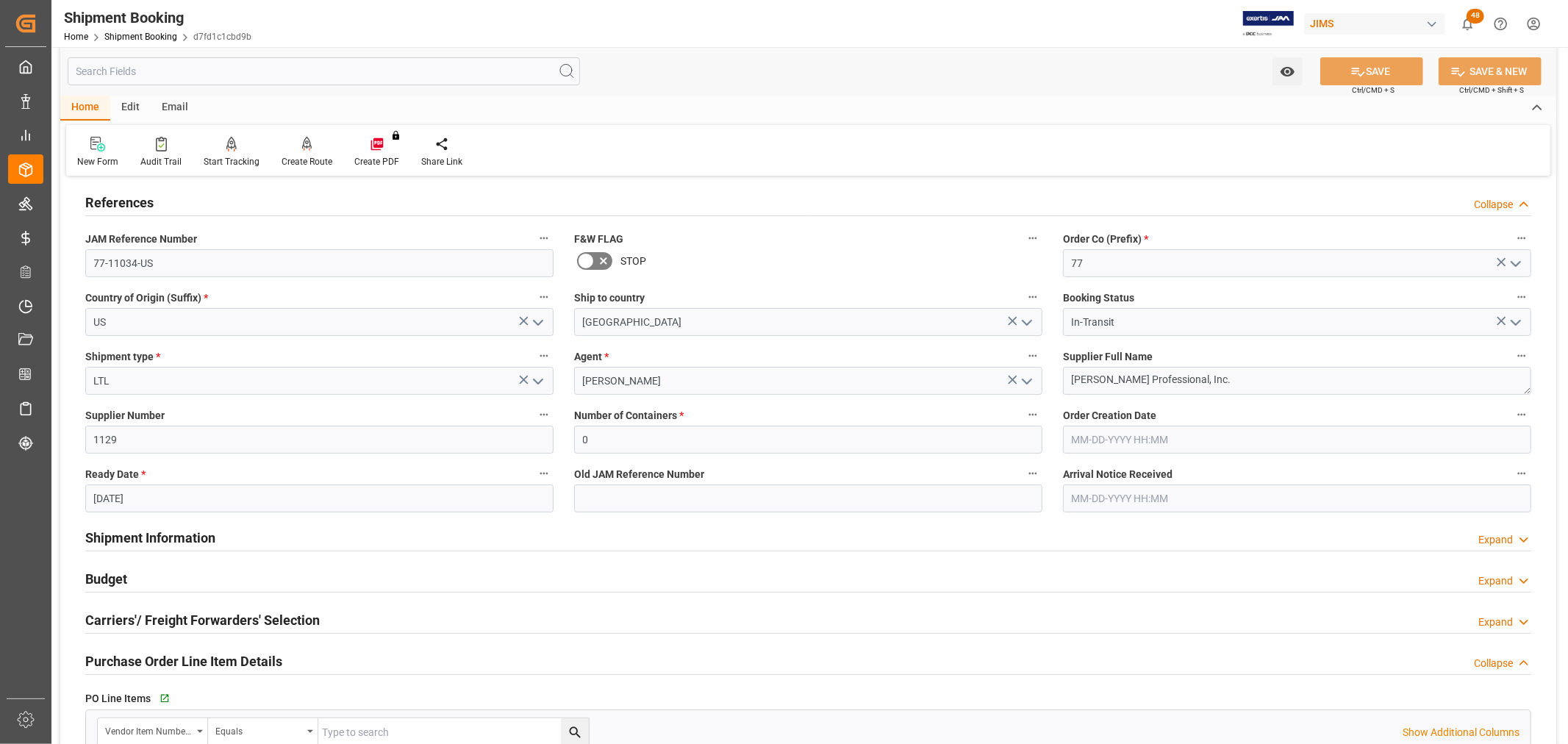
scroll to position [0, 0]
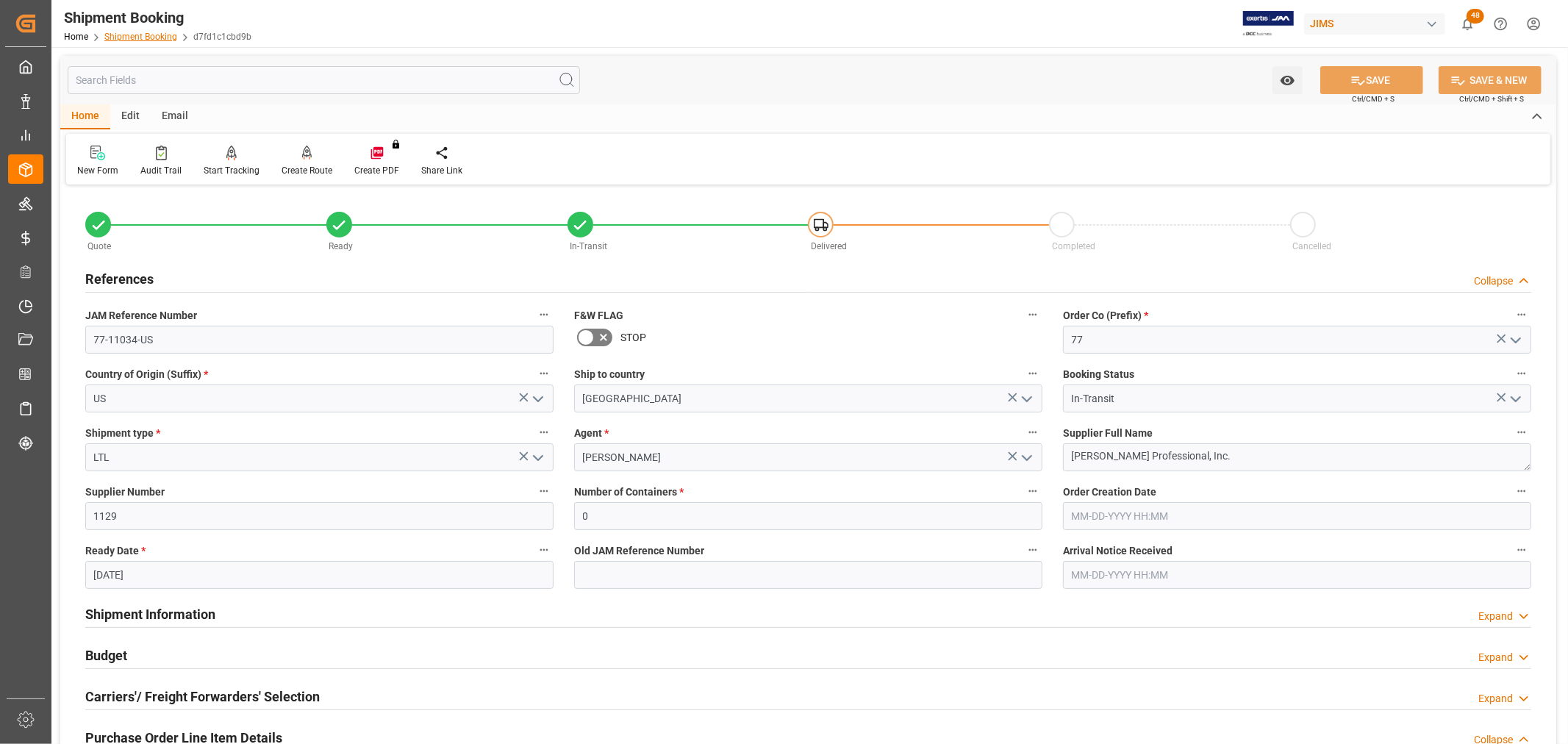
click at [135, 36] on link "Shipment Booking" at bounding box center [140, 37] width 73 height 11
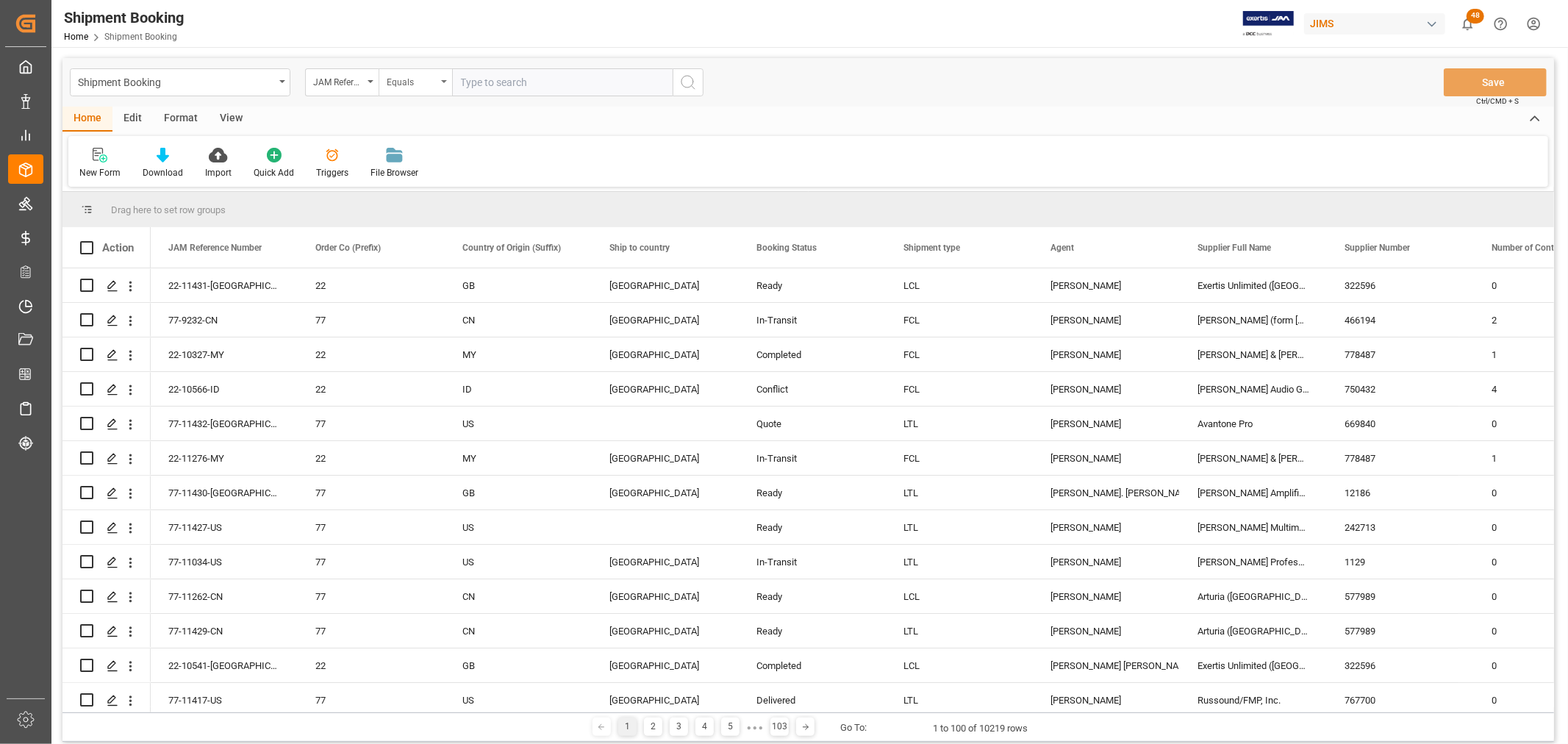
click at [443, 79] on div "Equals" at bounding box center [415, 82] width 74 height 28
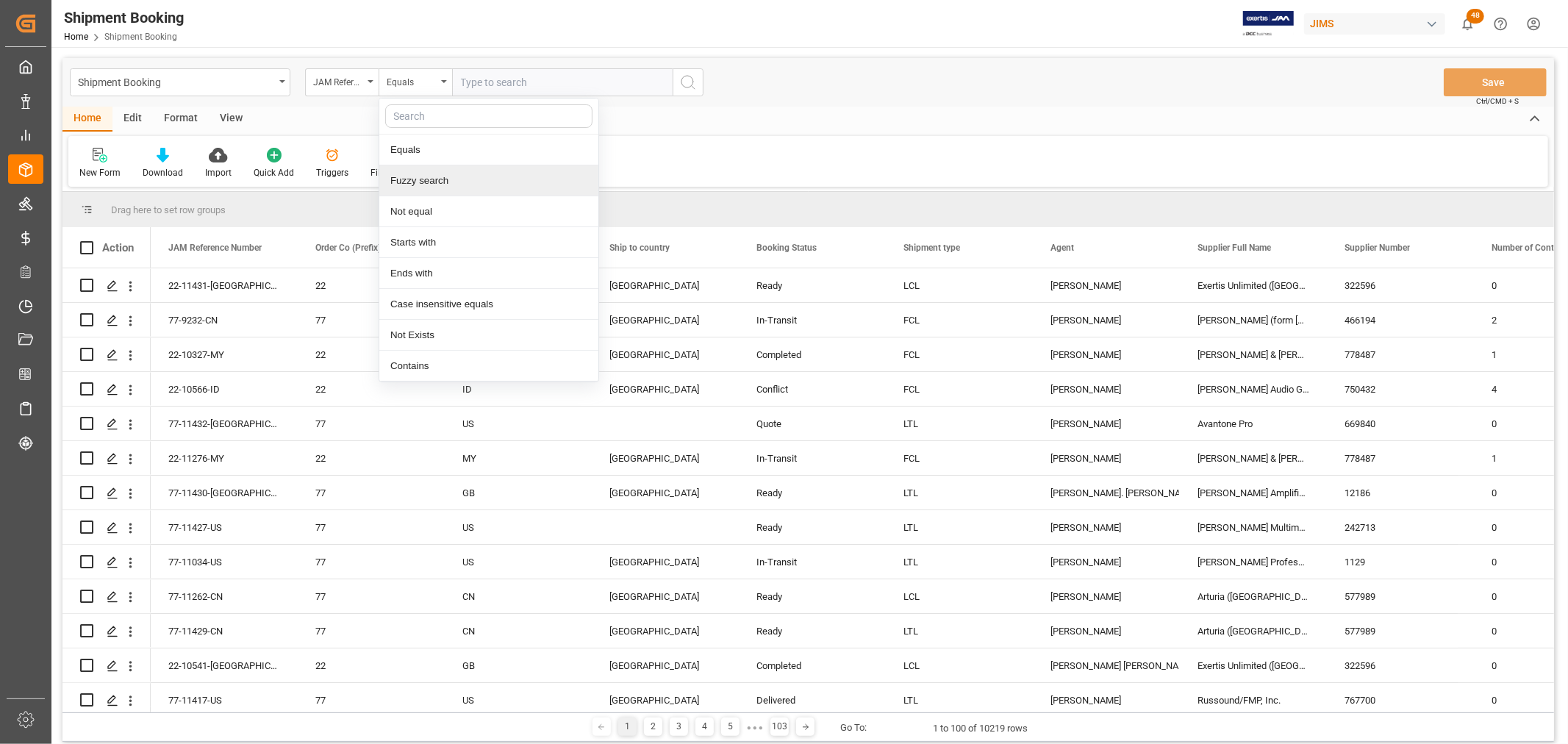
click at [421, 179] on div "Fuzzy search" at bounding box center [488, 181] width 219 height 31
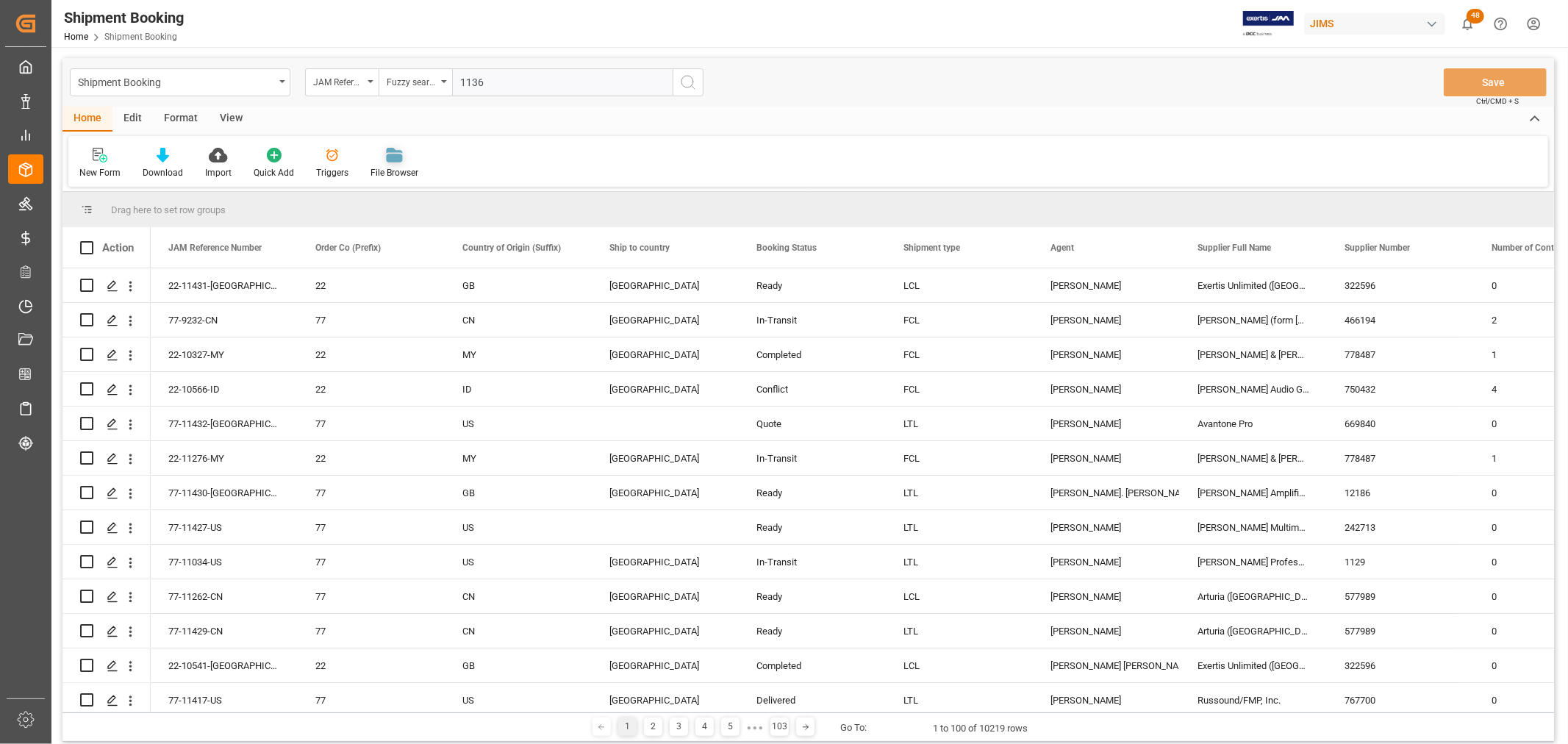
type input "11363"
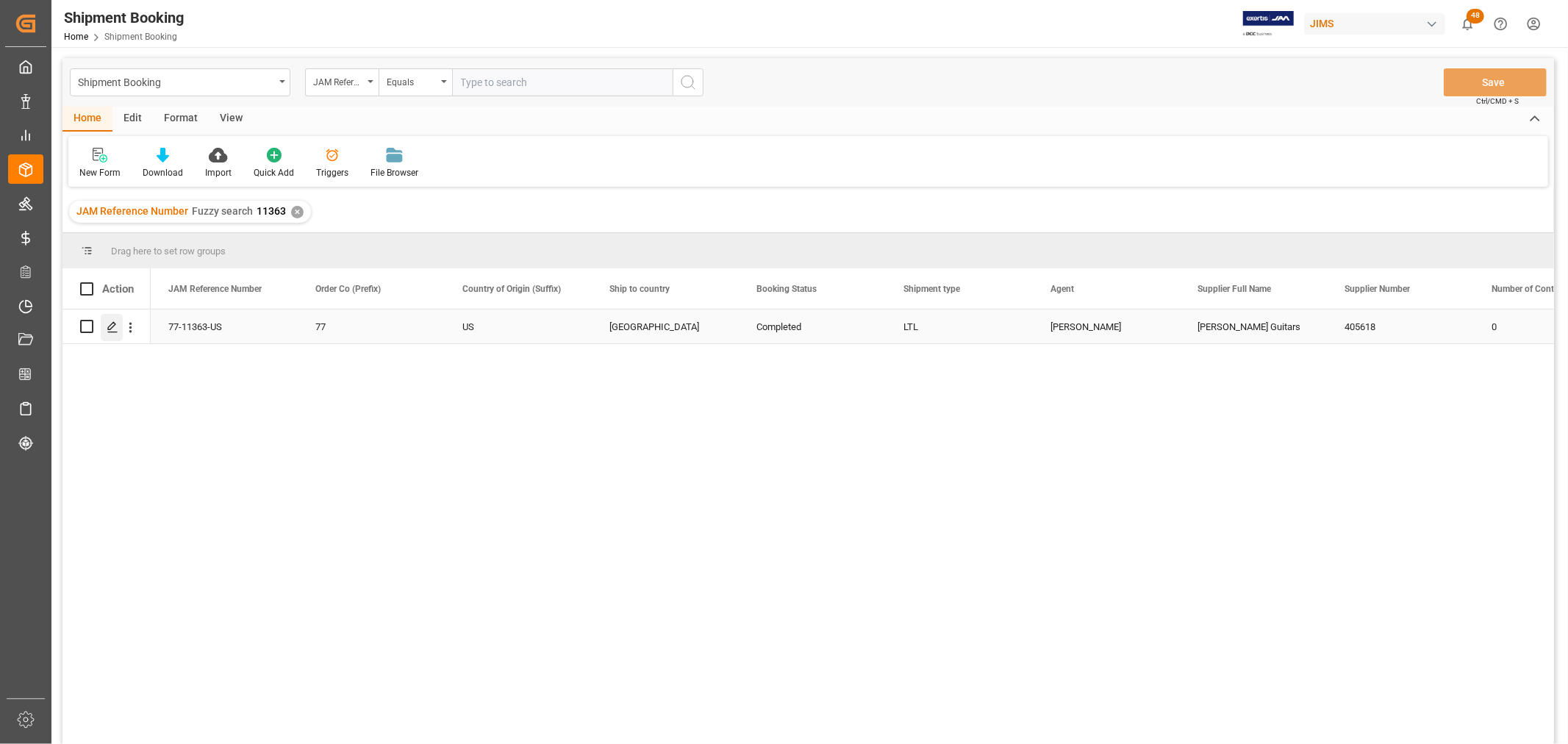
click at [109, 325] on icon "Press SPACE to select this row." at bounding box center [112, 326] width 11 height 11
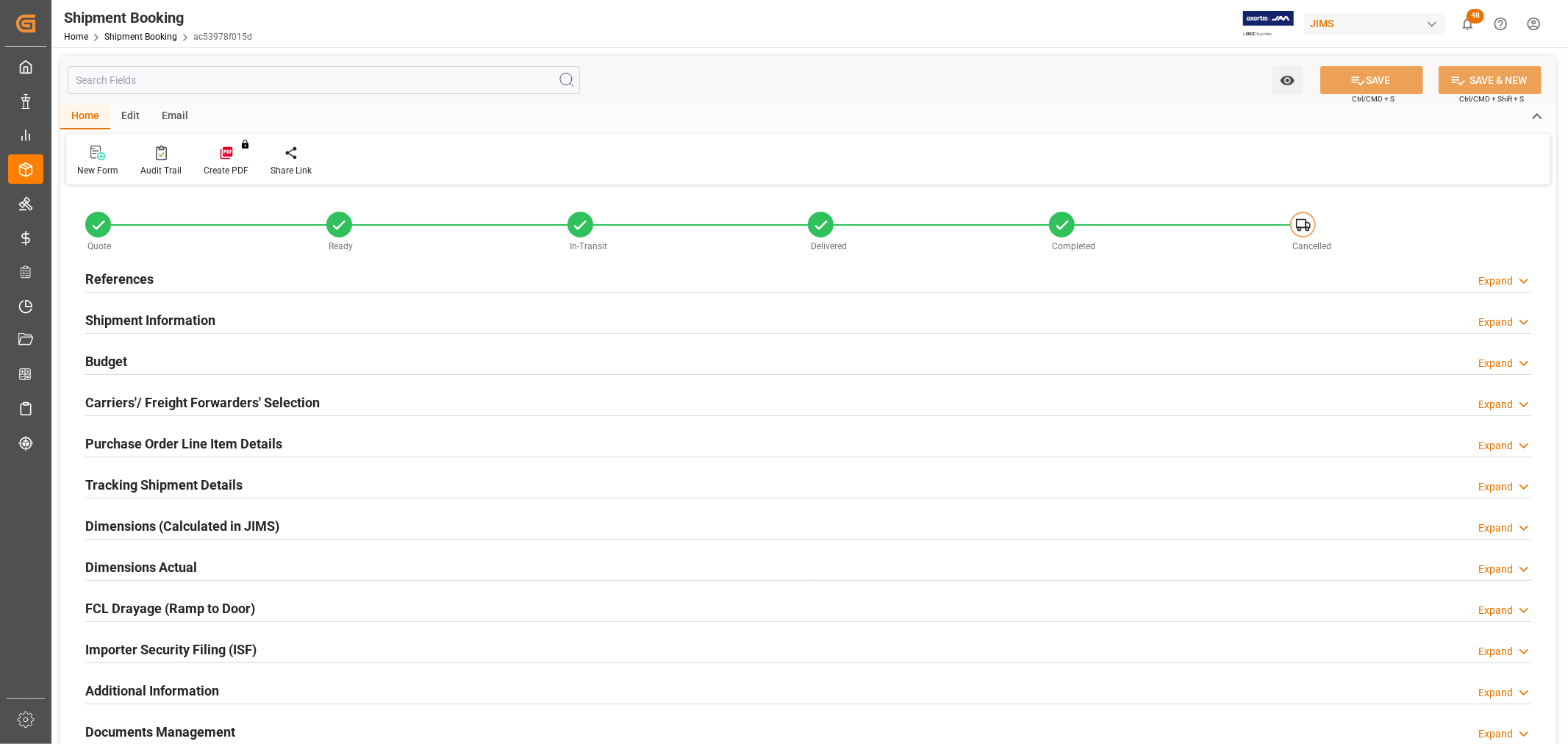
type input "1"
click at [126, 437] on h2 "Purchase Order Line Item Details" at bounding box center [183, 443] width 197 height 20
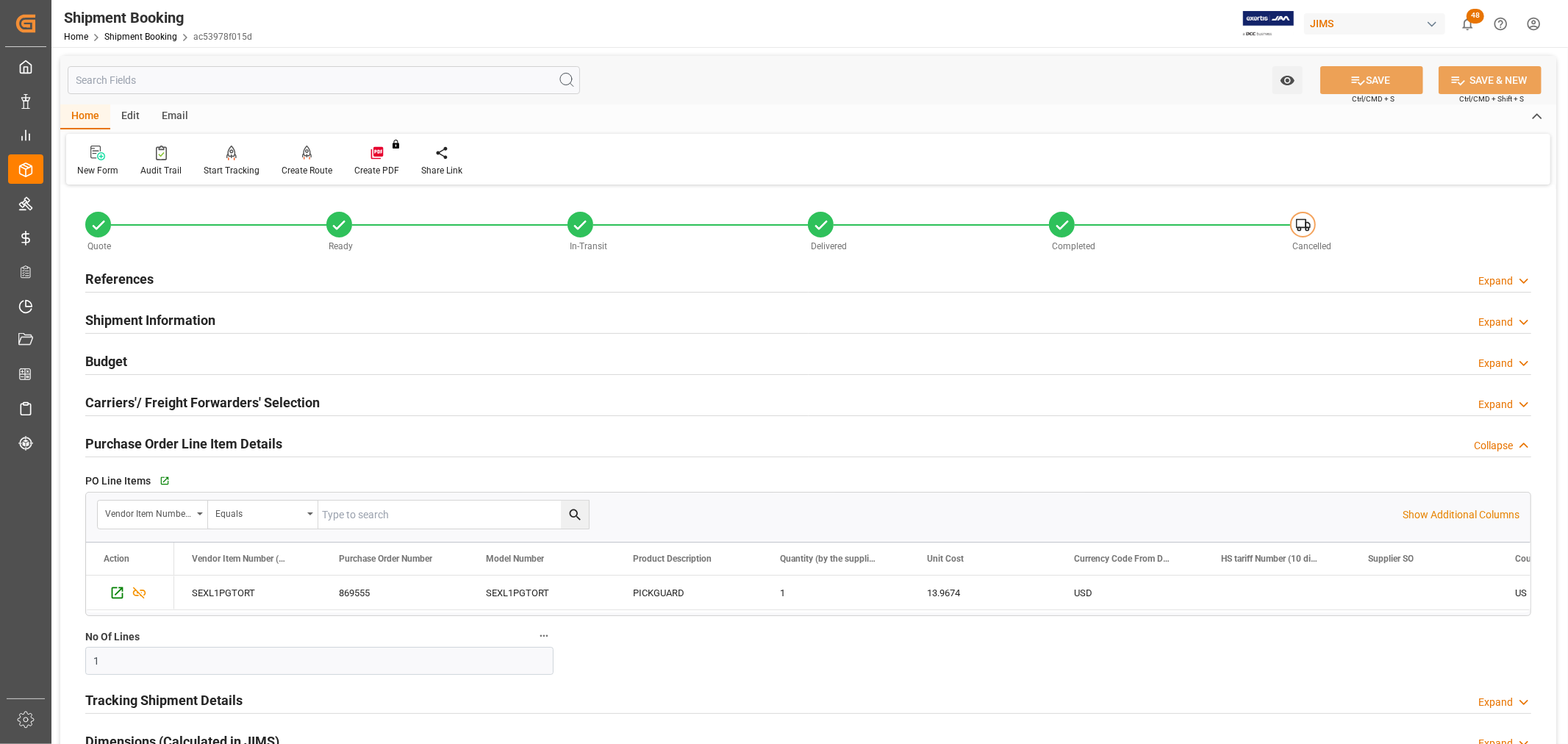
click at [156, 479] on div "Go to Purchase Order Line Item Grid" at bounding box center [315, 481] width 320 height 22
click at [160, 482] on icon "button" at bounding box center [163, 481] width 10 height 10
click at [149, 35] on link "Shipment Booking" at bounding box center [140, 37] width 73 height 11
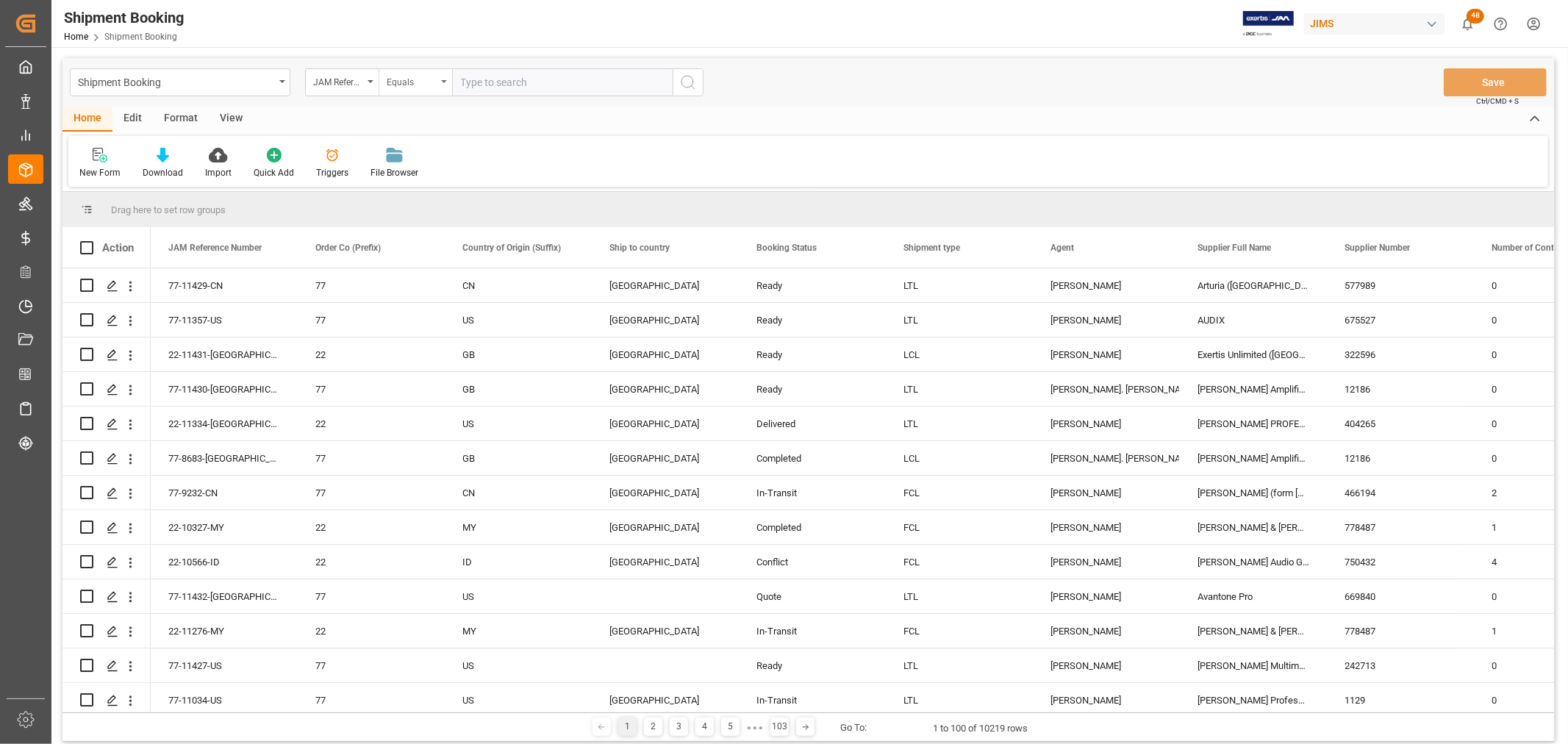
click at [442, 75] on div "Equals" at bounding box center [415, 82] width 74 height 28
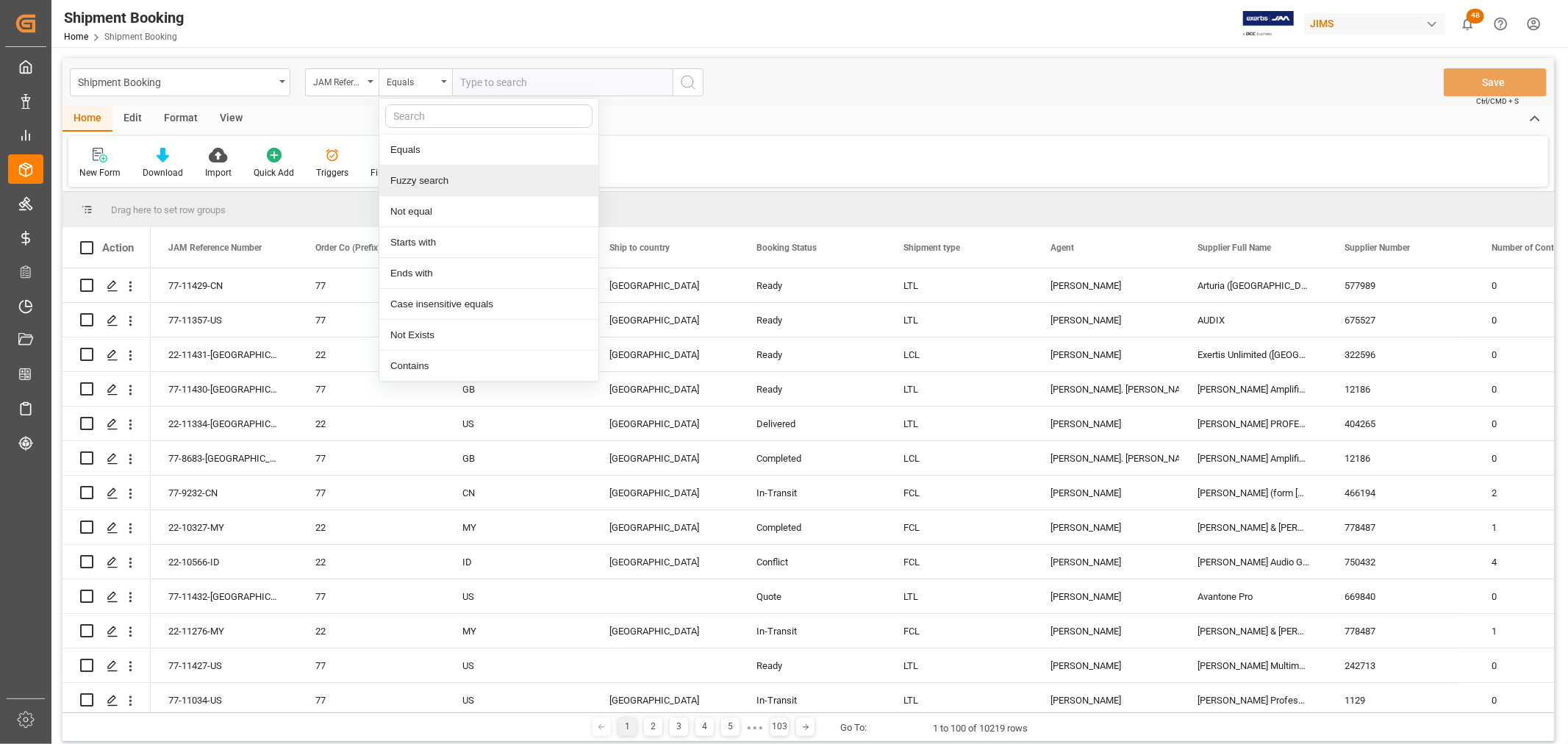
click at [430, 180] on div "Fuzzy search" at bounding box center [488, 181] width 219 height 31
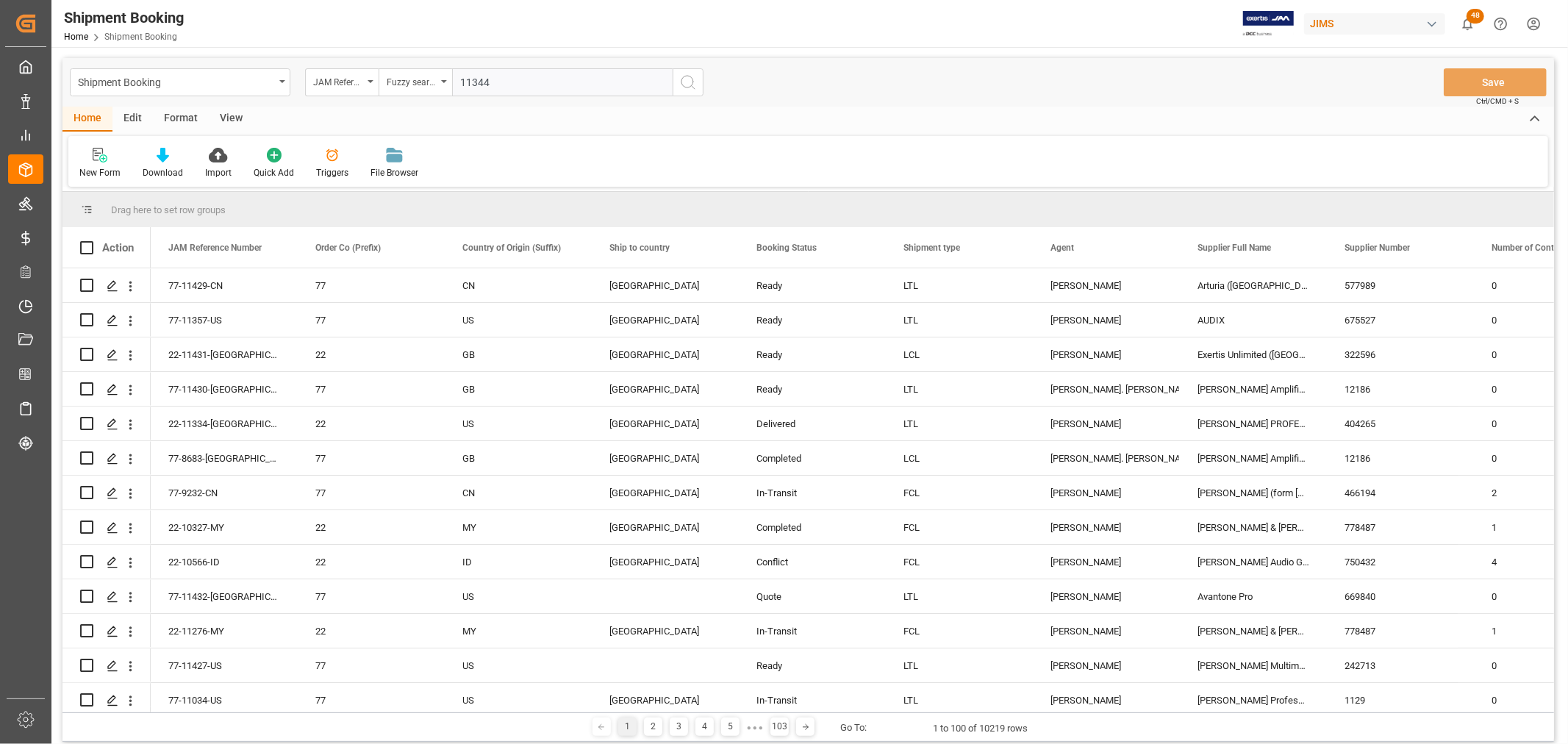
type input "11344"
click at [695, 80] on icon "search button" at bounding box center [687, 82] width 17 height 17
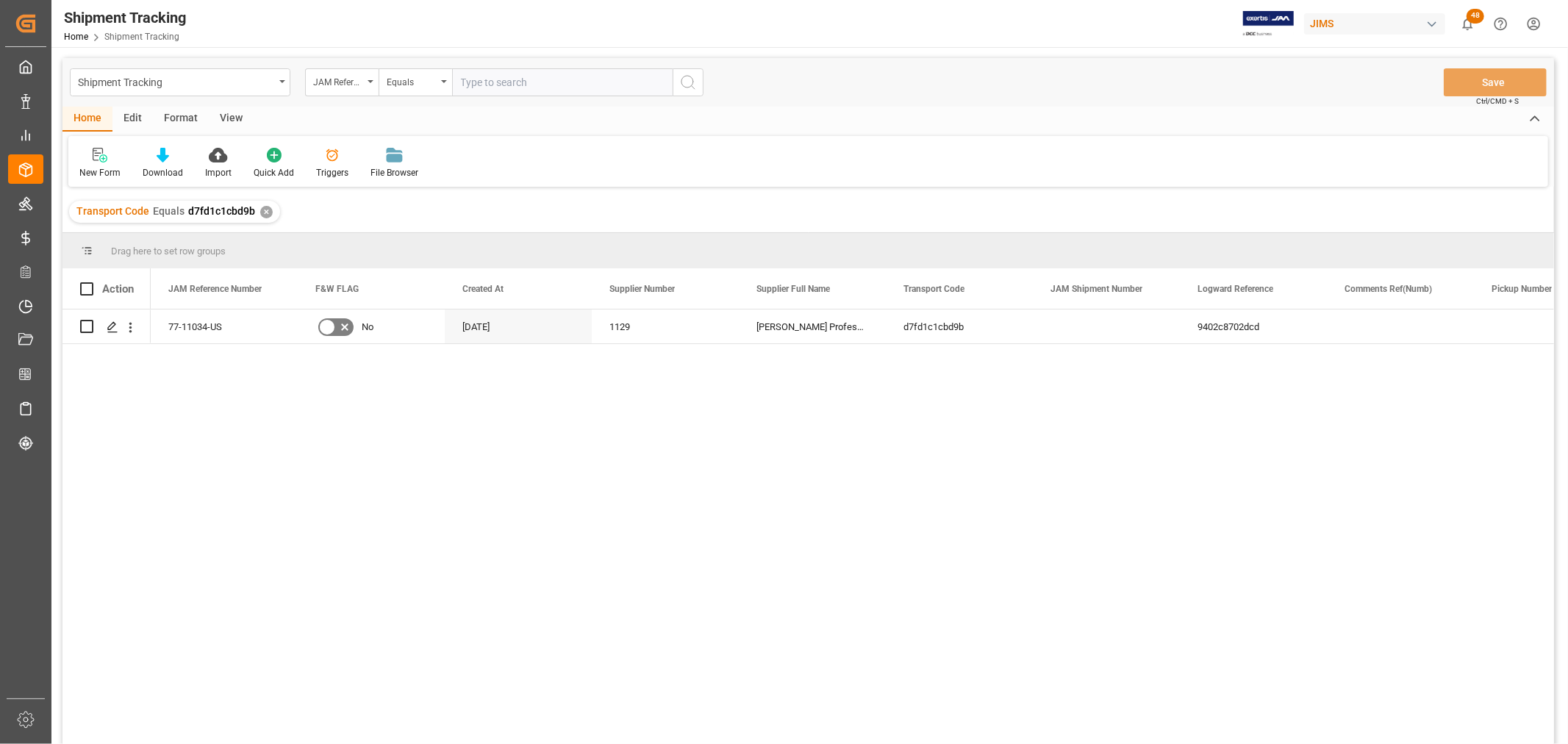
click at [244, 113] on div "View" at bounding box center [231, 118] width 45 height 25
click at [87, 156] on icon at bounding box center [93, 155] width 14 height 14
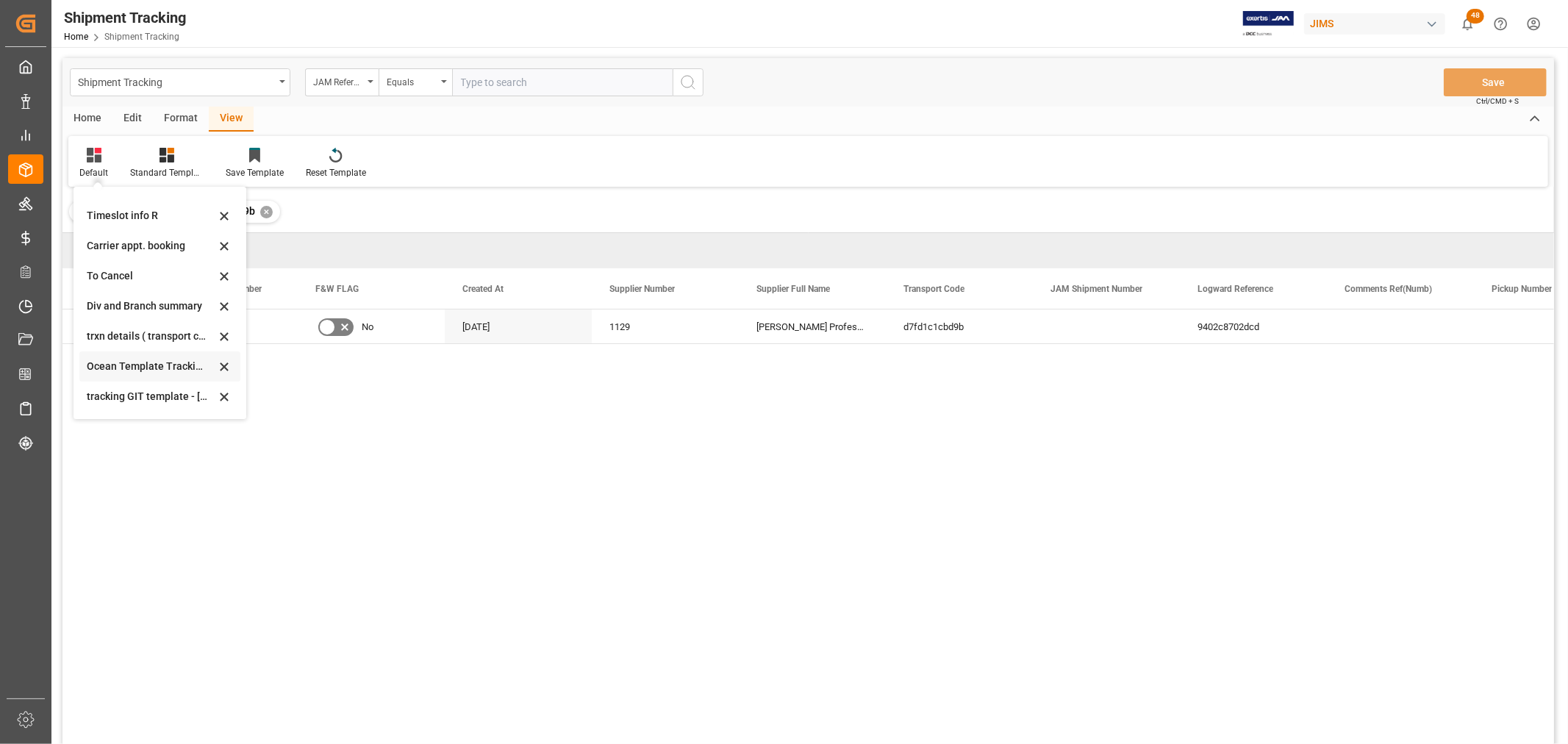
scroll to position [80, 0]
click at [116, 395] on div "[DATE]" at bounding box center [150, 398] width 128 height 15
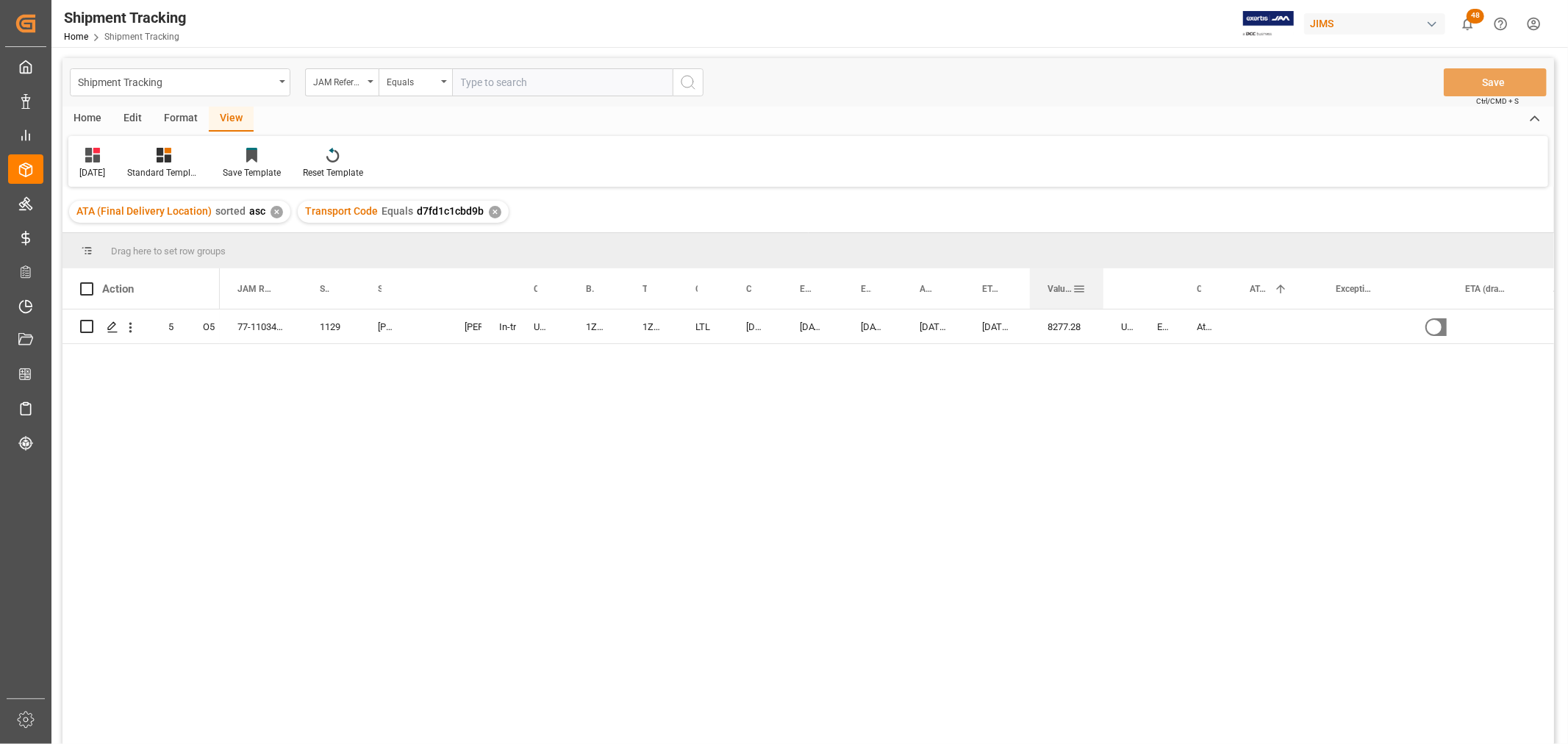
drag, startPoint x: 1086, startPoint y: 288, endPoint x: 1100, endPoint y: 295, distance: 15.7
click at [1100, 295] on div at bounding box center [1103, 288] width 6 height 40
click at [938, 414] on div "77-11034-[DEMOGRAPHIC_DATA] 1129 [PERSON_NAME] Professional, Inc. [PERSON_NAME]…" at bounding box center [886, 531] width 1334 height 444
drag, startPoint x: 447, startPoint y: 291, endPoint x: 487, endPoint y: 311, distance: 44.7
click at [487, 311] on div "Action Mode of Transport Order Type JAM Reference Number 1" at bounding box center [808, 510] width 1491 height 485
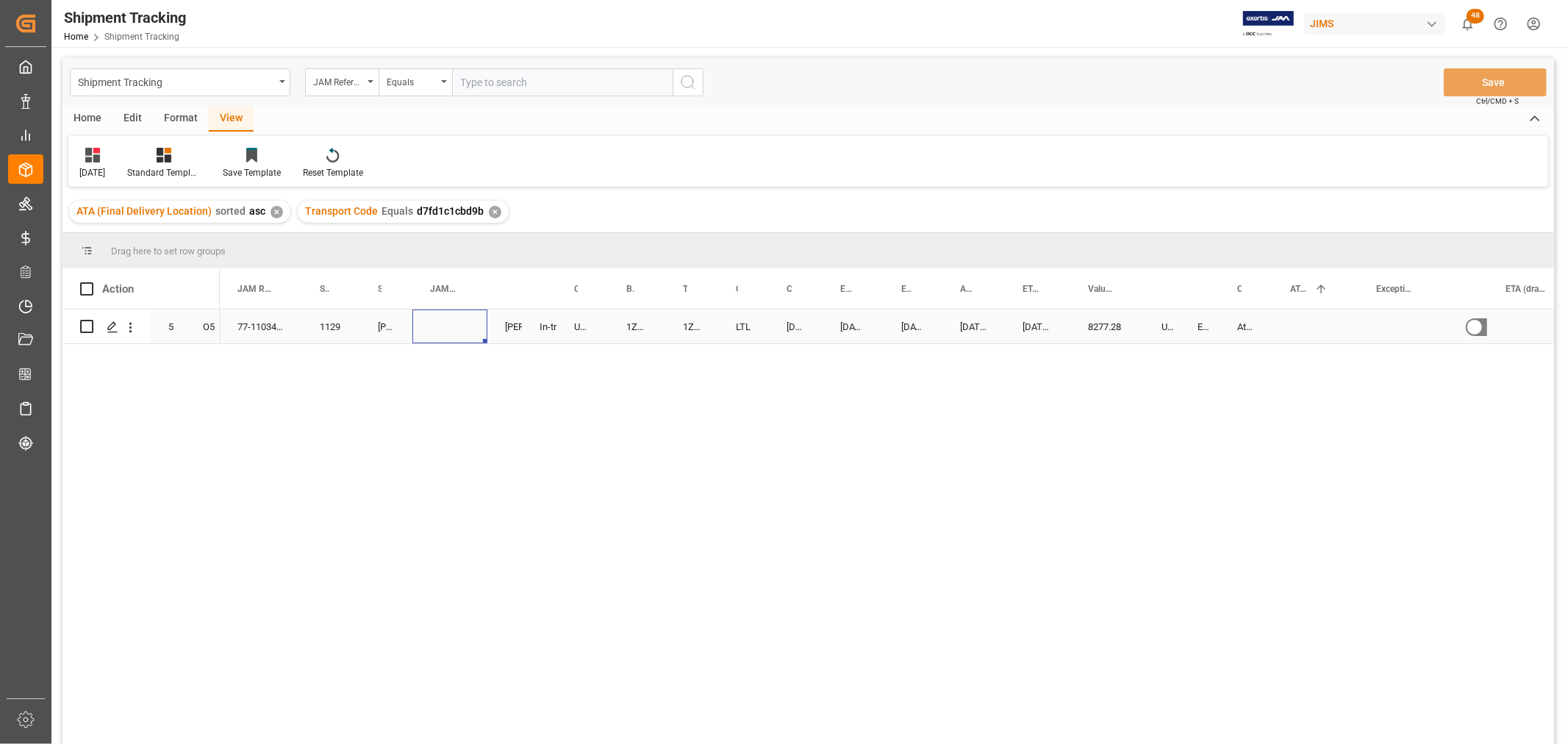
click at [432, 327] on div "Press SPACE to select this row." at bounding box center [450, 326] width 75 height 34
click at [436, 328] on input "Press SPACE to select this row." at bounding box center [450, 335] width 52 height 28
paste input "73313"
type input "73313"
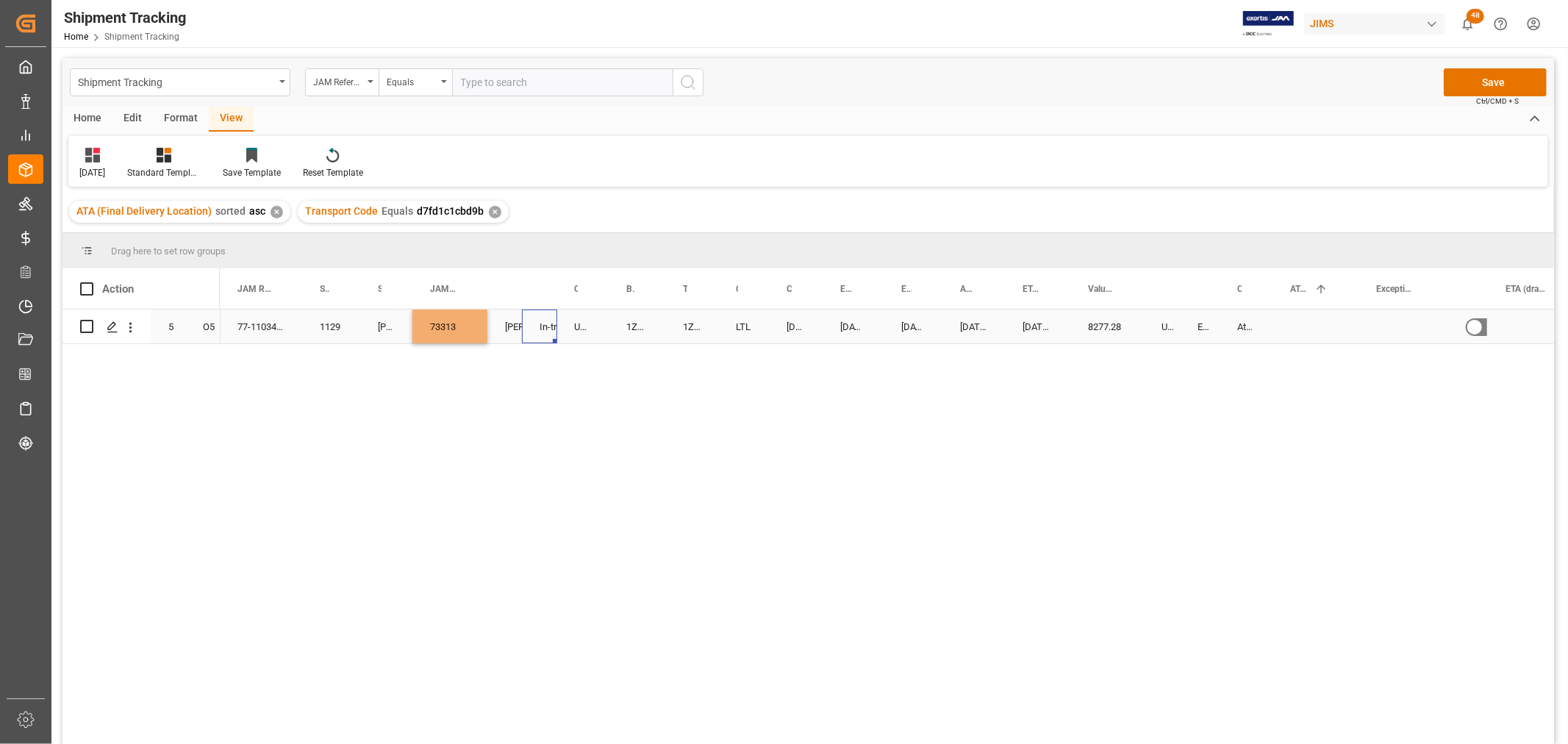
click at [539, 320] on div "In-transit" at bounding box center [539, 326] width 0 height 34
click at [1512, 77] on button "Save" at bounding box center [1495, 82] width 103 height 28
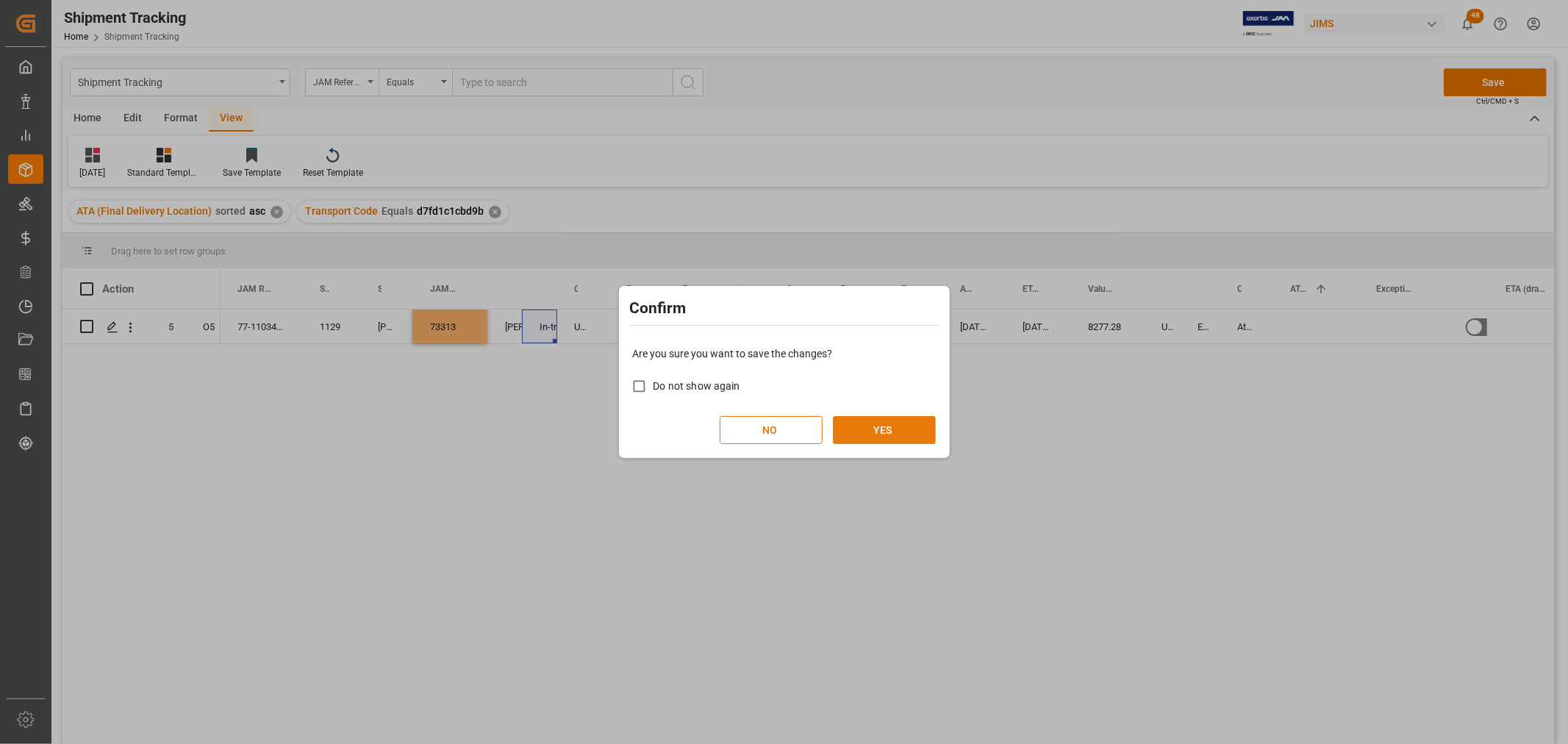
click at [919, 424] on button "YES" at bounding box center [885, 430] width 103 height 28
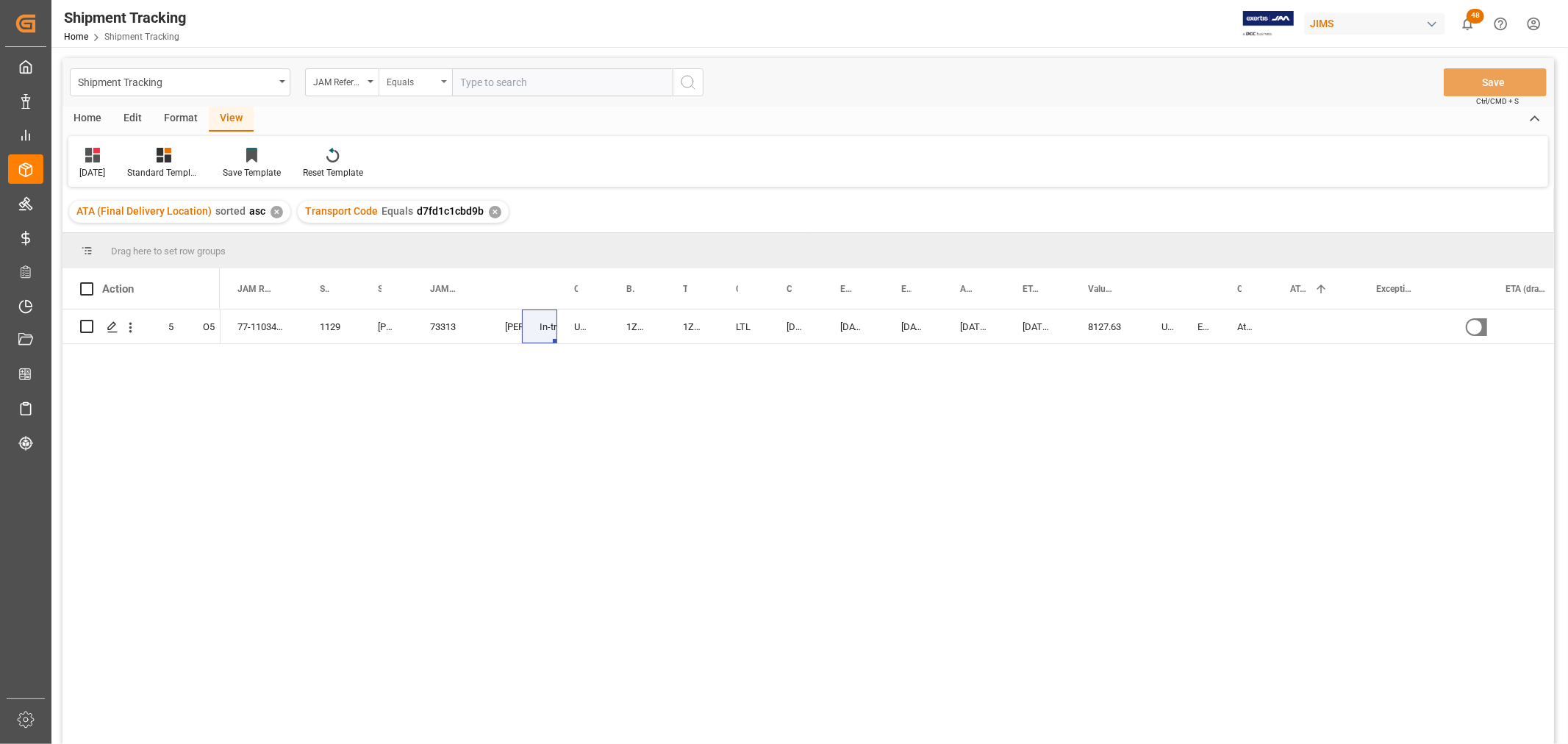
click at [447, 80] on div "Equals" at bounding box center [415, 82] width 74 height 28
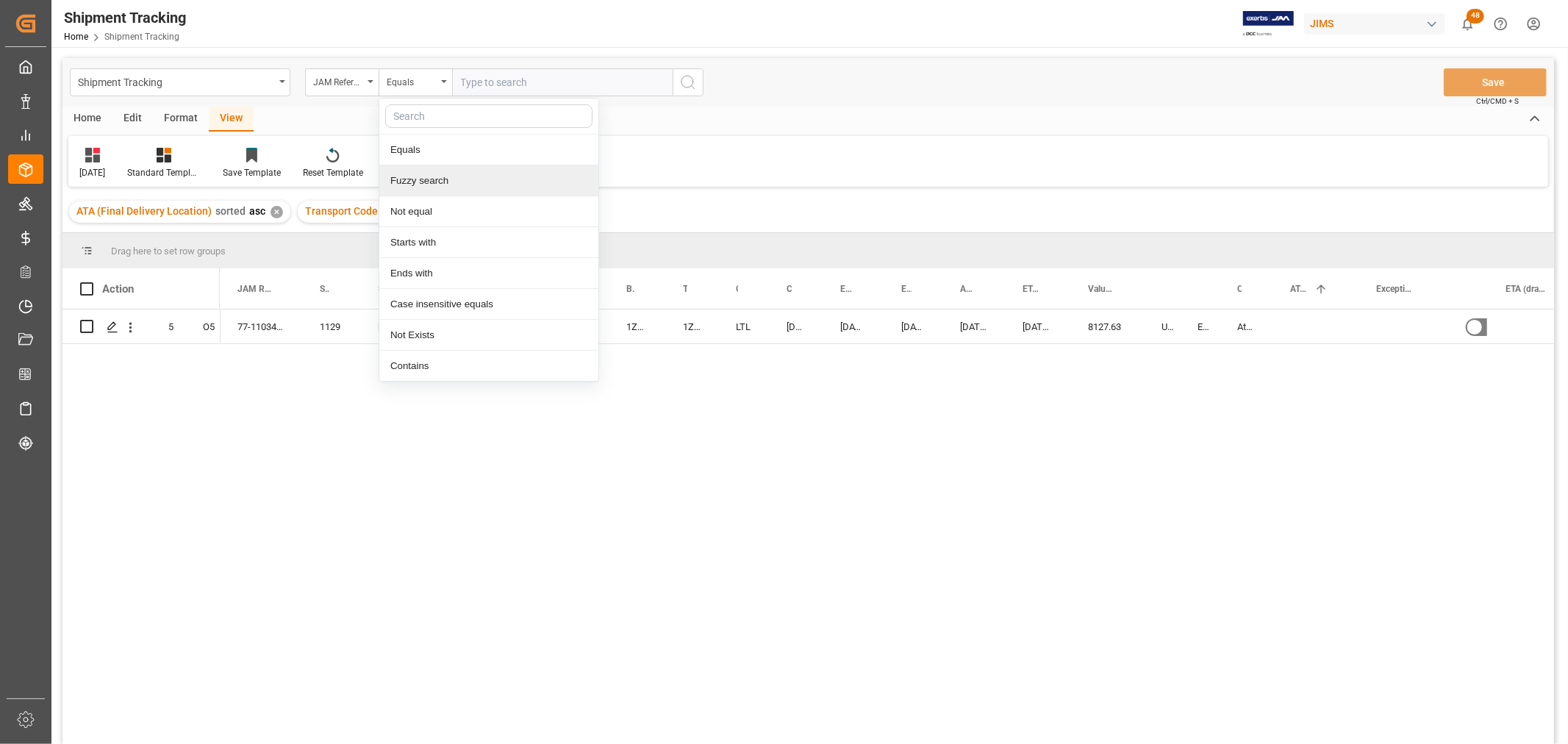
click at [421, 192] on div "Fuzzy search" at bounding box center [488, 181] width 219 height 31
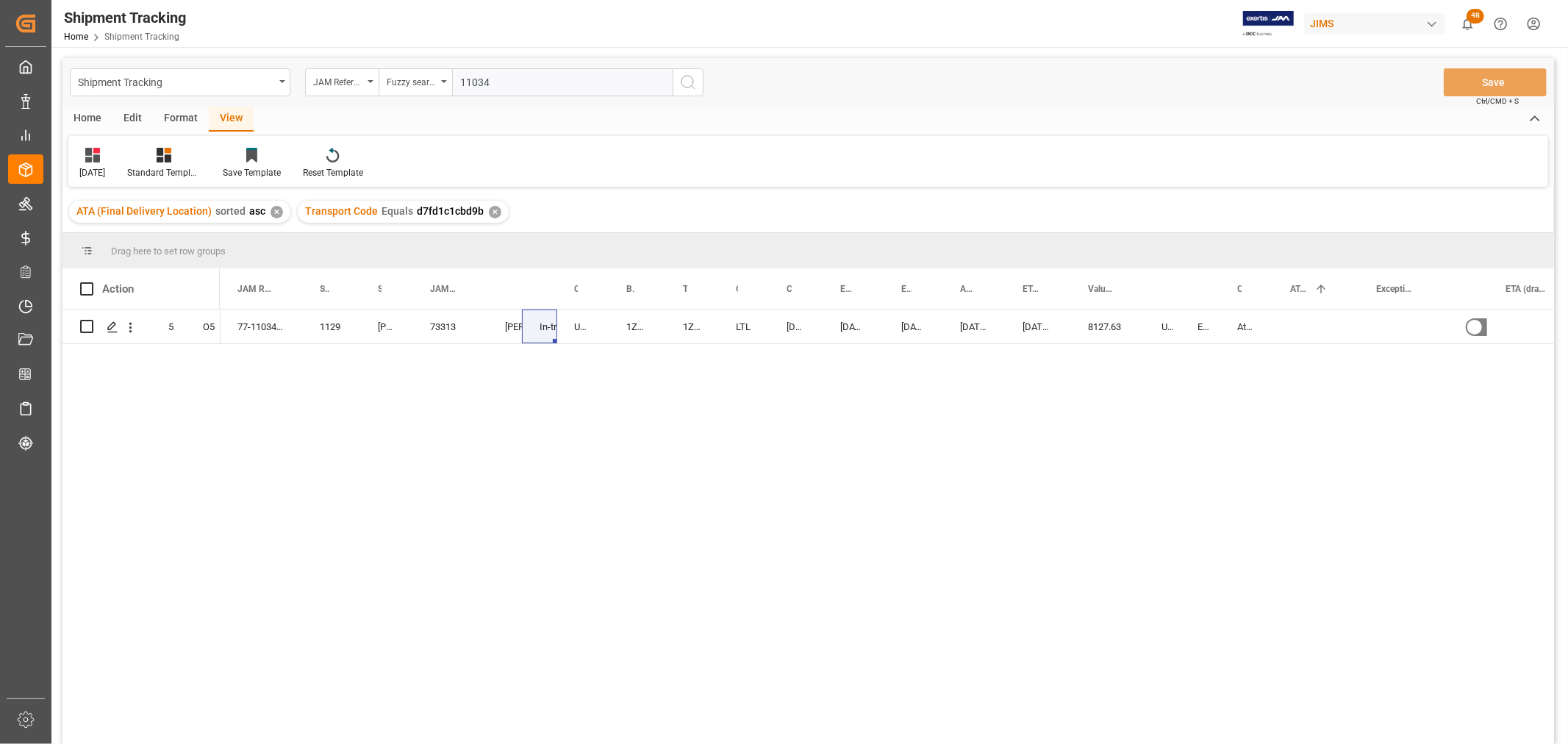
type input "11034"
click at [689, 83] on icon "search button" at bounding box center [687, 82] width 17 height 17
click at [333, 396] on div "77-11034-[DEMOGRAPHIC_DATA] 1129 [PERSON_NAME] Professional, Inc. 73313 [PERSON…" at bounding box center [886, 531] width 1334 height 444
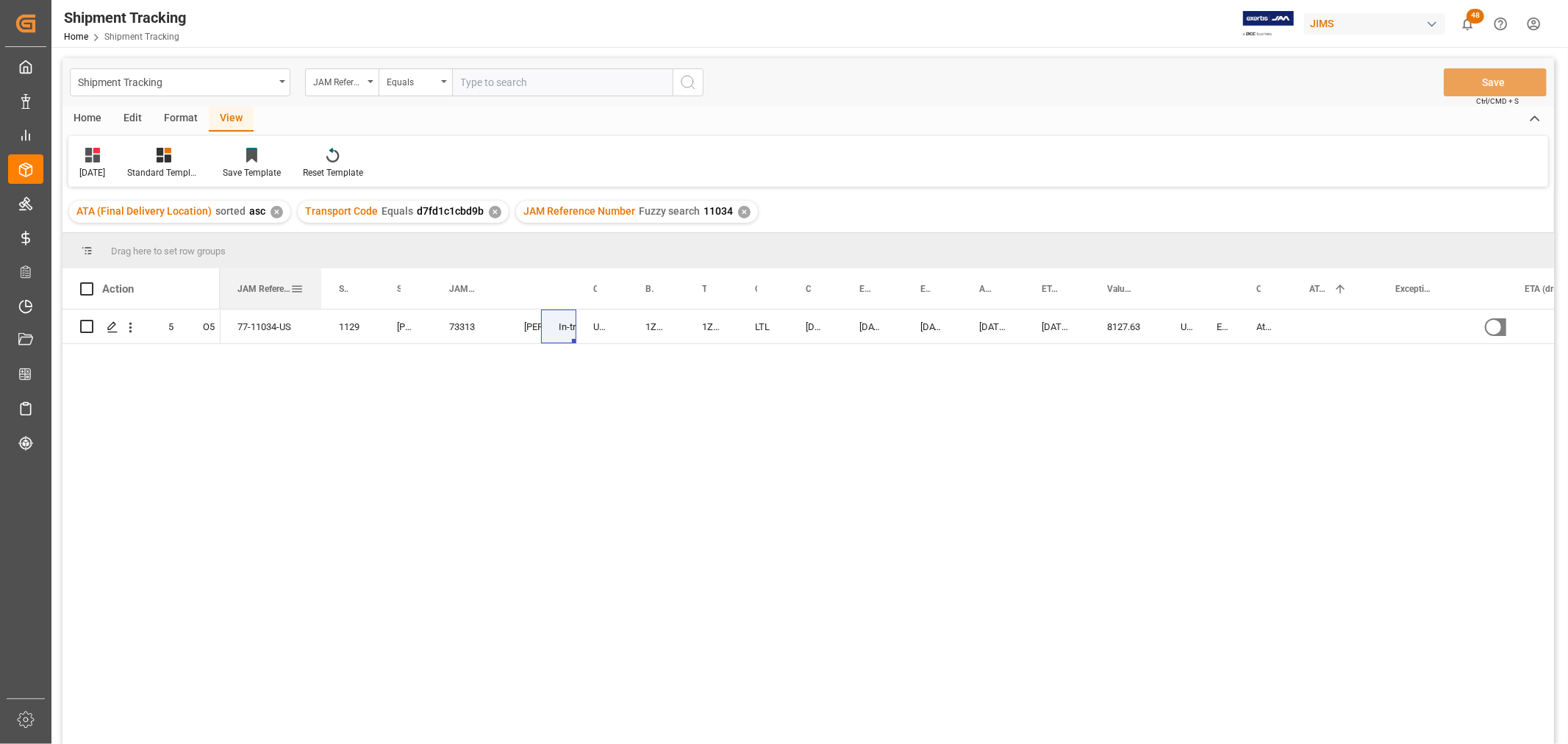
drag, startPoint x: 299, startPoint y: 279, endPoint x: 318, endPoint y: 287, distance: 20.6
click at [318, 287] on div at bounding box center [321, 288] width 6 height 40
click at [619, 409] on div "77-11034-[DEMOGRAPHIC_DATA] 1129 [PERSON_NAME] Professional, Inc. 73313 [PERSON…" at bounding box center [886, 531] width 1334 height 444
click at [1069, 334] on div "[DATE] 00:00:00" at bounding box center [1056, 326] width 65 height 34
click at [1117, 323] on div "8127.63" at bounding box center [1125, 326] width 74 height 34
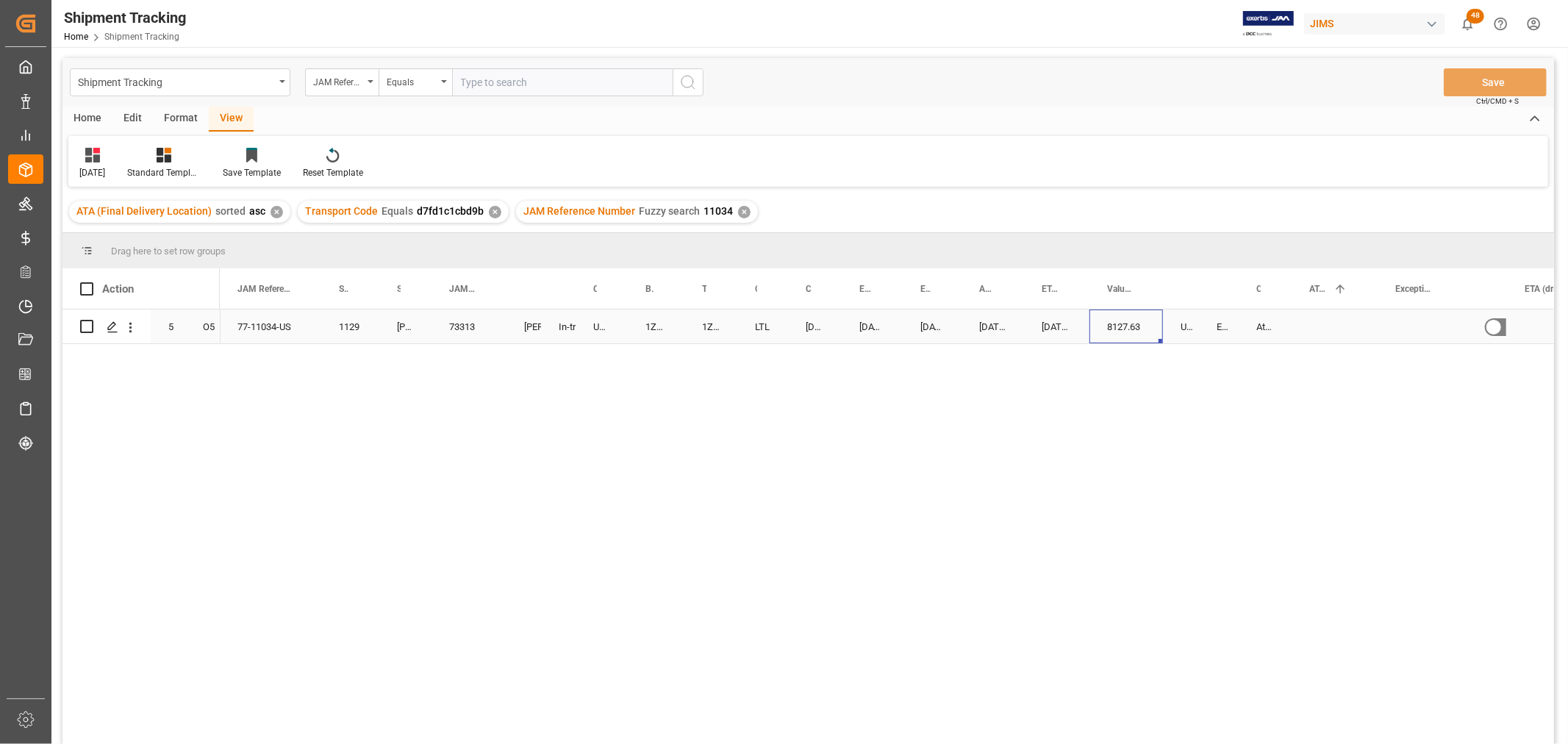
click at [1117, 323] on div "8127.63" at bounding box center [1125, 326] width 74 height 34
click at [1106, 336] on input "8127.63" at bounding box center [1126, 335] width 50 height 28
click at [1195, 342] on div "USD" at bounding box center [1180, 326] width 36 height 34
click at [1115, 331] on div "8127.63" at bounding box center [1125, 326] width 74 height 34
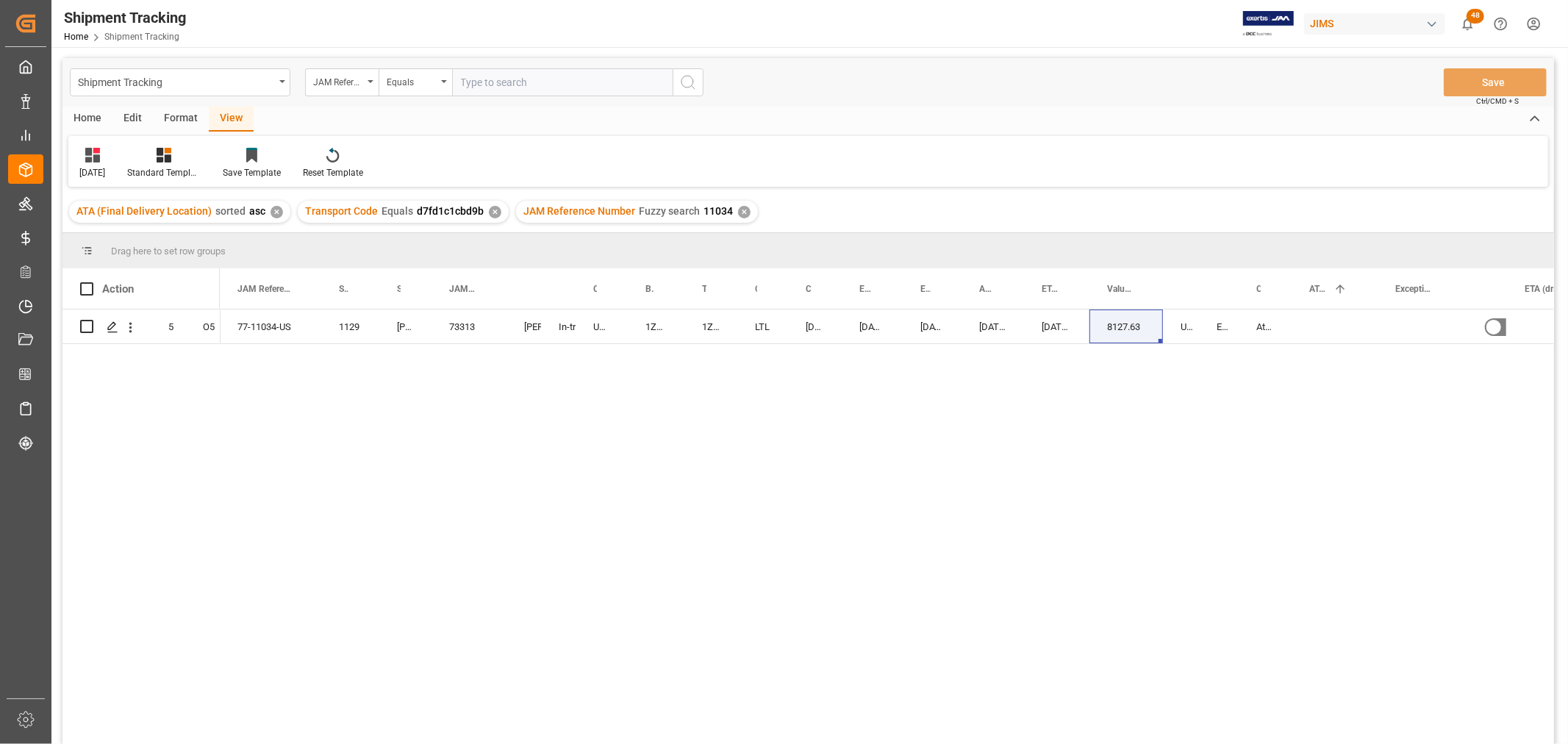
click at [311, 391] on div "77-11034-[DEMOGRAPHIC_DATA] 1129 [PERSON_NAME] Professional, Inc. 73313 [PERSON…" at bounding box center [886, 531] width 1334 height 444
click at [115, 328] on icon "Press SPACE to select this row." at bounding box center [112, 326] width 11 height 11
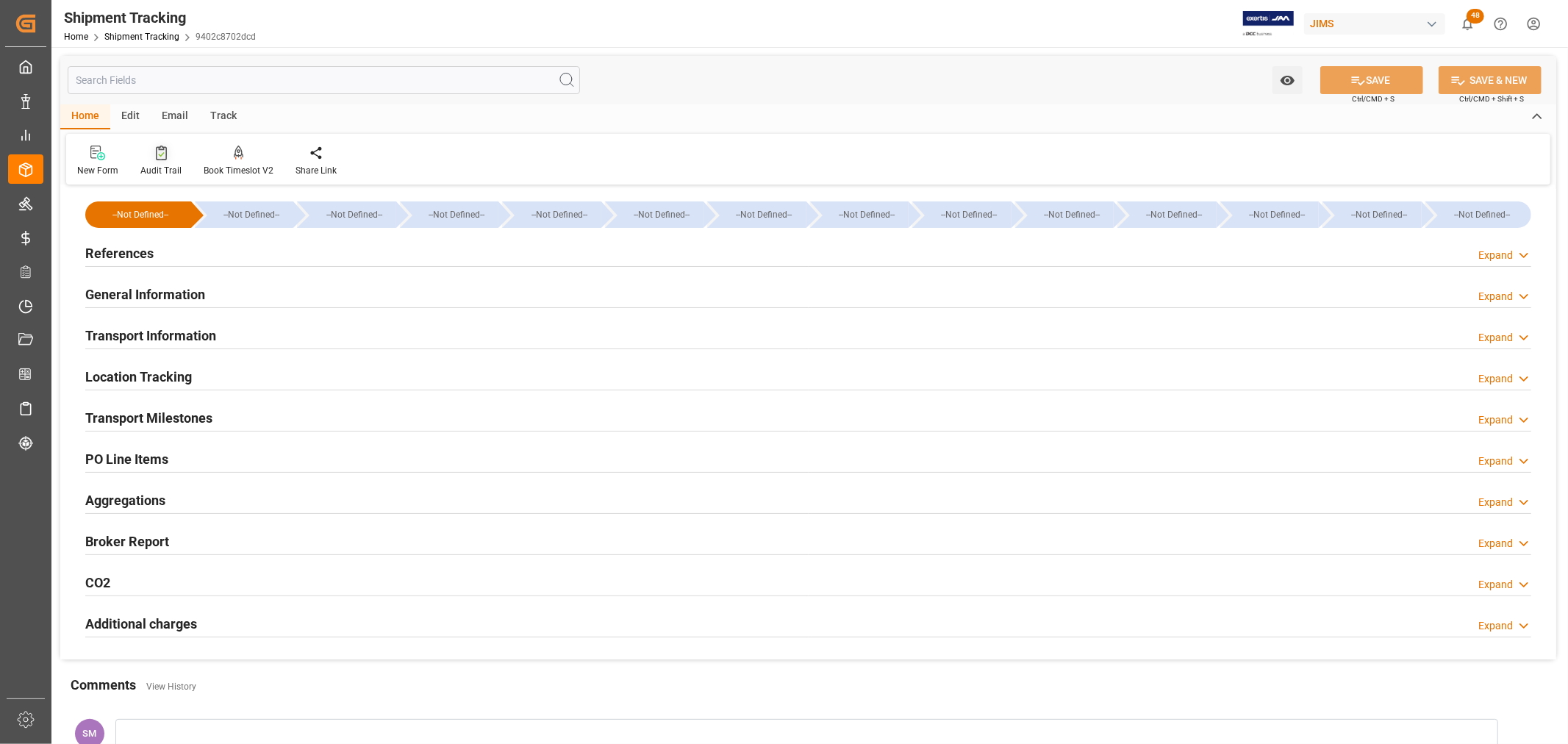
click at [146, 159] on div at bounding box center [161, 153] width 41 height 15
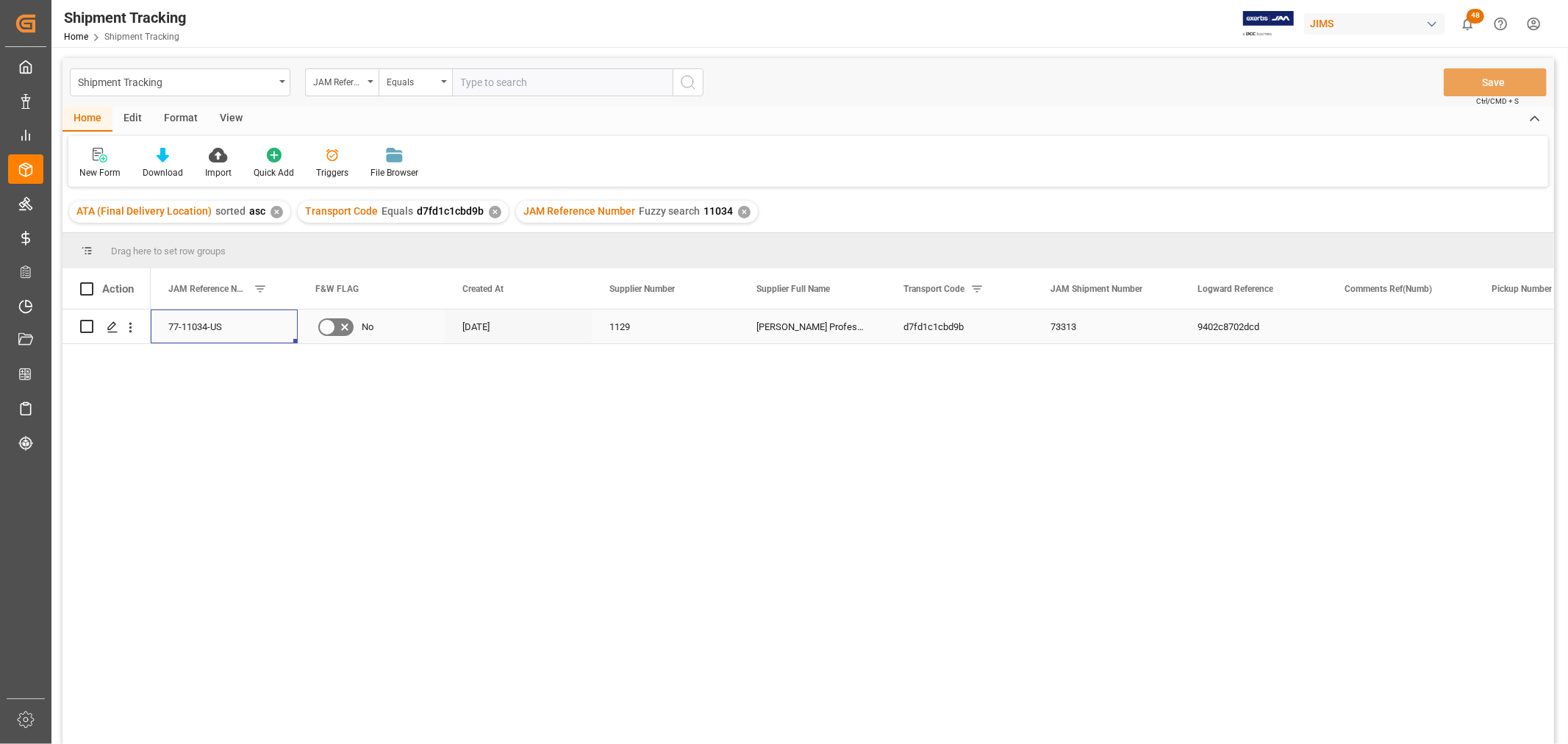
click at [263, 329] on div "77-11034-US" at bounding box center [224, 326] width 147 height 34
click at [276, 286] on span at bounding box center [273, 288] width 13 height 13
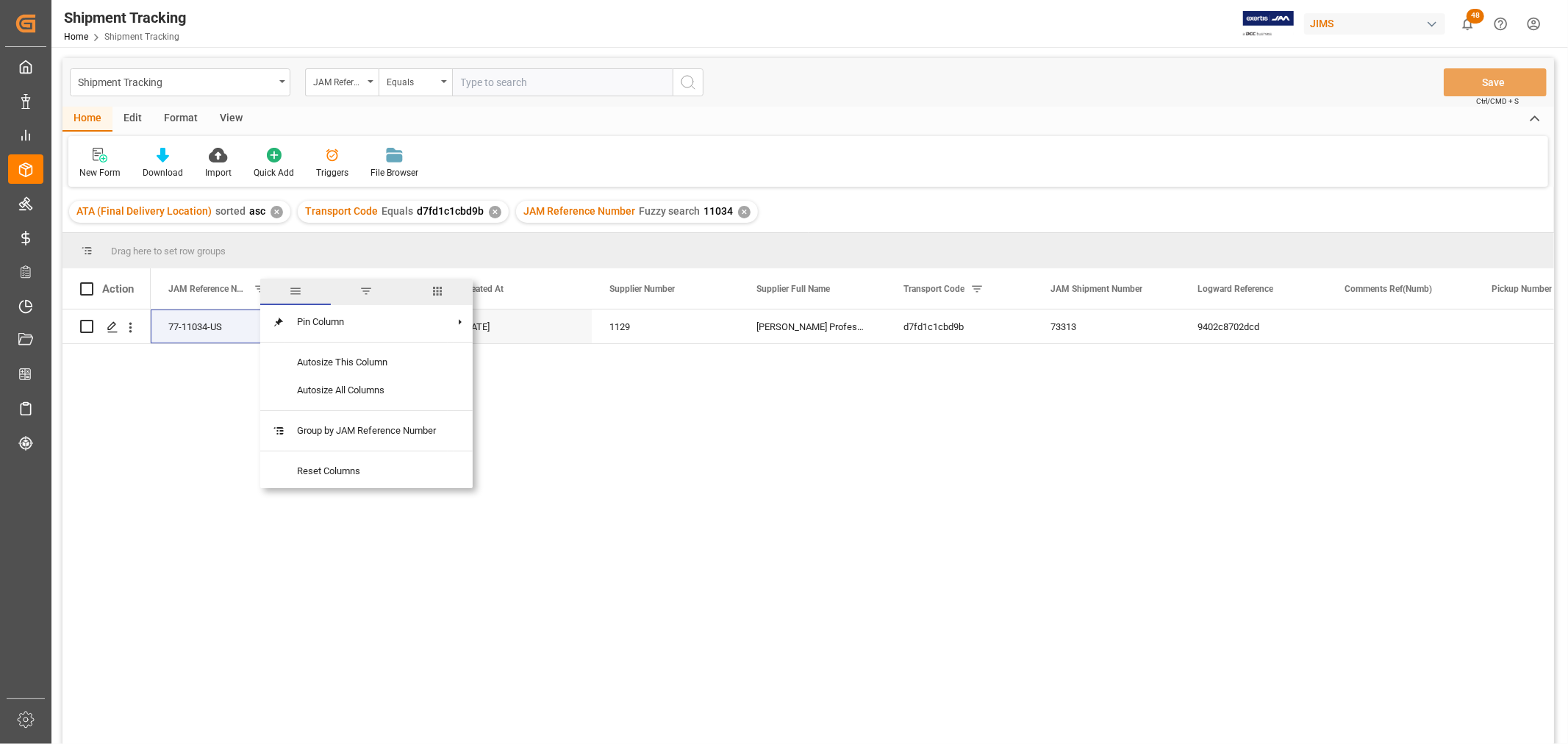
click at [432, 289] on span "columns" at bounding box center [437, 291] width 13 height 13
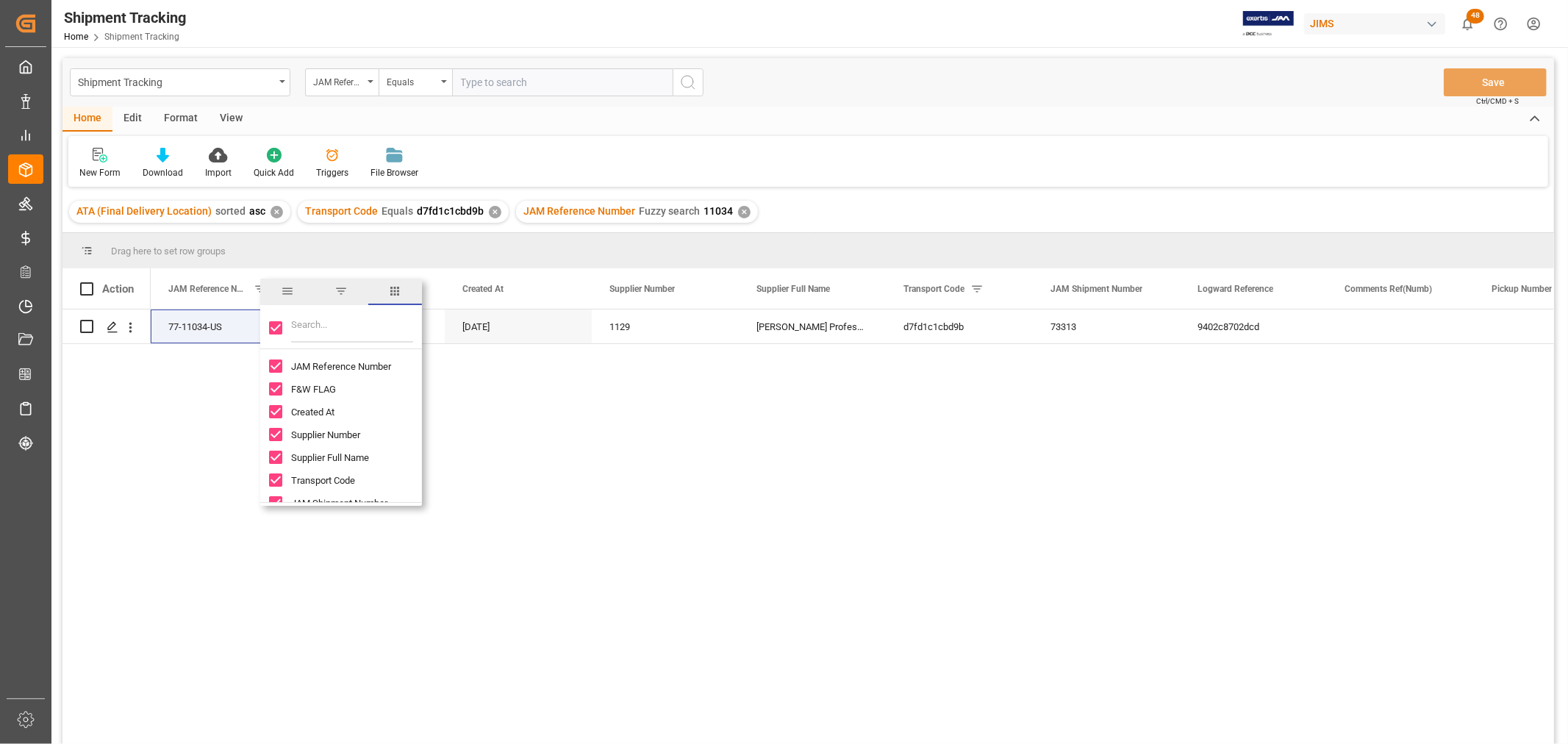
click at [350, 336] on input "Filter Columns Input" at bounding box center [352, 327] width 122 height 30
type input "value"
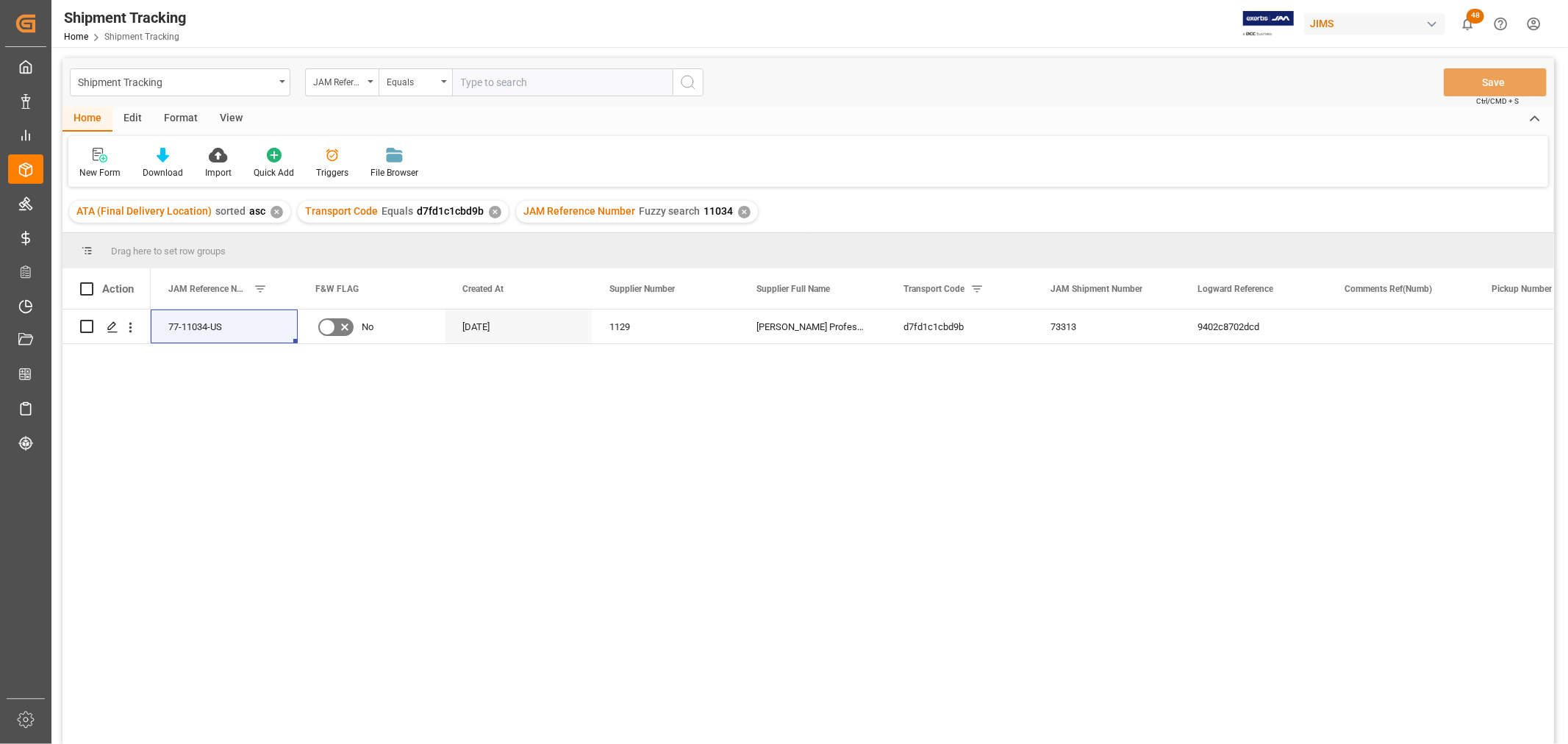
click at [579, 395] on div "77-11034-US No [DATE] 1129 [PERSON_NAME] Professional, Inc. d7fd1c1cbd9b 73313 …" at bounding box center [852, 531] width 1403 height 444
click at [222, 116] on div "View" at bounding box center [231, 118] width 45 height 25
click at [94, 162] on icon at bounding box center [93, 155] width 14 height 14
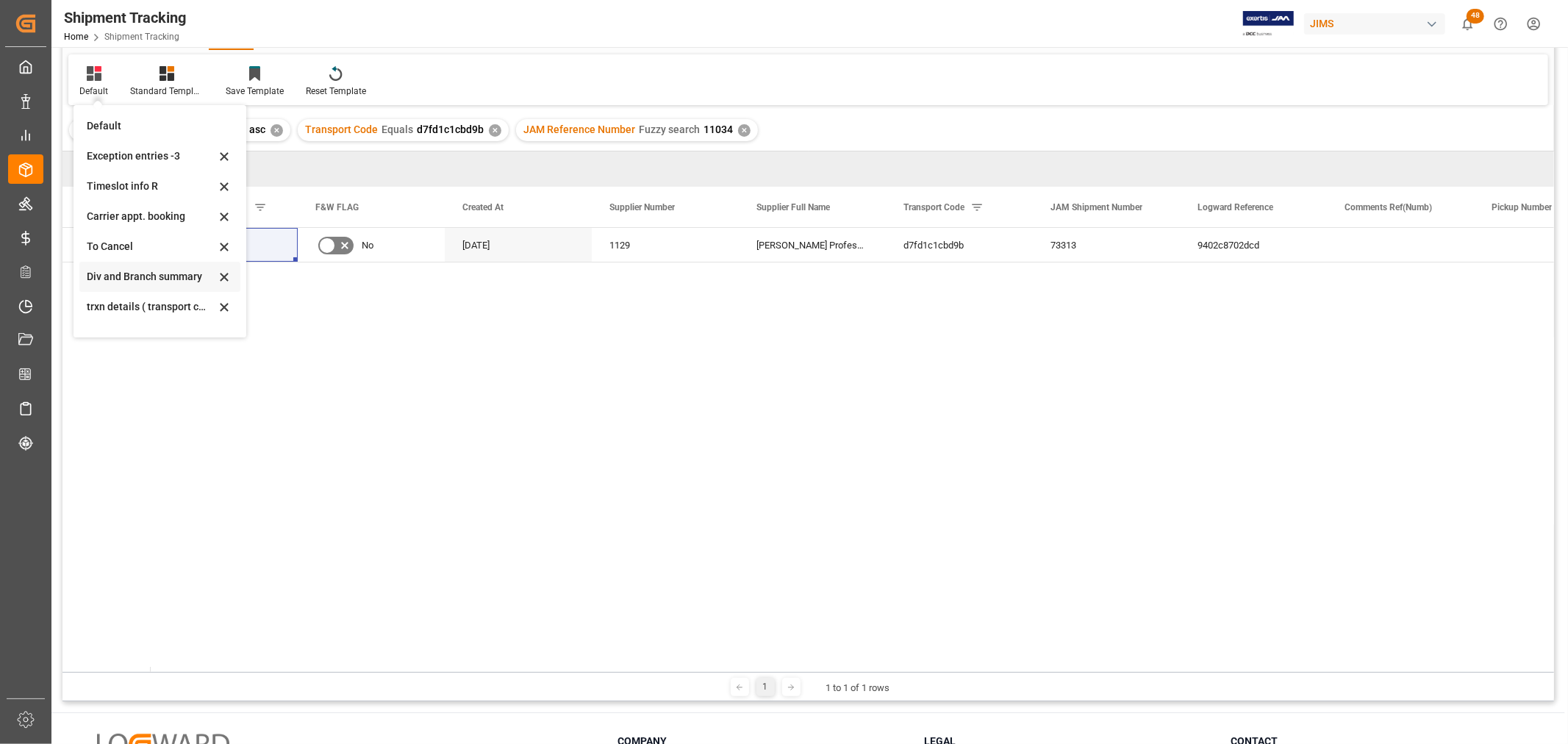
scroll to position [80, 0]
click at [132, 314] on div "[DATE]" at bounding box center [150, 317] width 128 height 15
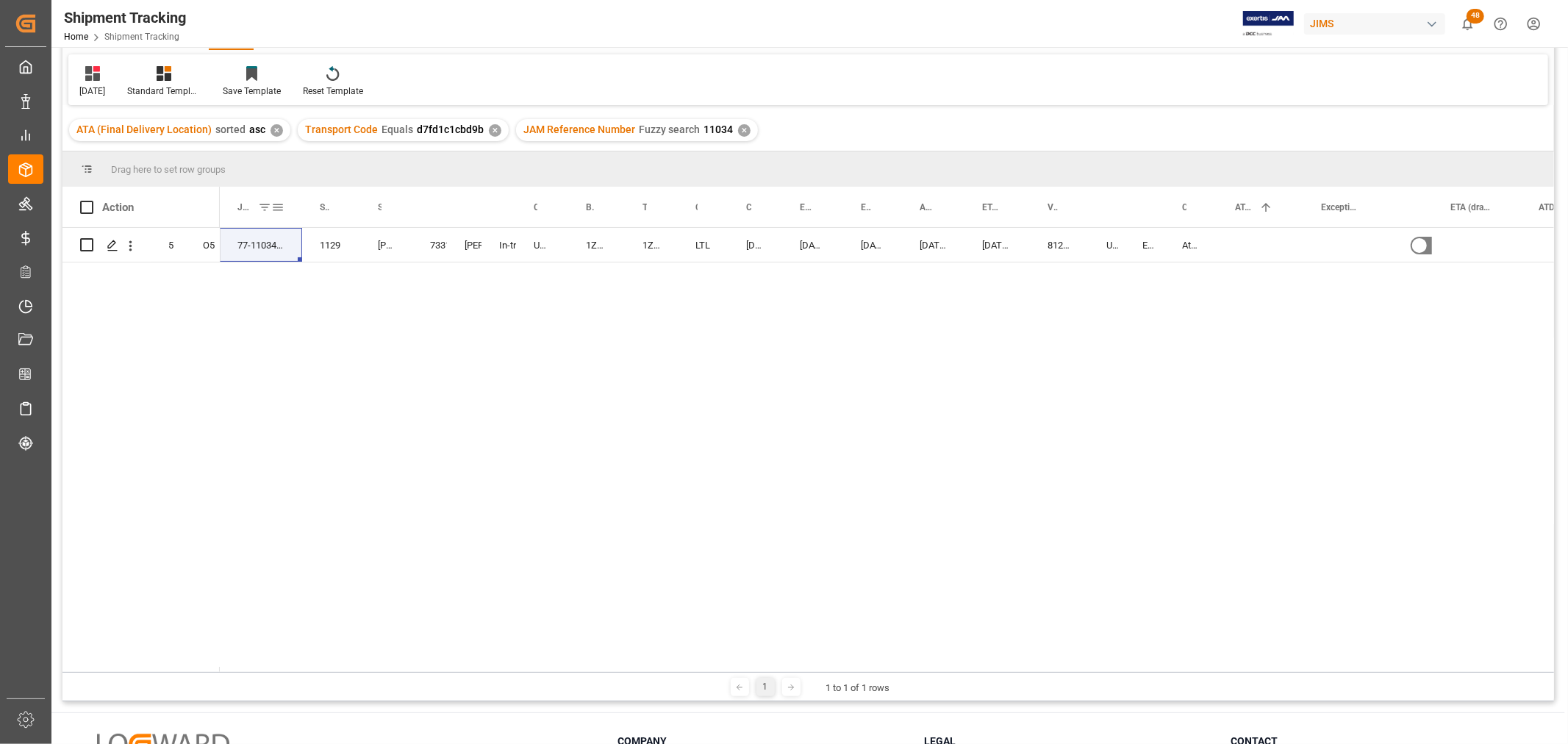
click at [276, 200] on span at bounding box center [277, 206] width 13 height 13
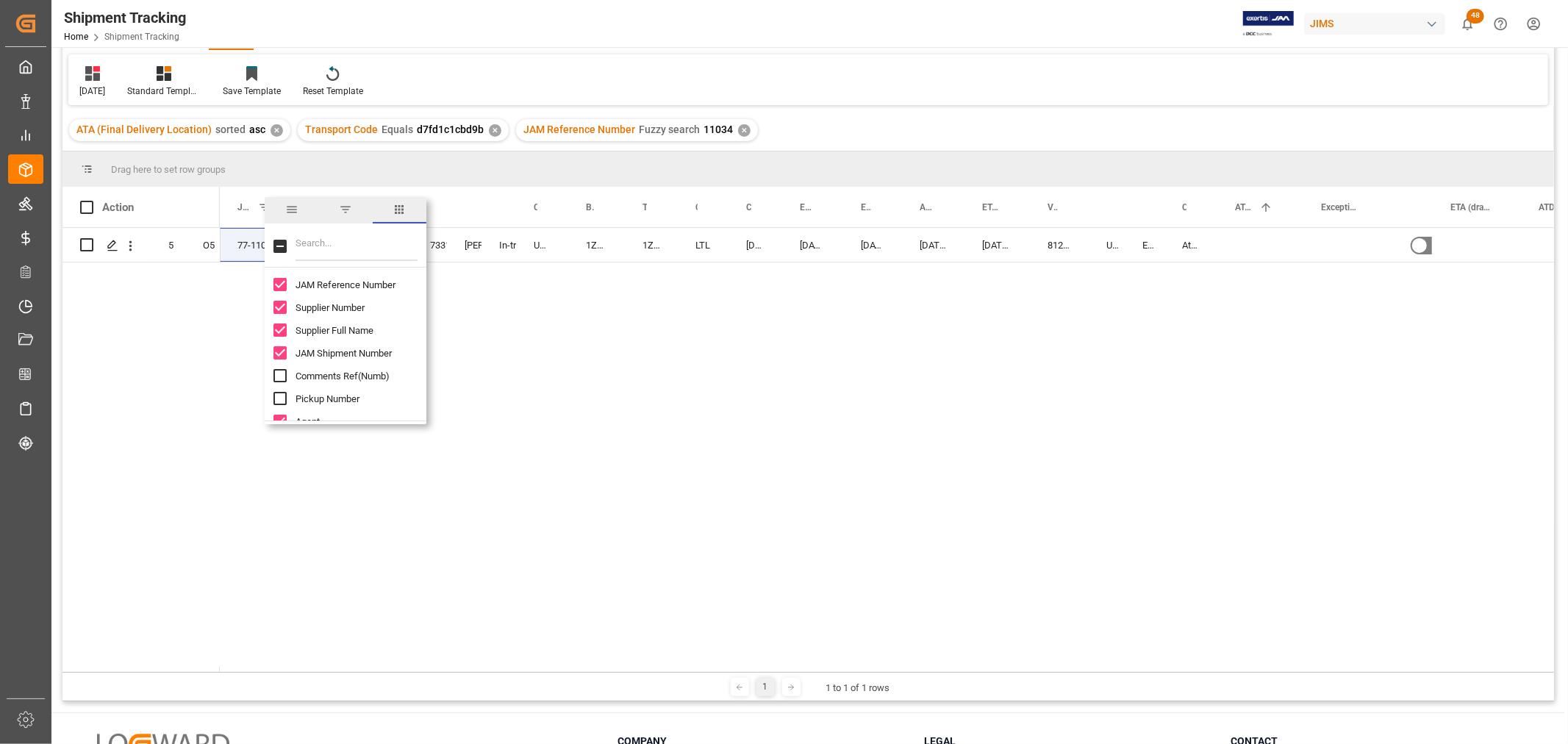
click at [327, 254] on input "Filter Columns Input" at bounding box center [356, 246] width 122 height 30
type input "dec"
click at [281, 377] on input "Total Declared Value column toggle visibility (hidden)" at bounding box center [279, 375] width 13 height 13
checkbox input "true"
checkbox input "false"
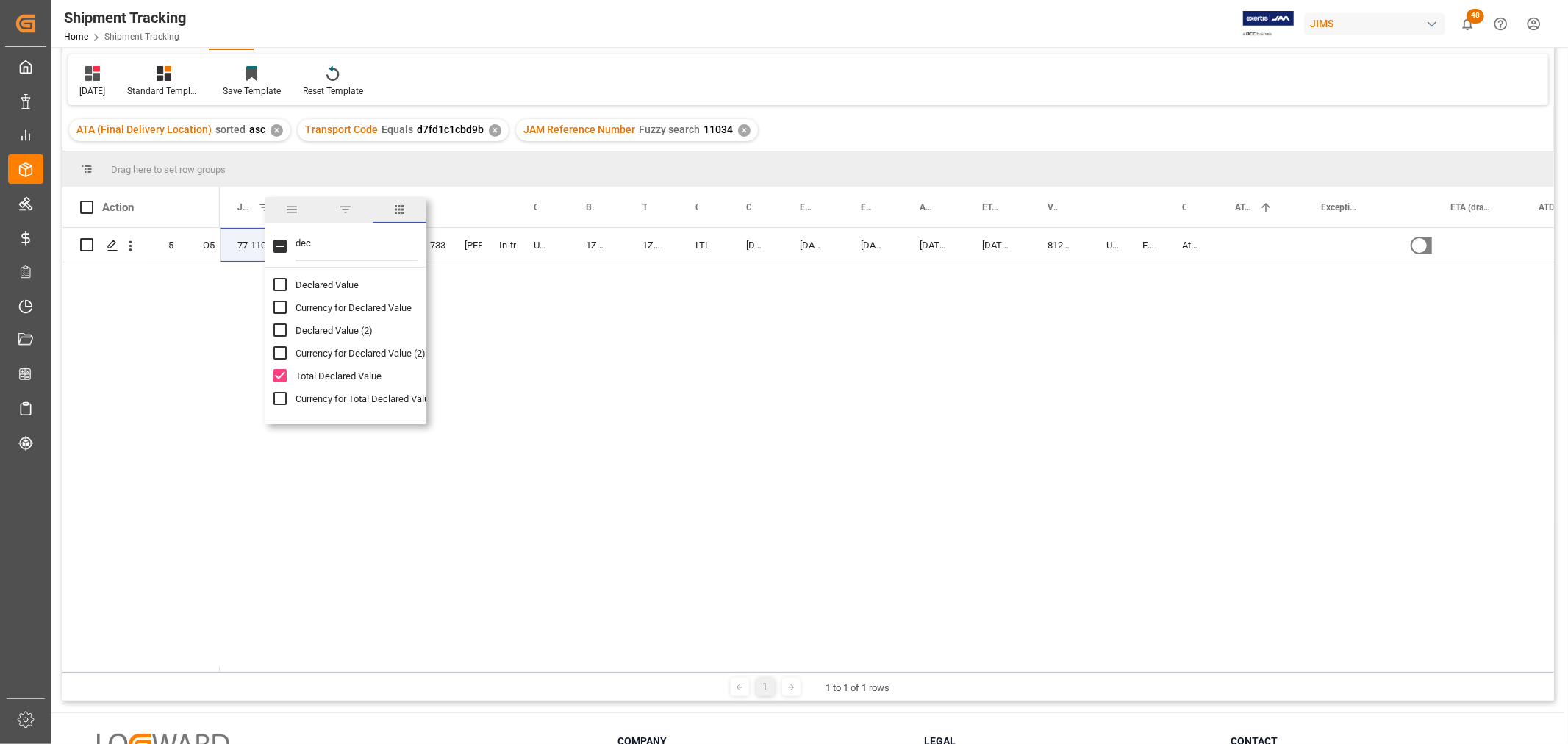
click at [282, 394] on input "Currency for Total Declared Value column toggle visibility (hidden)" at bounding box center [279, 398] width 13 height 13
checkbox input "true"
click at [499, 247] on div "In-transit" at bounding box center [499, 245] width 0 height 34
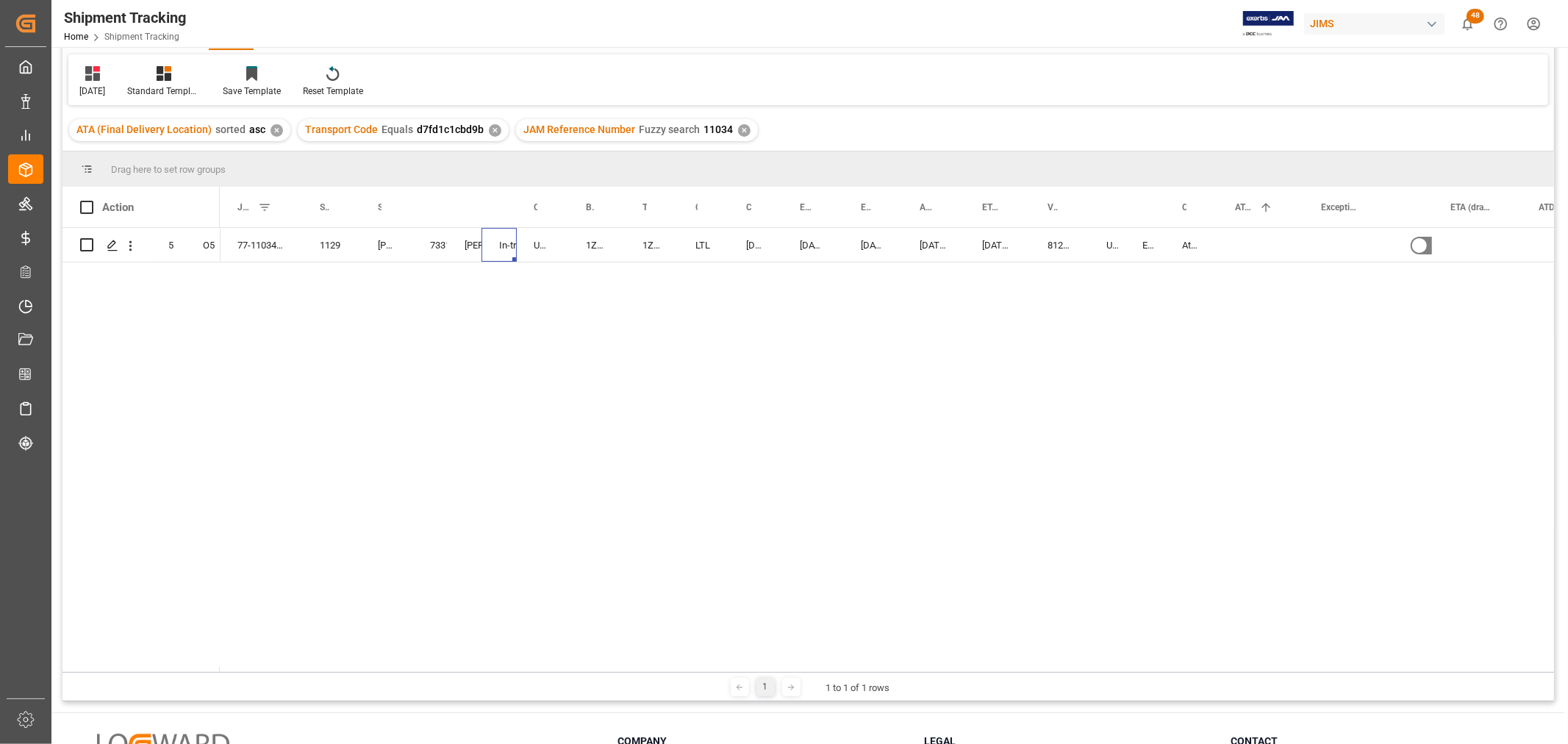
scroll to position [0, 0]
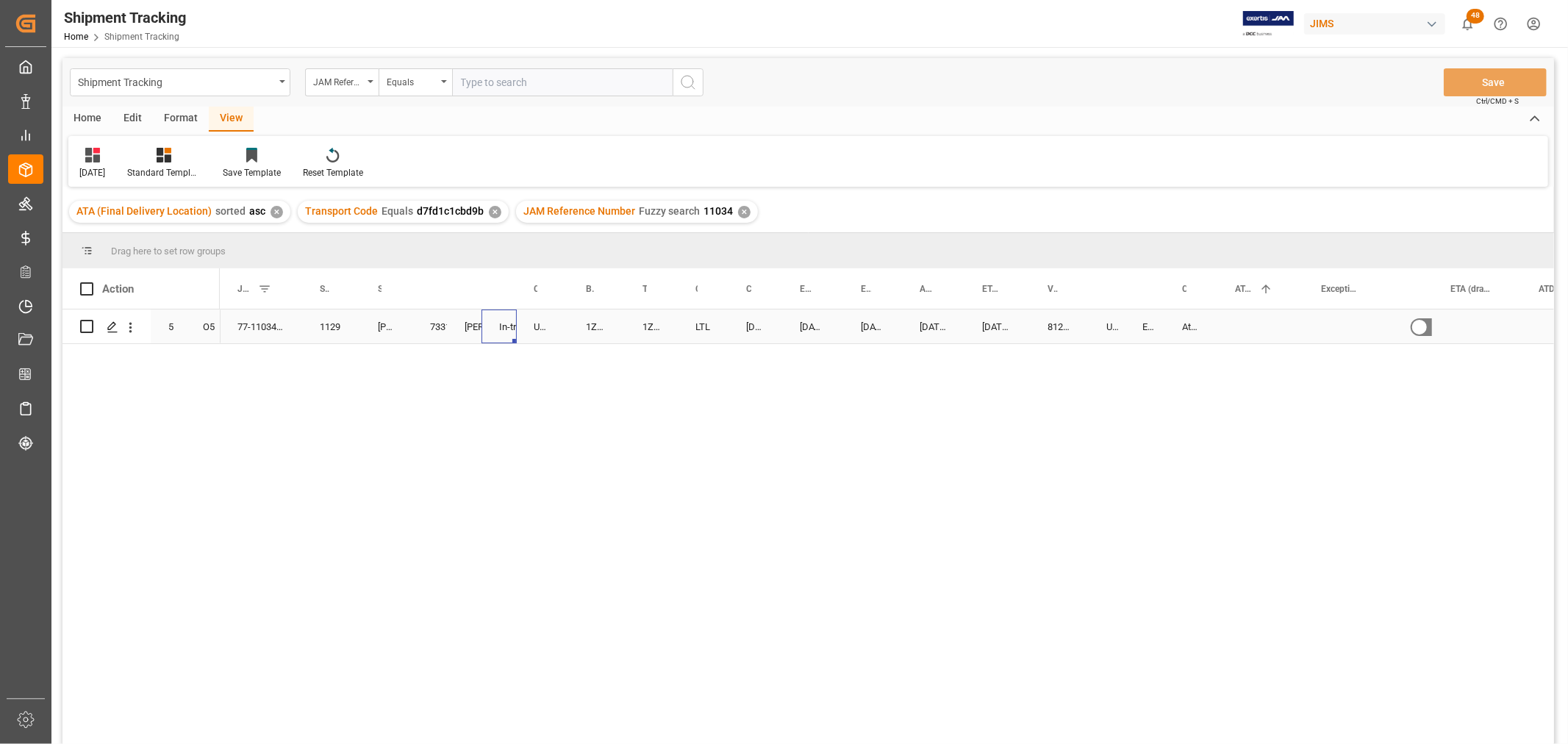
click at [497, 322] on div "In-transit" at bounding box center [499, 326] width 35 height 34
drag, startPoint x: 446, startPoint y: 291, endPoint x: 1176, endPoint y: 333, distance: 731.2
drag, startPoint x: 1269, startPoint y: 283, endPoint x: 1291, endPoint y: 301, distance: 28.4
click at [1291, 301] on div at bounding box center [1294, 288] width 6 height 40
drag, startPoint x: 1269, startPoint y: 291, endPoint x: 1103, endPoint y: 306, distance: 166.7
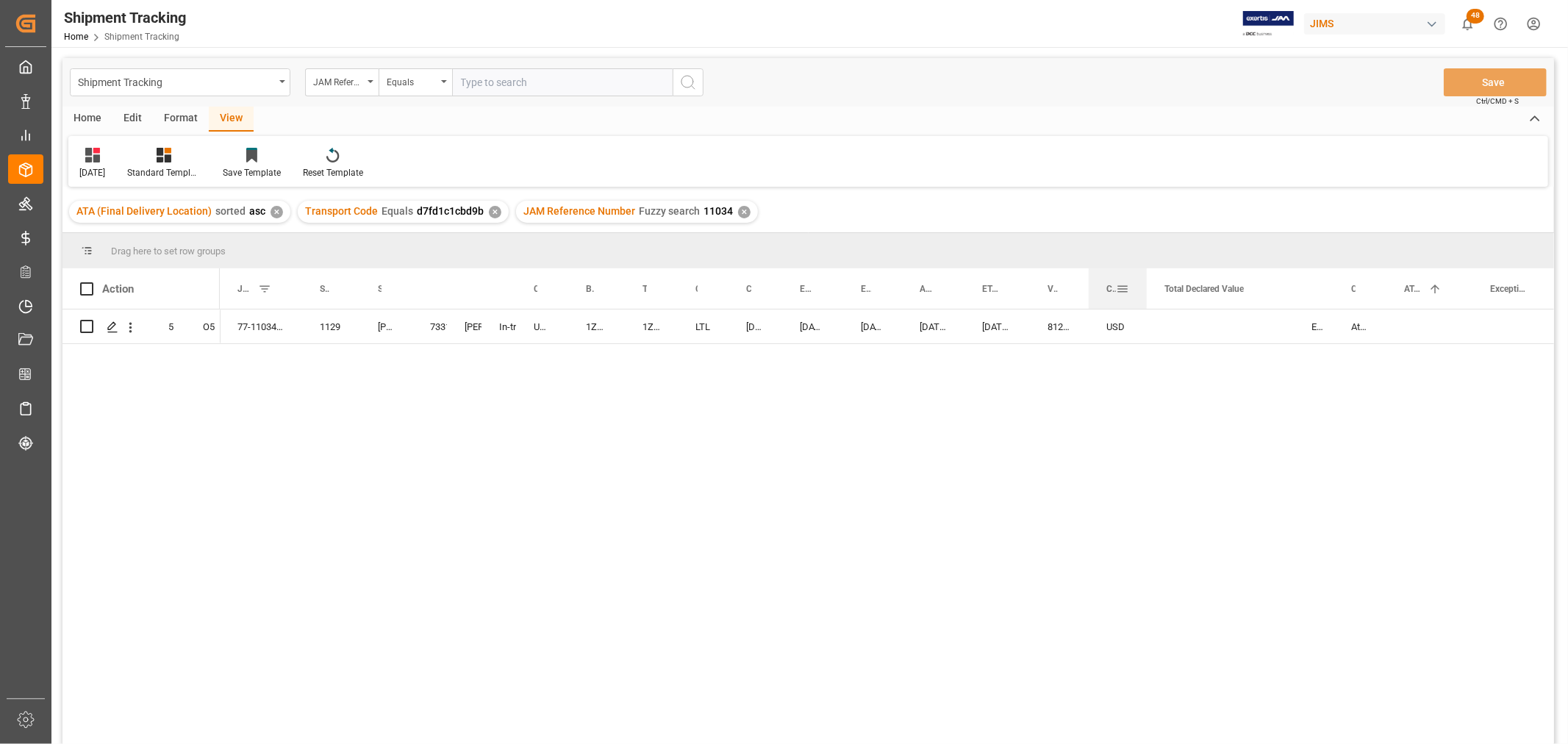
click at [1103, 306] on div "Currency for Value (1)" at bounding box center [1118, 288] width 58 height 40
click at [1196, 292] on span "Total Declared Value" at bounding box center [1204, 289] width 80 height 11
click at [1180, 318] on div "Press SPACE to select this row." at bounding box center [1220, 326] width 147 height 34
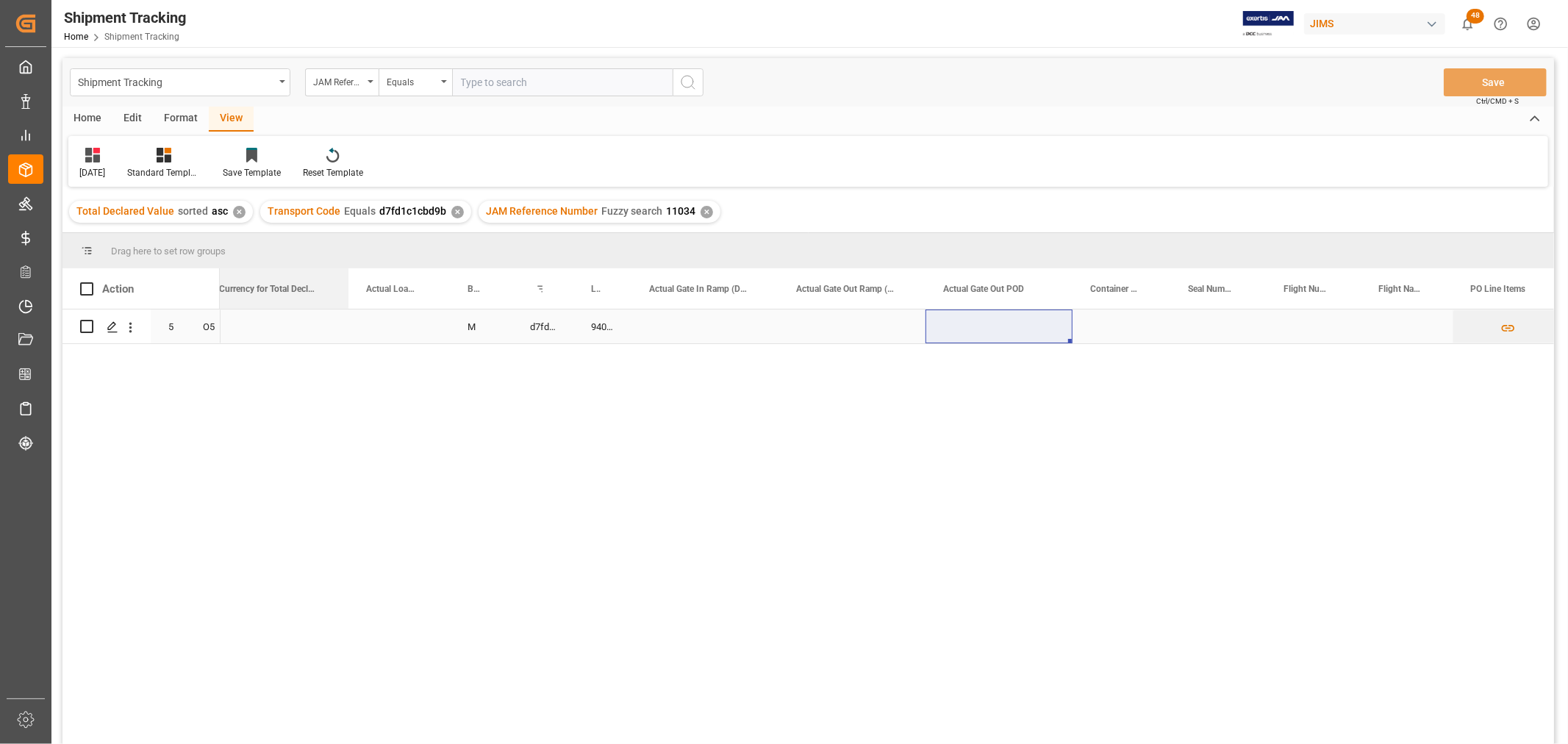
drag, startPoint x: 791, startPoint y: 291, endPoint x: 298, endPoint y: 318, distance: 493.7
click at [298, 318] on div "Action Mode of Transport Order Type Timeslot Booking Time" at bounding box center [808, 510] width 1491 height 485
click at [310, 331] on div "Press SPACE to select this row." at bounding box center [275, 326] width 147 height 34
click at [416, 332] on div "Press SPACE to select this row." at bounding box center [399, 326] width 102 height 34
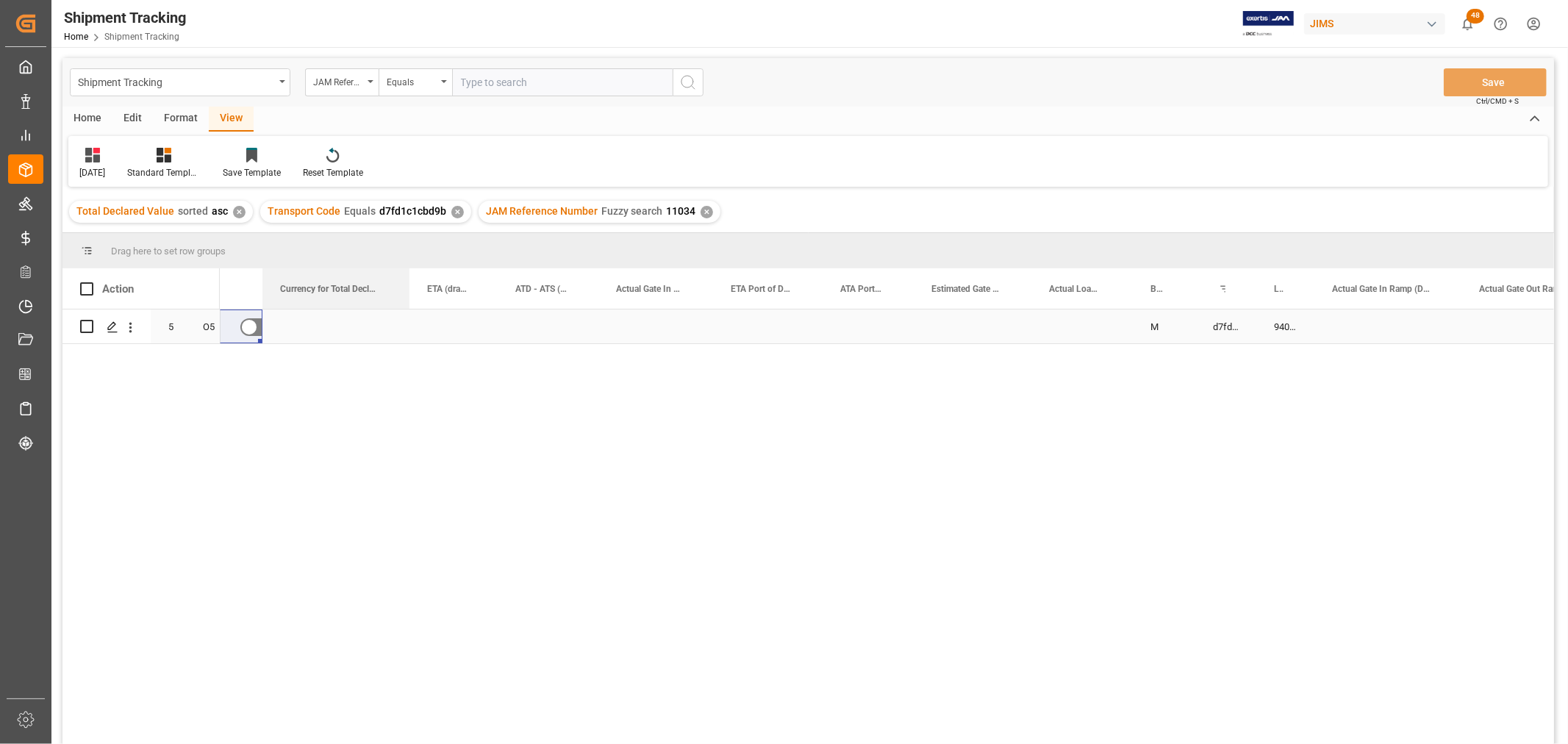
drag, startPoint x: 908, startPoint y: 292, endPoint x: 307, endPoint y: 314, distance: 601.4
click at [307, 313] on div "Action Mode of Transport Order Type Currency for Total Declared Value 5" at bounding box center [808, 510] width 1491 height 485
click at [414, 322] on div "Press SPACE to select this row." at bounding box center [453, 326] width 88 height 34
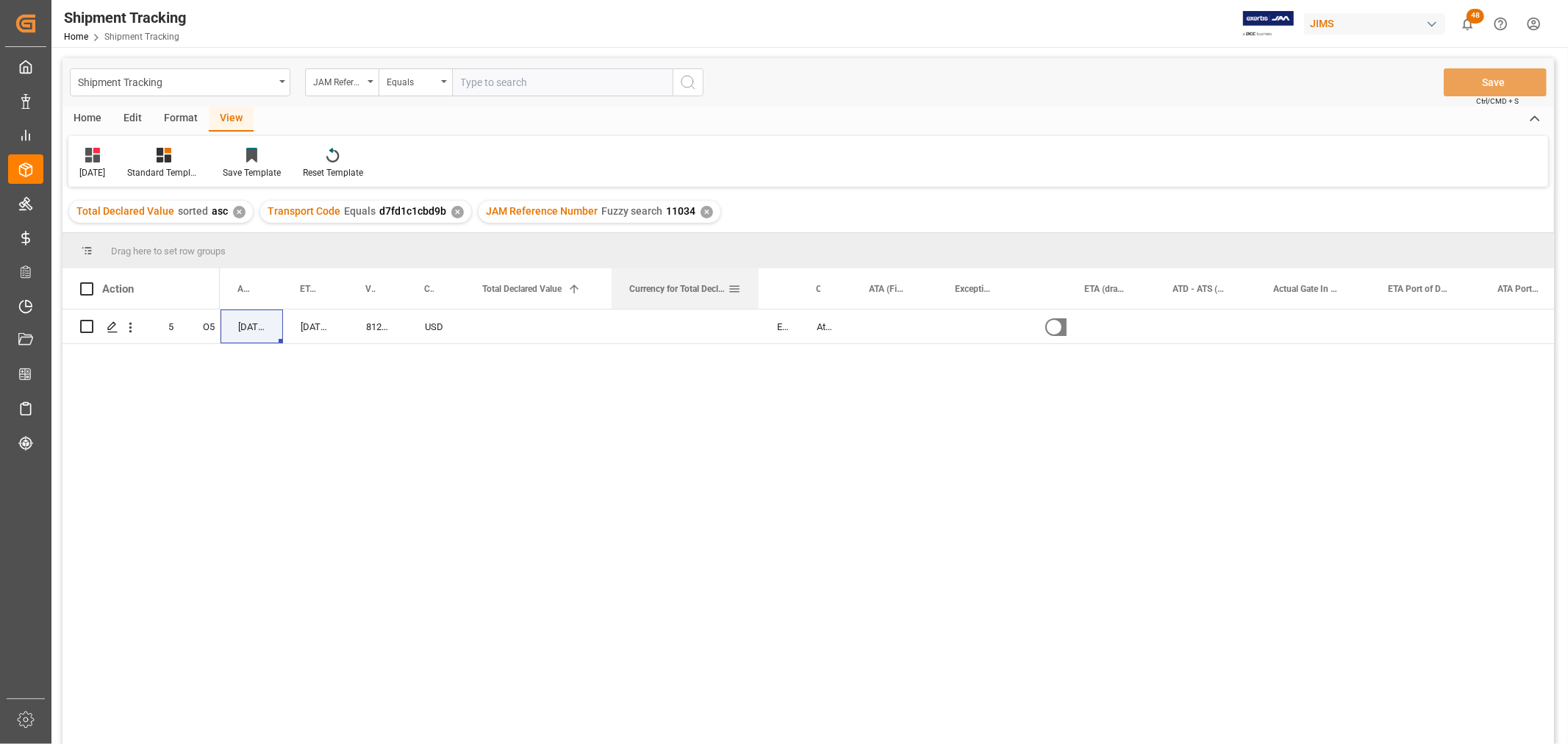
drag, startPoint x: 942, startPoint y: 288, endPoint x: 613, endPoint y: 298, distance: 329.2
click at [613, 298] on div "Currency for Total Declared Value" at bounding box center [685, 288] width 147 height 40
drag, startPoint x: 714, startPoint y: 371, endPoint x: 765, endPoint y: 336, distance: 61.9
click at [713, 372] on div "No EXW Fontana CA US Attn: Jennifer Shi non-inventory FOC items for service dep…" at bounding box center [886, 531] width 1334 height 444
drag, startPoint x: 795, startPoint y: 284, endPoint x: 825, endPoint y: 291, distance: 30.8
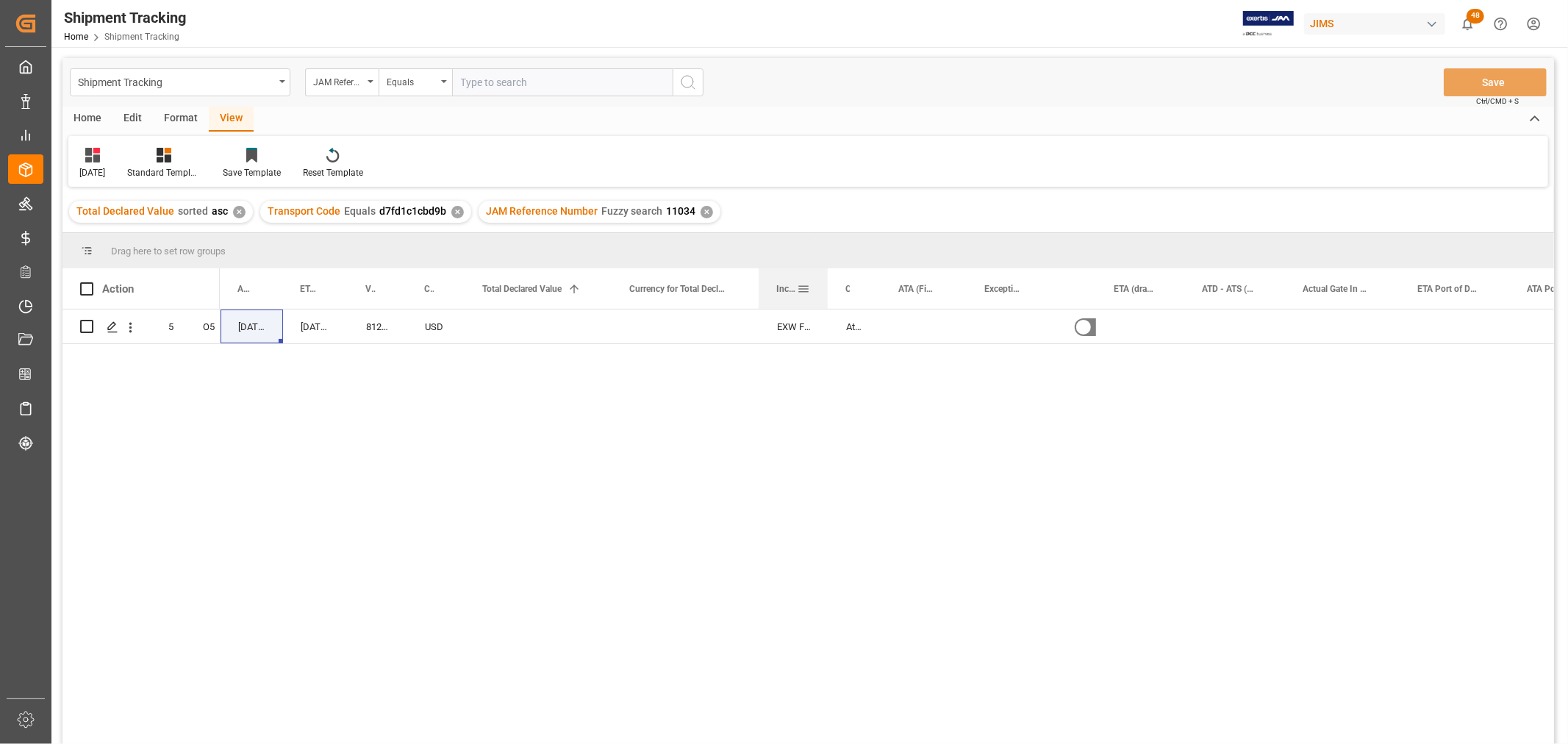
click at [825, 291] on div at bounding box center [828, 288] width 6 height 40
drag, startPoint x: 788, startPoint y: 287, endPoint x: 506, endPoint y: 285, distance: 282.0
click at [506, 285] on div "Incoterm" at bounding box center [499, 288] width 34 height 40
click at [563, 323] on div "Press SPACE to select this row." at bounding box center [608, 326] width 147 height 34
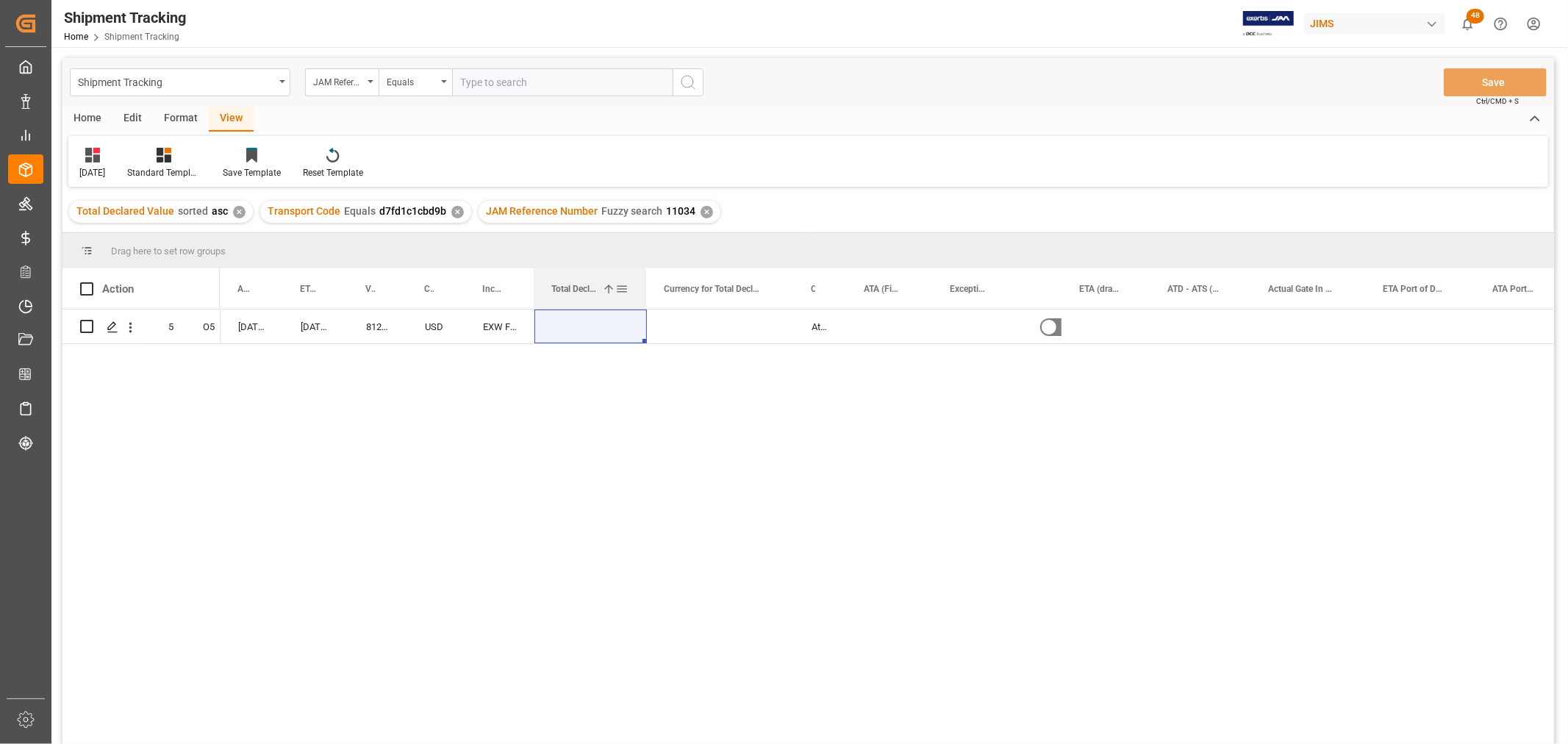
drag, startPoint x: 677, startPoint y: 282, endPoint x: 642, endPoint y: 285, distance: 35.1
click at [643, 285] on div at bounding box center [646, 288] width 6 height 40
drag, startPoint x: 790, startPoint y: 285, endPoint x: 715, endPoint y: 303, distance: 77.1
click at [716, 303] on div at bounding box center [719, 288] width 6 height 40
drag, startPoint x: 887, startPoint y: 290, endPoint x: 799, endPoint y: 295, distance: 88.1
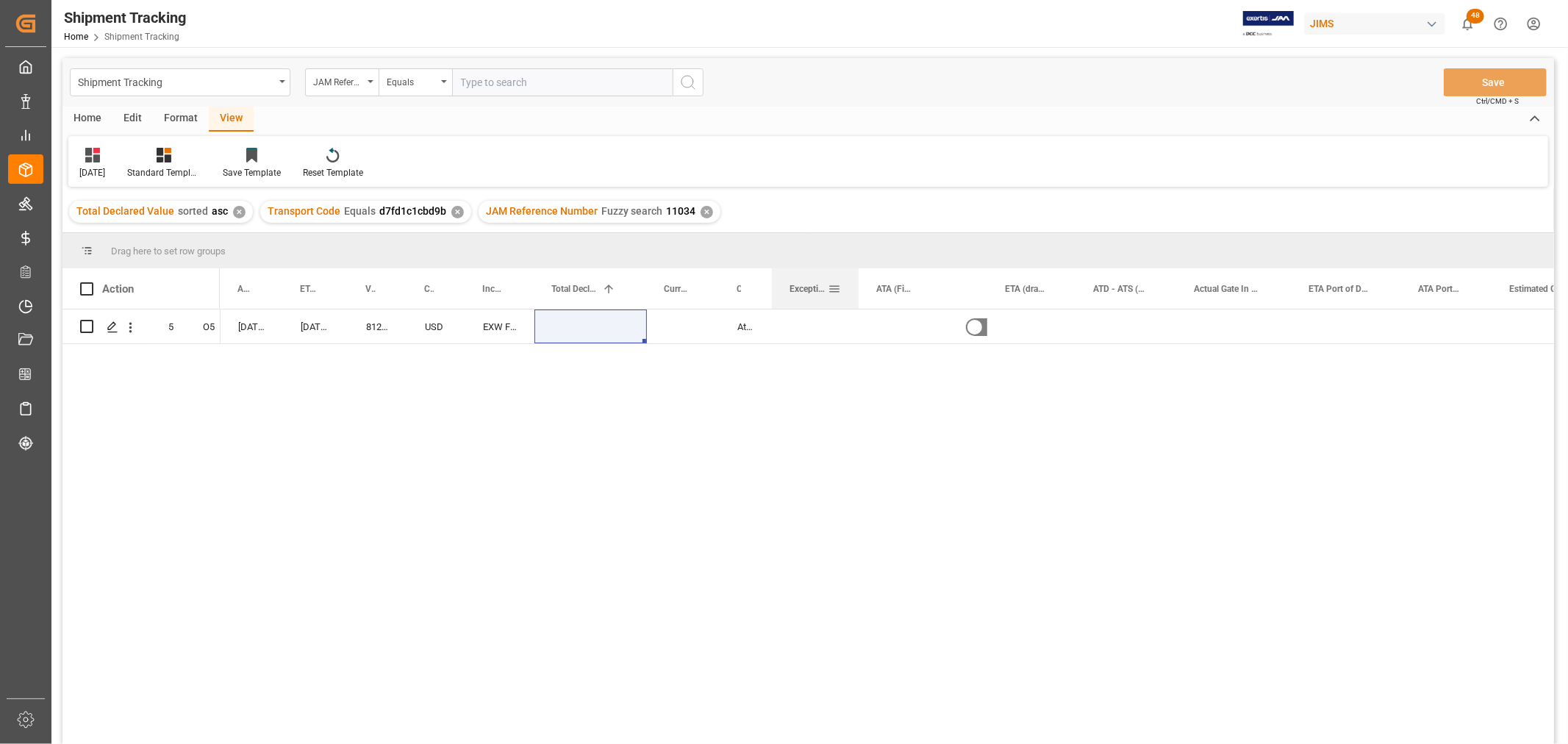
click at [799, 295] on div "Exception" at bounding box center [809, 288] width 38 height 40
drag, startPoint x: 886, startPoint y: 288, endPoint x: 726, endPoint y: 295, distance: 160.2
click at [726, 295] on div "ATA (Final Delivery Location)" at bounding box center [762, 288] width 86 height 40
drag, startPoint x: 857, startPoint y: 284, endPoint x: 913, endPoint y: 285, distance: 56.0
click at [913, 285] on div at bounding box center [914, 288] width 6 height 40
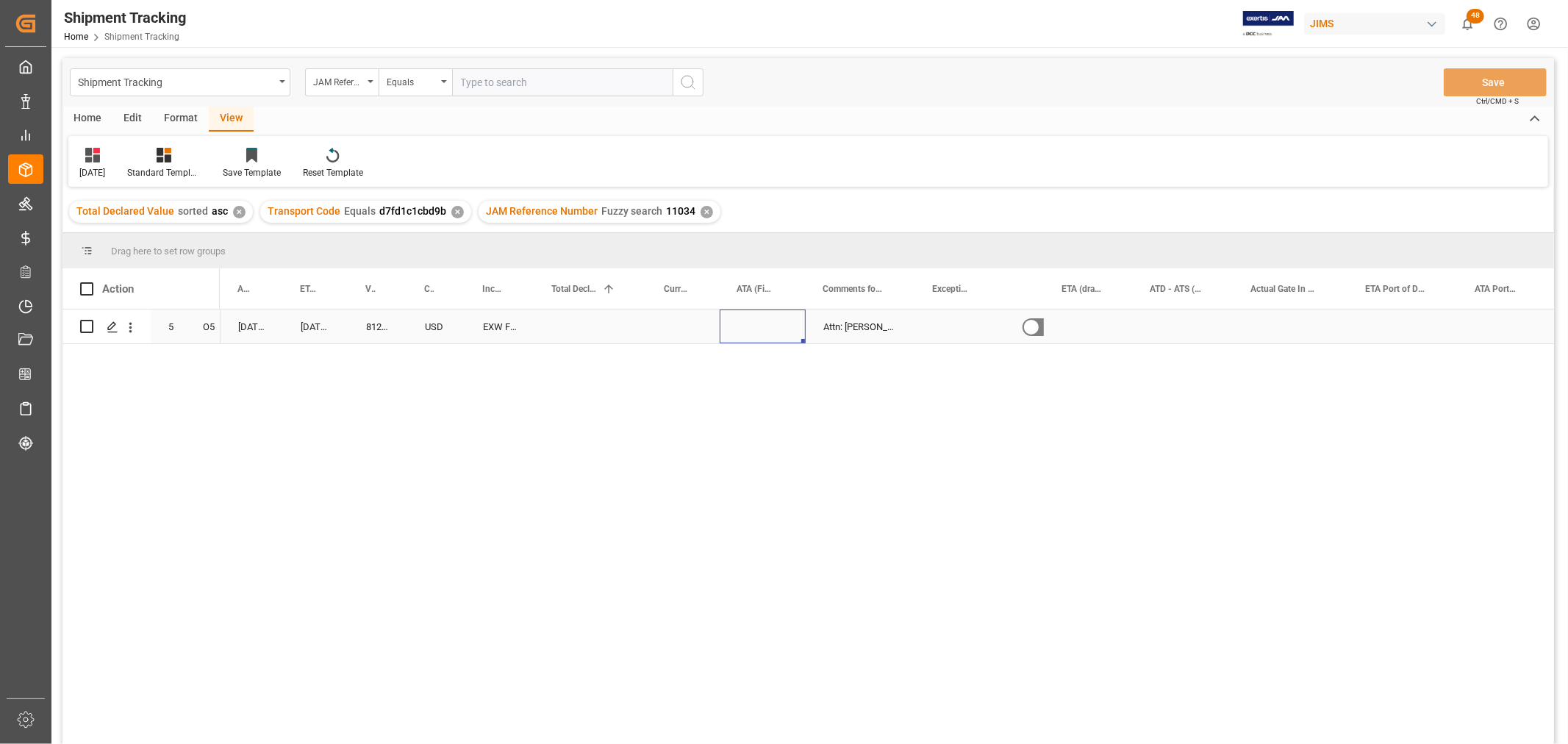
click at [745, 325] on div "Press SPACE to select this row." at bounding box center [762, 326] width 86 height 34
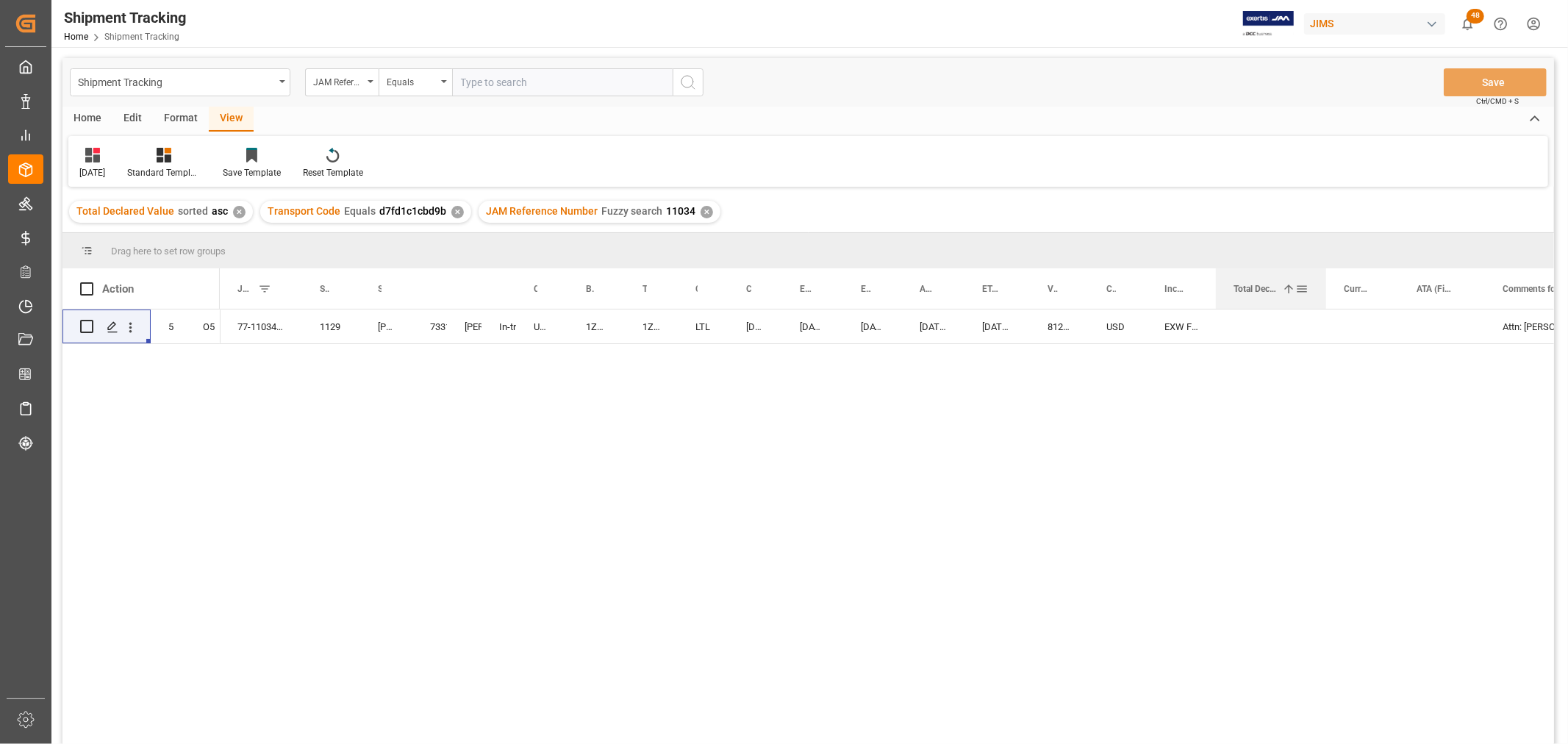
drag, startPoint x: 1325, startPoint y: 281, endPoint x: 1321, endPoint y: 298, distance: 17.5
click at [1323, 298] on div at bounding box center [1326, 288] width 6 height 40
drag, startPoint x: 1398, startPoint y: 281, endPoint x: 1394, endPoint y: 290, distance: 9.8
click at [1394, 290] on div at bounding box center [1395, 288] width 6 height 40
drag, startPoint x: 1479, startPoint y: 285, endPoint x: 1474, endPoint y: 289, distance: 6.4
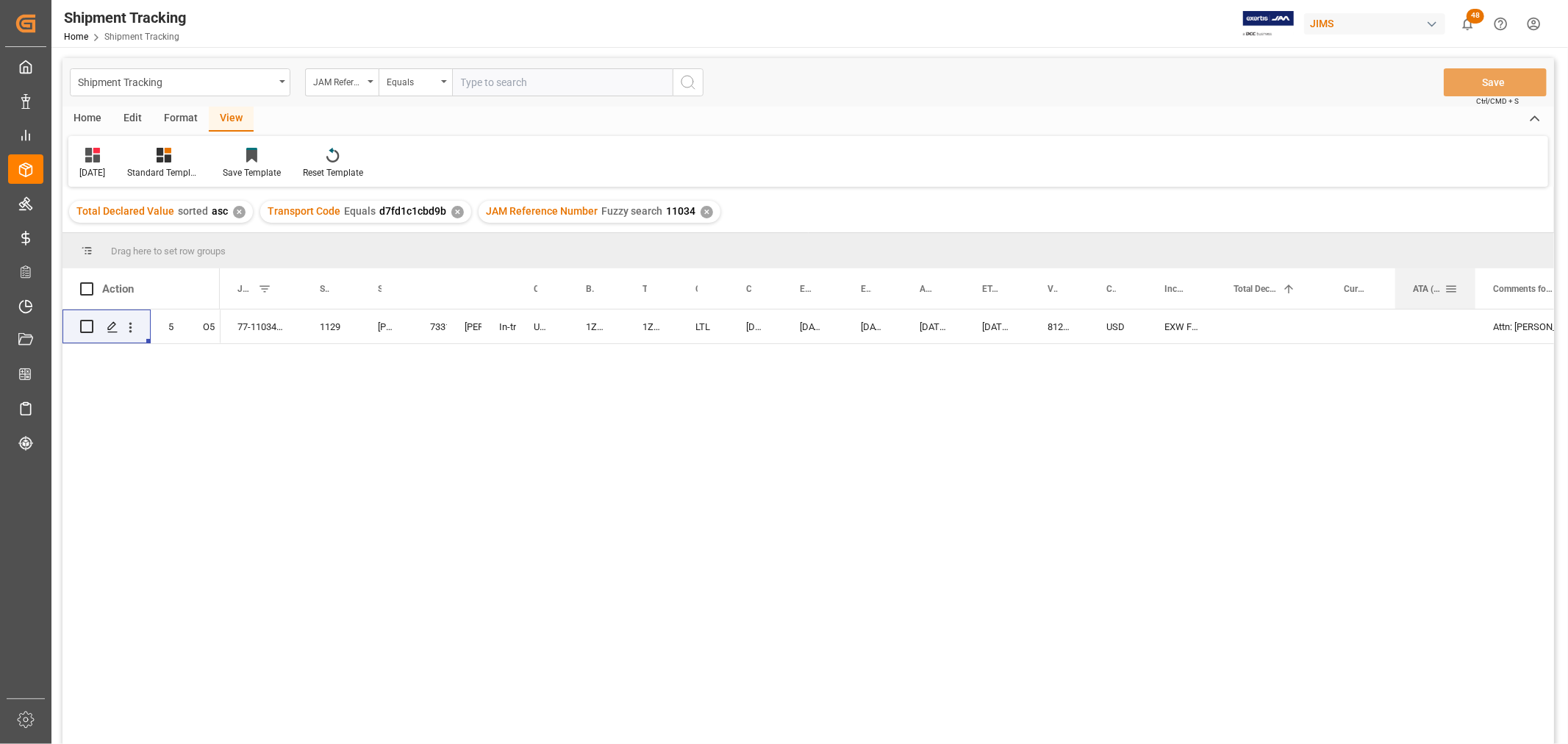
click at [1474, 289] on div at bounding box center [1475, 288] width 6 height 40
click at [1428, 325] on div "Press SPACE to select this row." at bounding box center [1435, 326] width 80 height 34
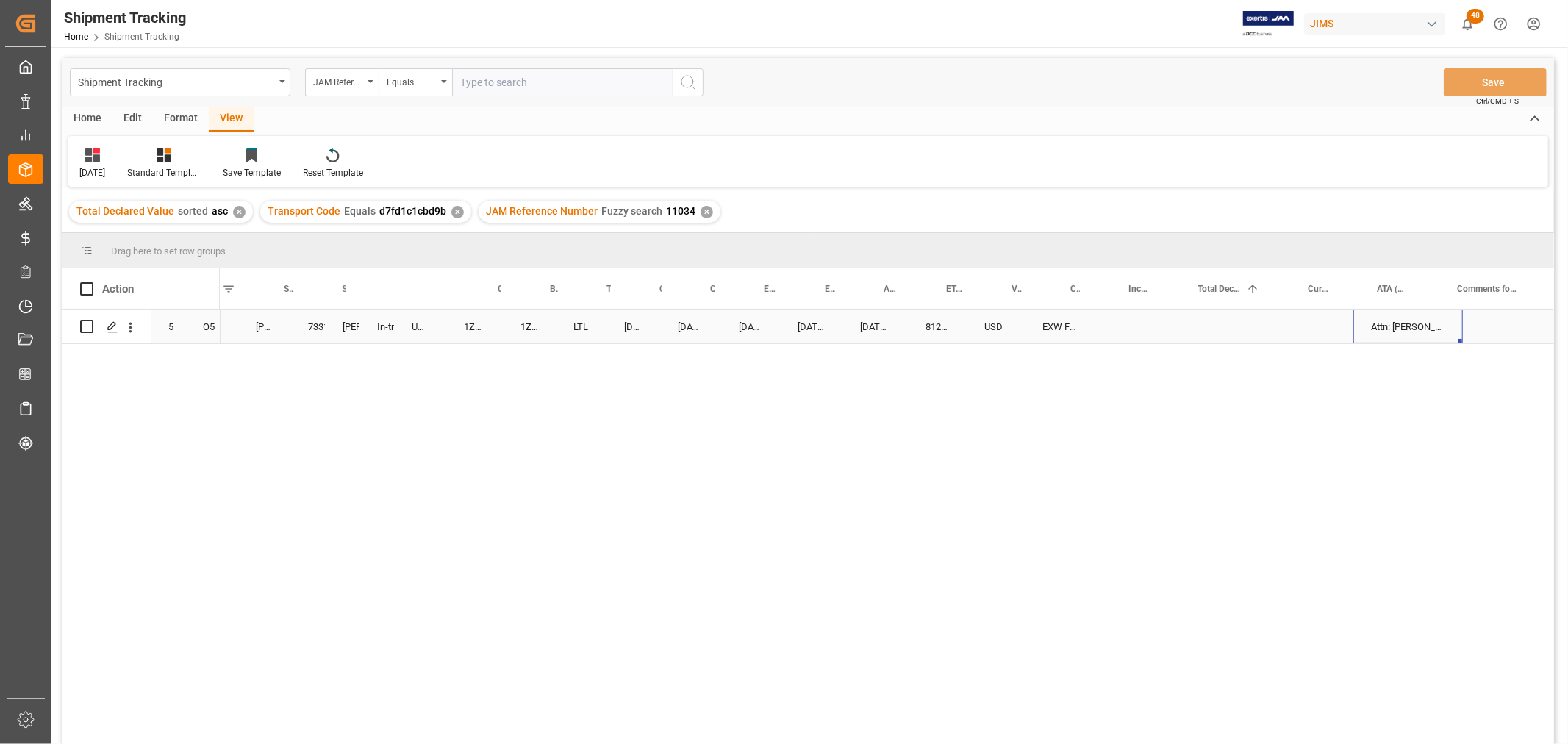
scroll to position [0, 122]
drag, startPoint x: 1458, startPoint y: 277, endPoint x: 1434, endPoint y: 285, distance: 25.3
click at [1435, 285] on div at bounding box center [1438, 288] width 6 height 40
drag, startPoint x: 1524, startPoint y: 286, endPoint x: 1515, endPoint y: 287, distance: 9.1
click at [1515, 287] on div at bounding box center [1516, 288] width 6 height 40
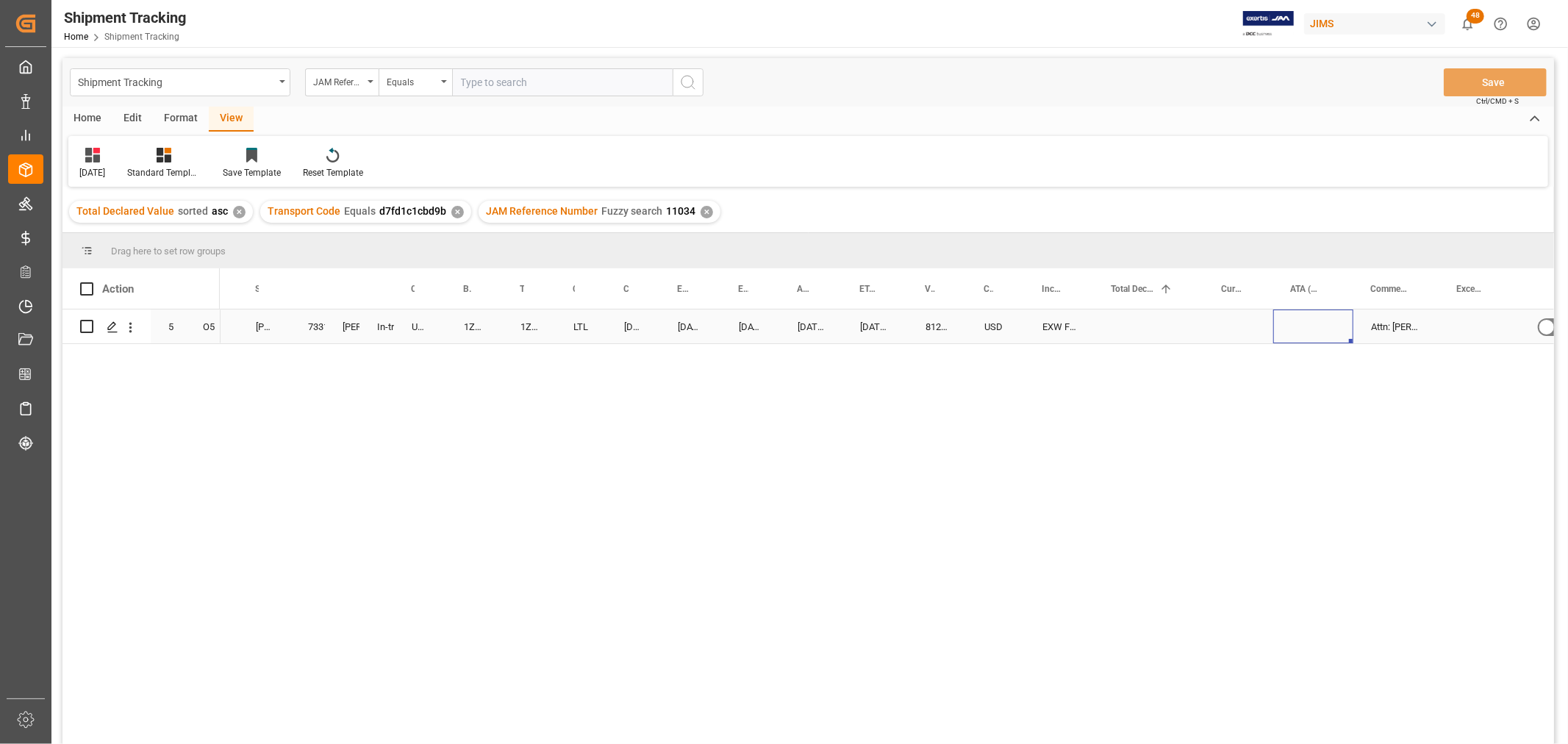
click at [1334, 314] on div "Press SPACE to select this row." at bounding box center [1313, 326] width 80 height 34
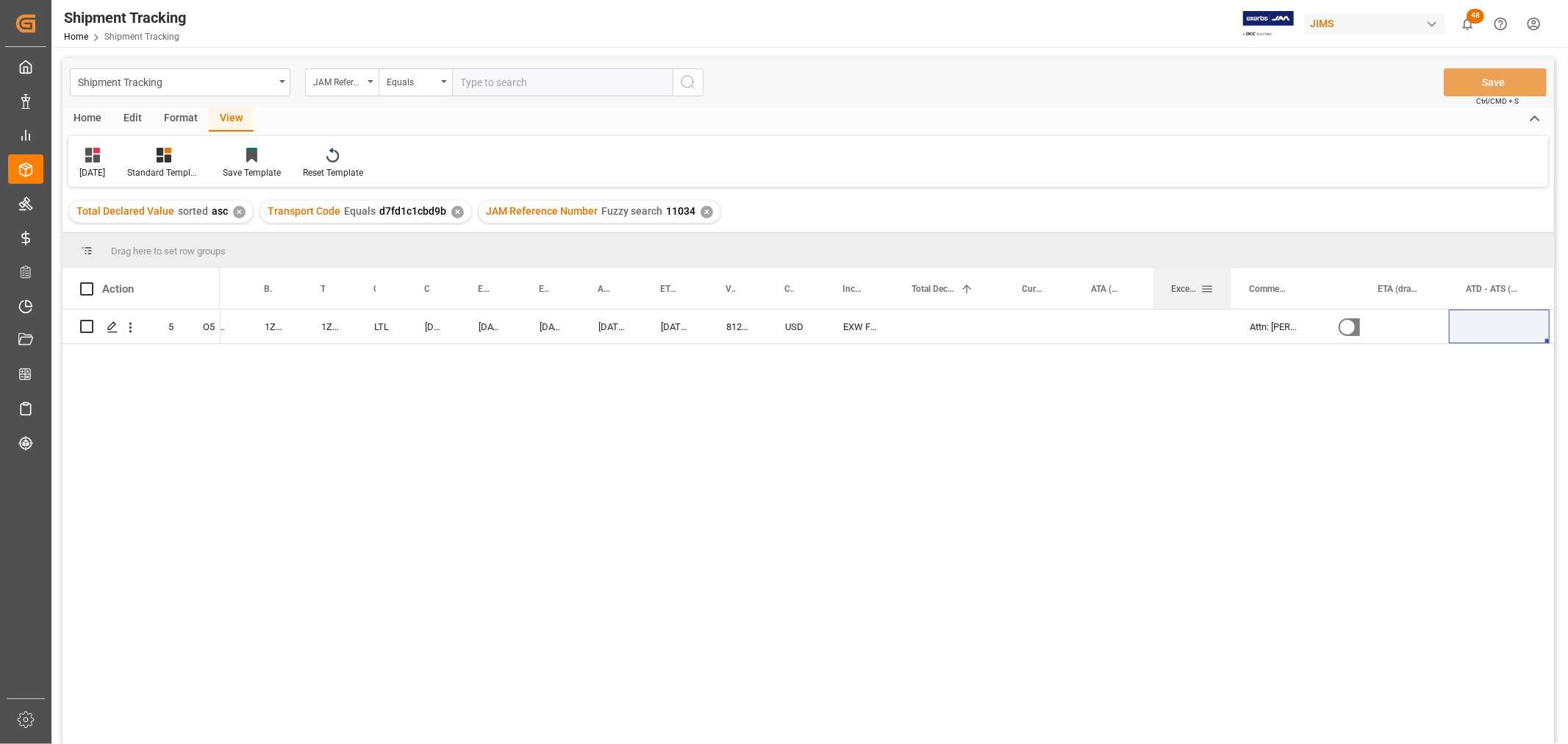
drag, startPoint x: 1273, startPoint y: 283, endPoint x: 1207, endPoint y: 285, distance: 66.0
click at [1207, 285] on div "Exception" at bounding box center [1192, 288] width 43 height 40
click at [939, 320] on div "Press SPACE to select this row." at bounding box center [949, 326] width 110 height 34
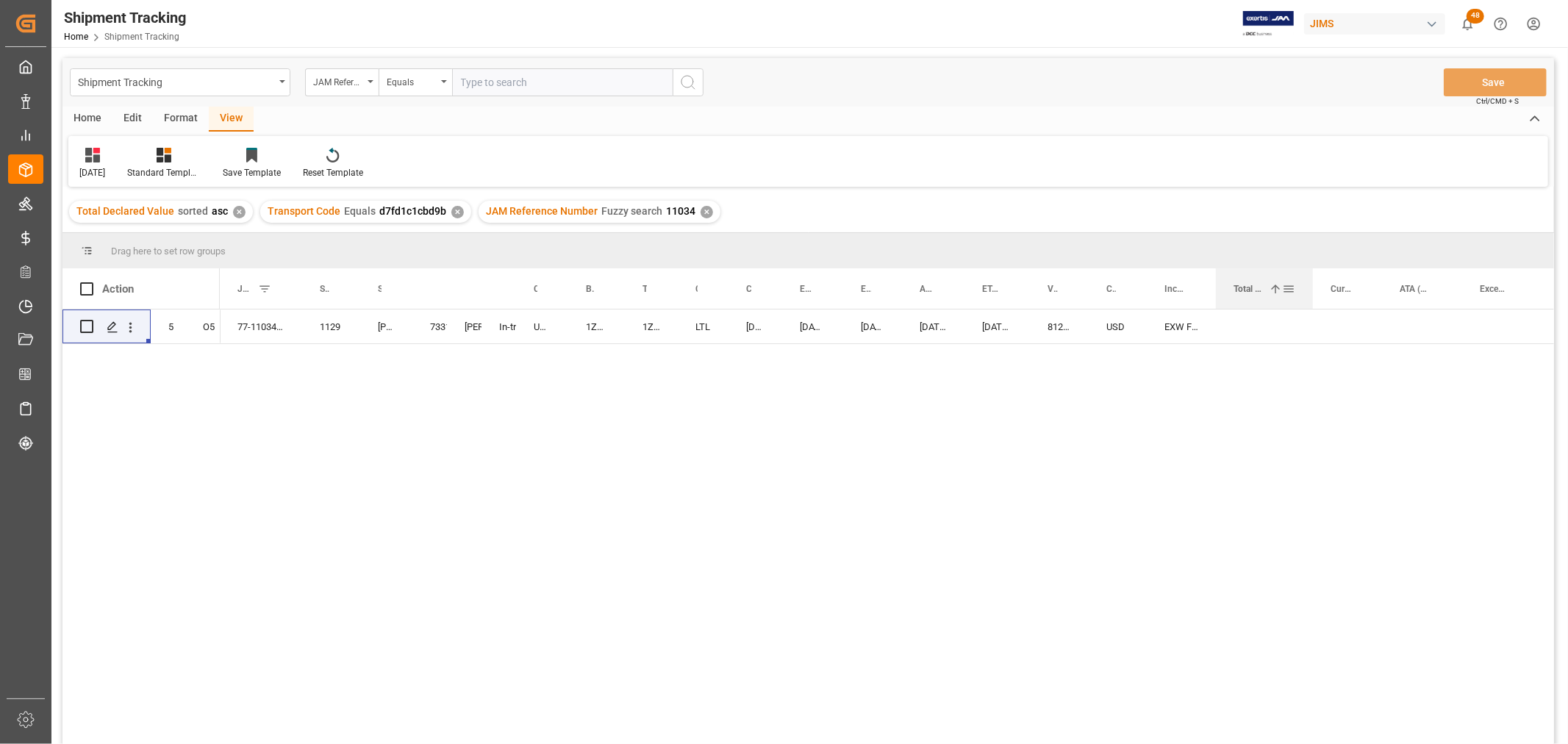
drag, startPoint x: 1323, startPoint y: 276, endPoint x: 1311, endPoint y: 289, distance: 17.7
click at [1311, 289] on div at bounding box center [1313, 288] width 6 height 40
drag, startPoint x: 1311, startPoint y: 285, endPoint x: 1302, endPoint y: 285, distance: 9.0
click at [1302, 285] on div at bounding box center [1305, 288] width 6 height 40
click at [1370, 325] on div "Press SPACE to select this row." at bounding box center [1339, 326] width 69 height 34
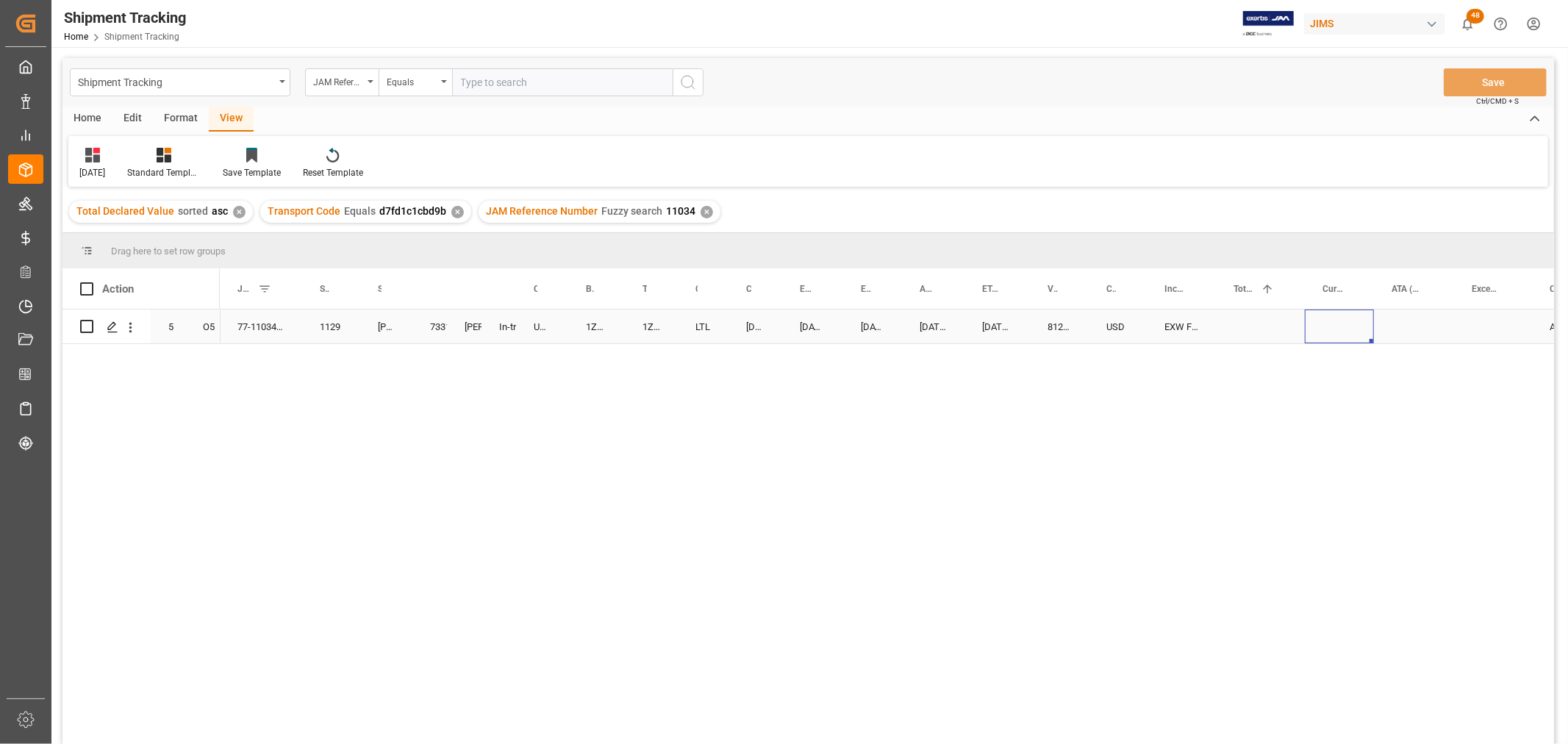
click at [1390, 321] on div "Press SPACE to select this row." at bounding box center [1414, 326] width 80 height 34
click at [1417, 284] on div at bounding box center [1418, 288] width 6 height 40
drag, startPoint x: 1500, startPoint y: 283, endPoint x: 1492, endPoint y: 286, distance: 8.5
click at [1493, 286] on div at bounding box center [1496, 288] width 6 height 40
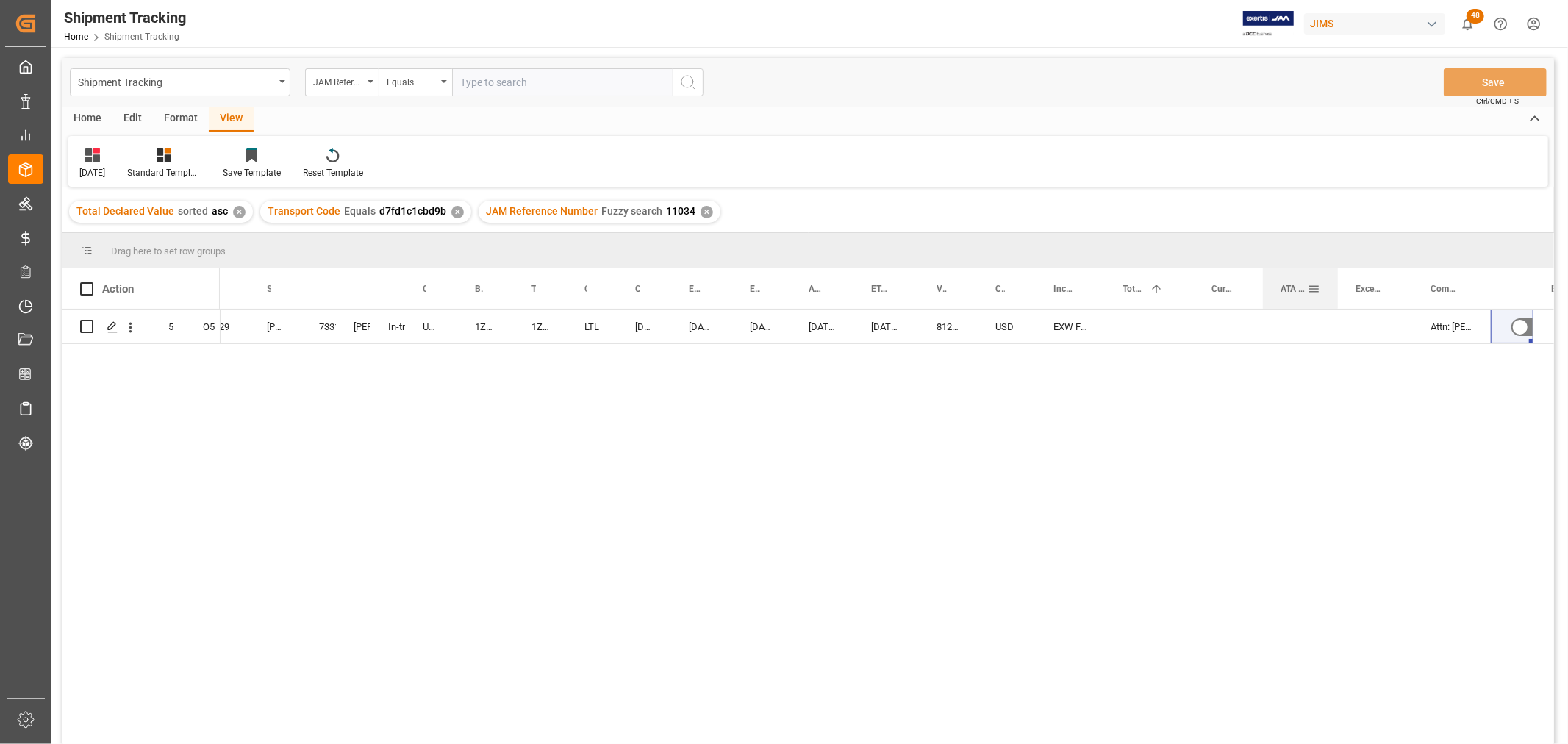
drag, startPoint x: 1340, startPoint y: 285, endPoint x: 1335, endPoint y: 291, distance: 7.8
click at [1335, 291] on div at bounding box center [1338, 288] width 6 height 40
click at [1301, 326] on div "Press SPACE to select this row." at bounding box center [1300, 326] width 75 height 34
drag, startPoint x: 1303, startPoint y: 292, endPoint x: 1301, endPoint y: 301, distance: 9.2
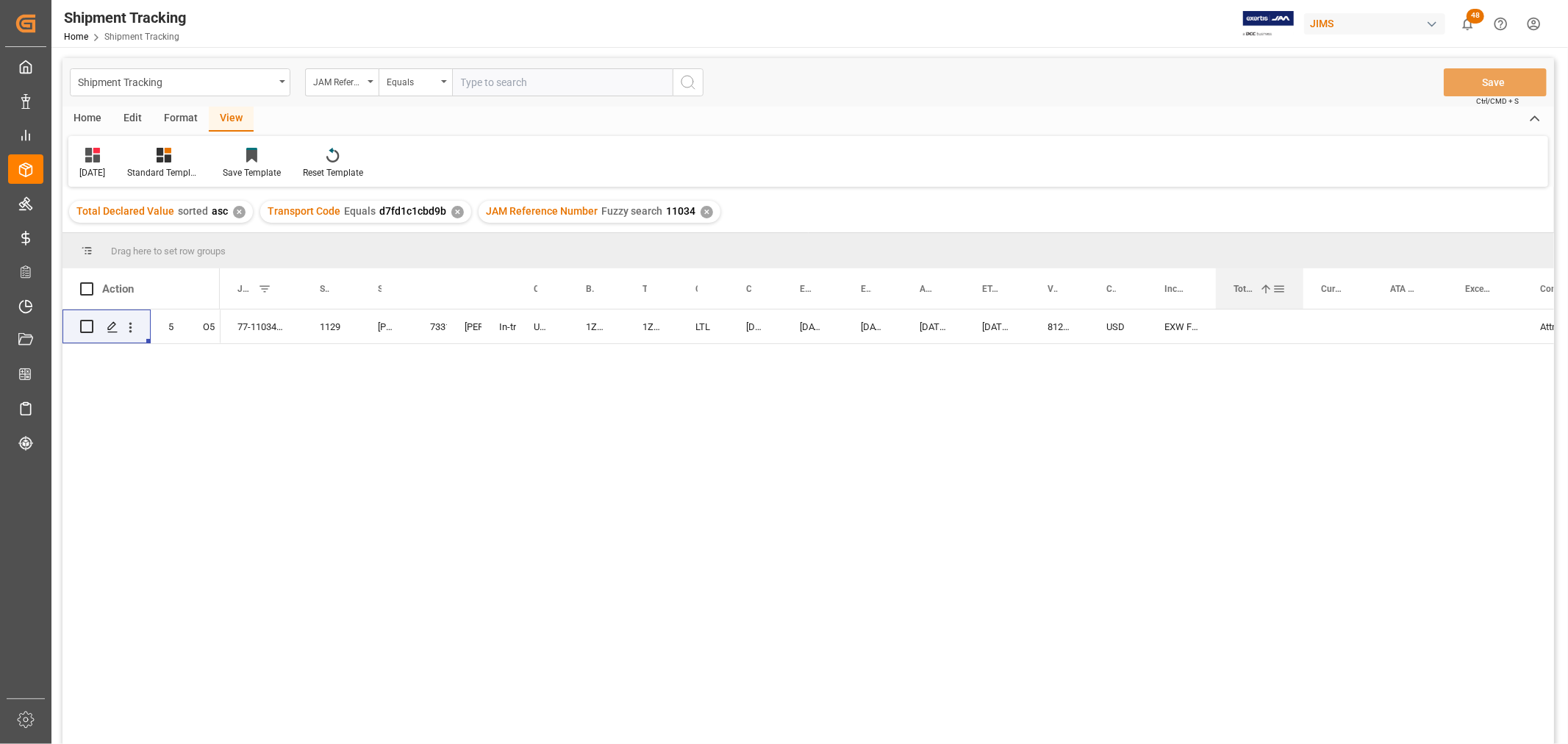
click at [1301, 301] on div at bounding box center [1303, 288] width 6 height 40
click at [1368, 291] on div at bounding box center [1370, 288] width 6 height 40
click at [1439, 291] on div at bounding box center [1441, 288] width 6 height 40
click at [1511, 287] on div at bounding box center [1512, 288] width 6 height 40
click at [1441, 324] on div "Press SPACE to select this row." at bounding box center [1476, 326] width 71 height 34
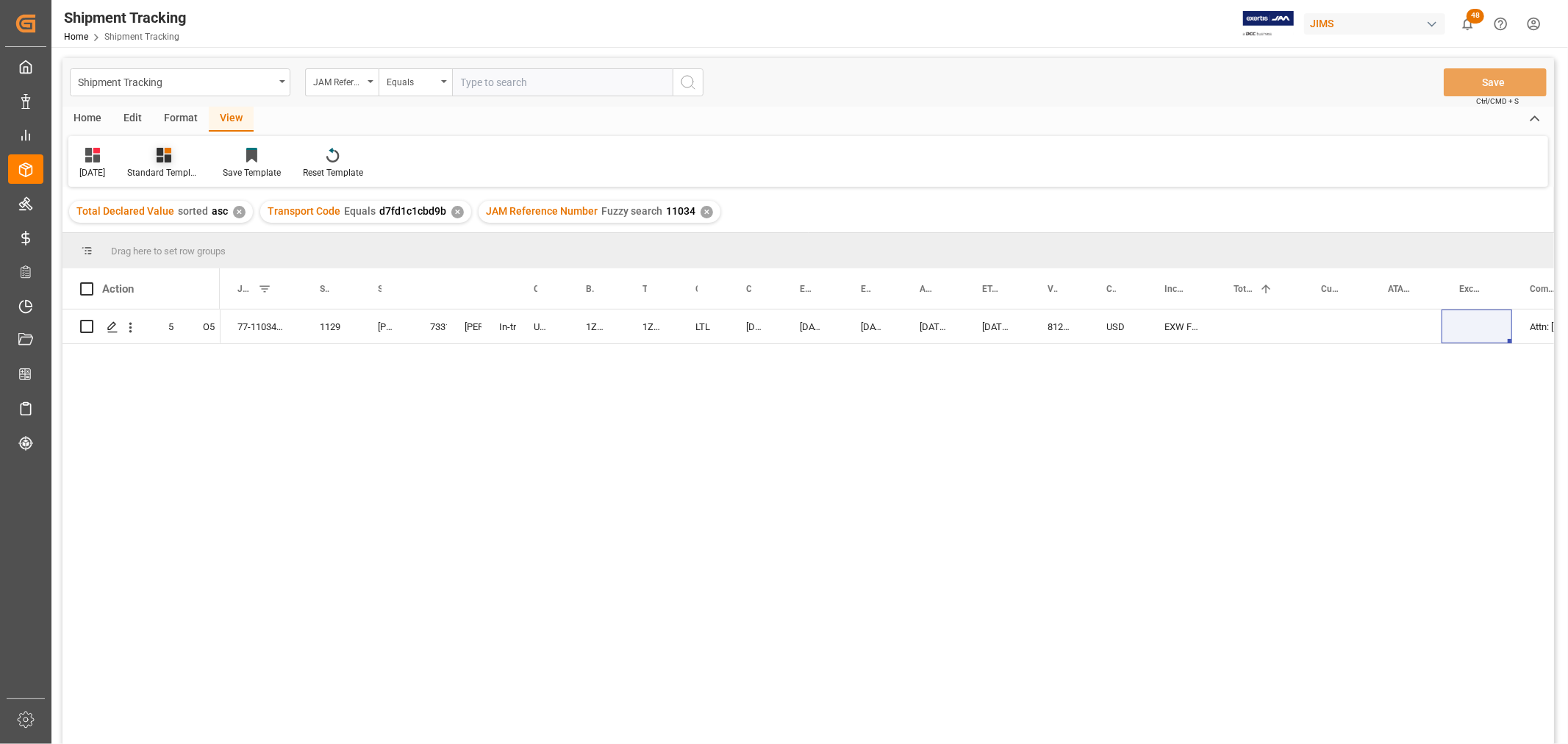
click at [194, 170] on div "Standard Templates" at bounding box center [163, 172] width 74 height 13
click at [272, 172] on div "Save Template" at bounding box center [251, 172] width 58 height 13
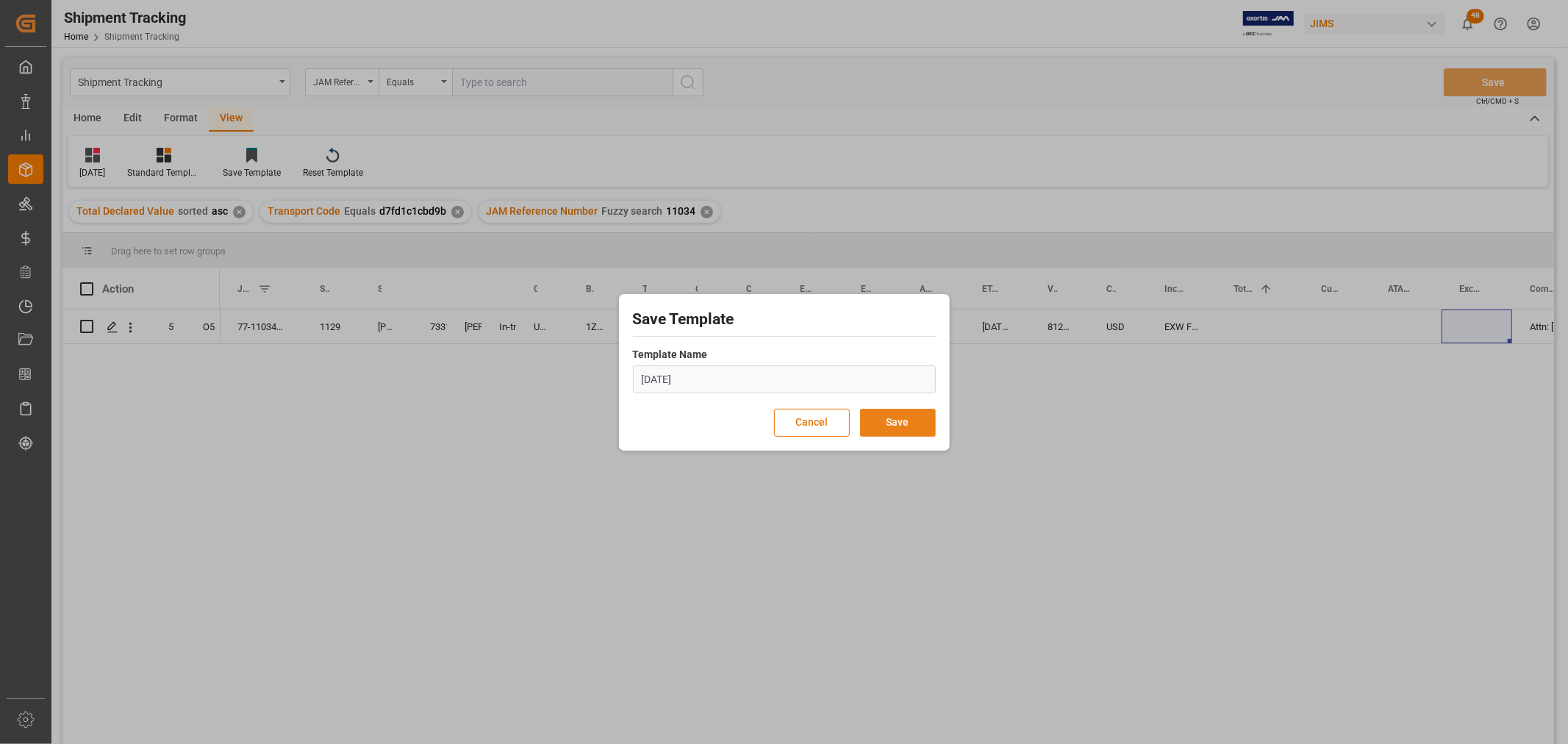
type input "Oct 09 2025"
click at [895, 417] on button "Save" at bounding box center [898, 422] width 76 height 28
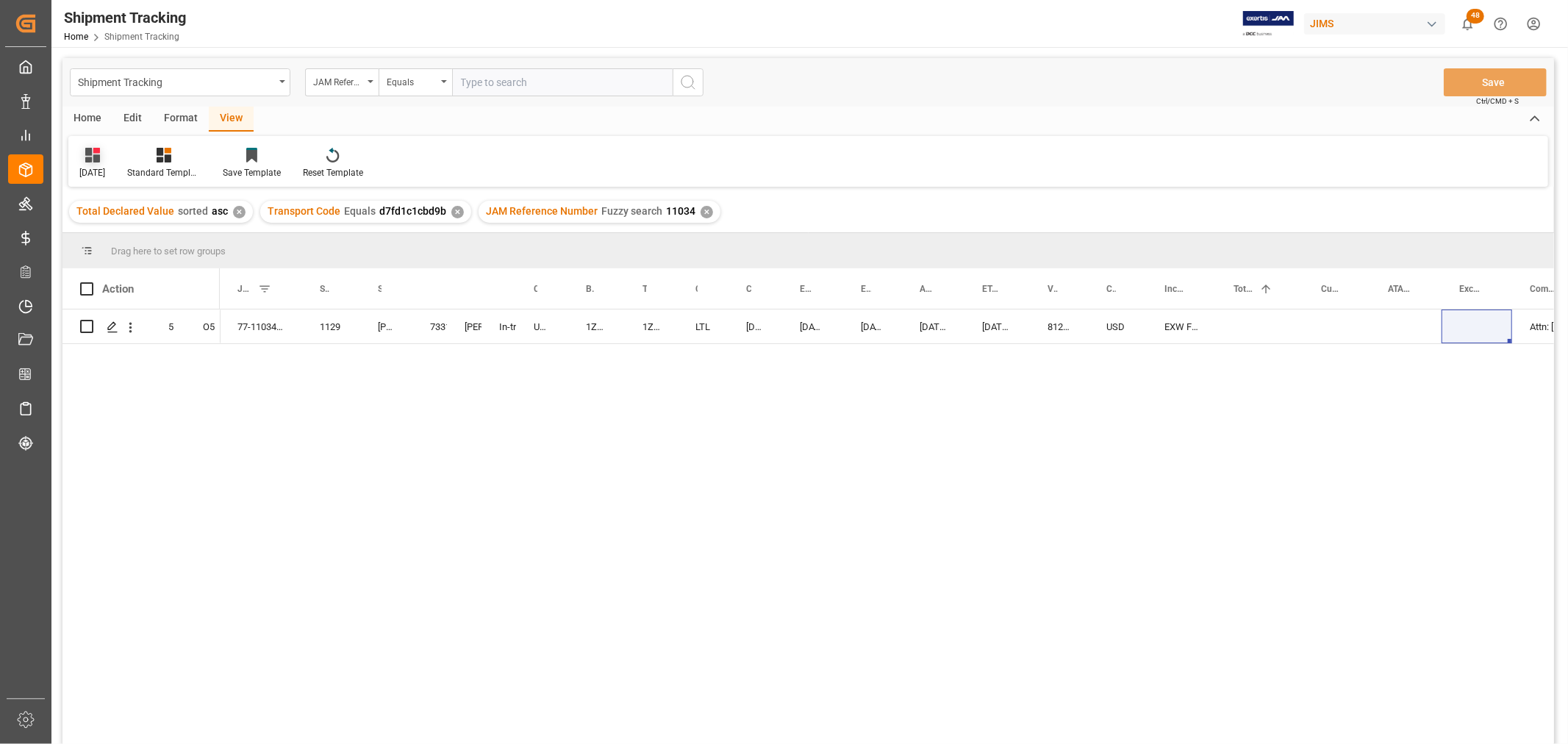
click at [96, 160] on icon at bounding box center [92, 155] width 14 height 14
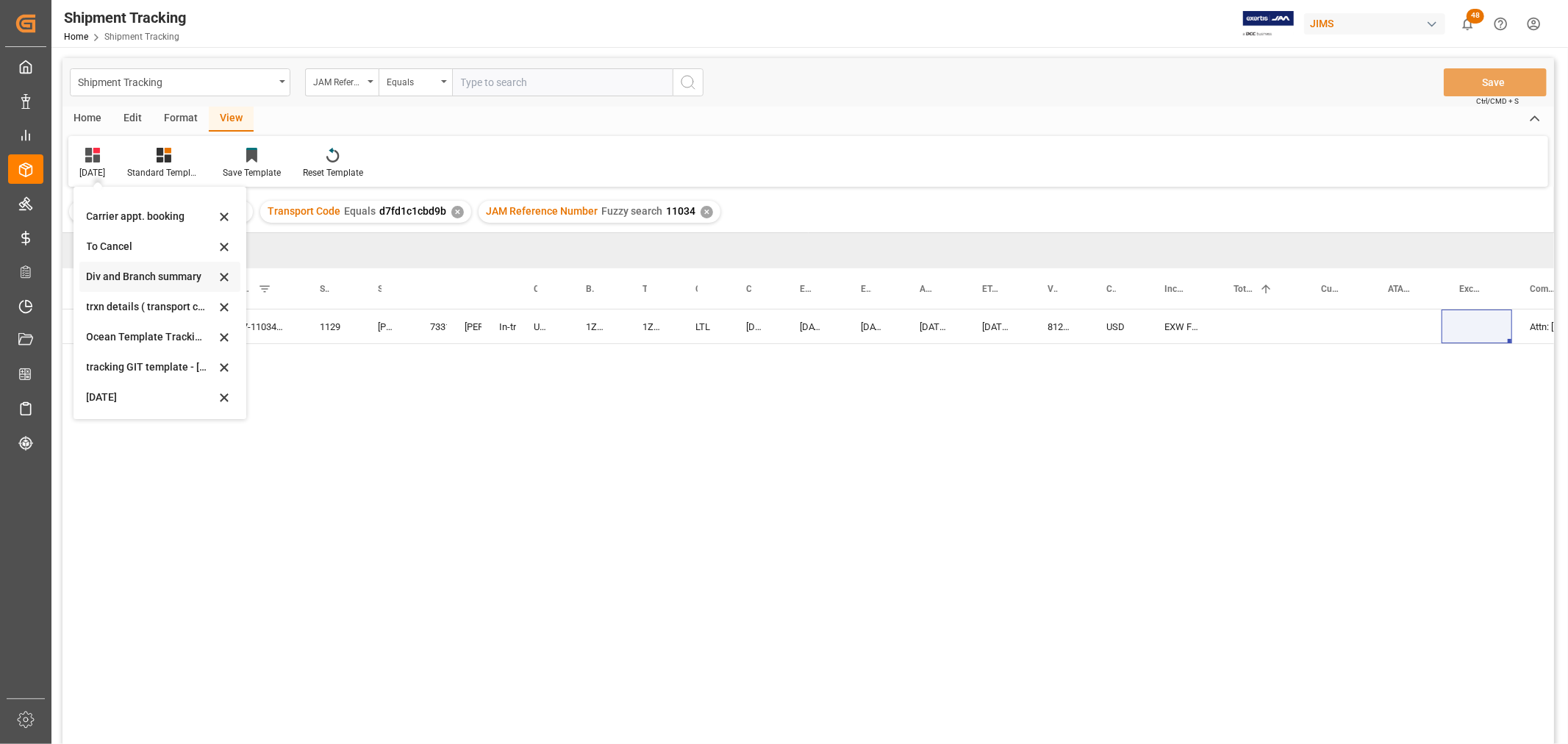
scroll to position [111, 0]
click at [219, 366] on icon at bounding box center [224, 367] width 17 height 13
click at [353, 386] on div "No EXW Fontana CA US Attn: Jennifer Shi non-inventory FOC items for service dep…" at bounding box center [886, 531] width 1334 height 444
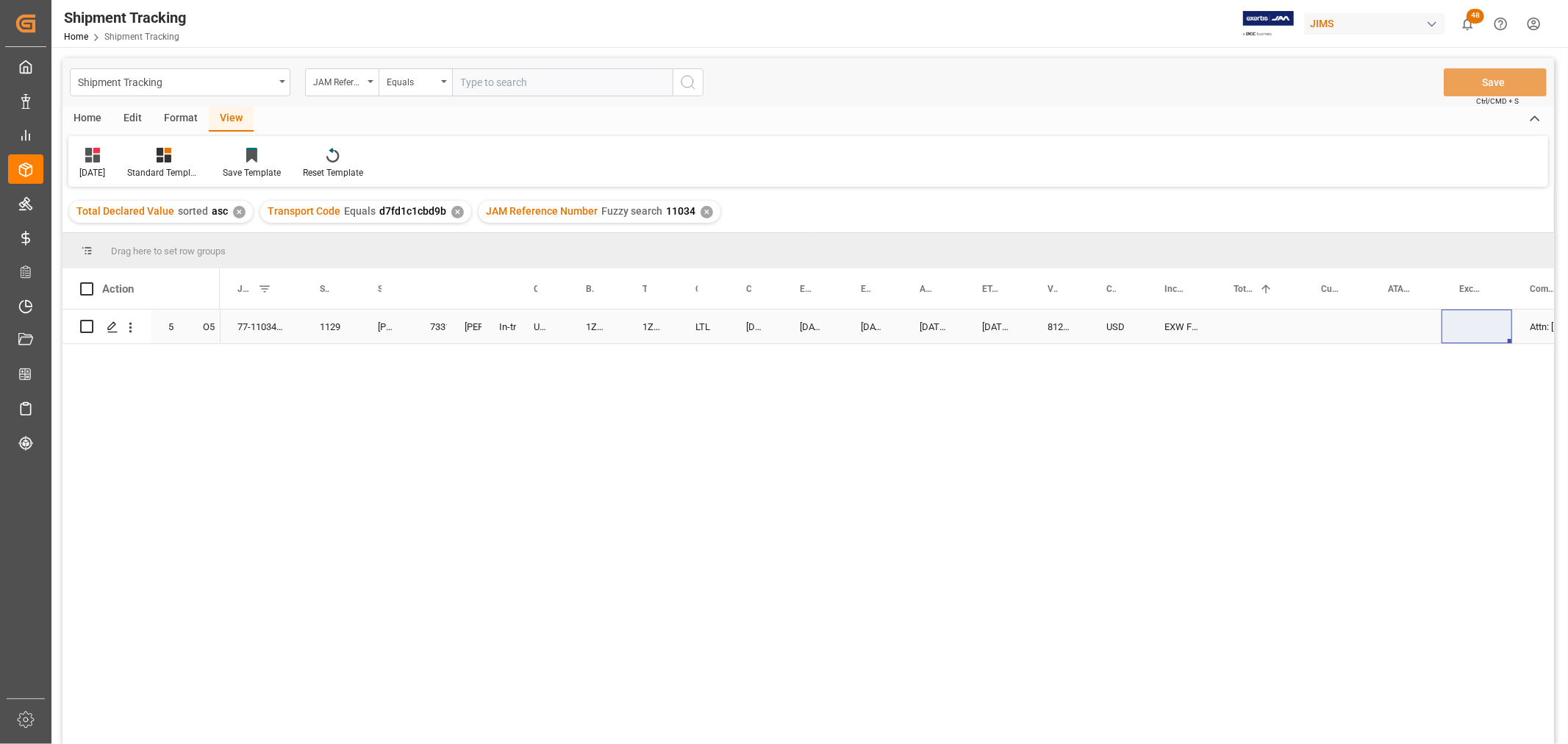
click at [317, 332] on div "1129" at bounding box center [331, 326] width 58 height 34
click at [519, 361] on div "No EXW Fontana CA US Attn: Jennifer Shi non-inventory FOC items for service dep…" at bounding box center [886, 531] width 1334 height 444
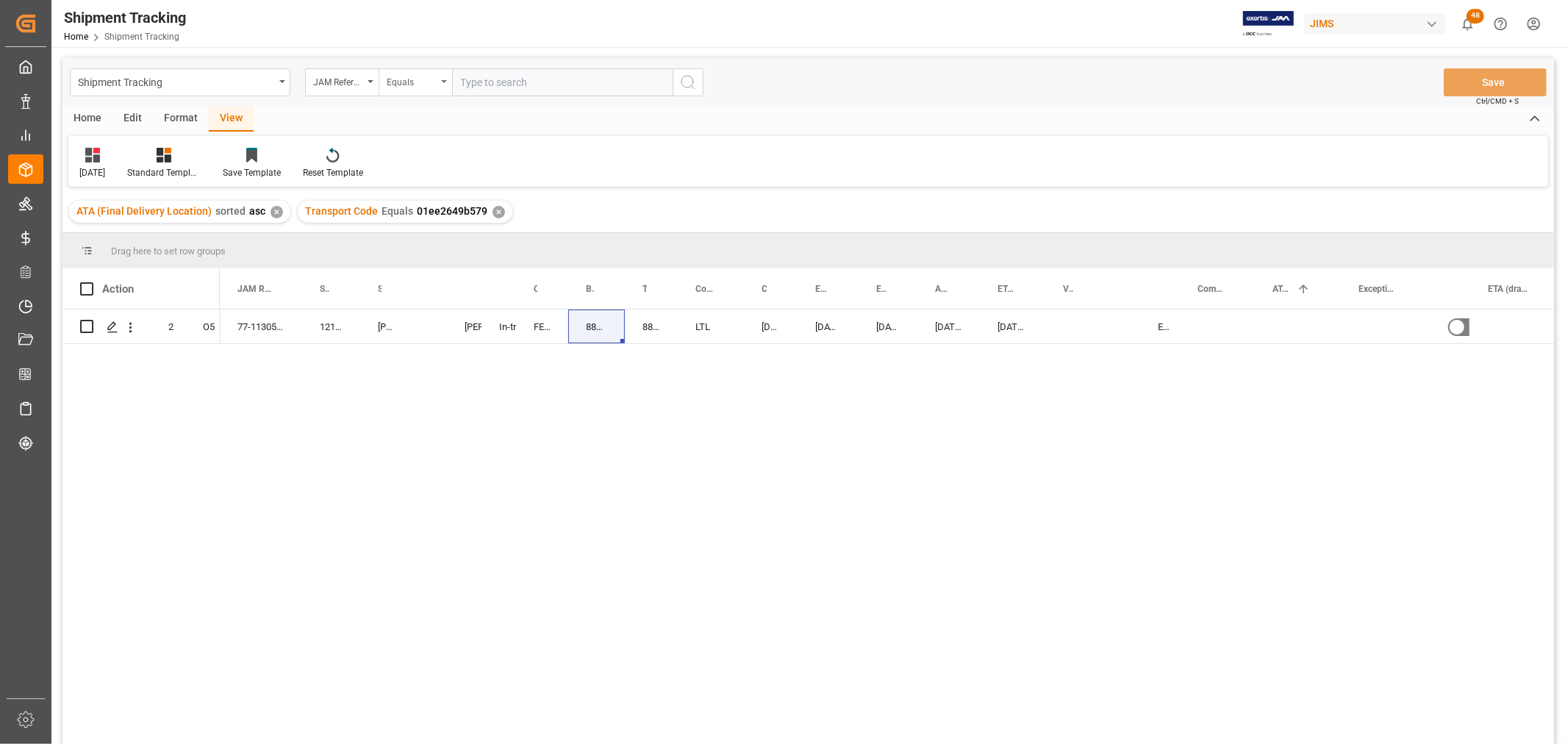
click at [441, 81] on div "Equals" at bounding box center [415, 82] width 74 height 28
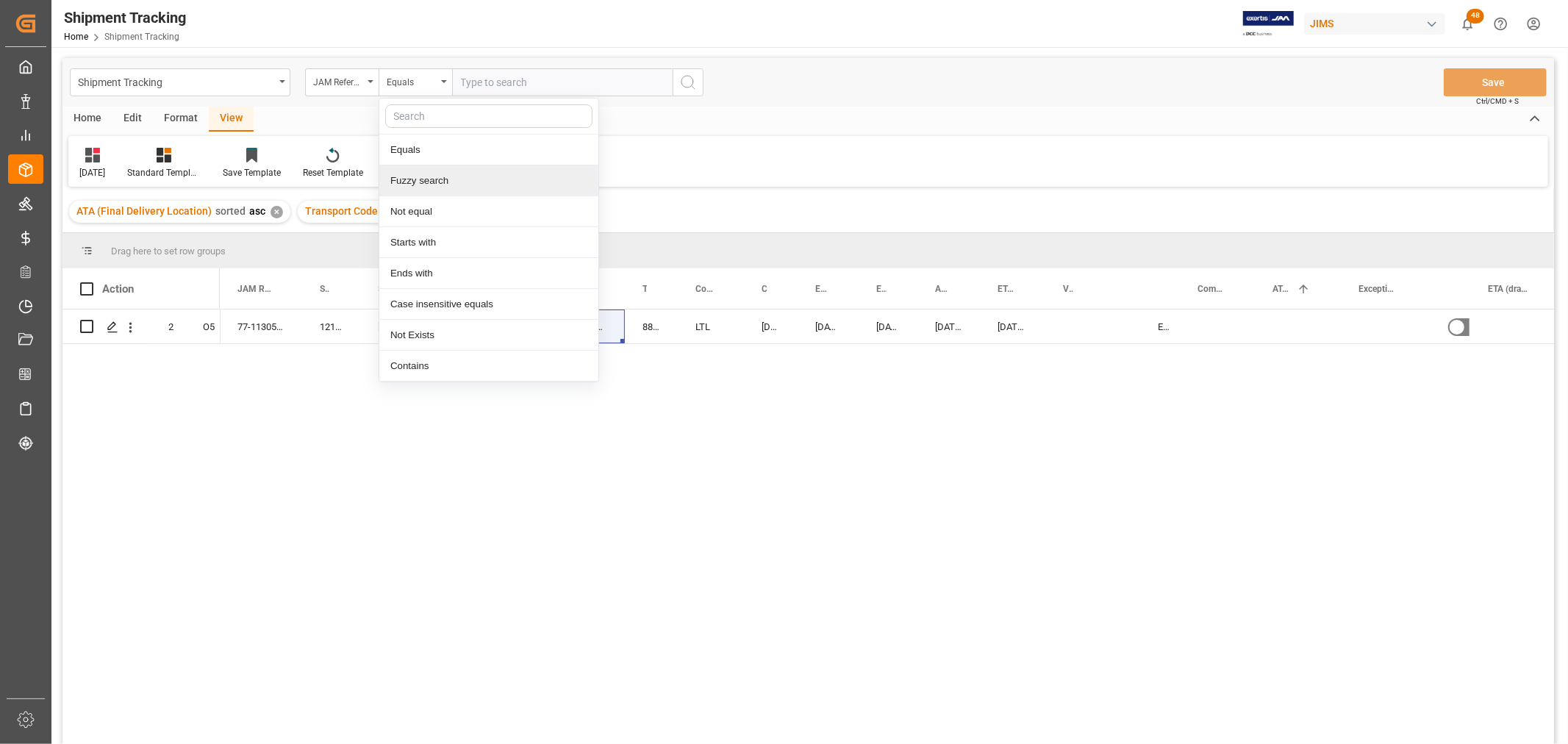
click at [421, 185] on div "Fuzzy search" at bounding box center [488, 181] width 219 height 31
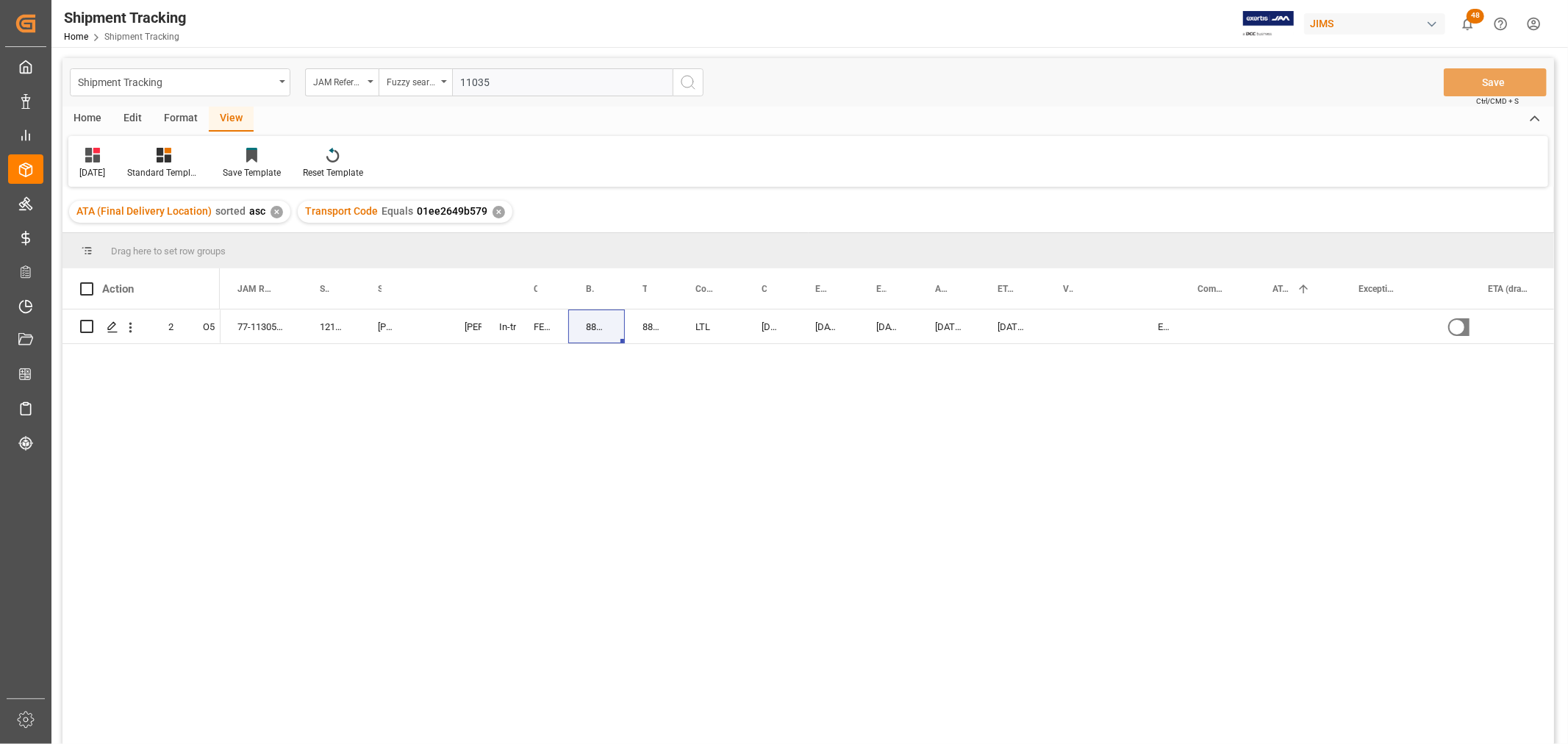
type input "11035"
click at [682, 83] on icon "search button" at bounding box center [687, 82] width 17 height 17
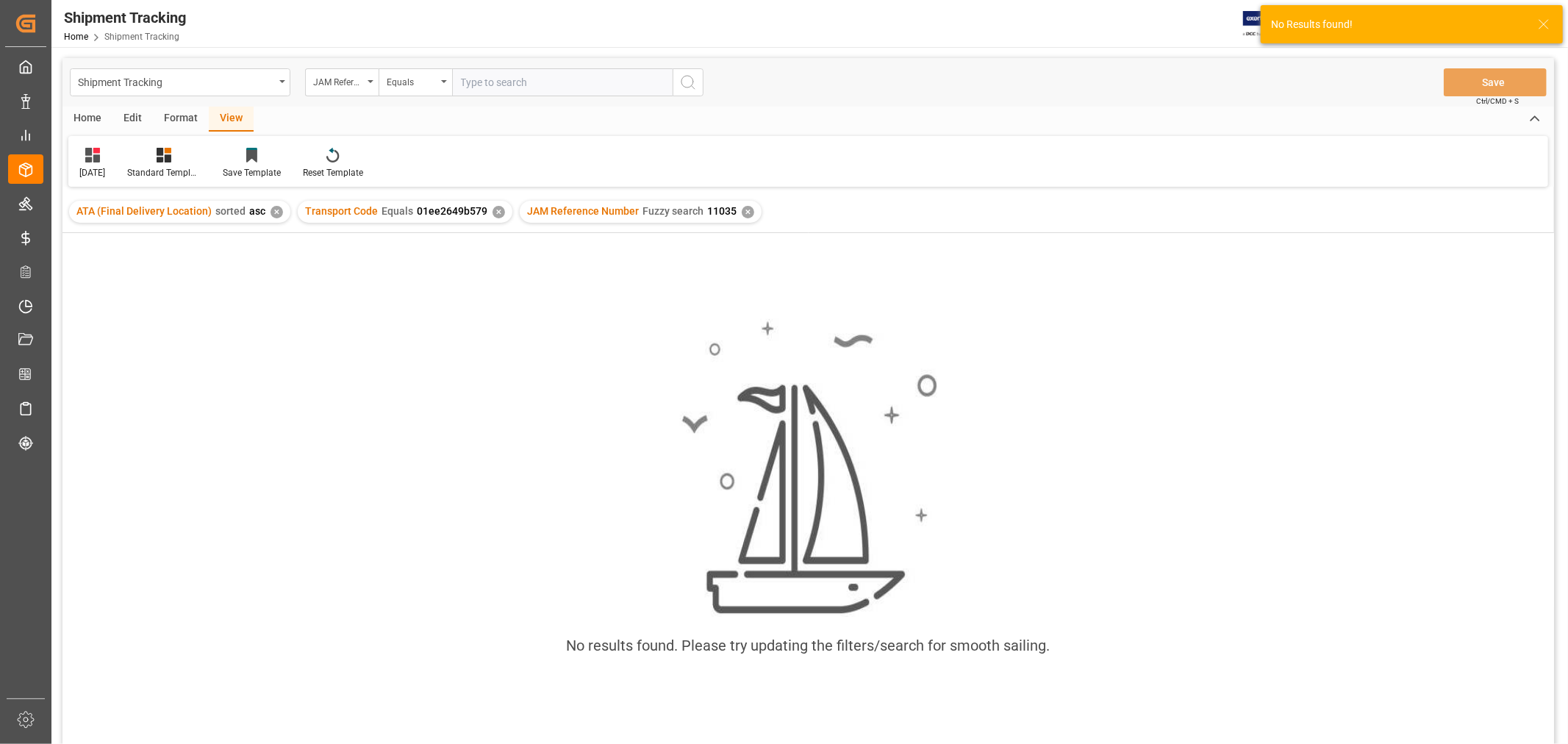
click at [494, 211] on div "✕" at bounding box center [499, 212] width 12 height 12
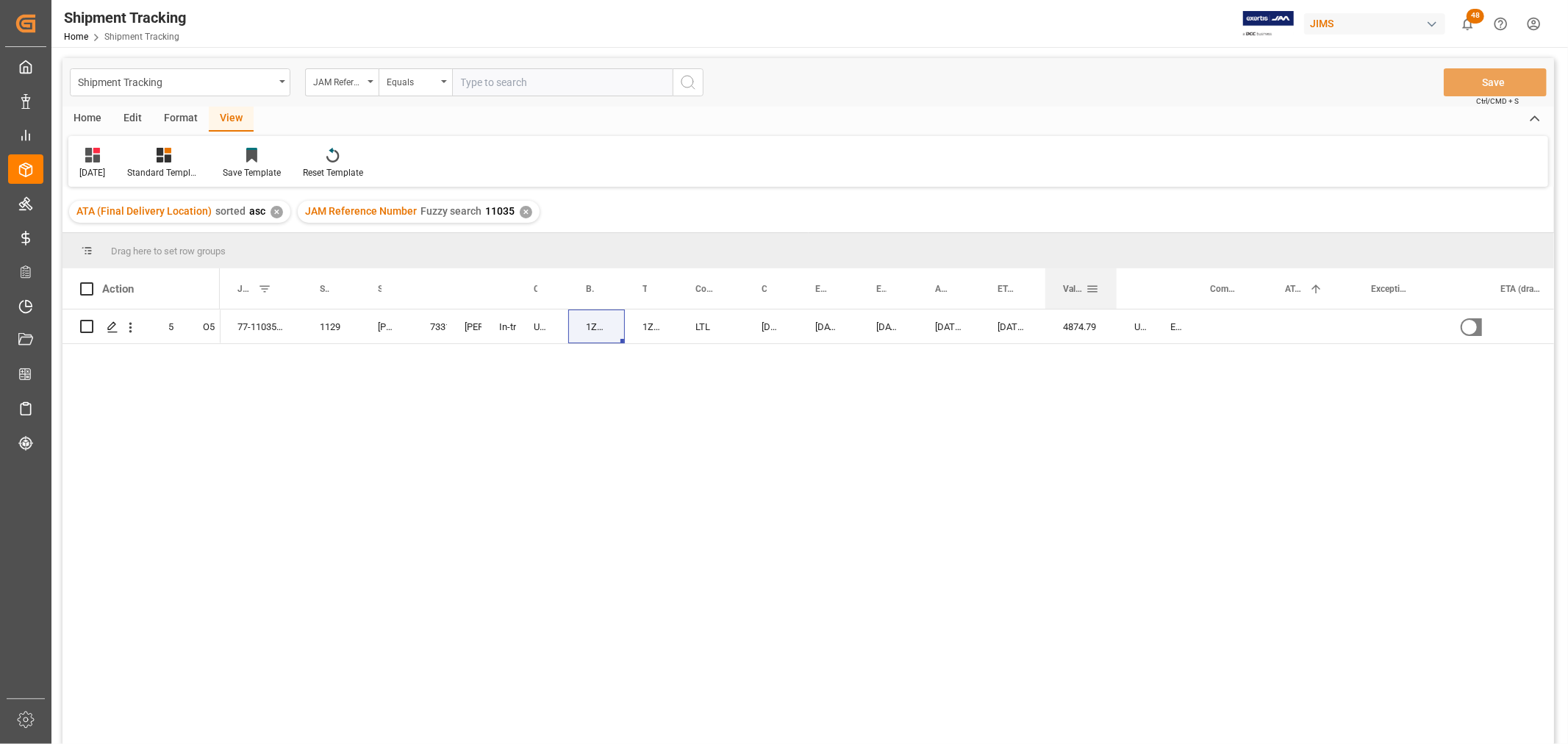
drag, startPoint x: 1101, startPoint y: 287, endPoint x: 1113, endPoint y: 299, distance: 17.0
click at [1113, 299] on div at bounding box center [1116, 288] width 6 height 40
drag, startPoint x: 446, startPoint y: 287, endPoint x: 487, endPoint y: 302, distance: 43.7
click at [487, 302] on div at bounding box center [489, 288] width 6 height 40
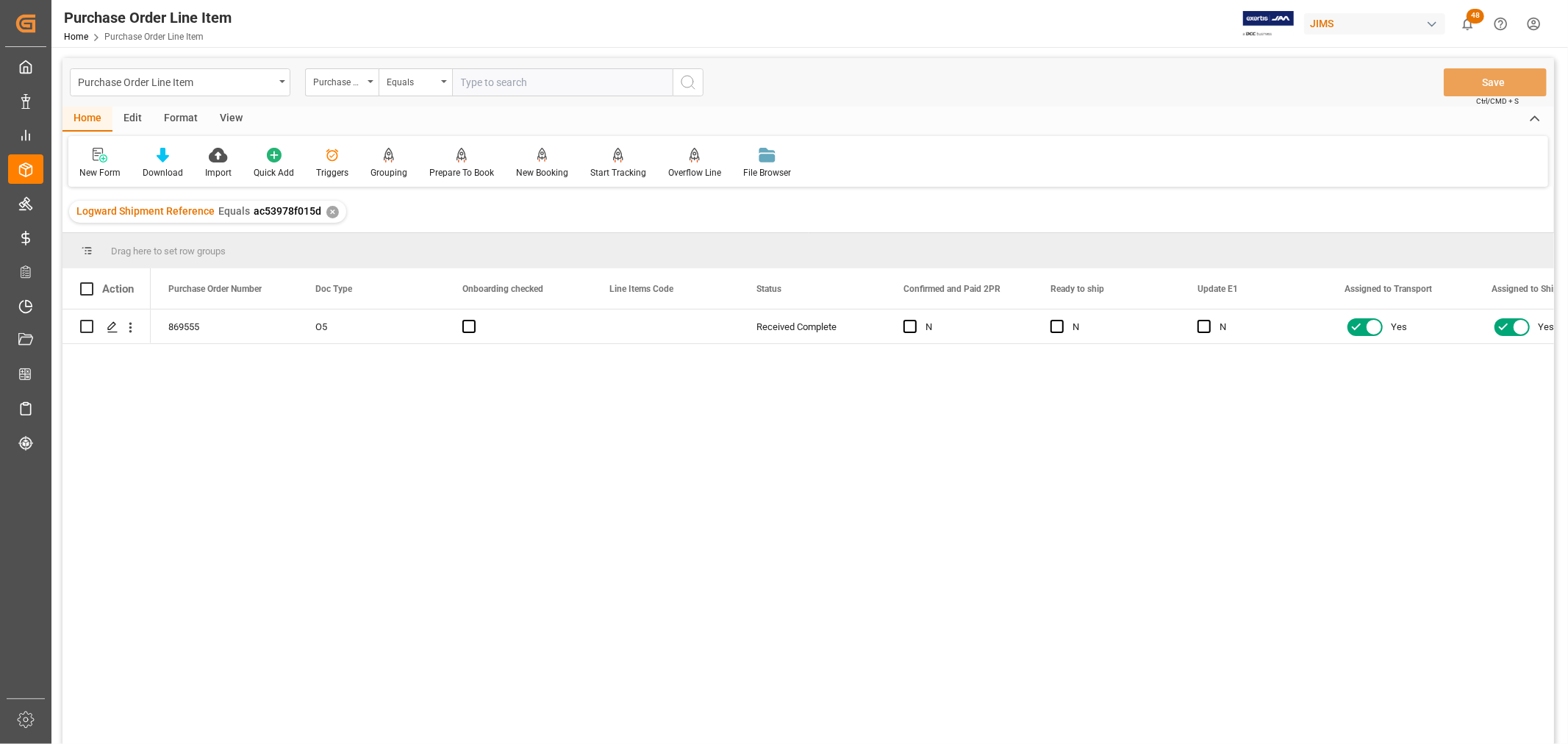
click at [223, 116] on div "View" at bounding box center [231, 118] width 45 height 25
click at [99, 163] on div "Default" at bounding box center [93, 163] width 51 height 33
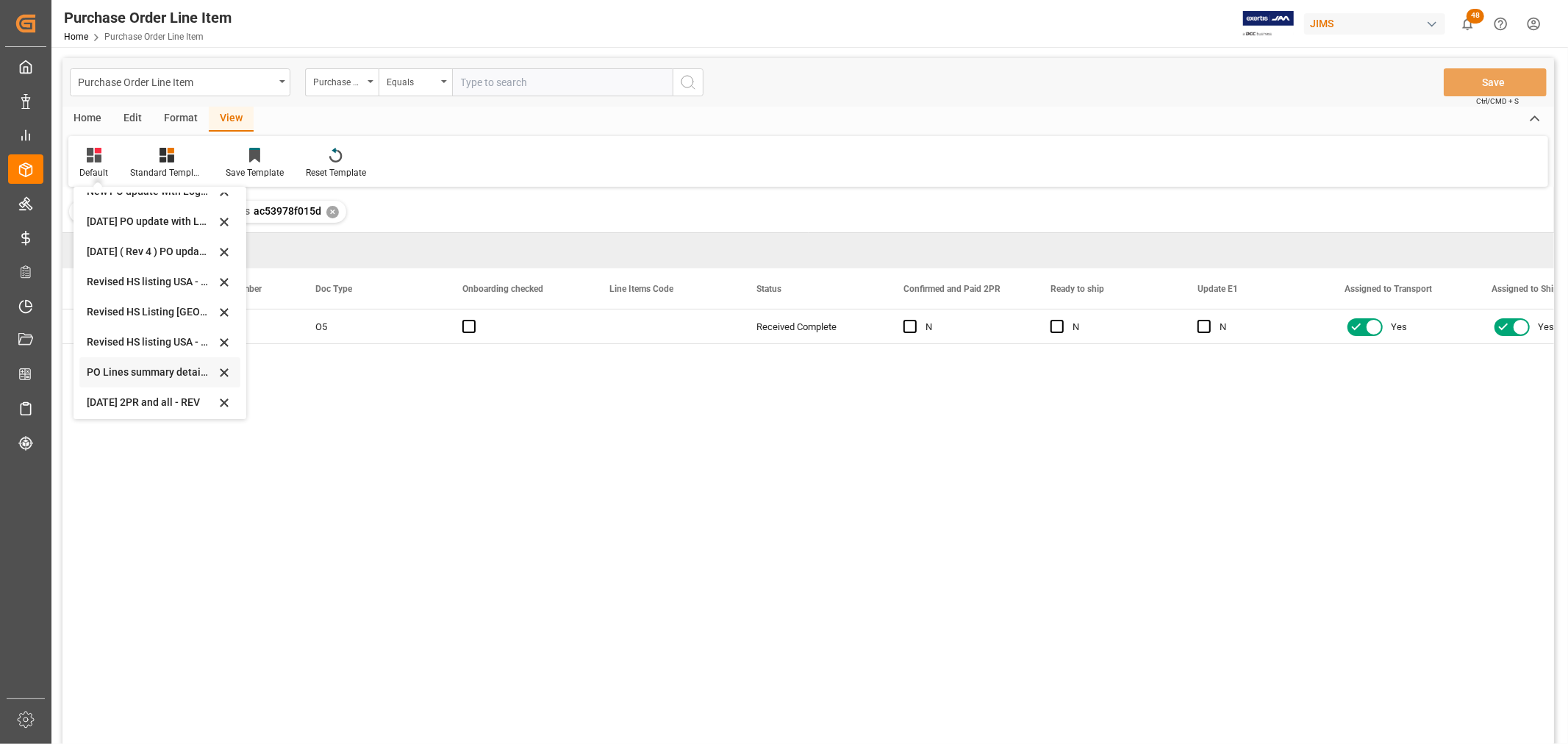
scroll to position [411, 0]
click at [107, 304] on div "Revised HS Listing [GEOGRAPHIC_DATA]" at bounding box center [150, 308] width 128 height 15
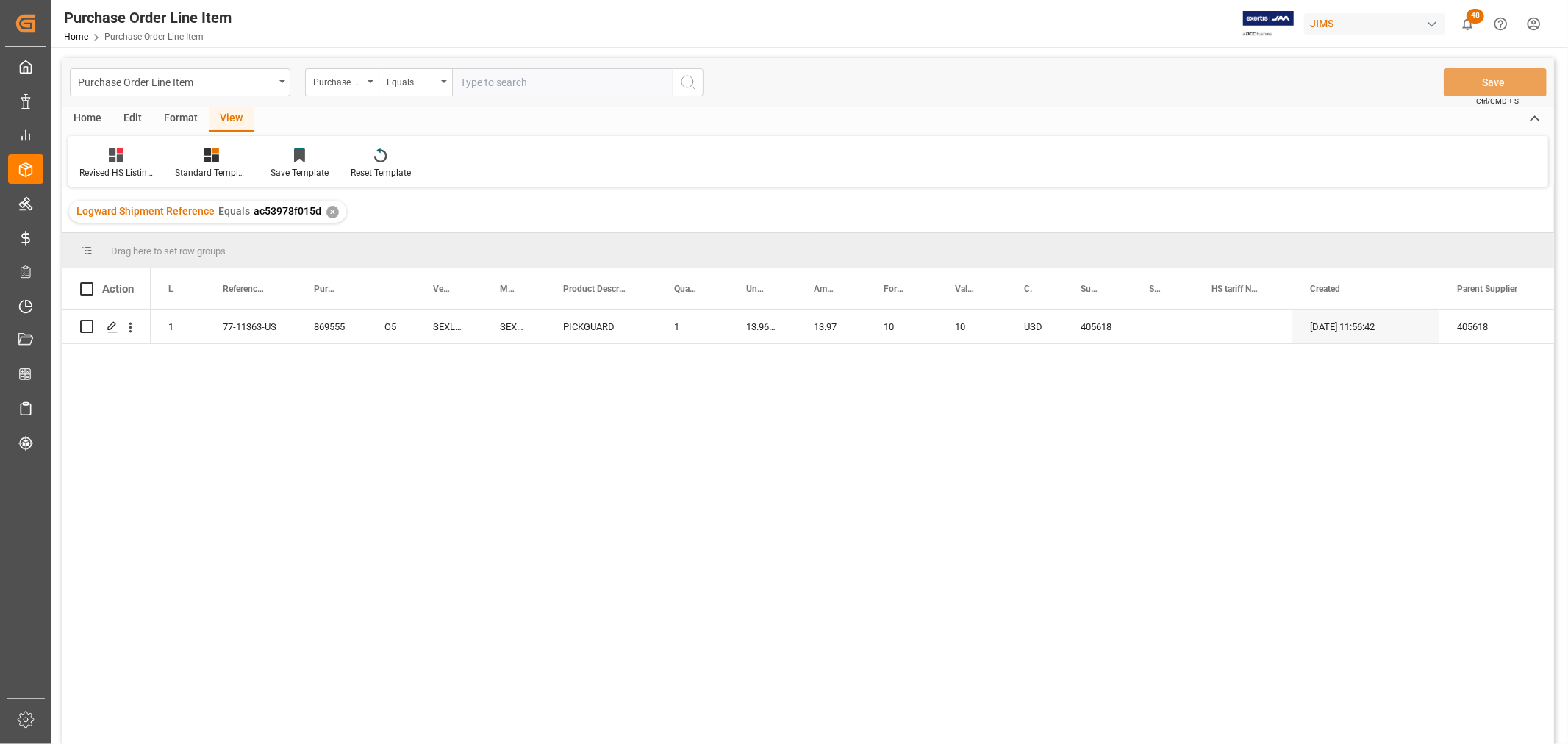
click at [481, 414] on div "869555 O5 1 77-11363-US SEXL1PGTORT SEXL1PGTORT PICKGUARD 1 13.9674 13.97 10 10…" at bounding box center [852, 531] width 1403 height 444
drag, startPoint x: 248, startPoint y: 324, endPoint x: 806, endPoint y: 344, distance: 558.4
click at [806, 344] on div "869555 O5 1 77-11363-US SEXL1PGTORT SEXL1PGTORT PICKGUARD 1 13.9674 13.97 10 10…" at bounding box center [852, 531] width 1403 height 444
click at [795, 443] on div "869555 O5 1 77-11363-US SEXL1PGTORT SEXL1PGTORT PICKGUARD 1 13.9674 13.97 10 10…" at bounding box center [852, 531] width 1403 height 444
click at [302, 404] on div "869555 O5 1 77-11363-US SEXL1PGTORT SEXL1PGTORT PICKGUARD 1 13.9674 13.97 10 10…" at bounding box center [852, 531] width 1403 height 444
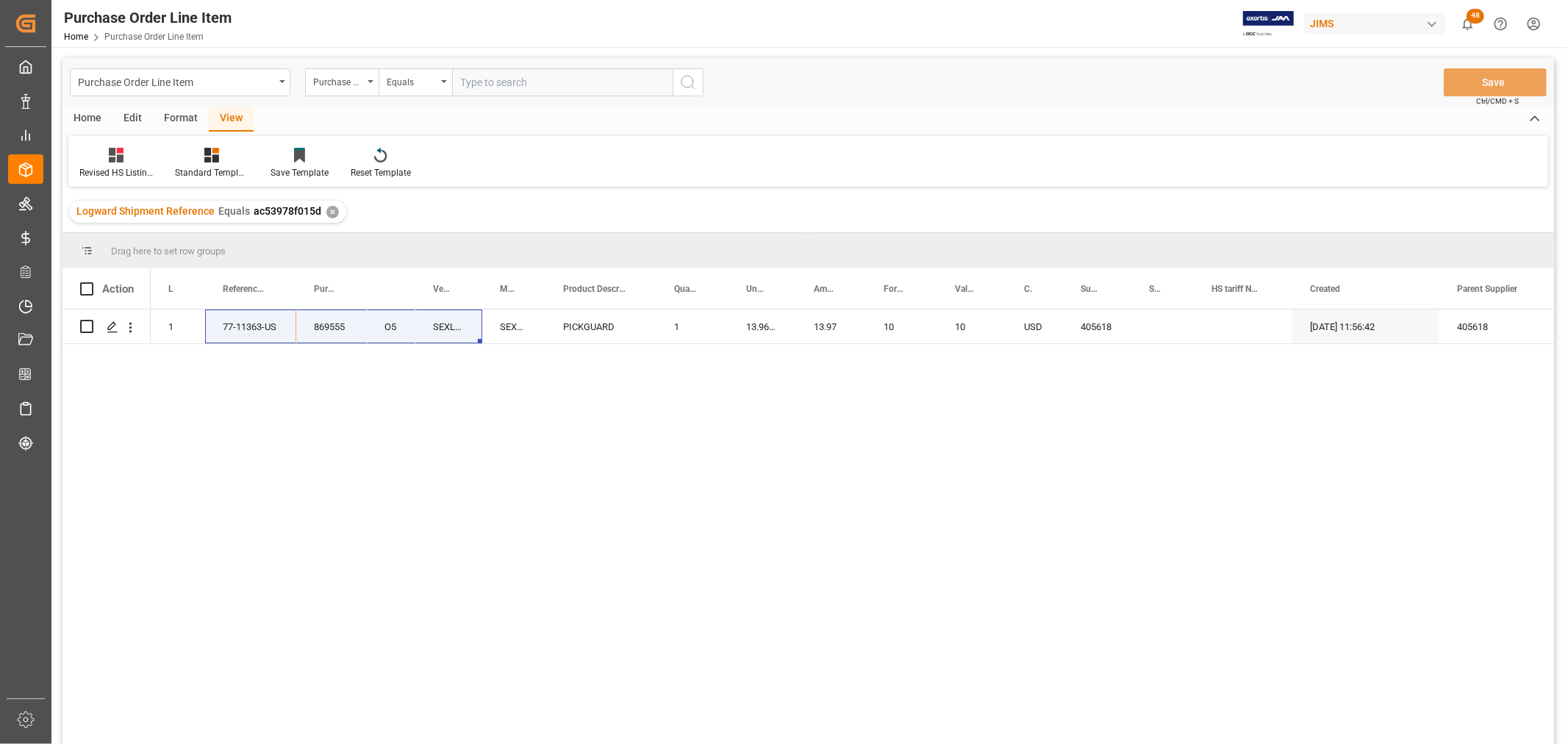
click at [578, 344] on div "869555 O5 1 77-11363-US SEXL1PGTORT SEXL1PGTORT PICKGUARD 1 13.9674 13.97 10 10…" at bounding box center [852, 531] width 1403 height 444
click at [173, 326] on div "1" at bounding box center [178, 326] width 55 height 34
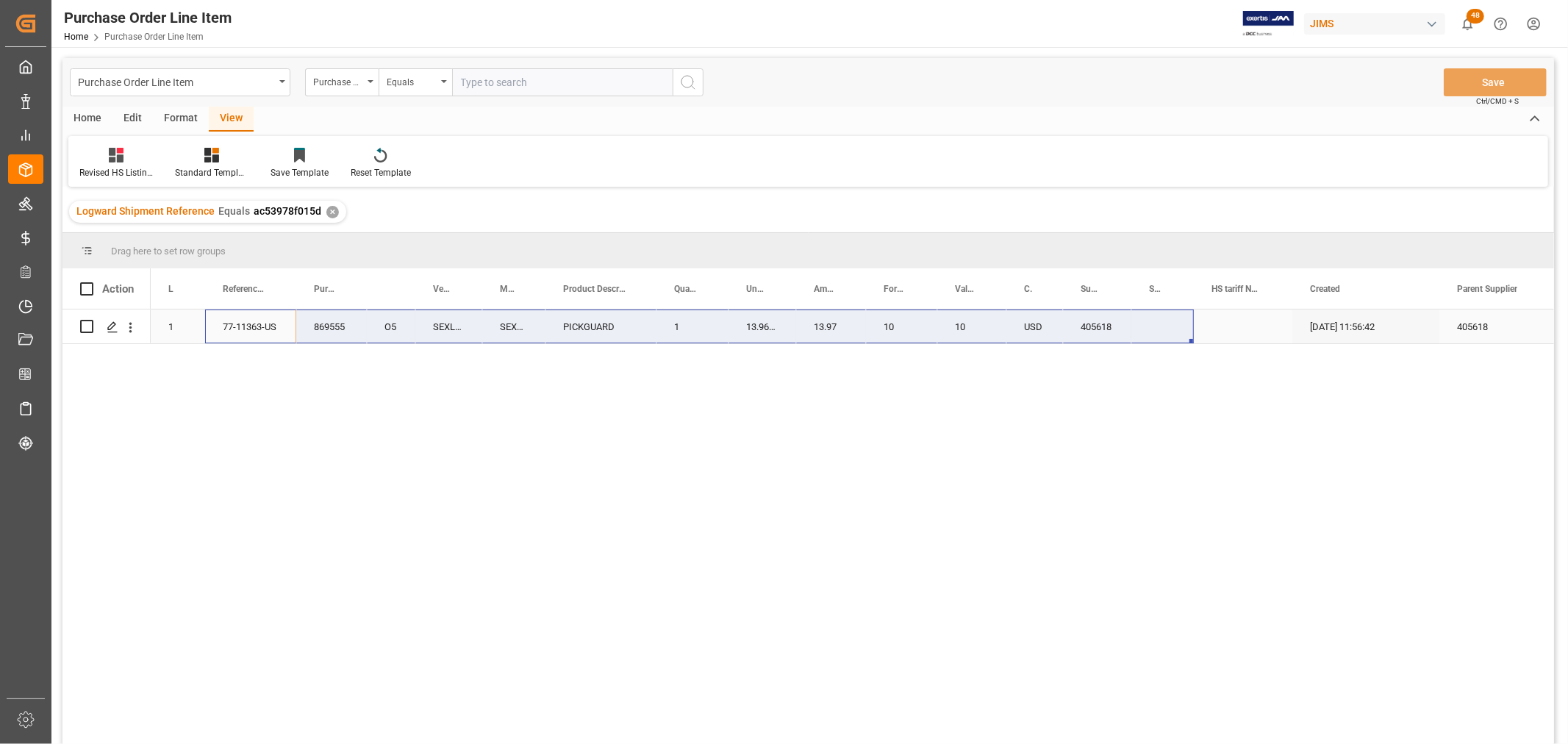
drag, startPoint x: 238, startPoint y: 325, endPoint x: 1169, endPoint y: 333, distance: 931.0
click at [1169, 333] on div "869555 O5 1 77-11363-US SEXL1PGTORT SEXL1PGTORT PICKGUARD 1 13.9674 13.97 10 10…" at bounding box center [942, 326] width 1582 height 34
click at [257, 392] on div "869555 O5 1 77-11363-US SEXL1PGTORT SEXL1PGTORT PICKGUARD 1 13.9674 13.97 10 10…" at bounding box center [852, 531] width 1403 height 444
click at [209, 390] on div "869555 O5 1 77-11363-US SEXL1PGTORT SEXL1PGTORT PICKGUARD 1 13.9674 13.97 10 10…" at bounding box center [852, 531] width 1403 height 444
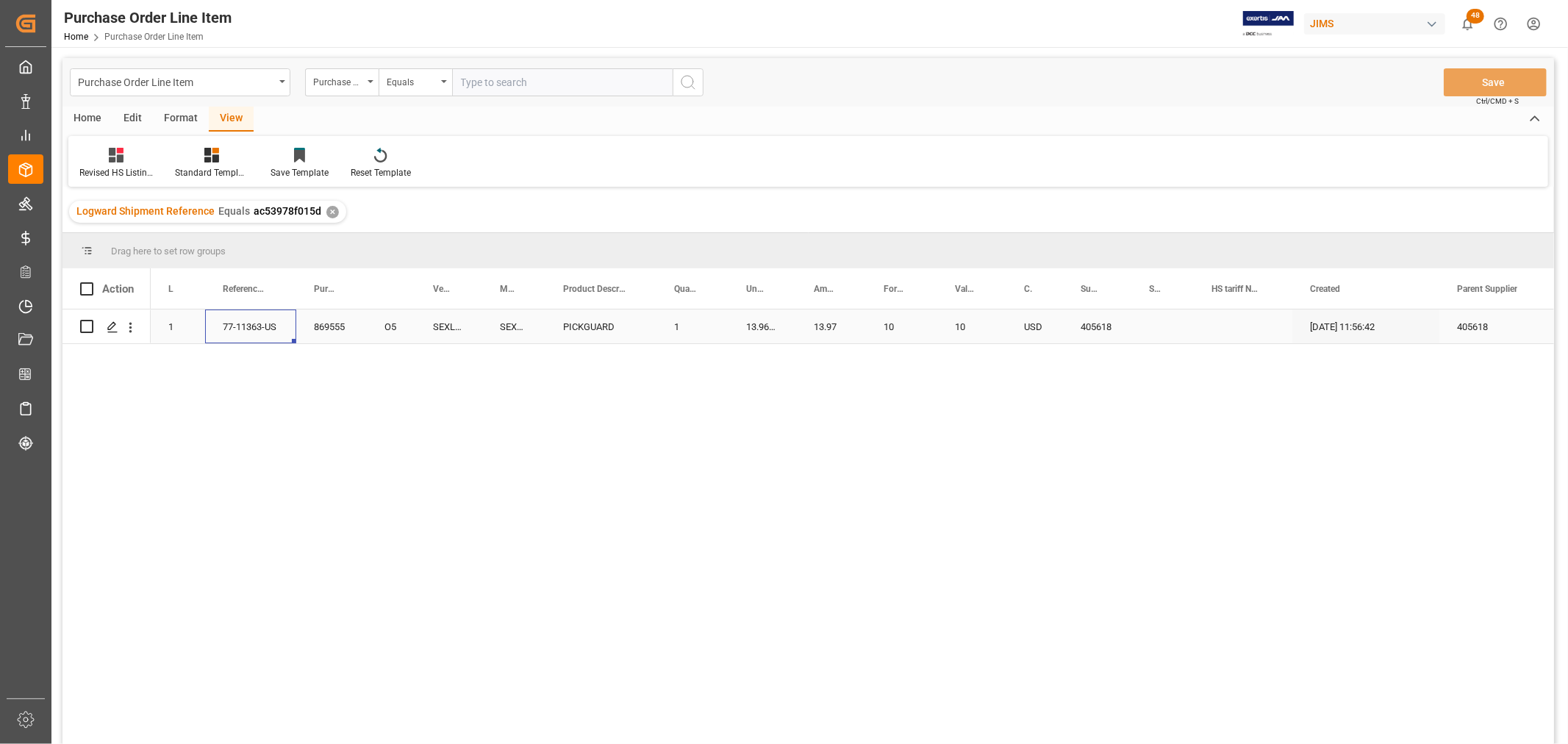
click at [241, 328] on div "77-11363-US" at bounding box center [251, 326] width 91 height 34
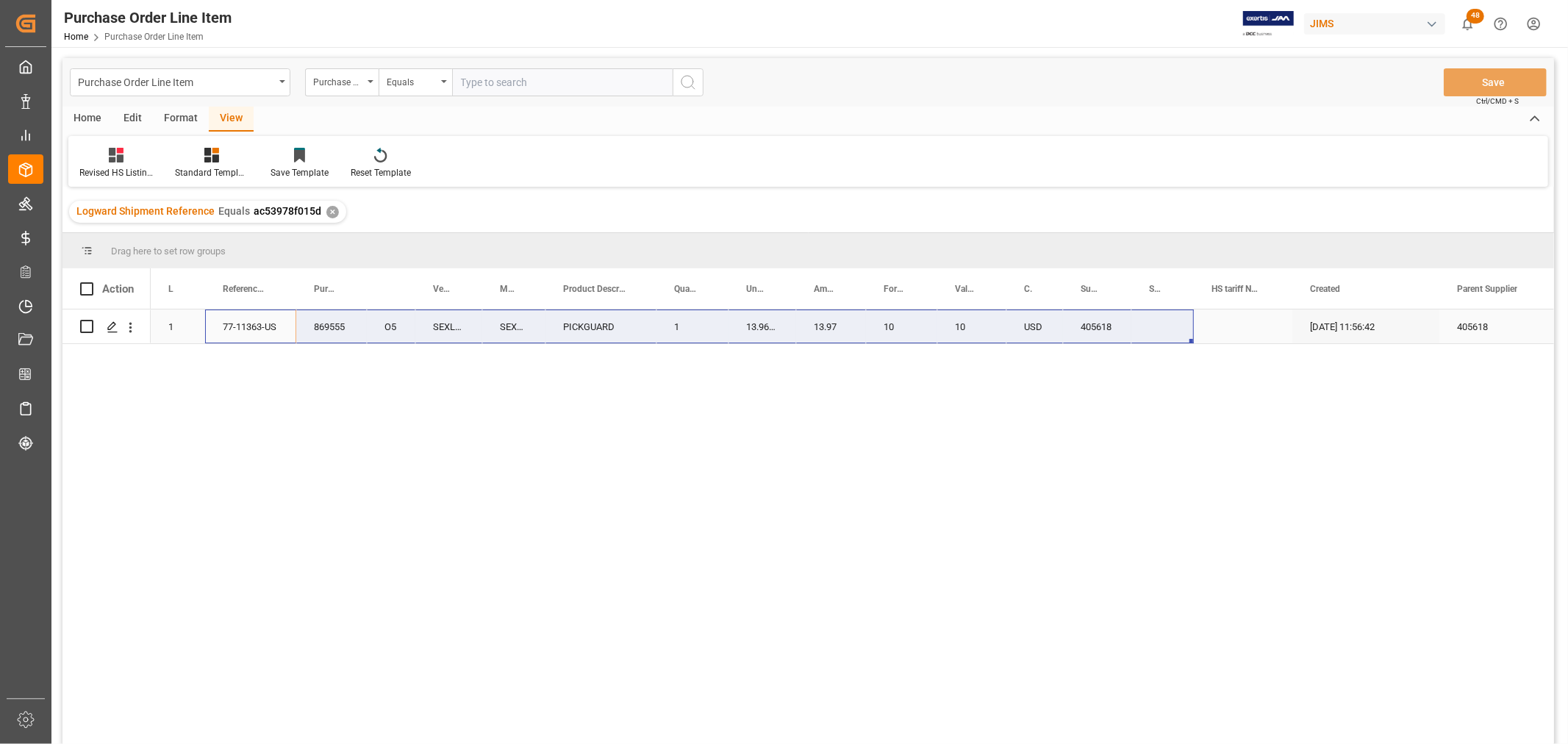
drag, startPoint x: 258, startPoint y: 325, endPoint x: 1163, endPoint y: 314, distance: 905.1
click at [1163, 314] on div "869555 O5 1 77-11363-US SEXL1PGTORT SEXL1PGTORT PICKGUARD 1 13.9674 13.97 10 10…" at bounding box center [942, 326] width 1582 height 34
drag, startPoint x: 715, startPoint y: 478, endPoint x: 705, endPoint y: 480, distance: 10.2
click at [715, 478] on div "869555 O5 1 77-11363-US SEXL1PGTORT SEXL1PGTORT PICKGUARD 1 13.9674 13.97 10 10…" at bounding box center [852, 531] width 1403 height 444
click at [387, 462] on div "869555 O5 1 77-11363-US SEXL1PGTORT SEXL1PGTORT PICKGUARD 1 13.9674 13.97 10 10…" at bounding box center [852, 531] width 1403 height 444
